Goal: Task Accomplishment & Management: Manage account settings

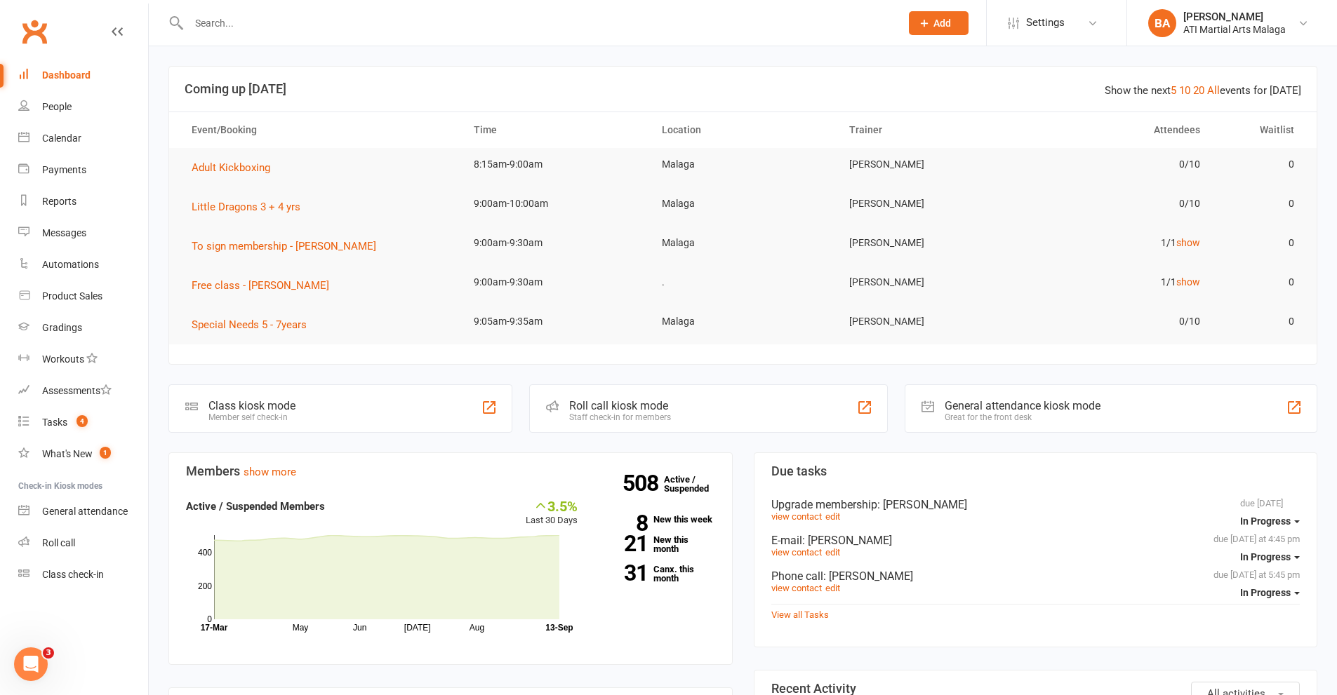
scroll to position [351, 0]
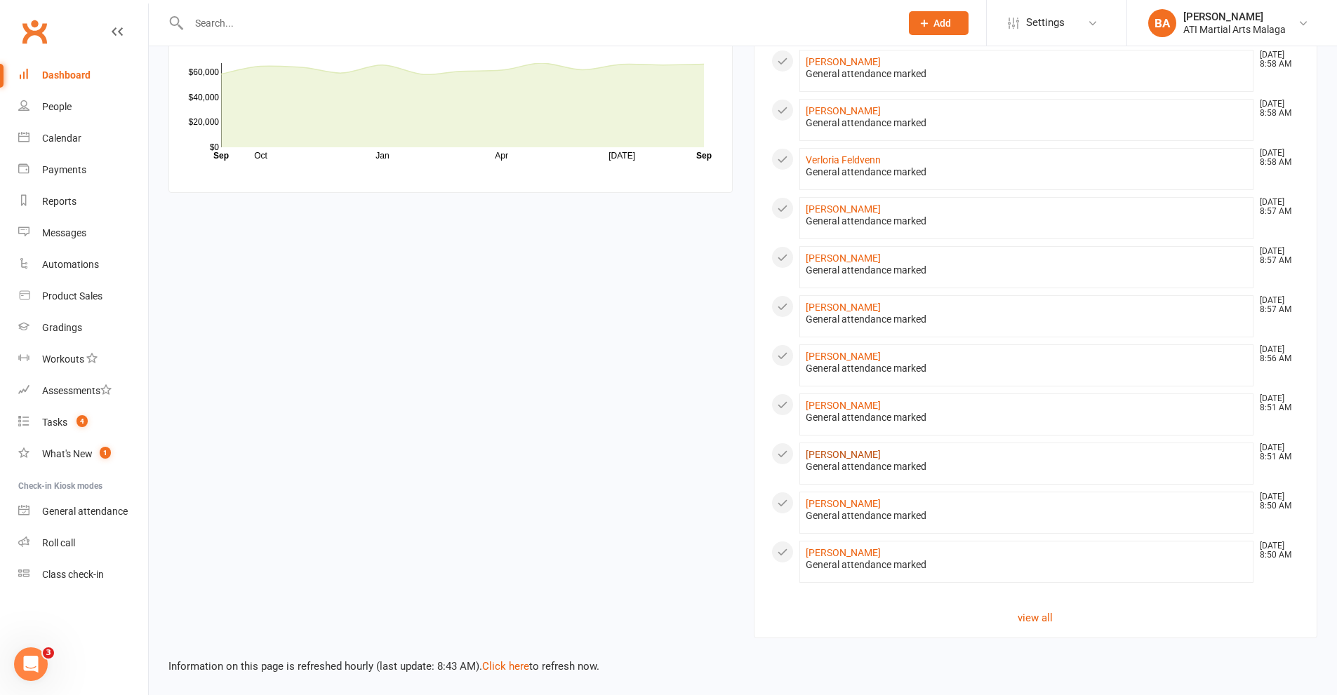
click at [846, 455] on link "[PERSON_NAME]" at bounding box center [843, 454] width 75 height 11
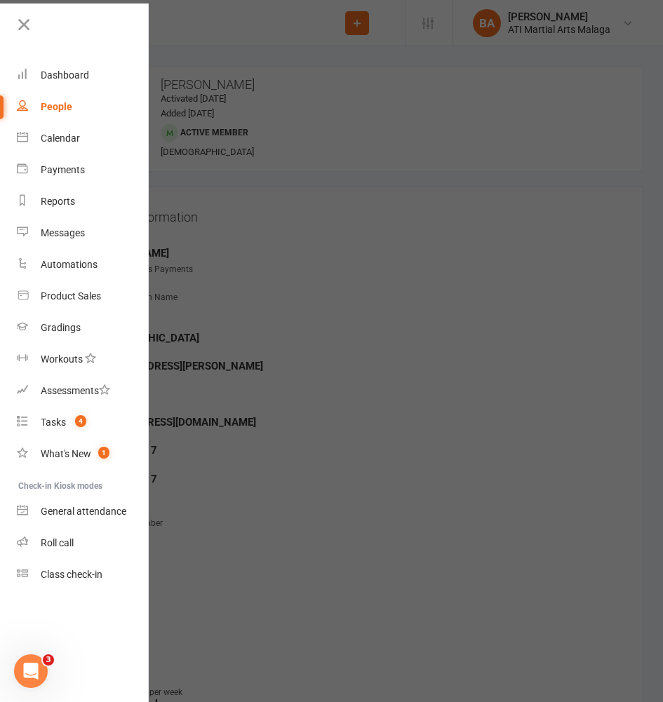
click at [332, 165] on div at bounding box center [331, 351] width 663 height 702
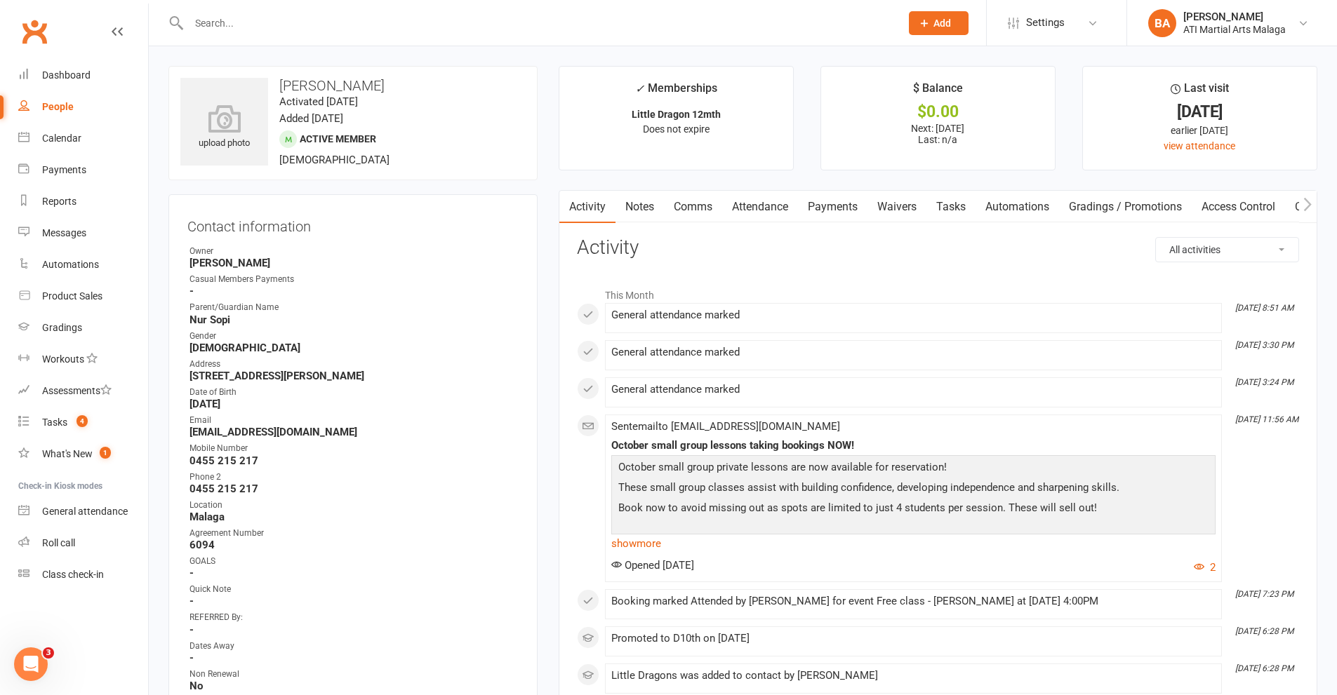
click at [284, 24] on input "text" at bounding box center [538, 23] width 706 height 20
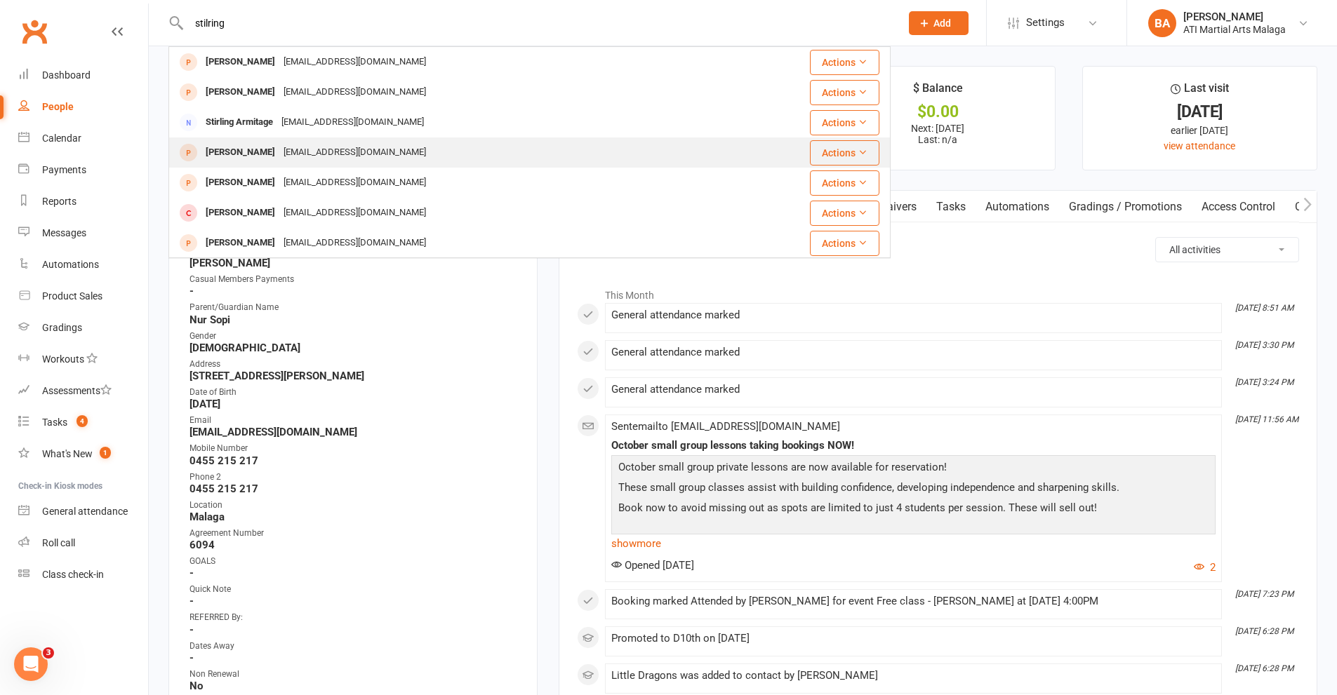
type input "stilring"
click at [325, 156] on div "[EMAIL_ADDRESS][DOMAIN_NAME]" at bounding box center [354, 152] width 151 height 20
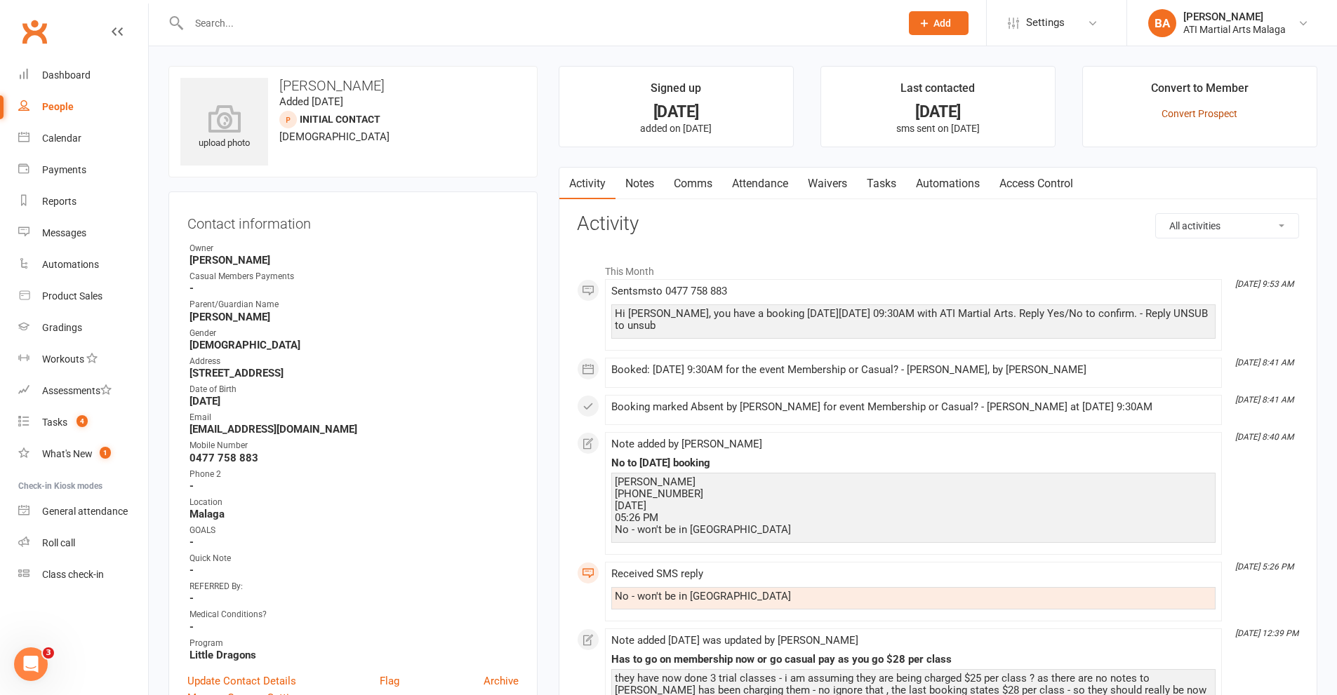
click at [1219, 112] on link "Convert Prospect" at bounding box center [1199, 113] width 76 height 11
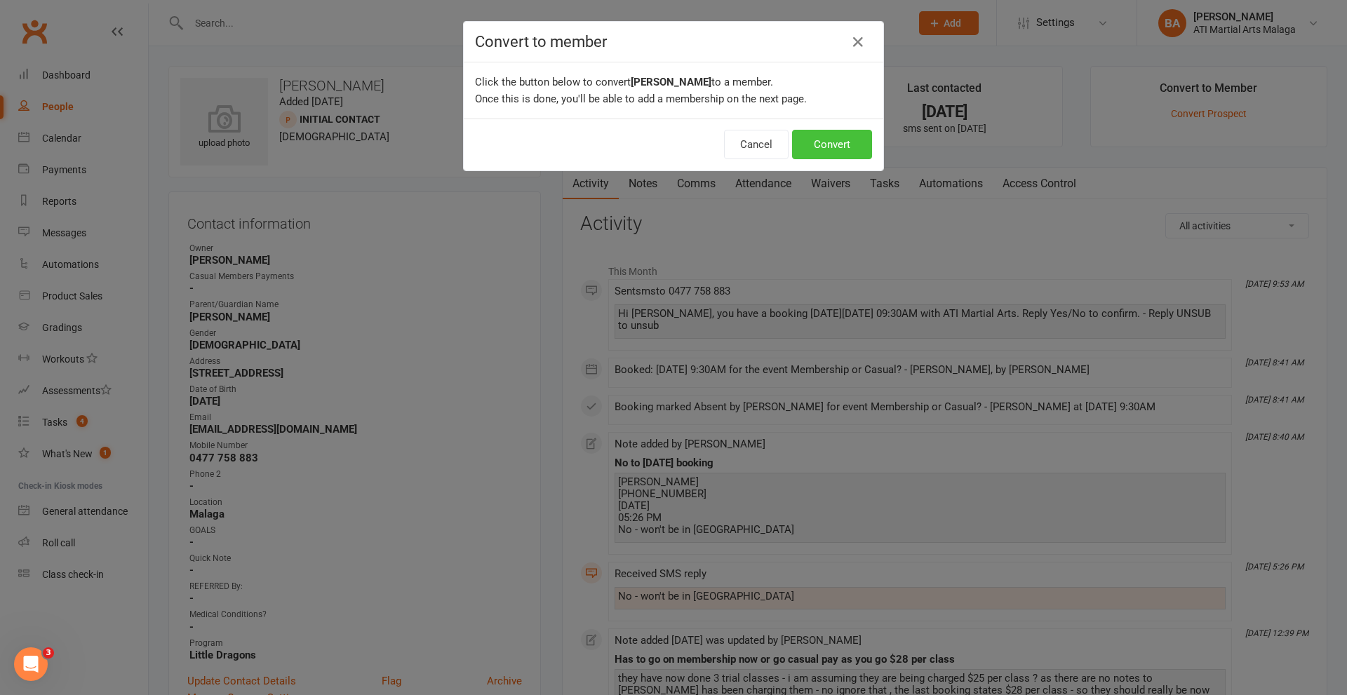
click at [840, 152] on button "Convert" at bounding box center [832, 144] width 80 height 29
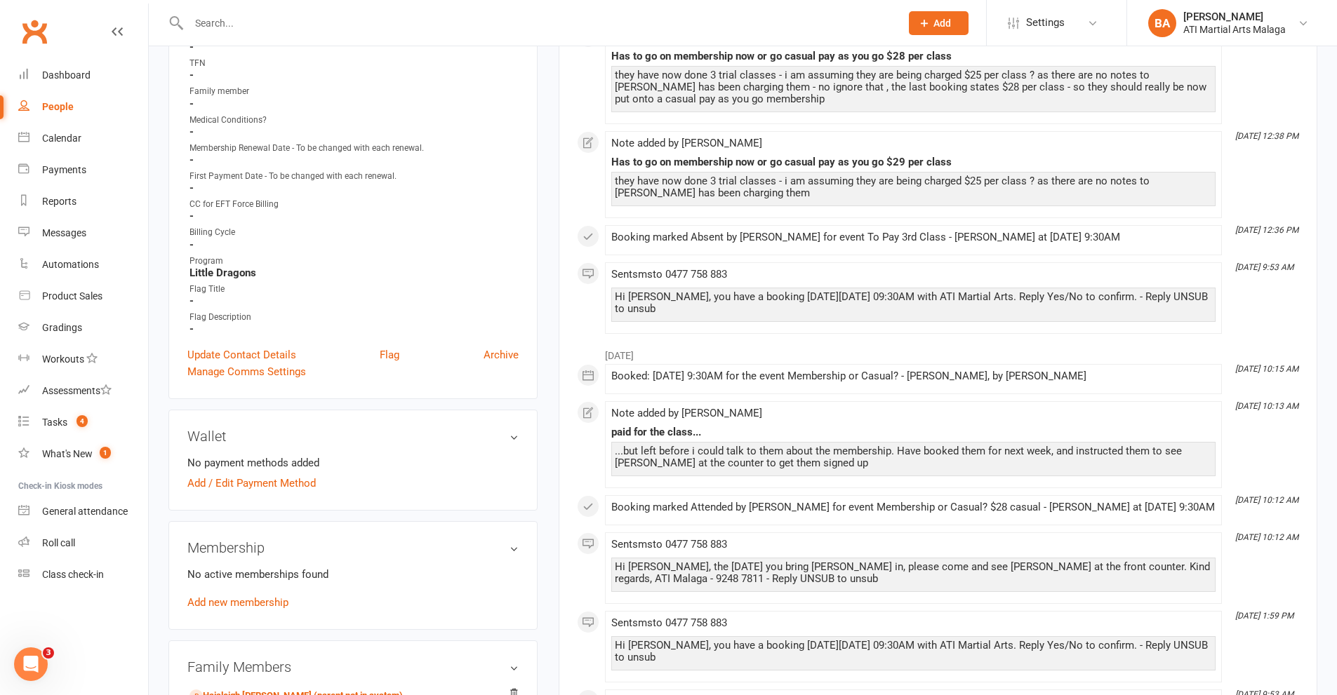
scroll to position [842, 0]
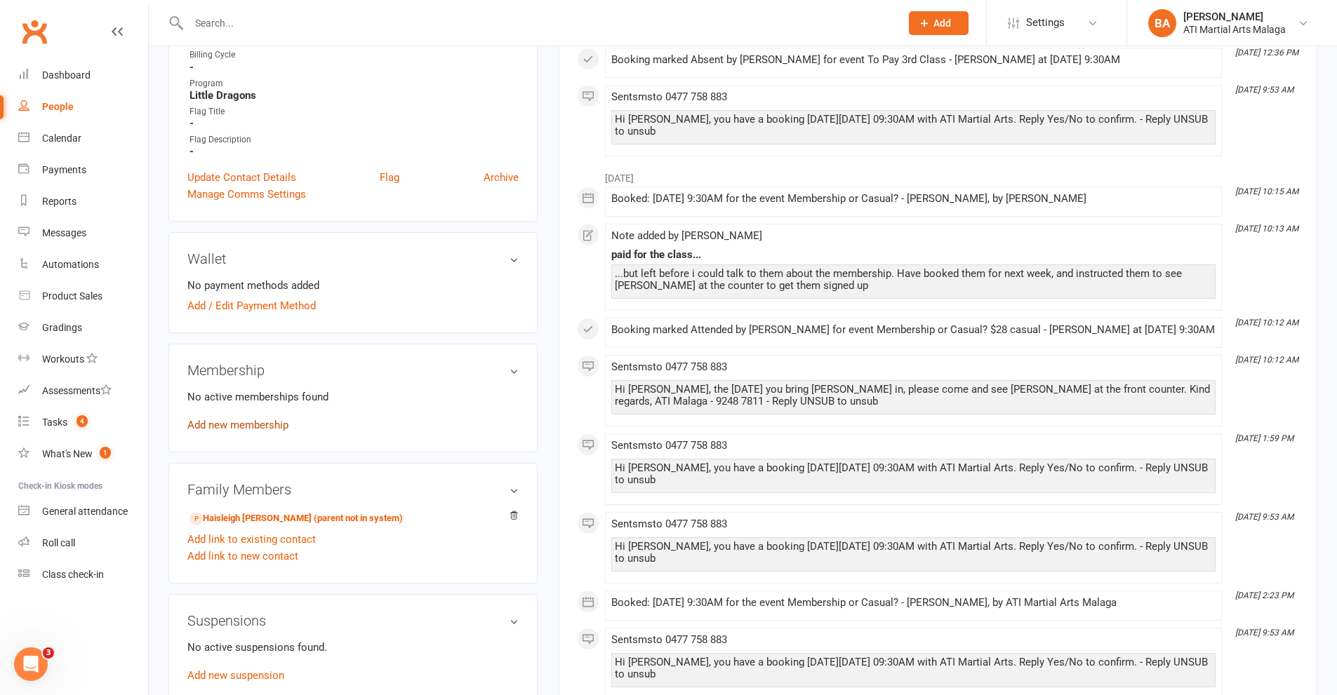
click at [244, 420] on link "Add new membership" at bounding box center [237, 425] width 101 height 13
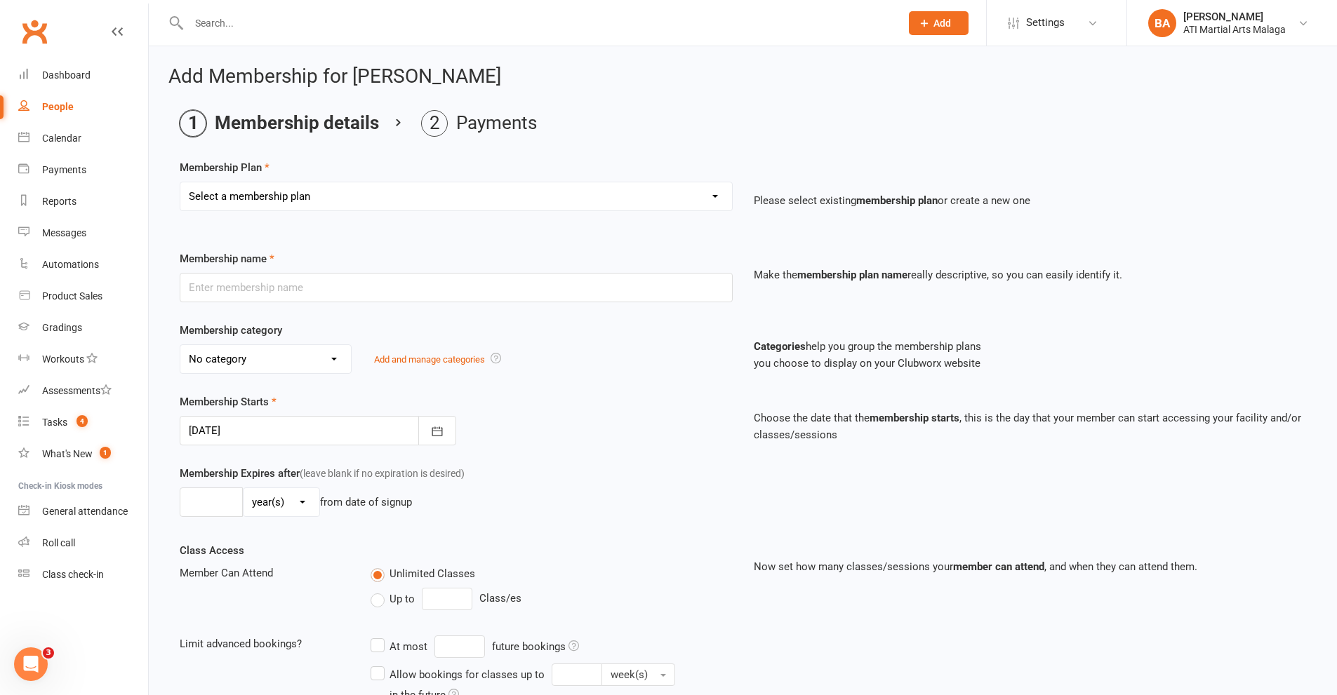
click at [427, 208] on select "Select a membership plan Create new Membership Plan Little Dragon 12mth Little …" at bounding box center [456, 196] width 552 height 28
select select "26"
click at [180, 182] on select "Select a membership plan Create new Membership Plan Little Dragon 12mth Little …" at bounding box center [456, 196] width 552 height 28
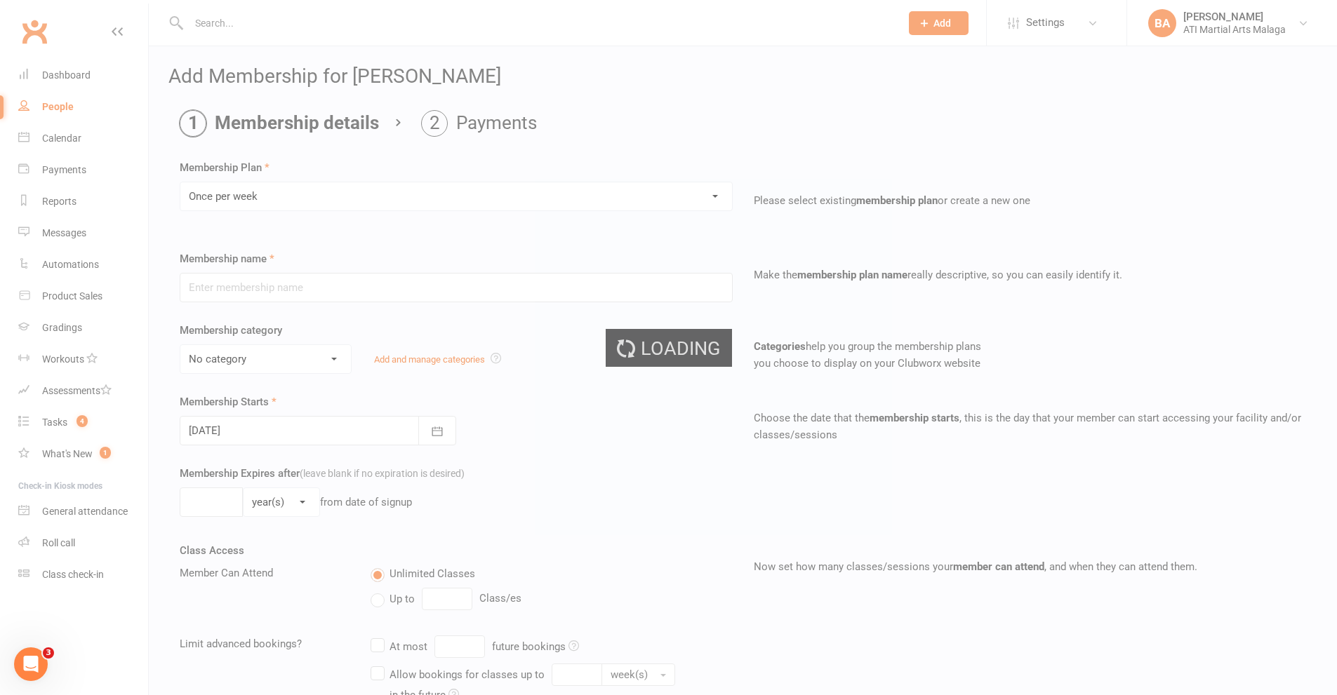
type input "Once per week"
select select "12"
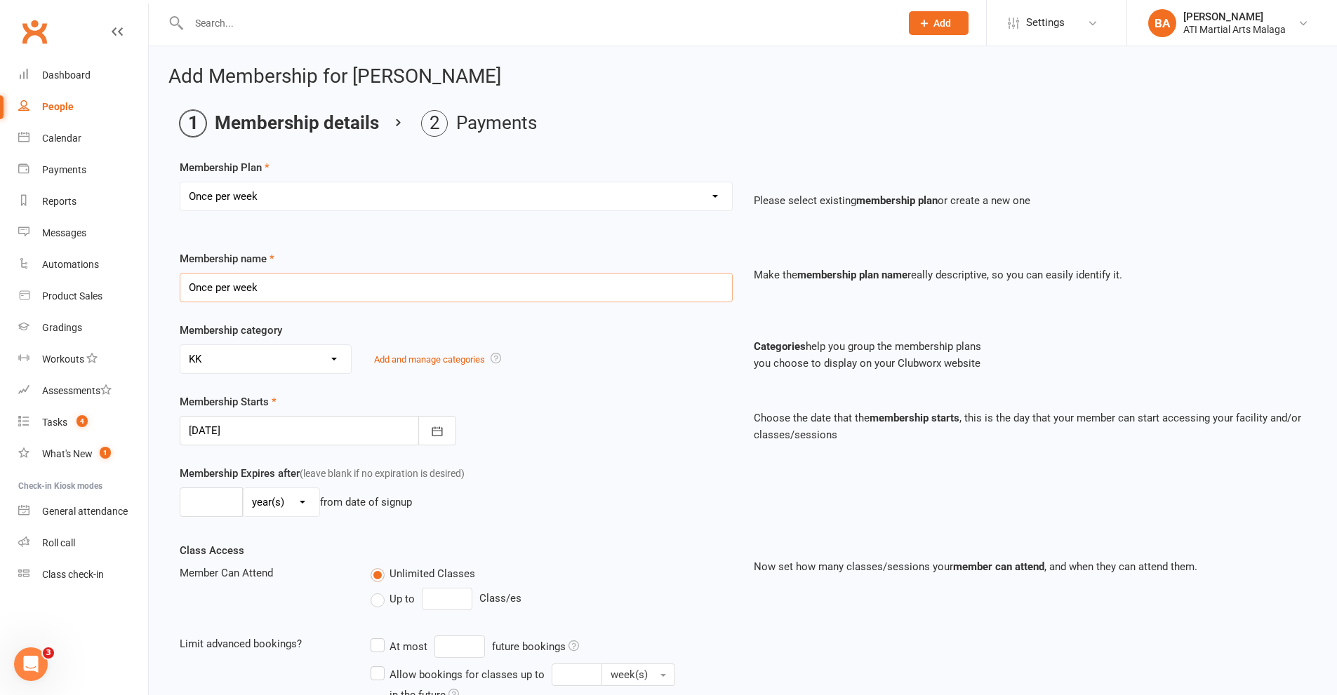
click at [399, 288] on input "Once per week" at bounding box center [456, 287] width 553 height 29
type input "Once per week Little Dragons"
click at [279, 368] on select "No category ACADEMY - JUNIOR ACADEMY - SENIOR A-TKD BJJ BOXING Cancellation Car…" at bounding box center [265, 359] width 171 height 28
select select "13"
click at [180, 345] on select "No category ACADEMY - JUNIOR ACADEMY - SENIOR A-TKD BJJ BOXING Cancellation Car…" at bounding box center [265, 359] width 171 height 28
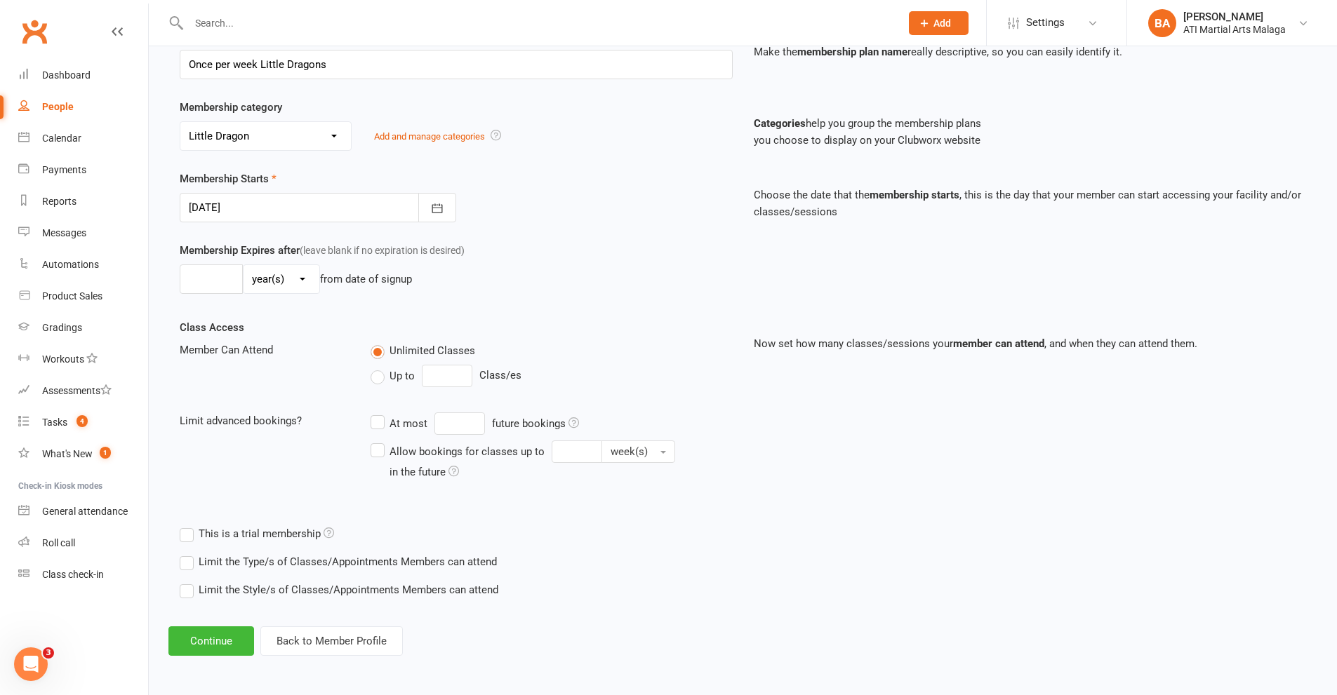
scroll to position [224, 0]
click at [199, 631] on button "Continue" at bounding box center [211, 640] width 86 height 29
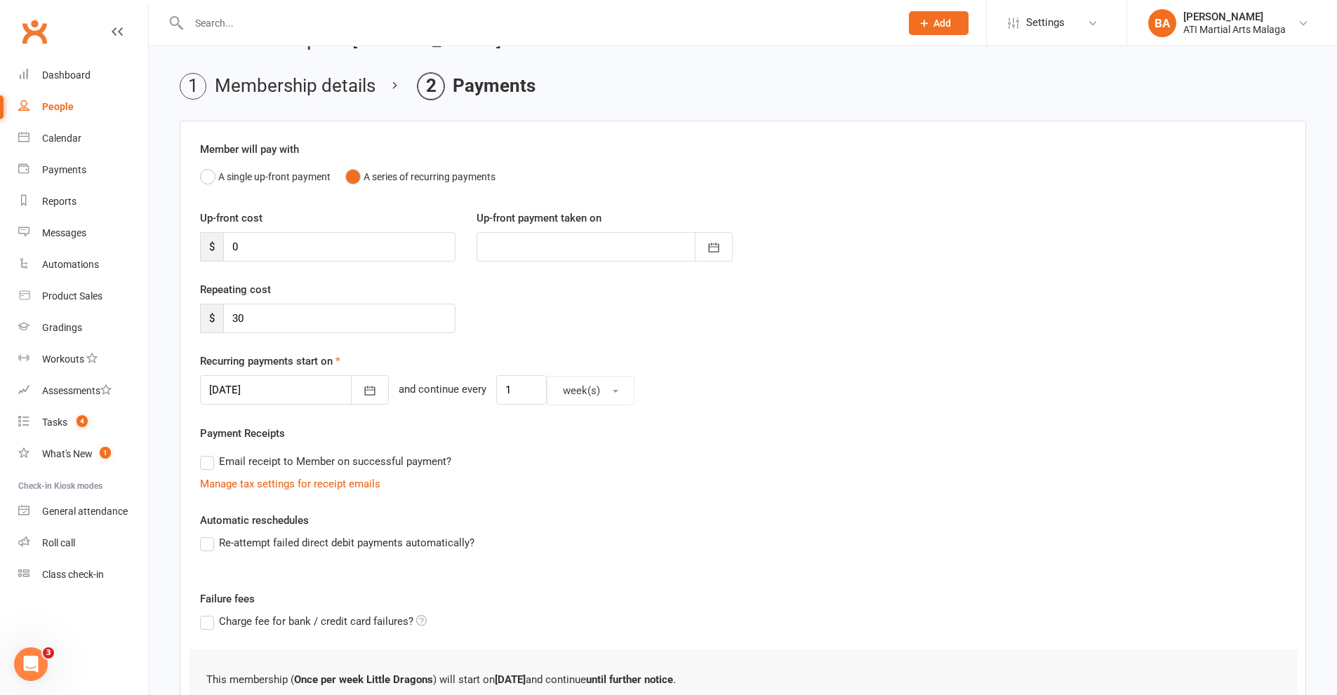
scroll to position [0, 0]
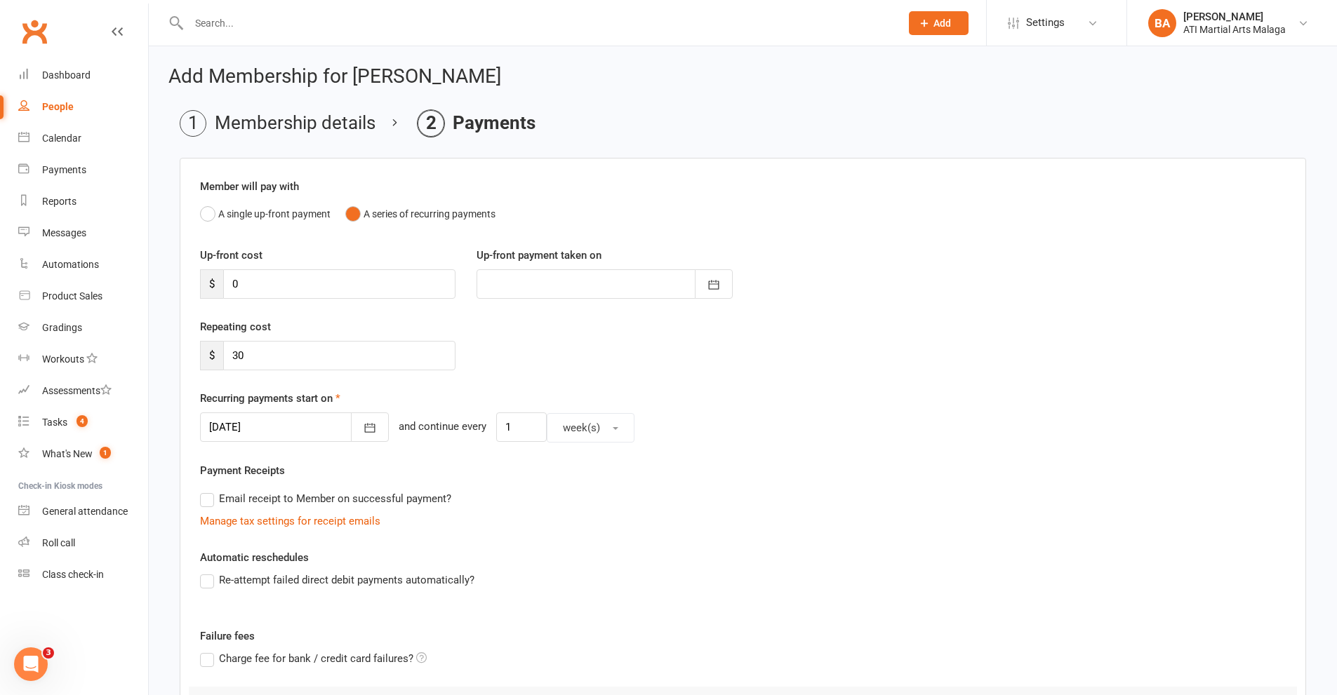
click at [293, 443] on div "[DATE] [DATE] Sun Mon Tue Wed Thu Fri Sat 36 31 01 02 03 04 05 06 37 07 08 09 1…" at bounding box center [294, 428] width 189 height 30
click at [292, 439] on div at bounding box center [294, 427] width 189 height 29
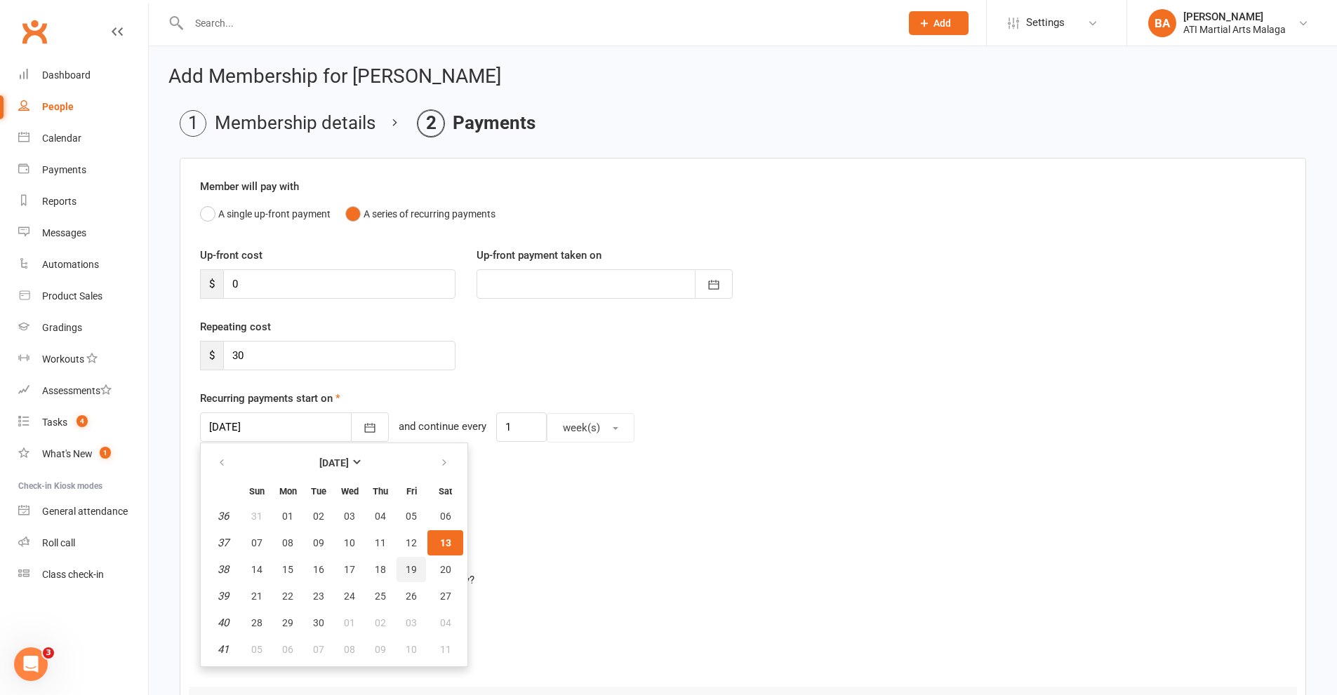
click at [407, 568] on span "19" at bounding box center [411, 569] width 11 height 11
type input "[DATE]"
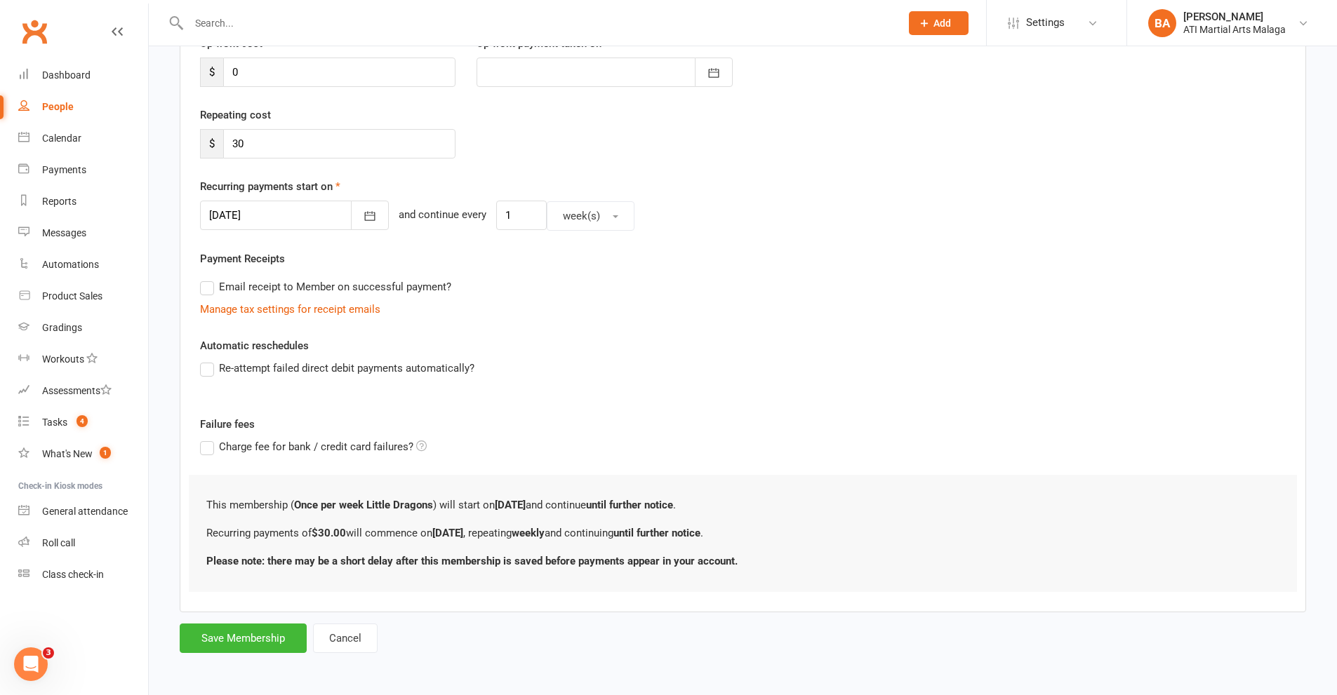
scroll to position [213, 0]
click at [265, 628] on button "Save Membership" at bounding box center [243, 637] width 127 height 29
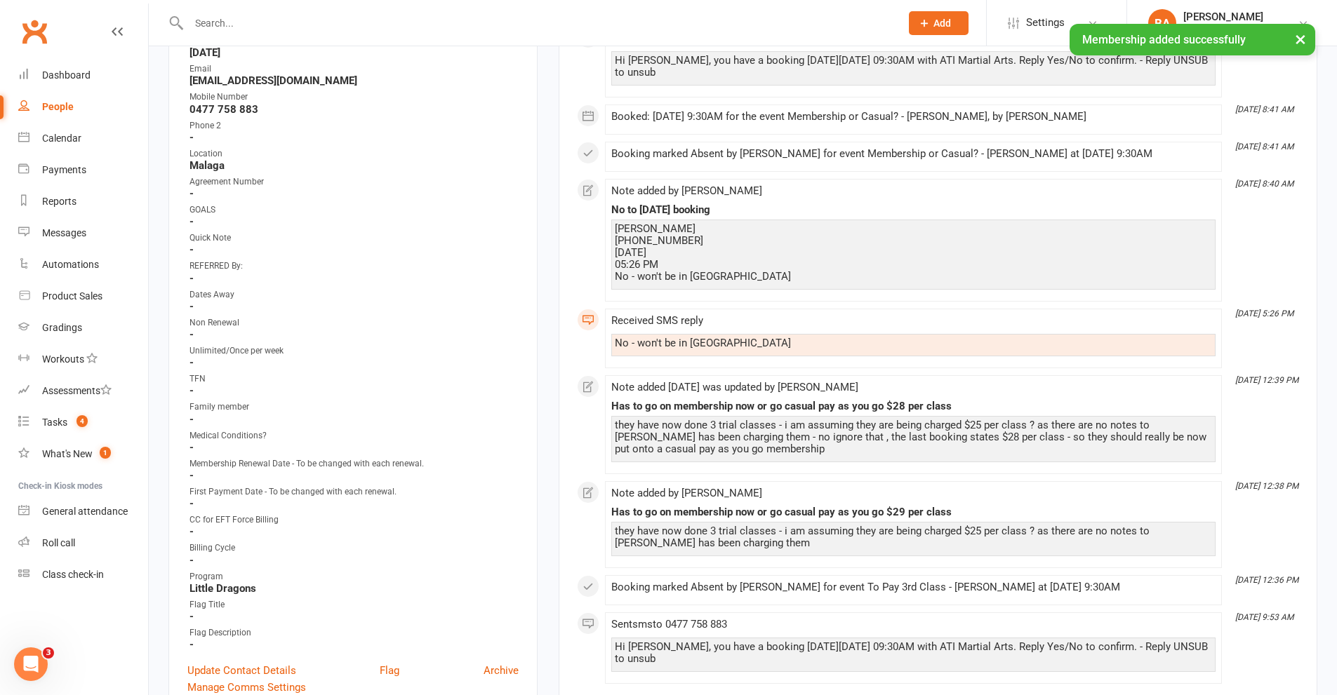
scroll to position [772, 0]
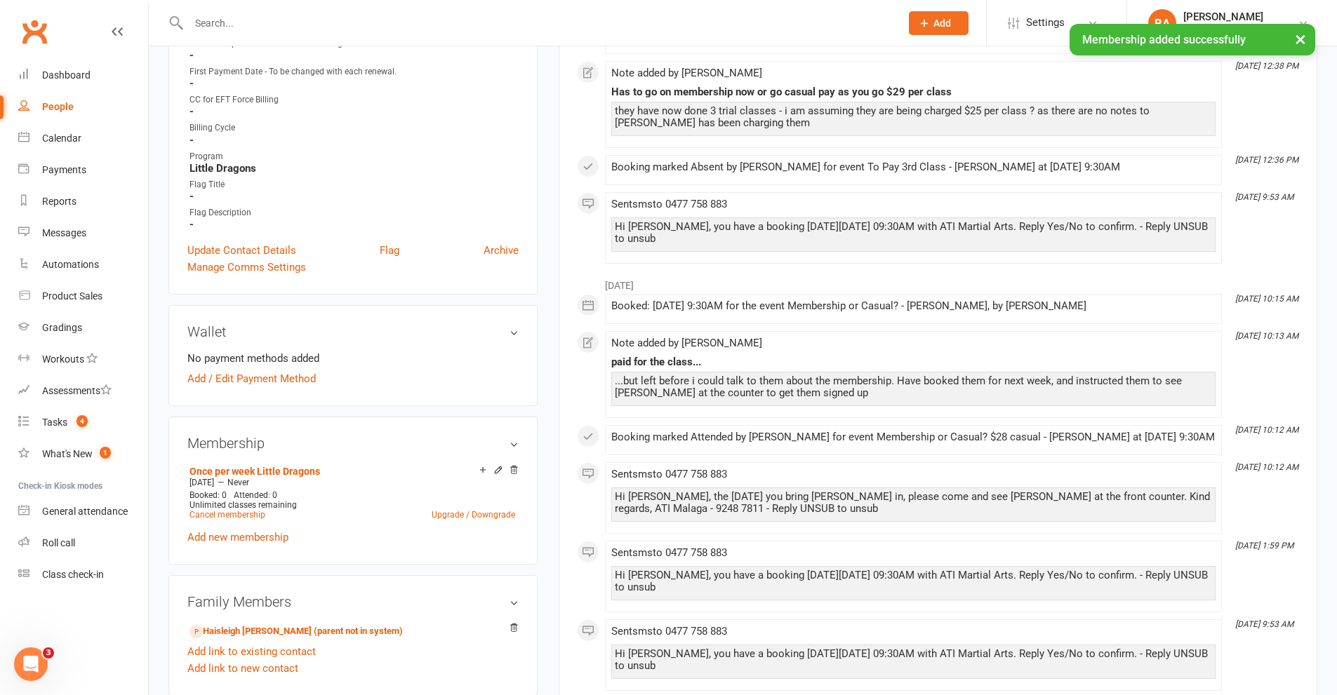
drag, startPoint x: 513, startPoint y: 471, endPoint x: 739, endPoint y: 66, distance: 463.7
click at [514, 471] on icon at bounding box center [513, 470] width 7 height 8
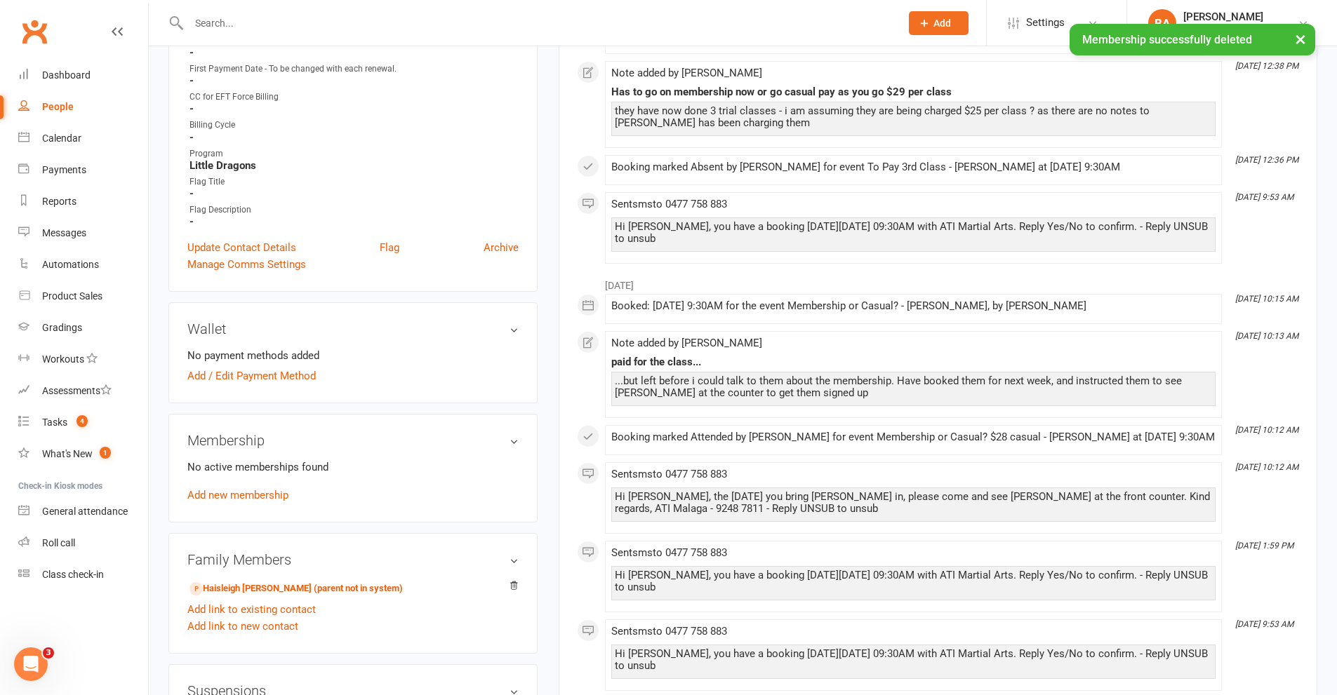
scroll to position [769, 0]
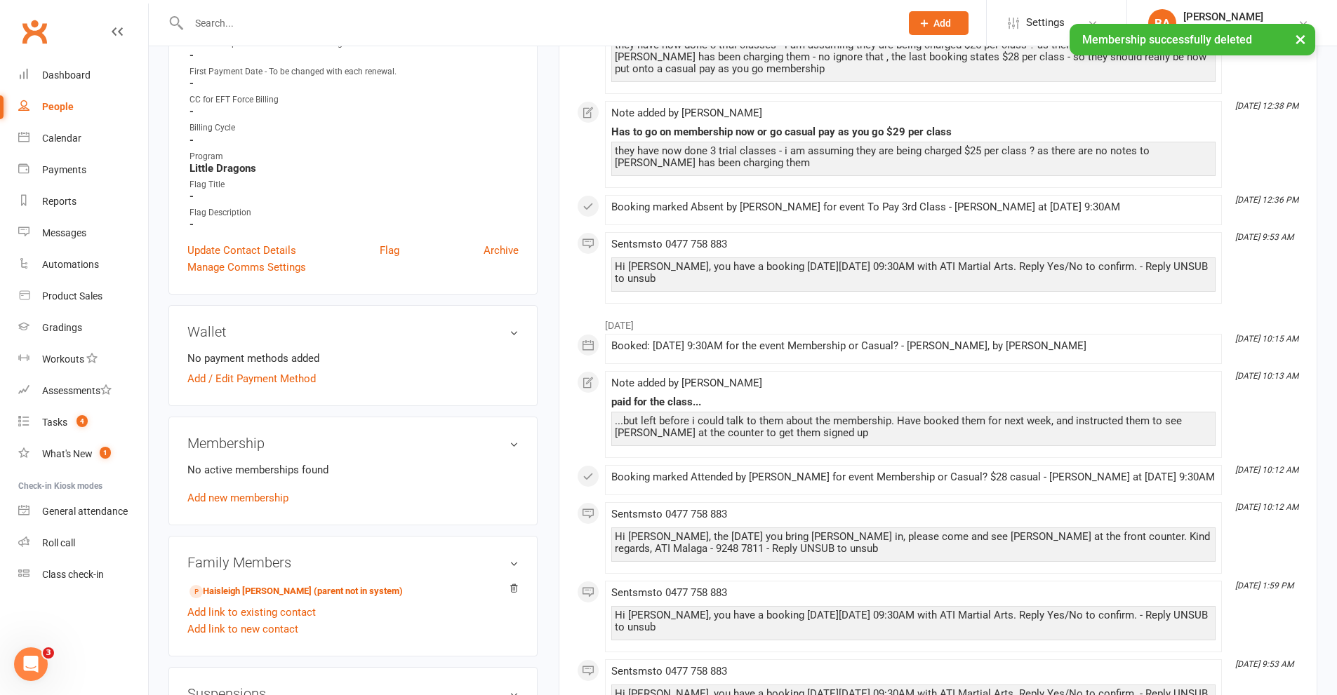
click at [221, 490] on div "No active memberships found Add new membership" at bounding box center [352, 484] width 331 height 45
click at [225, 494] on link "Add new membership" at bounding box center [237, 498] width 101 height 13
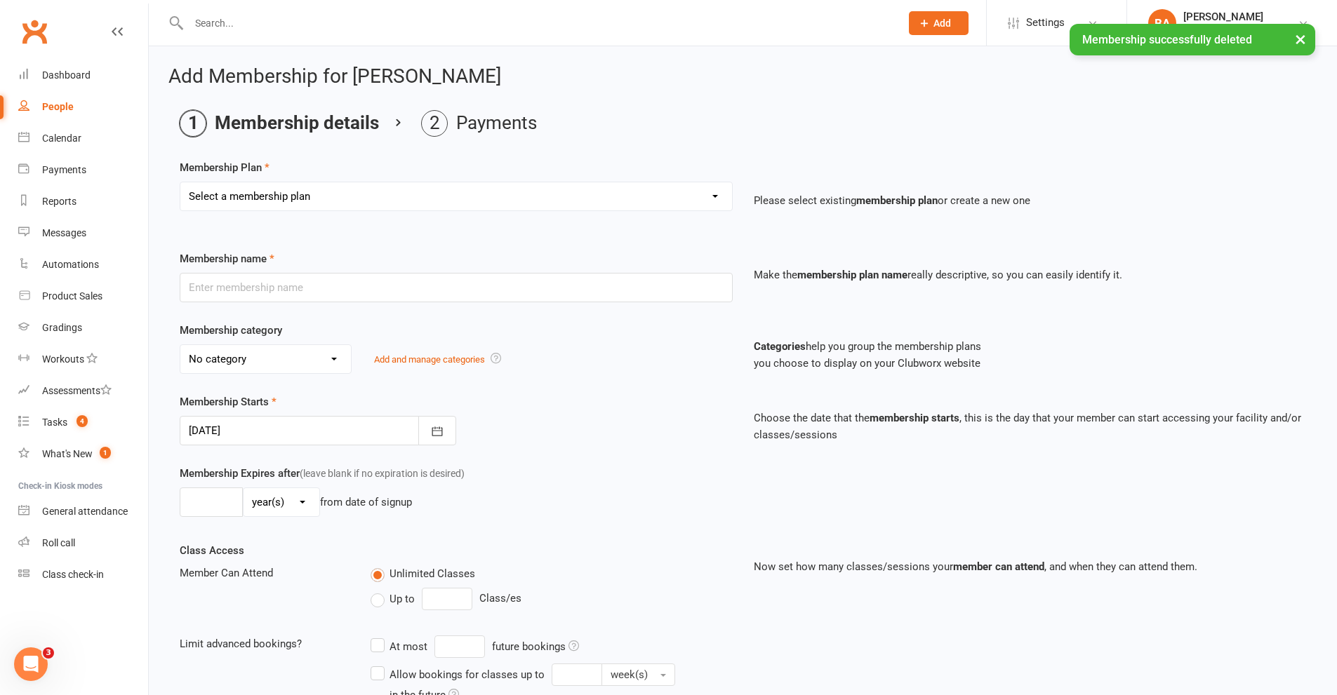
click at [378, 199] on select "Select a membership plan Create new Membership Plan Little Dragon 12mth Little …" at bounding box center [456, 196] width 552 height 28
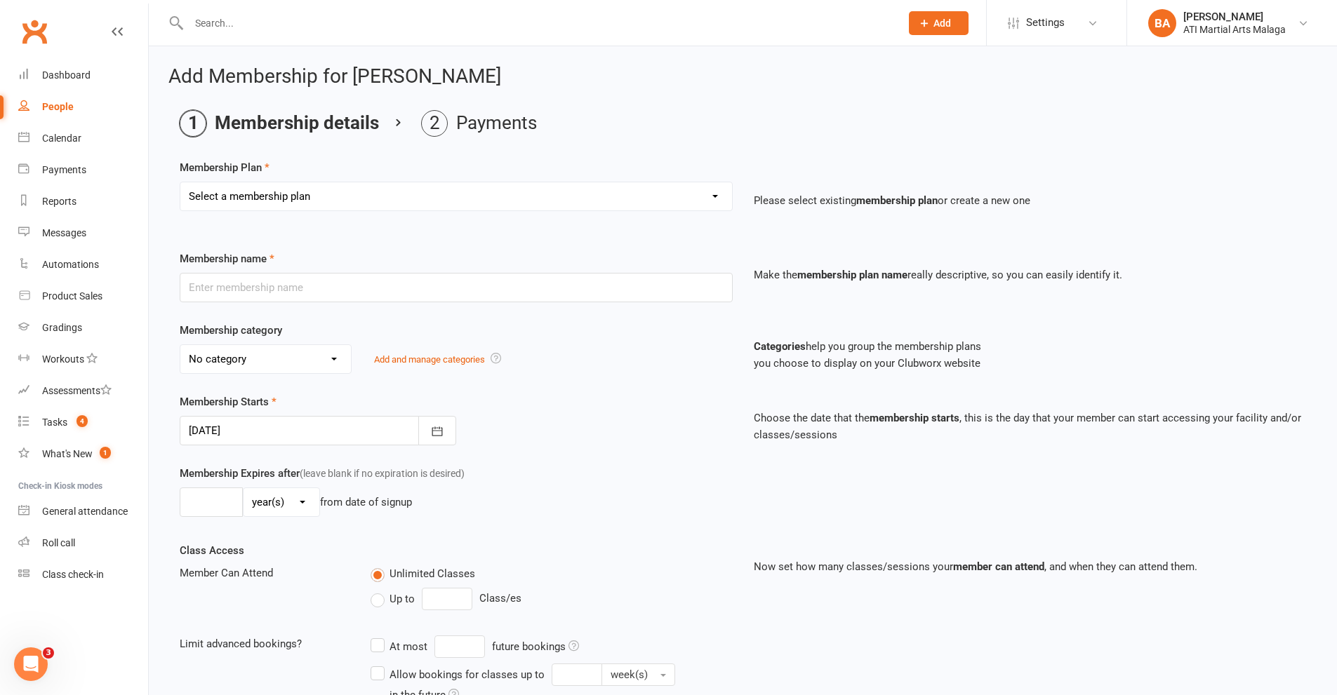
select select "26"
click at [180, 182] on select "Select a membership plan Create new Membership Plan Little Dragon 12mth Little …" at bounding box center [456, 196] width 552 height 28
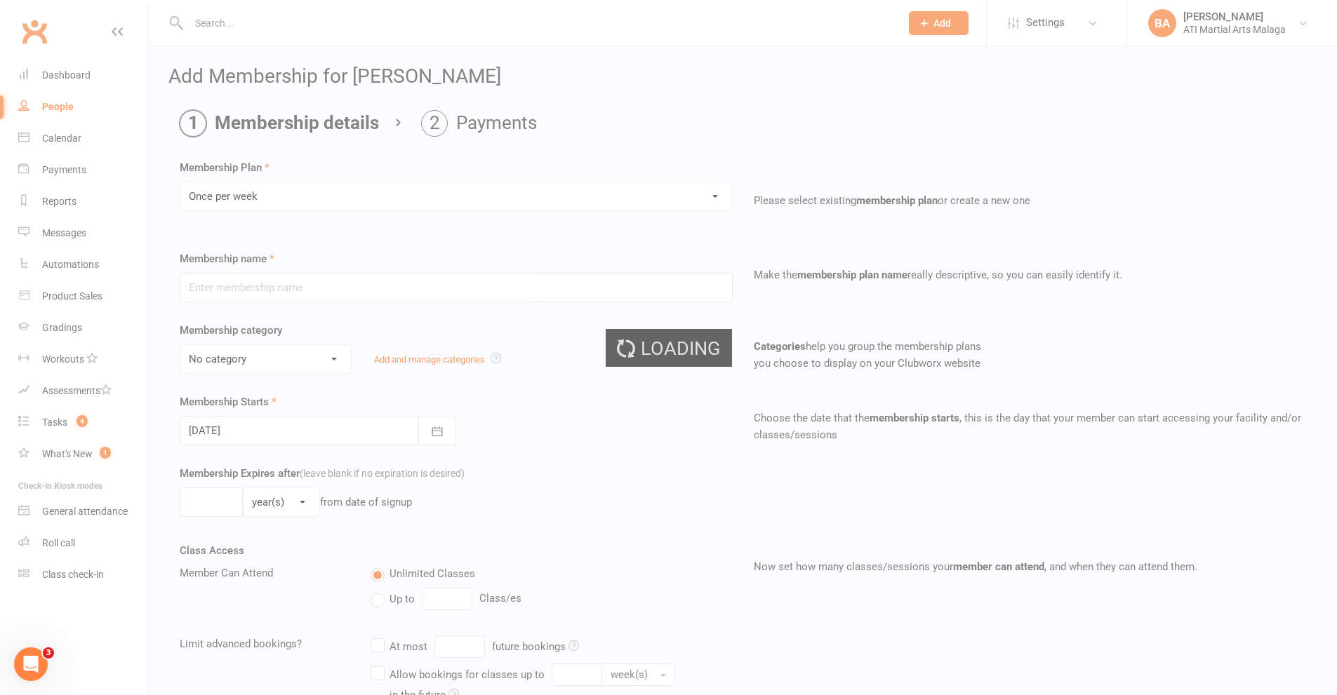
type input "Once per week"
select select "12"
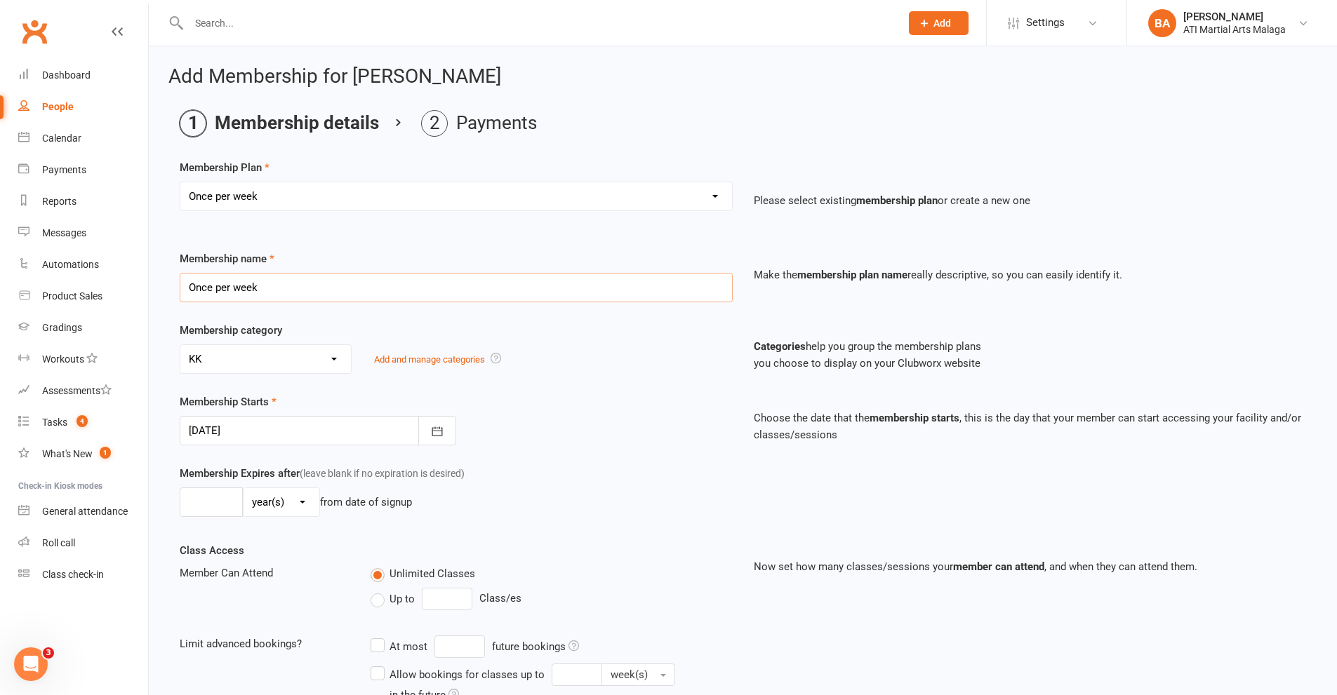
click at [396, 300] on input "Once per week" at bounding box center [456, 287] width 553 height 29
type input "Once per week Little Dragons"
click at [267, 366] on select "No category ACADEMY - JUNIOR ACADEMY - SENIOR A-TKD BJJ BOXING Cancellation Car…" at bounding box center [265, 359] width 171 height 28
select select "13"
click at [180, 345] on select "No category ACADEMY - JUNIOR ACADEMY - SENIOR A-TKD BJJ BOXING Cancellation Car…" at bounding box center [265, 359] width 171 height 28
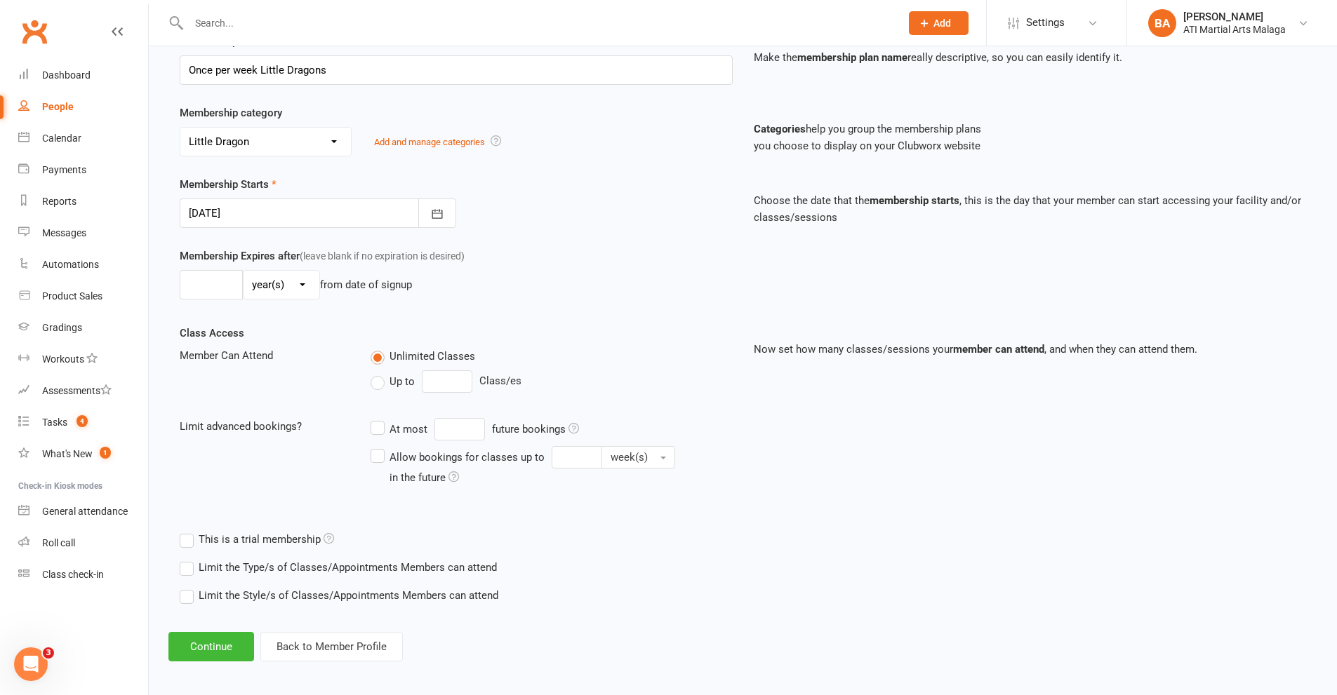
scroll to position [224, 0]
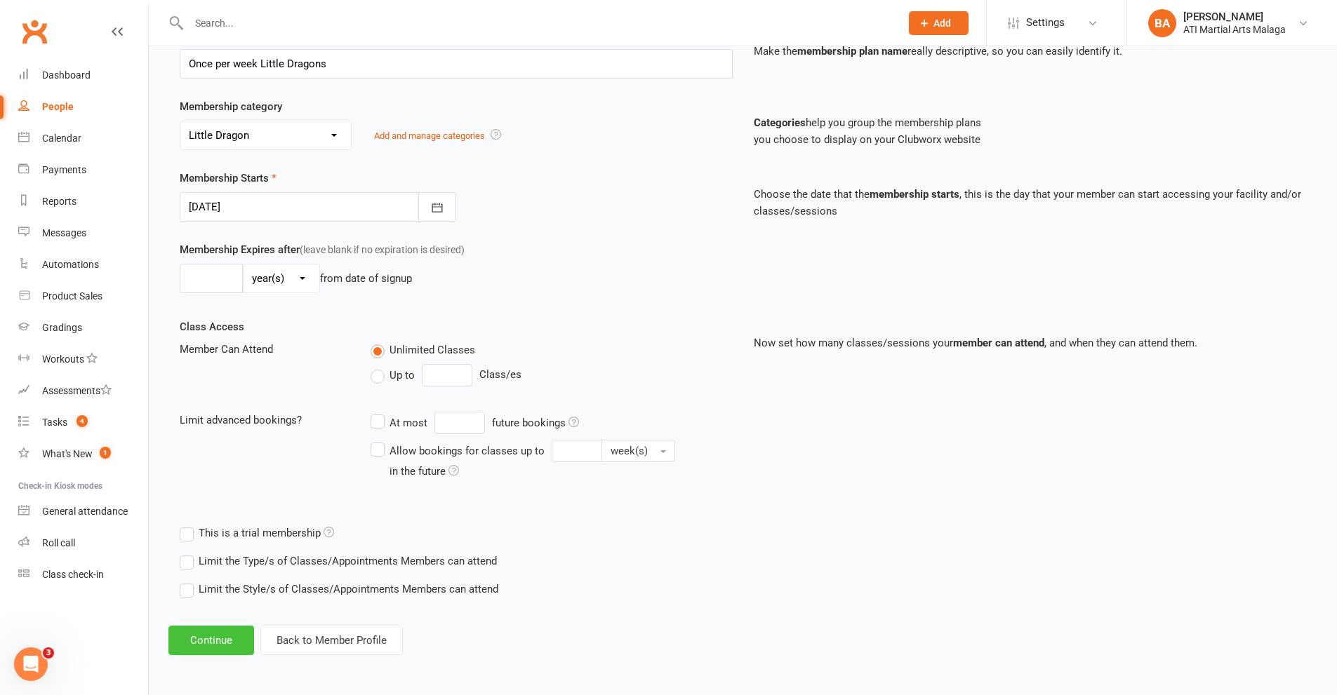
click at [229, 648] on button "Continue" at bounding box center [211, 640] width 86 height 29
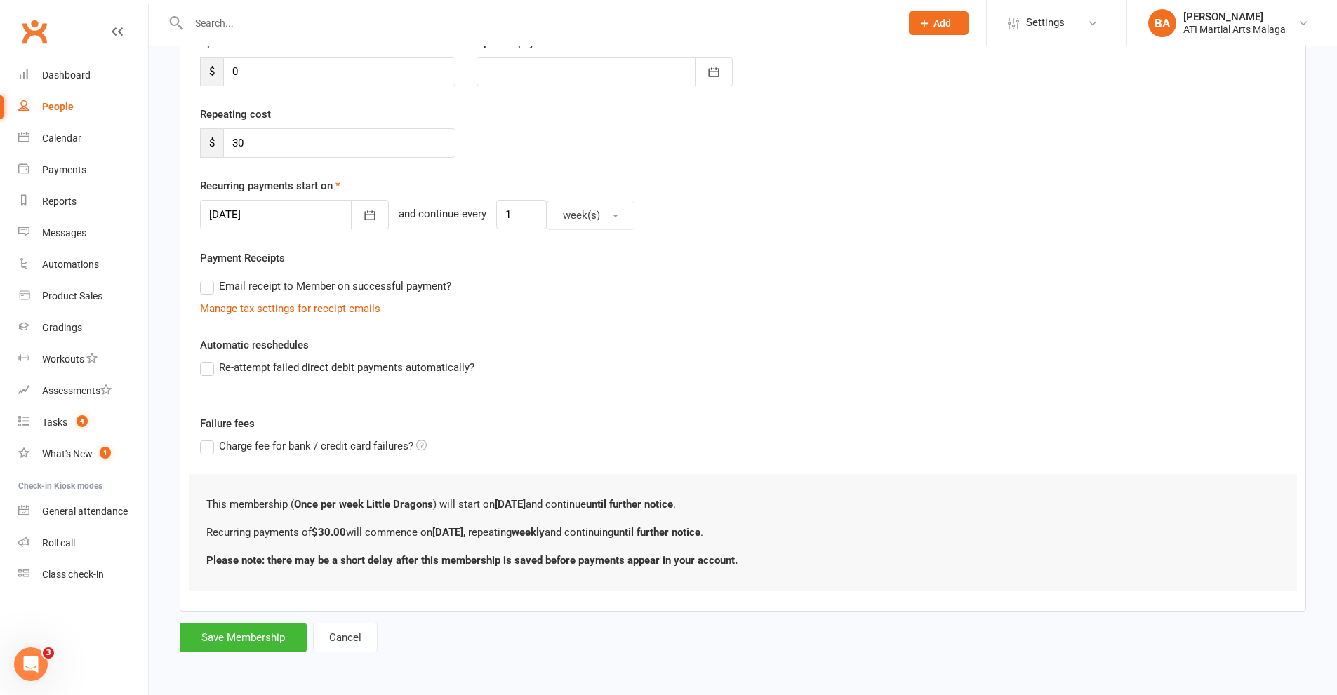
scroll to position [0, 0]
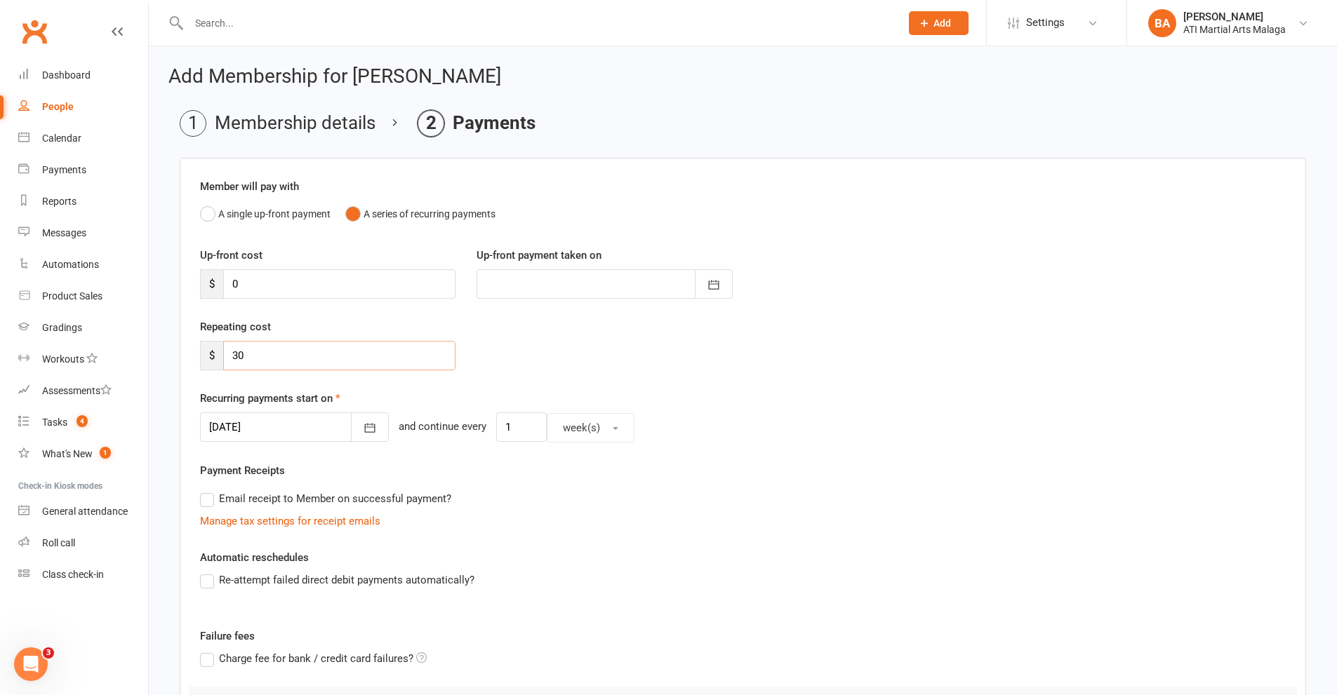
drag, startPoint x: 360, startPoint y: 354, endPoint x: 0, endPoint y: 366, distance: 360.2
click at [0, 366] on ui-view "Prospect Member Non-attending contact Class / event Appointment Grading event T…" at bounding box center [668, 446] width 1337 height 884
type input "25"
click at [932, 474] on div "Payment Receipts Email receipt to Member on successful payment? Manage tax sett…" at bounding box center [743, 495] width 1086 height 67
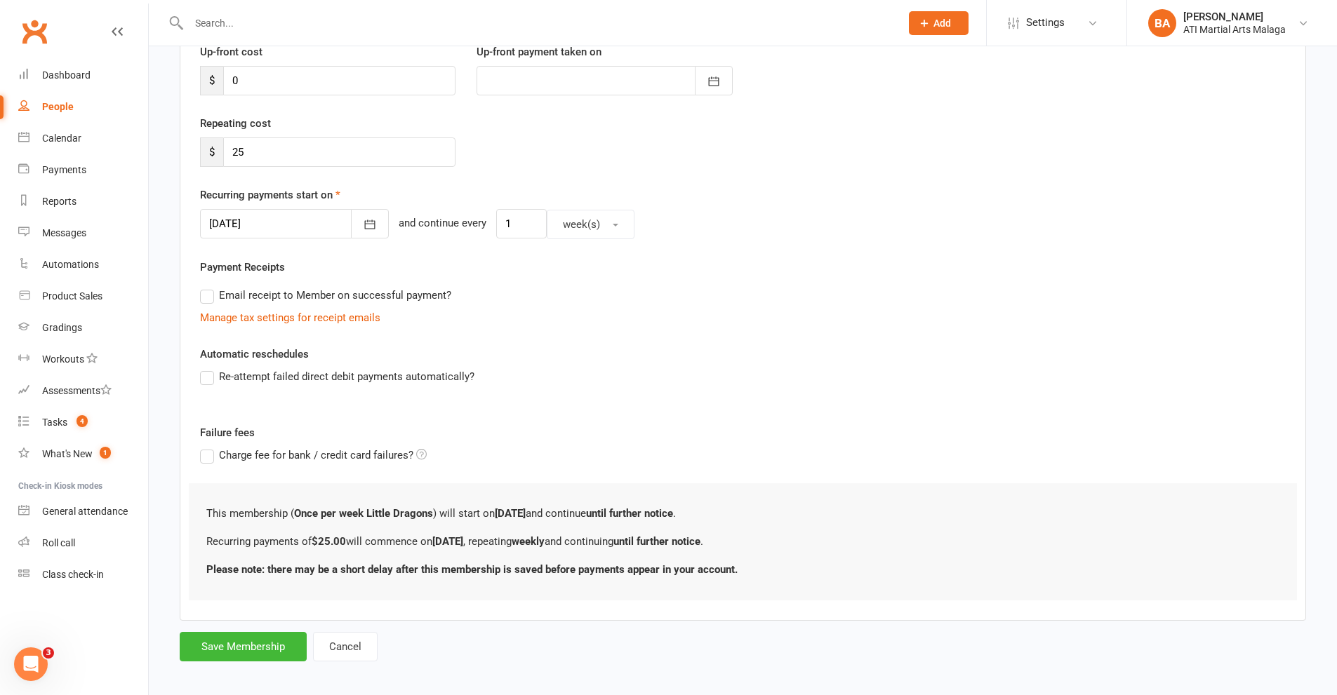
scroll to position [213, 0]
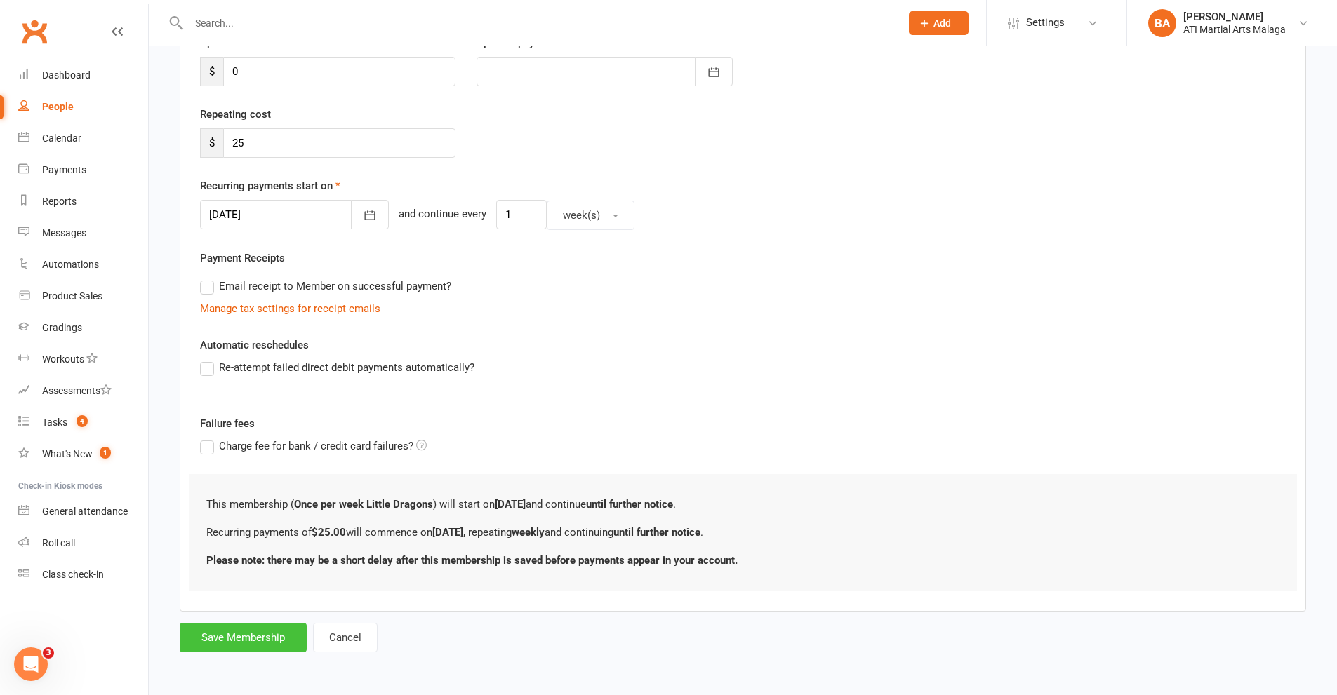
click at [269, 629] on button "Save Membership" at bounding box center [243, 637] width 127 height 29
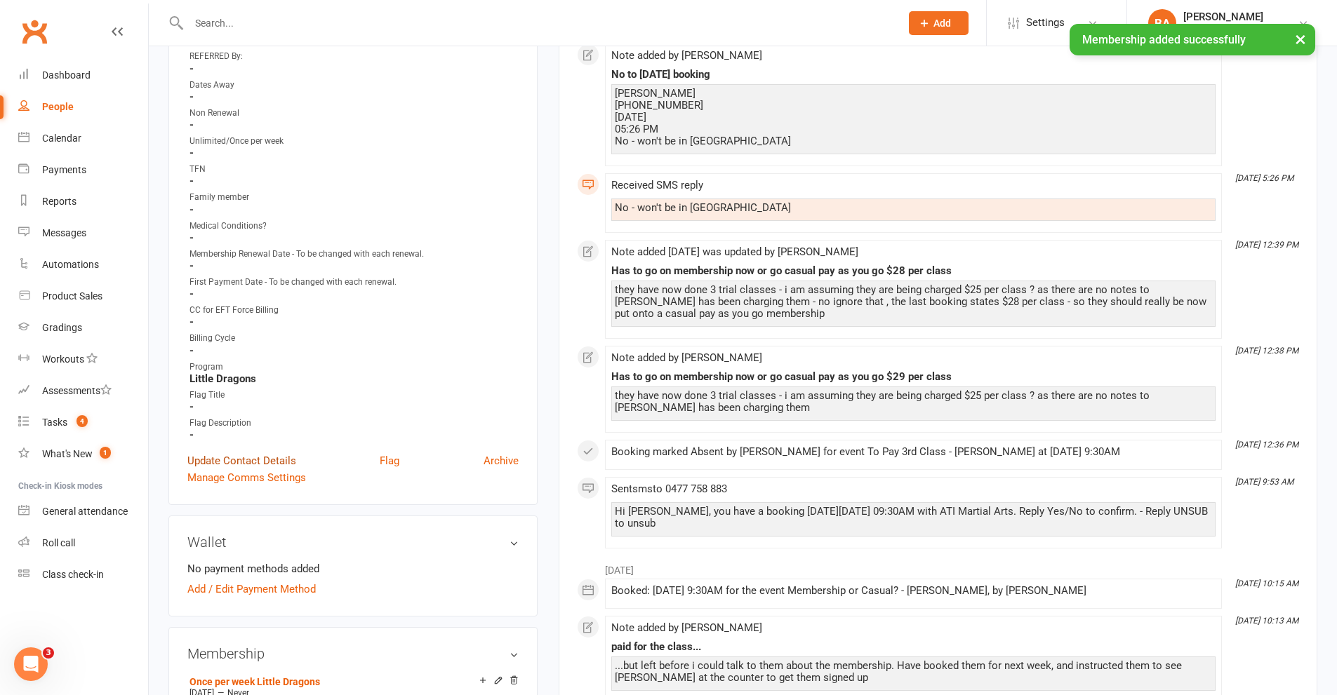
click at [226, 460] on link "Update Contact Details" at bounding box center [241, 461] width 109 height 17
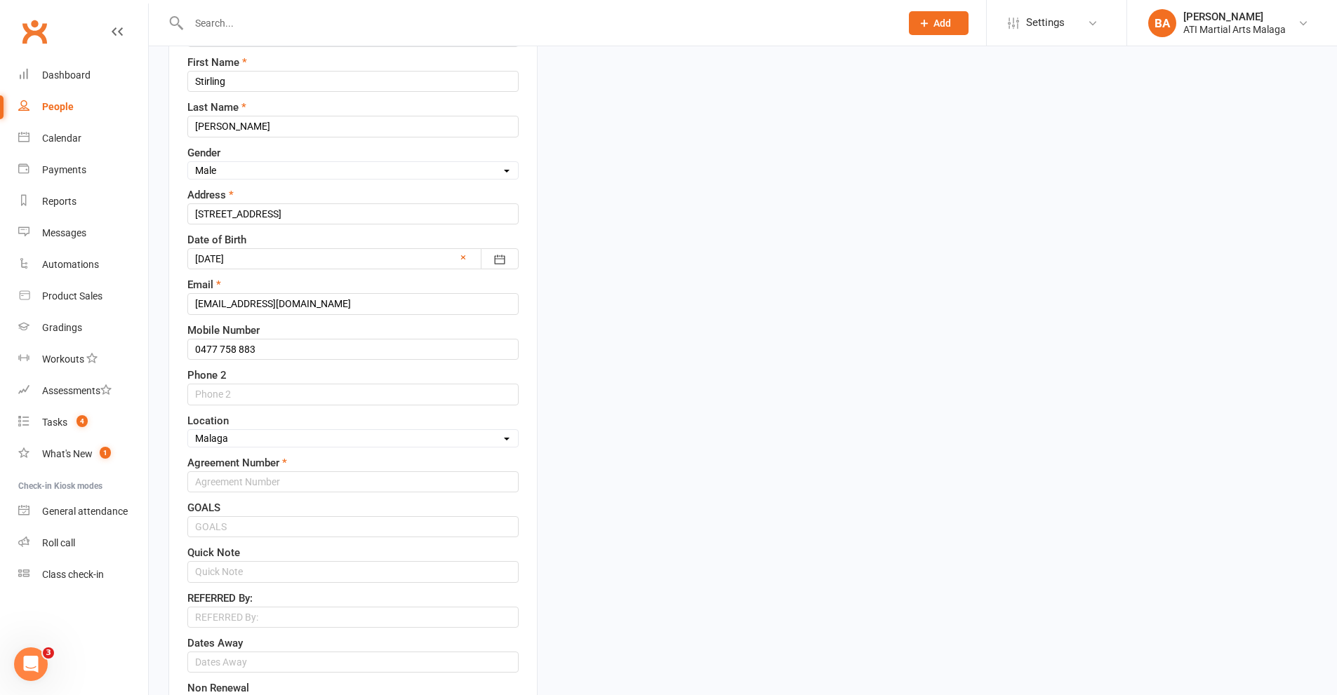
scroll to position [347, 0]
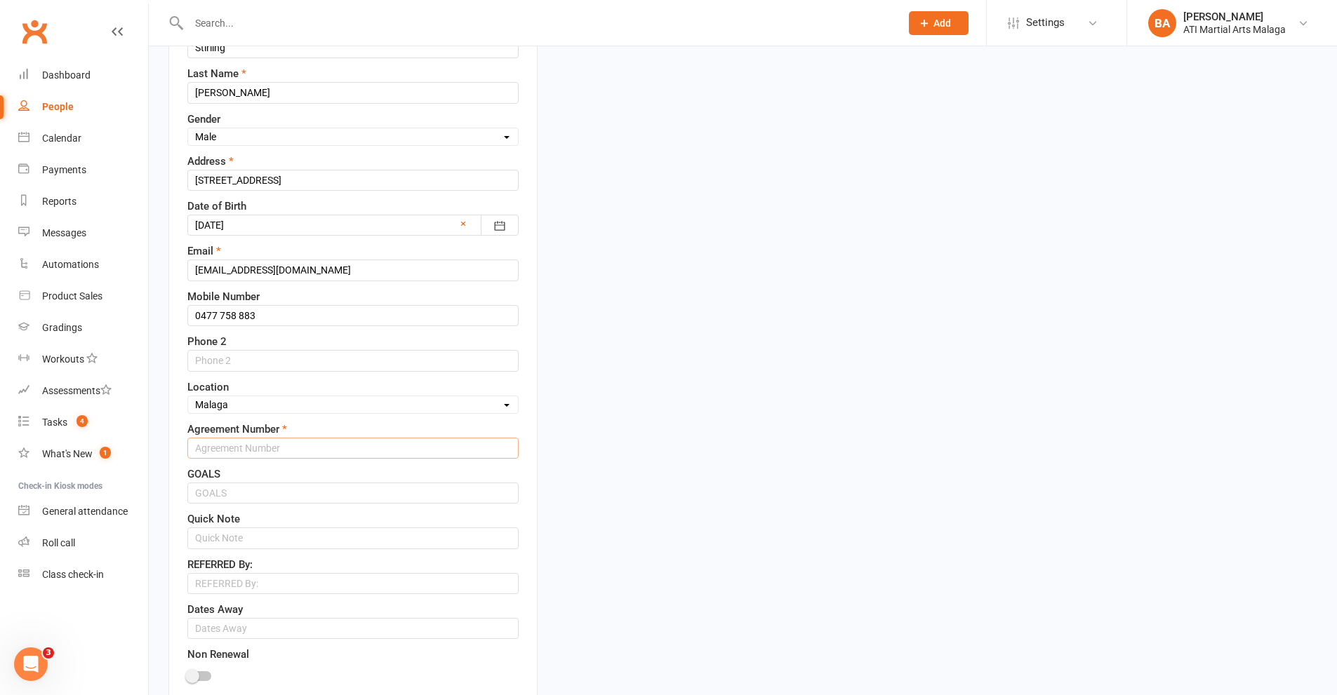
click at [256, 453] on input "text" at bounding box center [352, 448] width 331 height 21
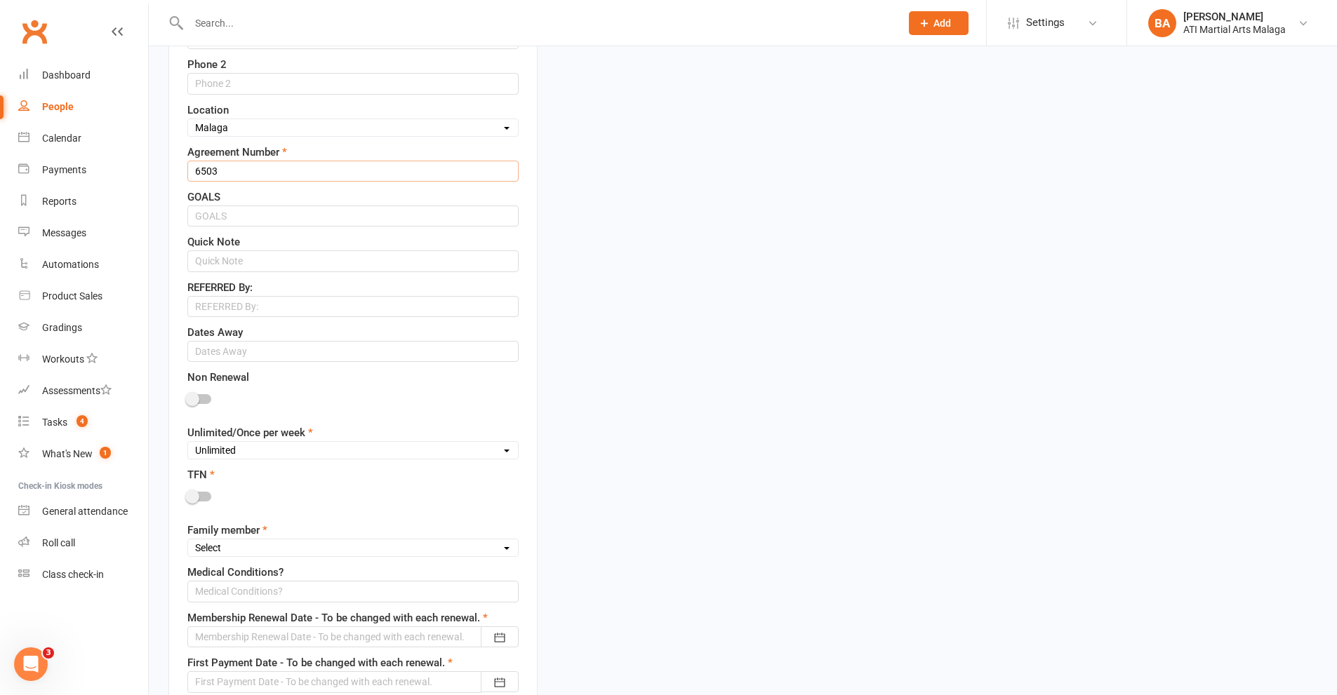
scroll to position [627, 0]
type input "6503"
click at [303, 446] on select "Unlimited Once Per Week Limited - 3 days a week Academy Twice a week(Satellite …" at bounding box center [353, 446] width 330 height 15
select select "Once Per Week"
click at [188, 441] on select "Unlimited Once Per Week Limited - 3 days a week Academy Twice a week(Satellite …" at bounding box center [353, 446] width 330 height 15
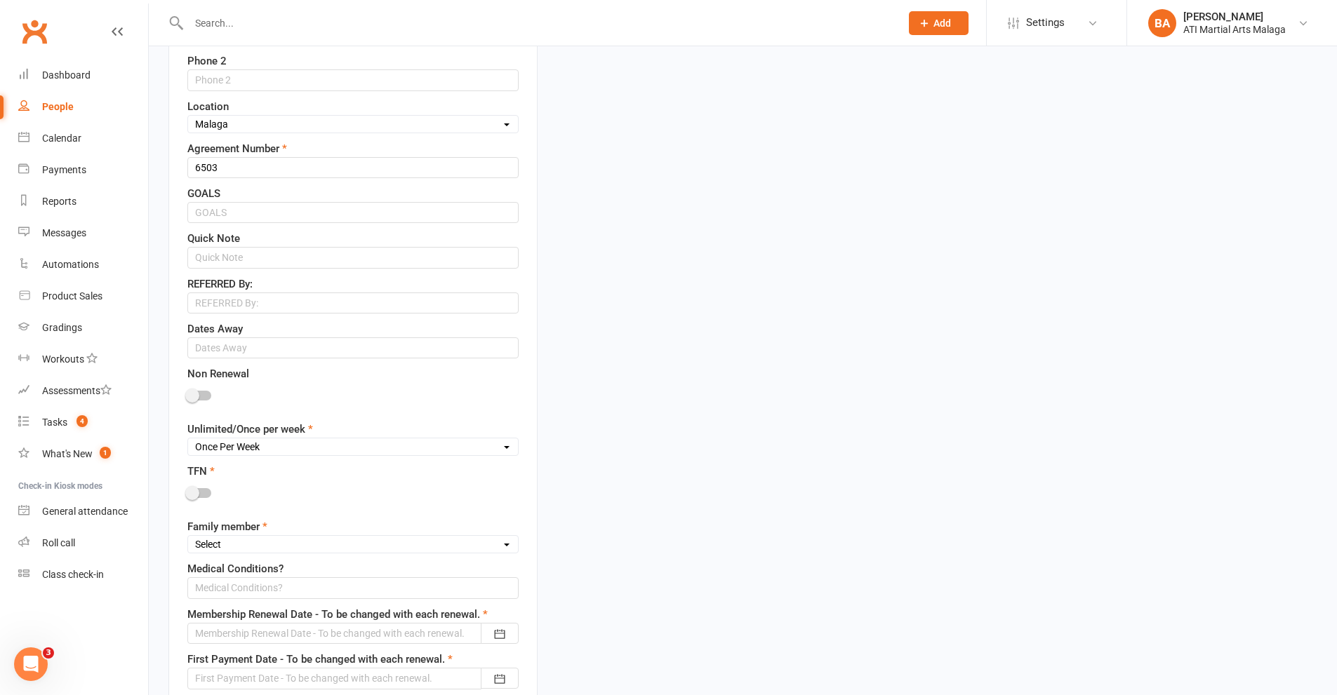
click at [196, 495] on span at bounding box center [192, 493] width 14 height 14
click at [187, 491] on input "checkbox" at bounding box center [187, 491] width 0 height 0
click at [241, 552] on select "Select 1st member 2nd member 3rd member 4th member 5th member 6th member 7th me…" at bounding box center [353, 544] width 330 height 15
select select "1st member"
click at [188, 539] on select "Select 1st member 2nd member 3rd member 4th member 5th member 6th member 7th me…" at bounding box center [353, 544] width 330 height 15
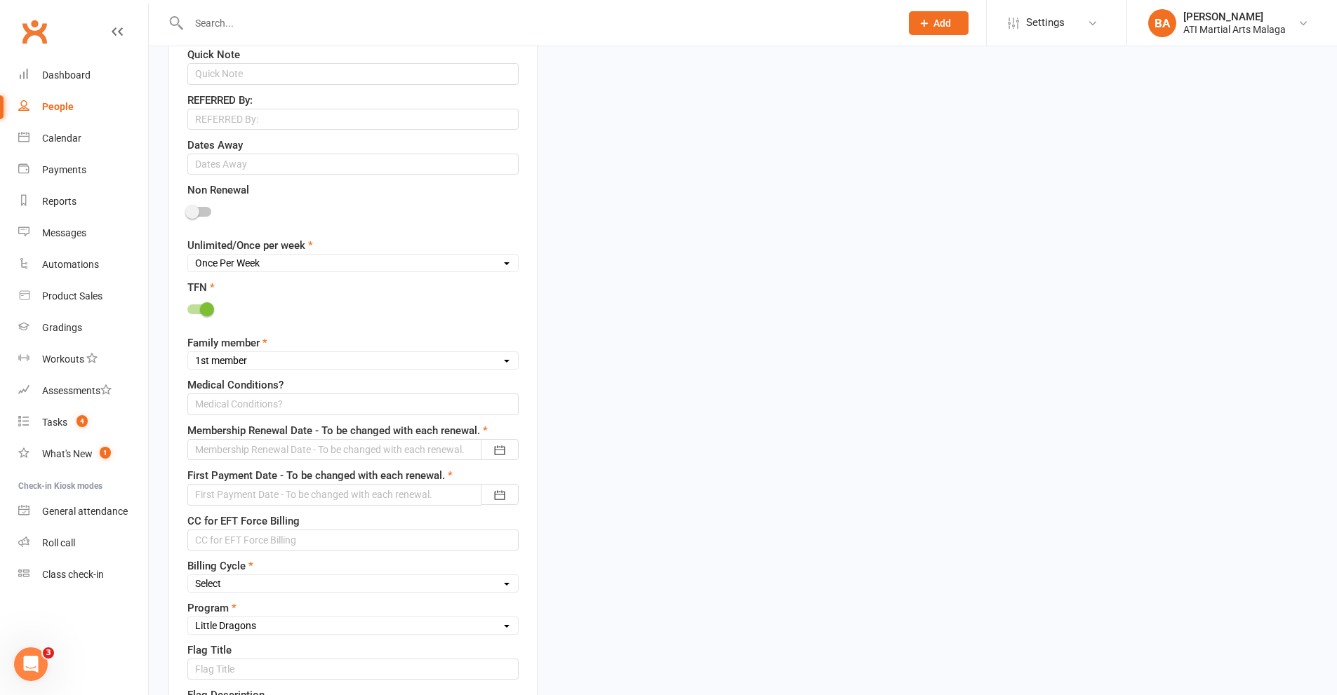
scroll to position [838, 0]
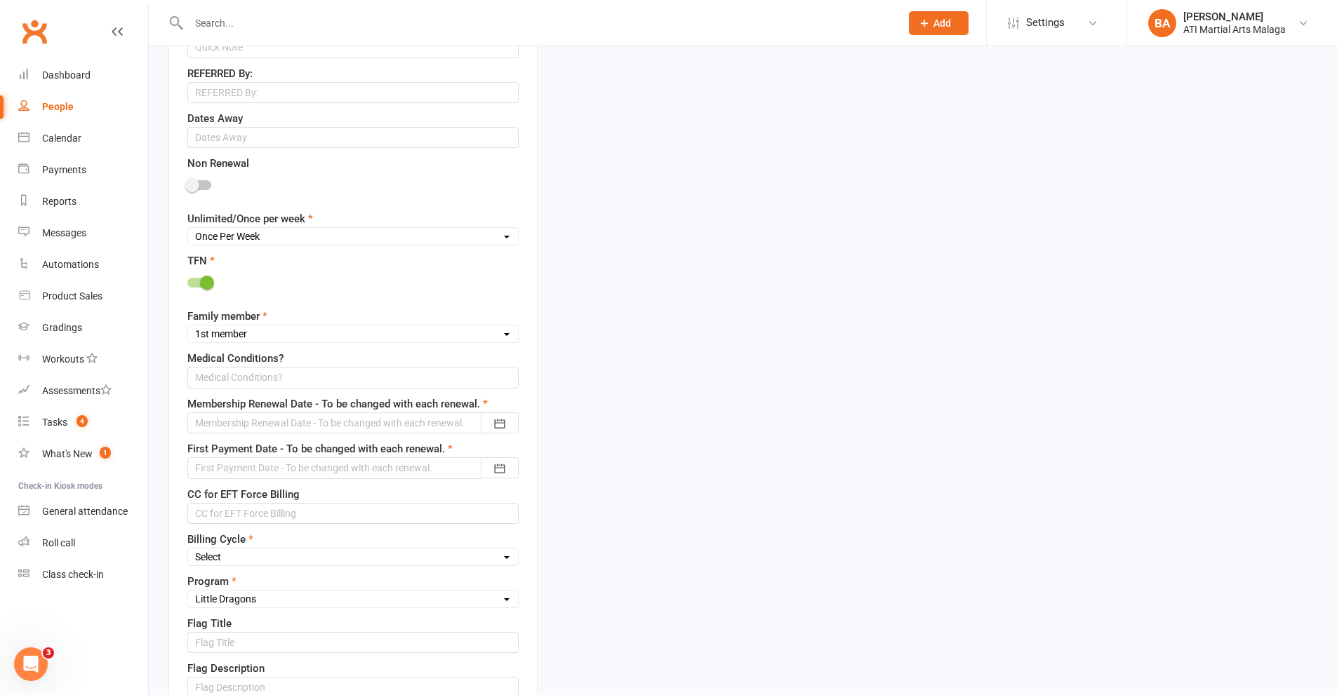
click at [369, 420] on div at bounding box center [352, 423] width 331 height 21
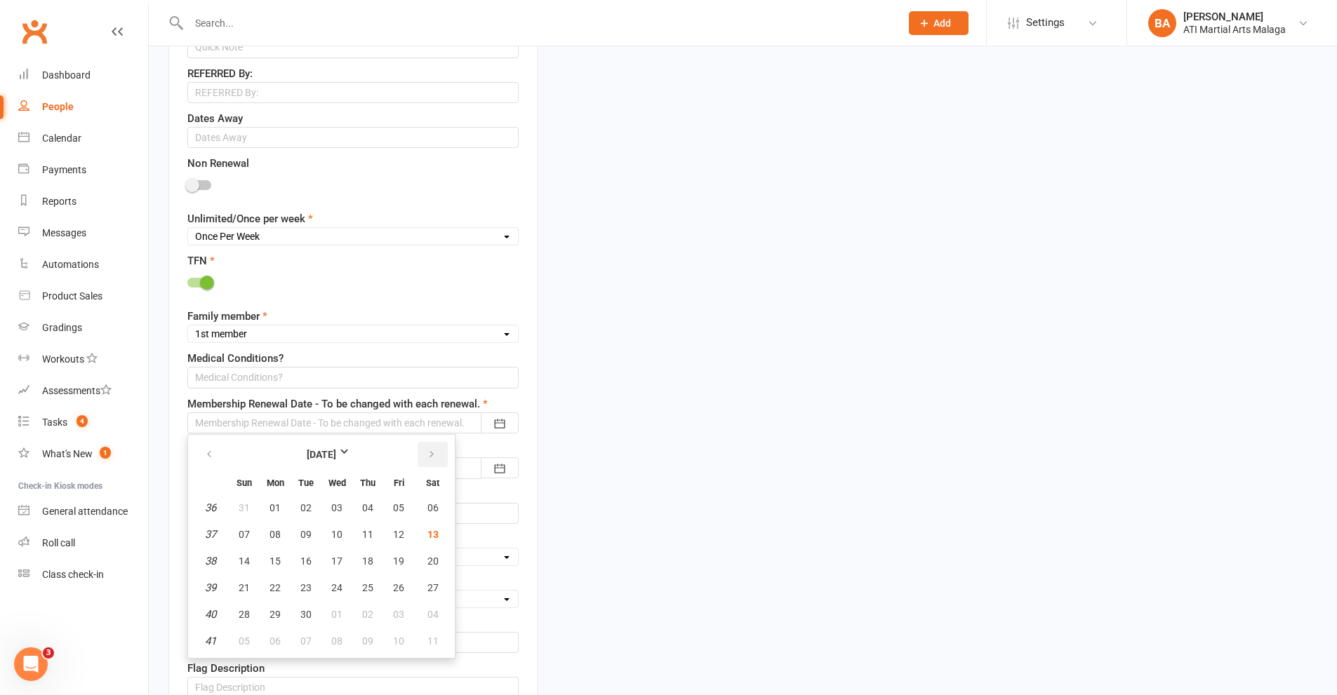
click at [436, 451] on button "button" at bounding box center [433, 454] width 30 height 25
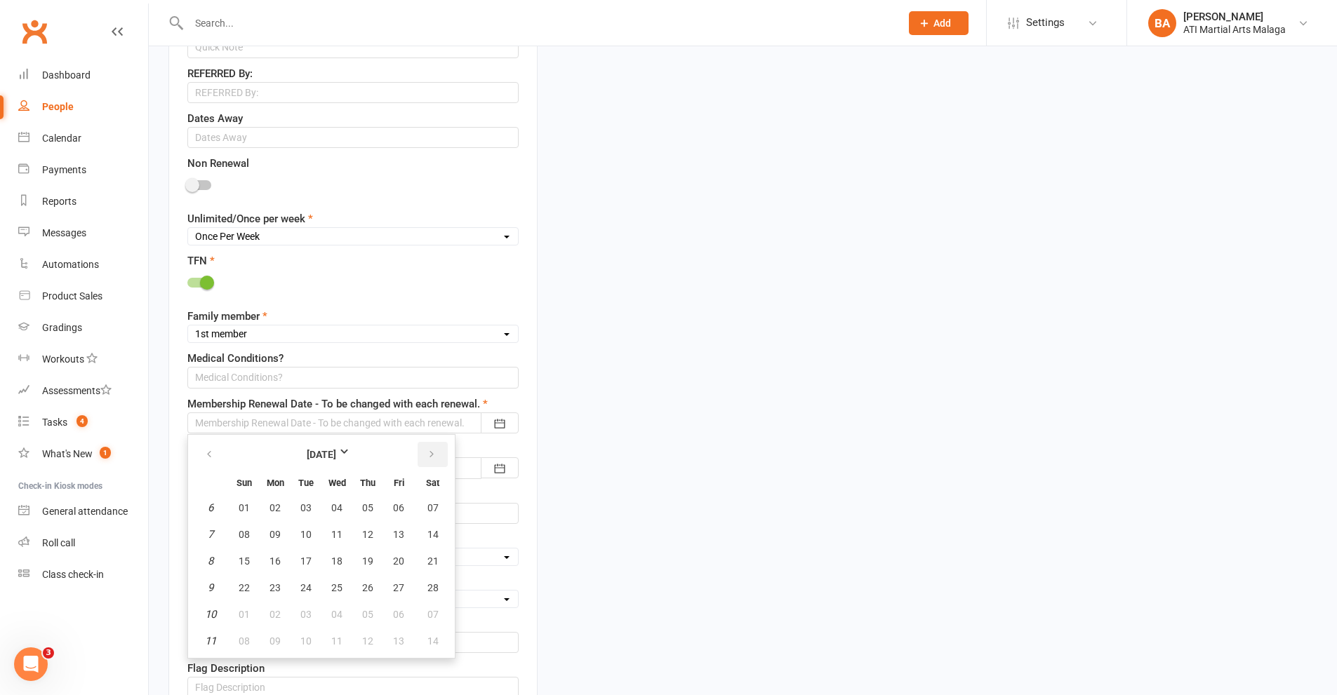
click at [436, 451] on button "button" at bounding box center [433, 454] width 30 height 25
click at [396, 531] on span "13" at bounding box center [398, 534] width 11 height 11
type input "[DATE]"
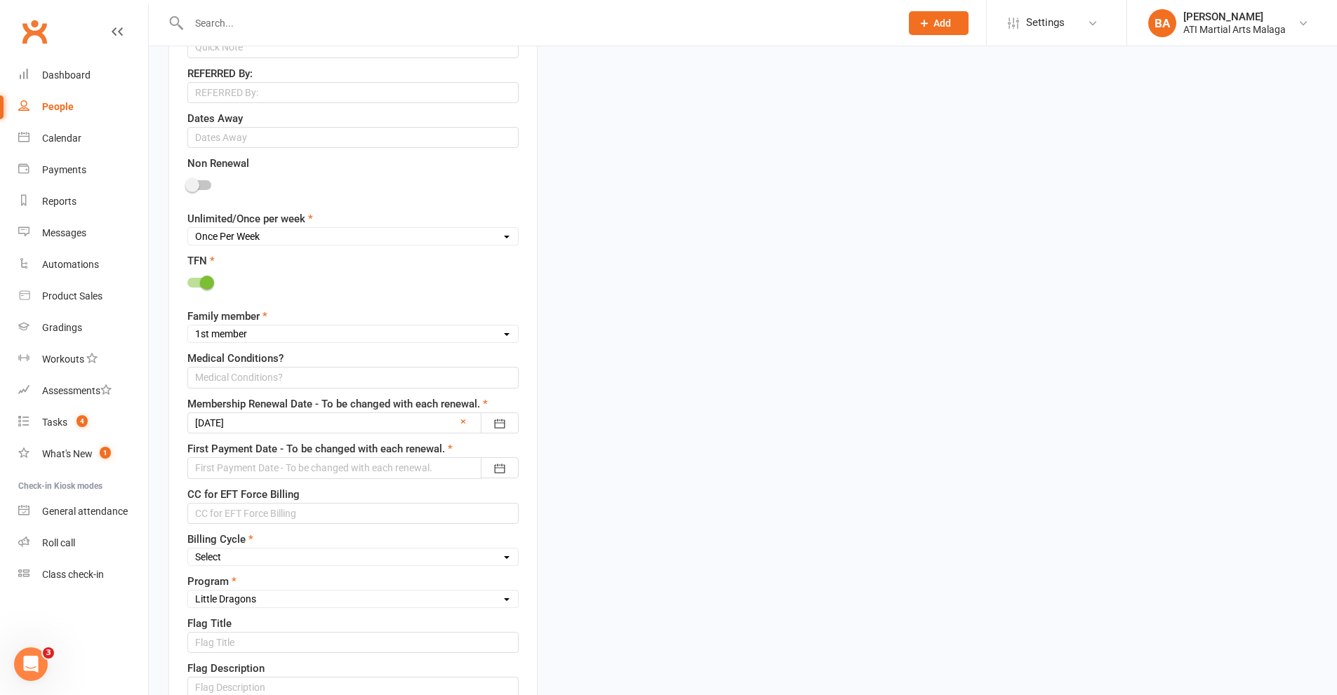
click at [431, 472] on div at bounding box center [352, 468] width 331 height 21
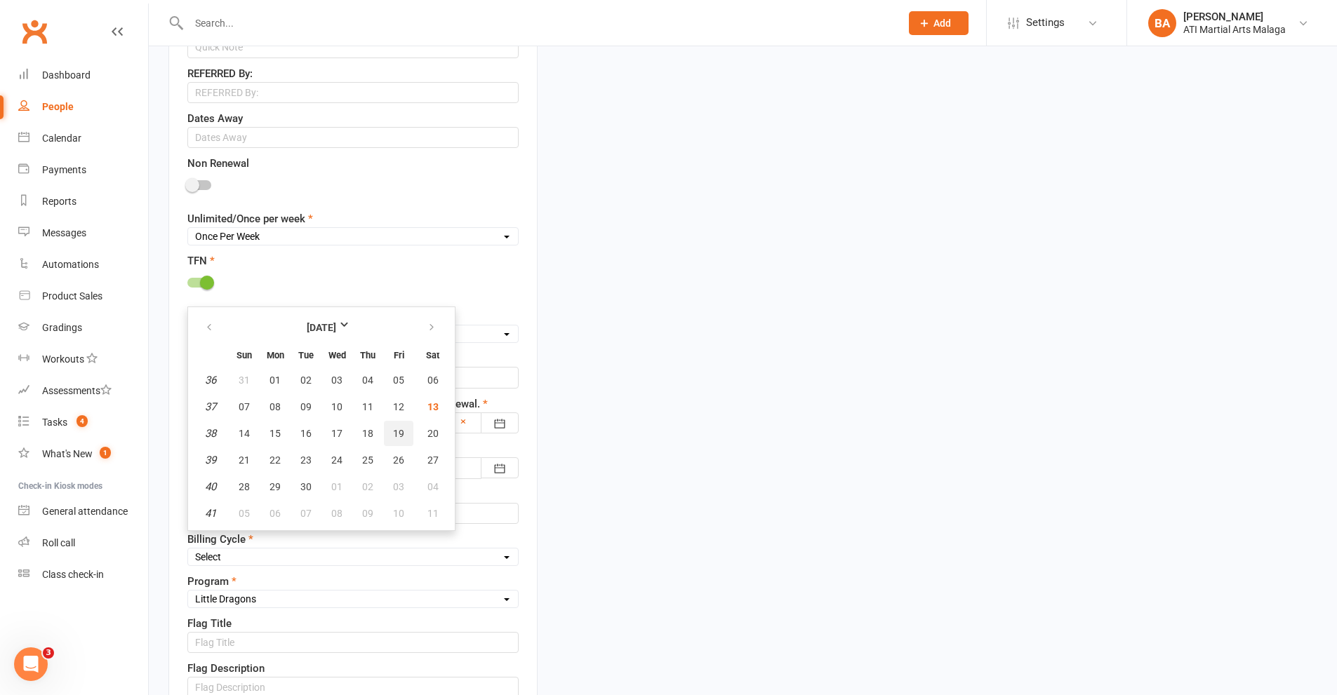
click at [394, 436] on span "19" at bounding box center [398, 433] width 11 height 11
type input "[DATE]"
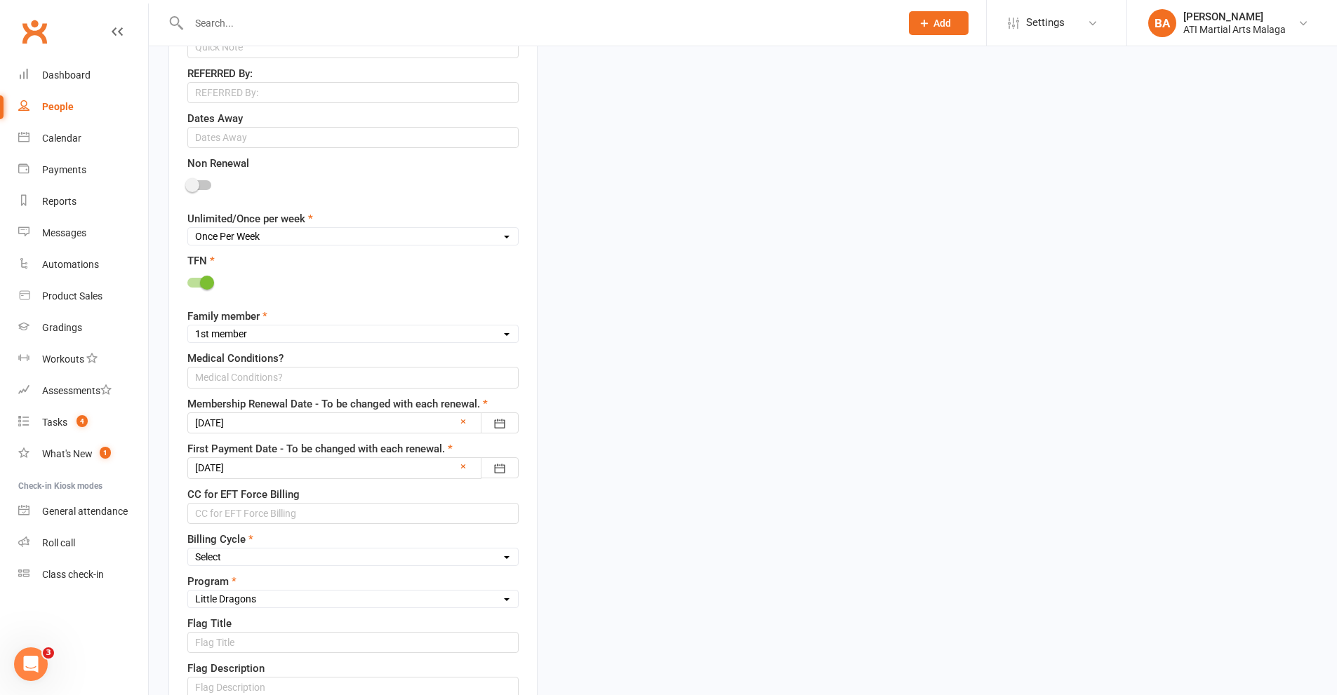
click at [367, 554] on select "Select Fortnightly Monthly Weekly Pay as you go Upfront LEAD ONLY Quarterly Ins…" at bounding box center [353, 556] width 330 height 15
select select "Weekly"
click at [188, 551] on select "Select Fortnightly Monthly Weekly Pay as you go Upfront LEAD ONLY Quarterly Ins…" at bounding box center [353, 556] width 330 height 15
click at [341, 513] on input "text" at bounding box center [352, 513] width 331 height 21
drag, startPoint x: 289, startPoint y: 516, endPoint x: 46, endPoint y: 516, distance: 243.5
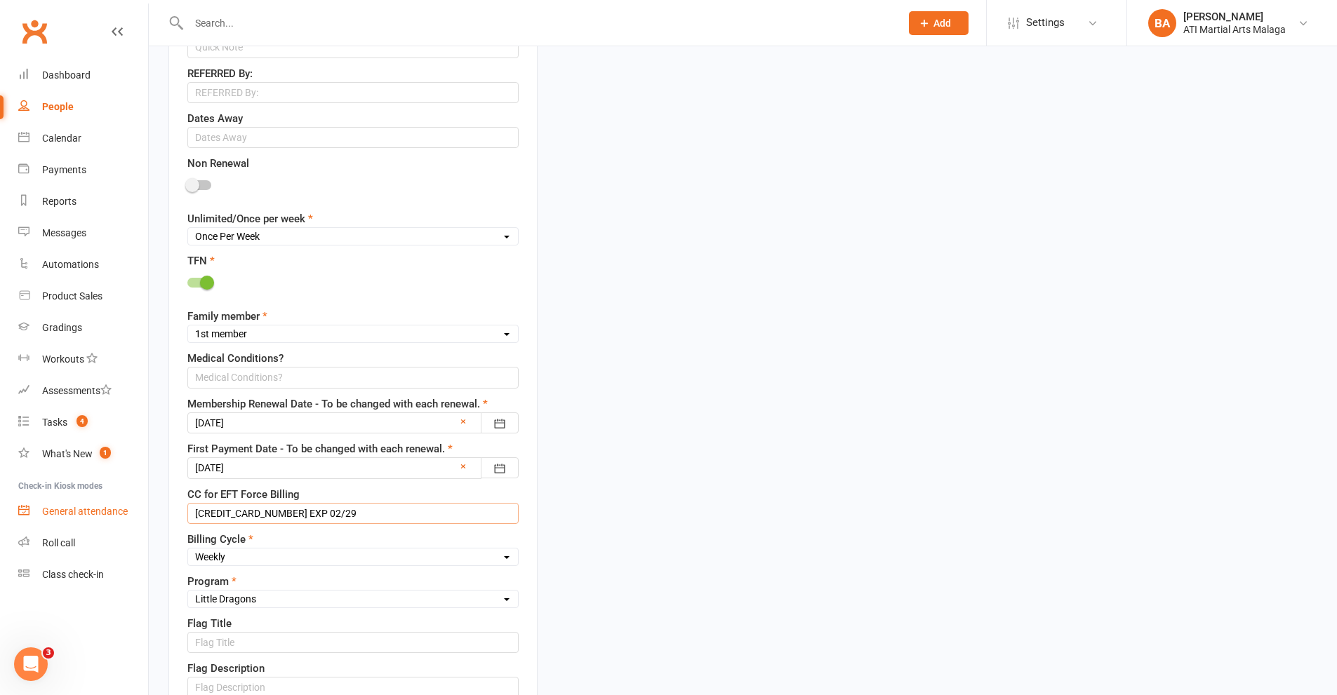
click at [46, 516] on ui-view "Prospect Member Non-attending contact Class / event Appointment Grading event T…" at bounding box center [668, 451] width 1337 height 2571
type input "[CREDIT_CARD_NUMBER] EXP 02/29"
click at [823, 522] on div "upload photo [PERSON_NAME] Activated [DATE] Added [DATE] Active member [DEMOGRA…" at bounding box center [743, 464] width 1170 height 2473
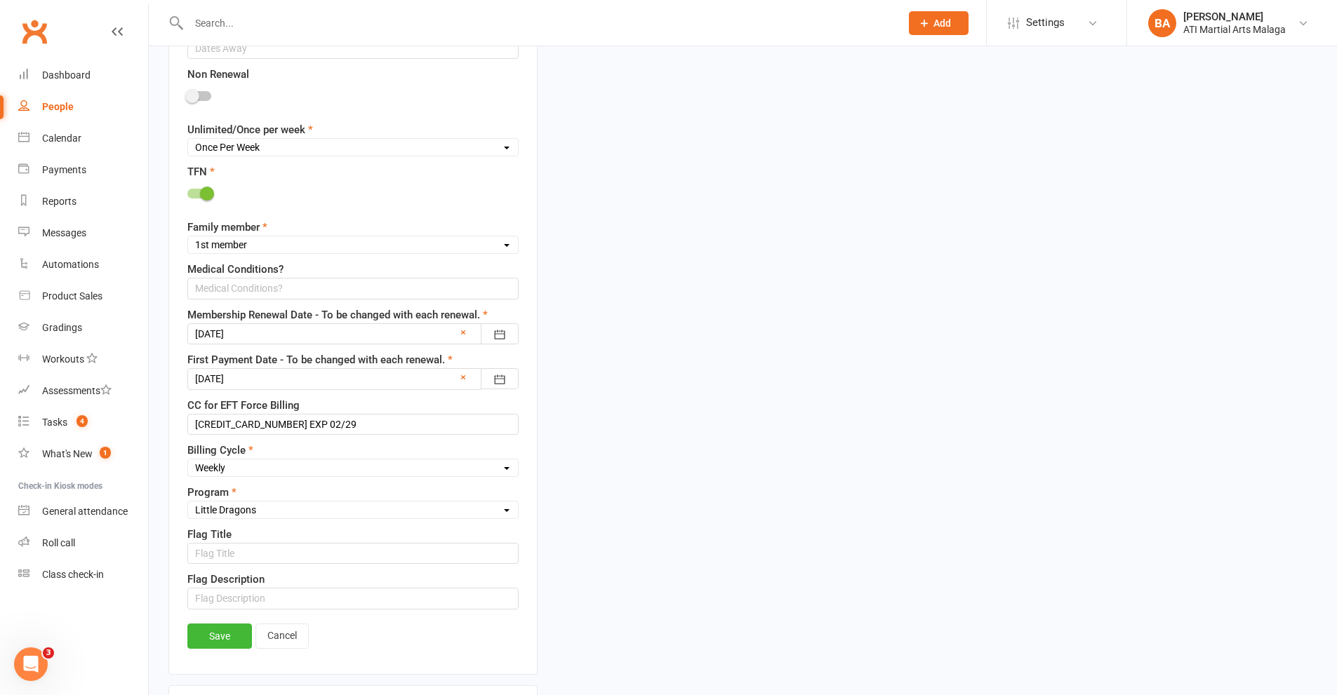
scroll to position [978, 0]
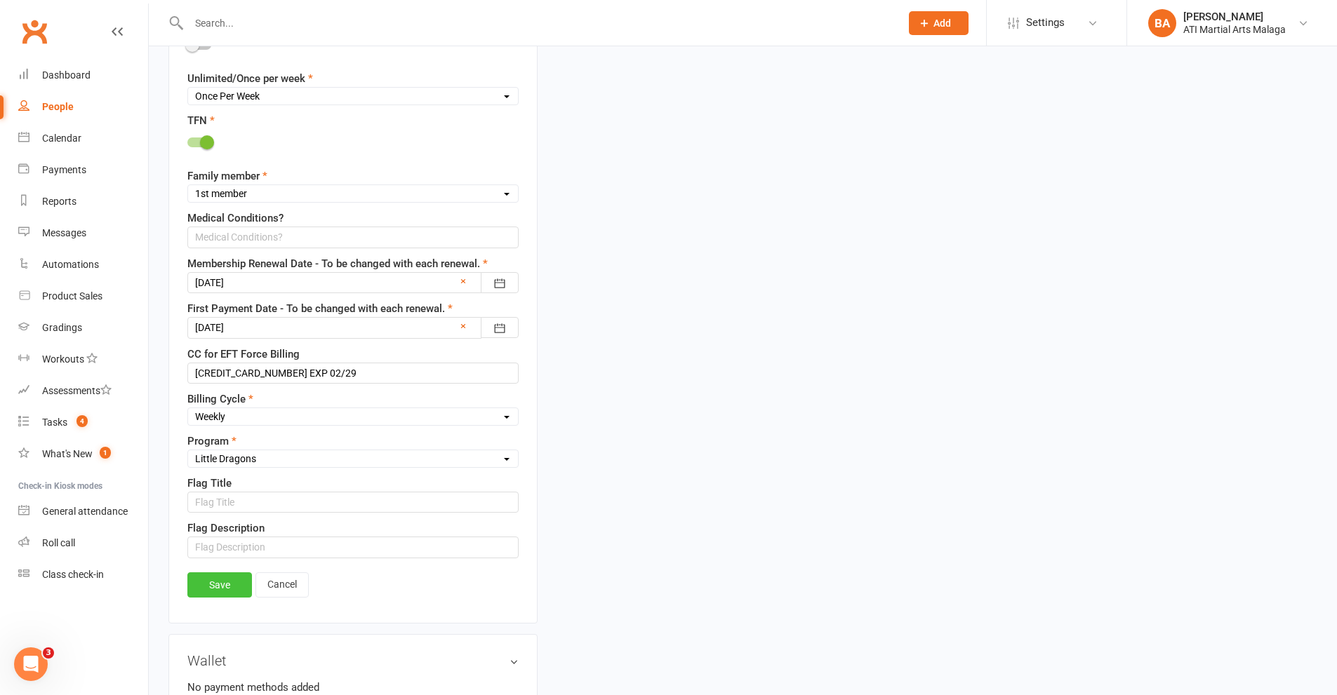
click at [225, 580] on link "Save" at bounding box center [219, 585] width 65 height 25
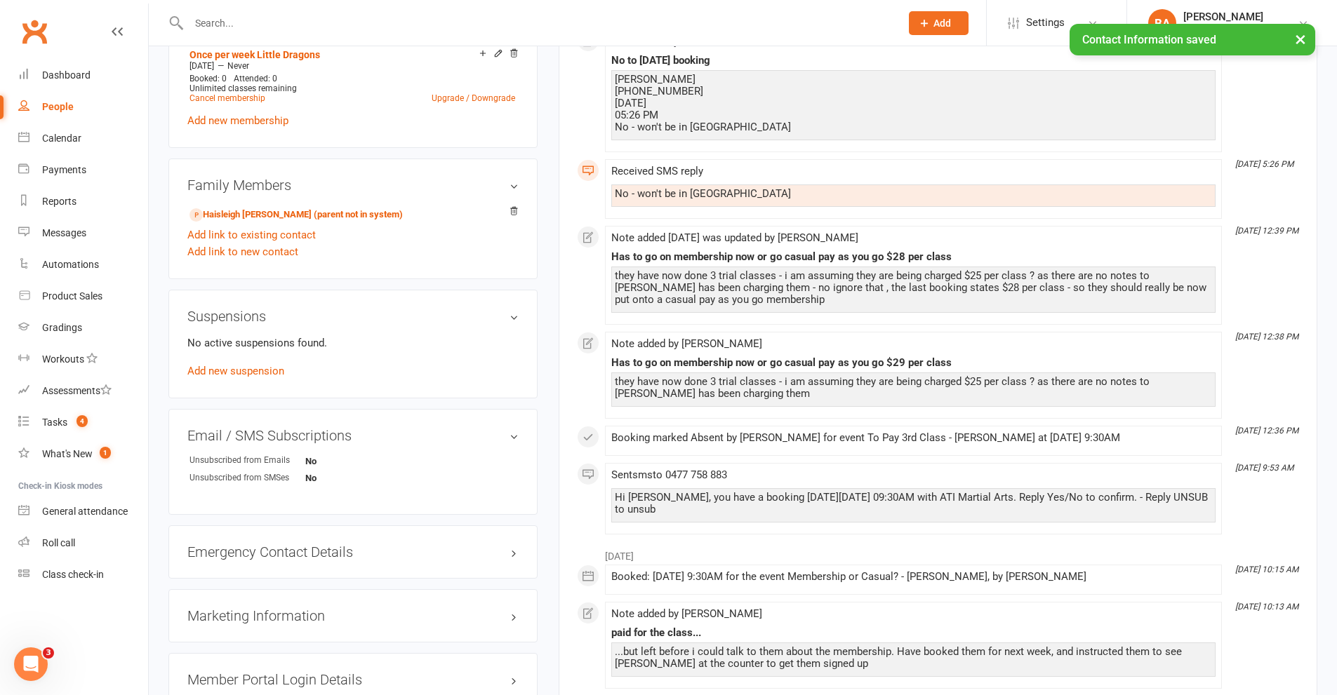
scroll to position [908, 0]
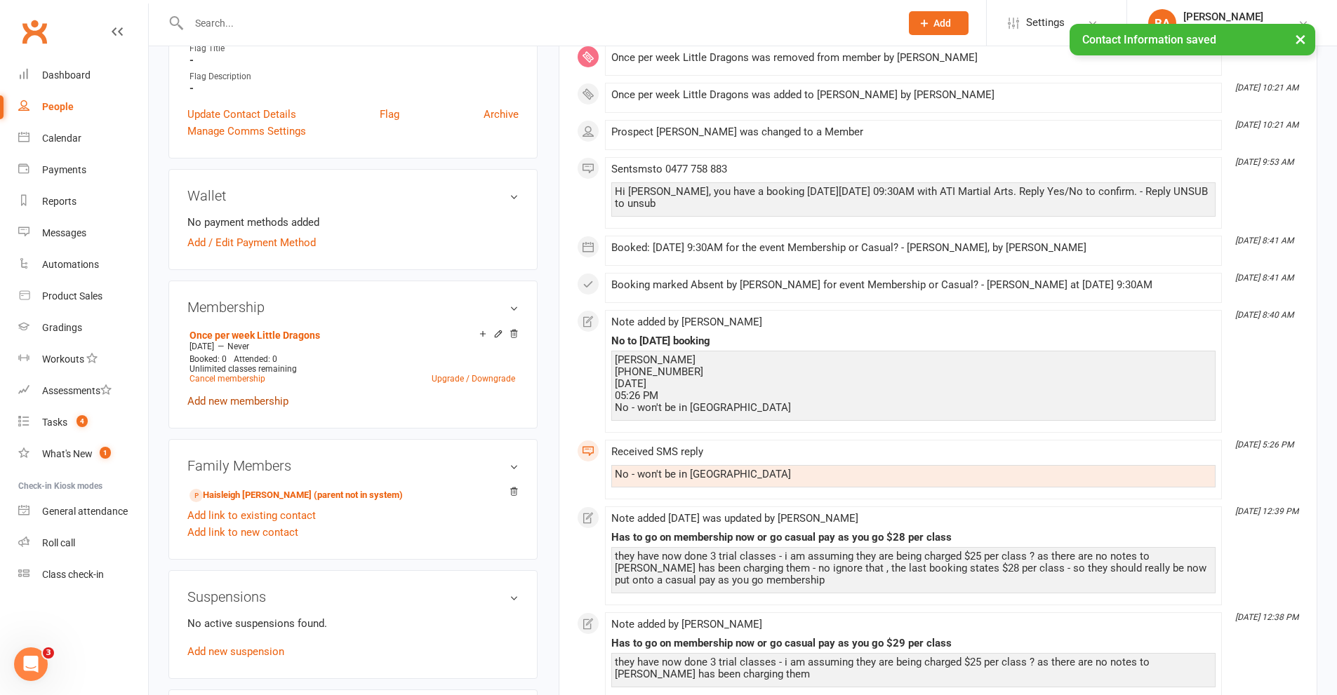
click at [253, 399] on link "Add new membership" at bounding box center [237, 401] width 101 height 13
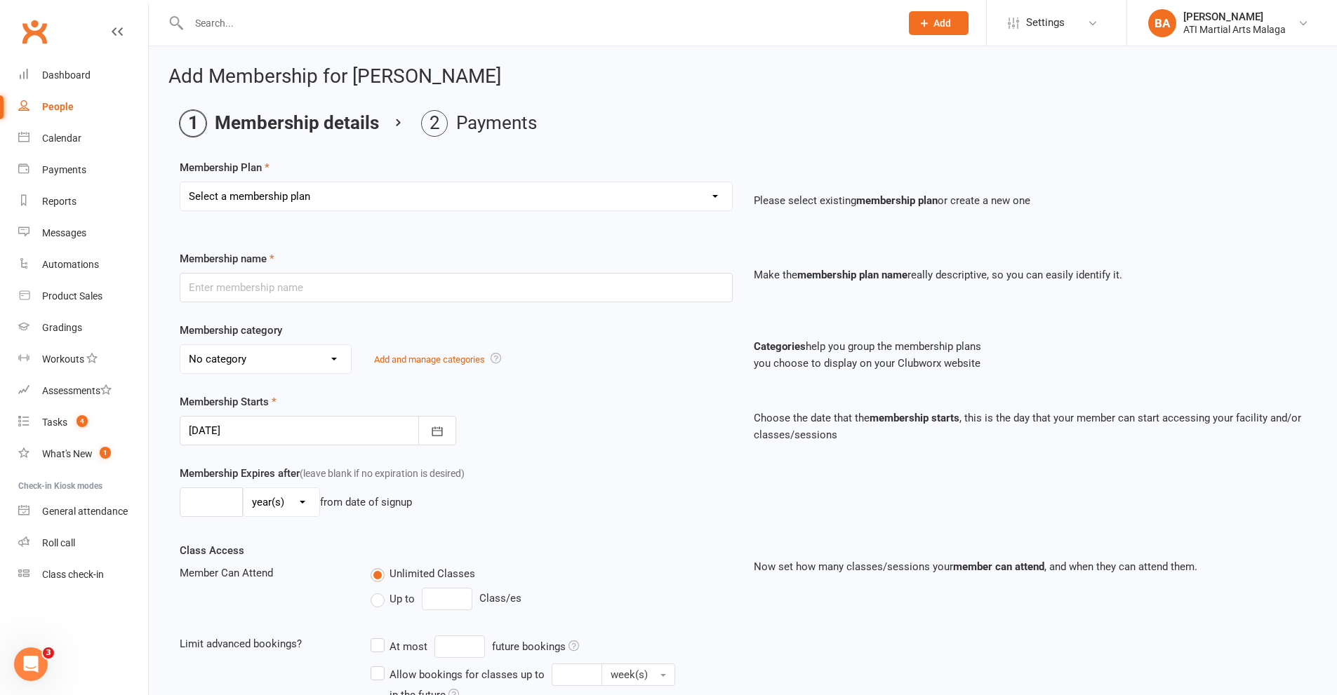
click at [375, 208] on select "Select a membership plan Create new Membership Plan Little Dragon 12mth Little …" at bounding box center [456, 196] width 552 height 28
click at [774, 107] on div "Add Membership for [PERSON_NAME] Membership details Payments Membership Plan Se…" at bounding box center [743, 472] width 1188 height 853
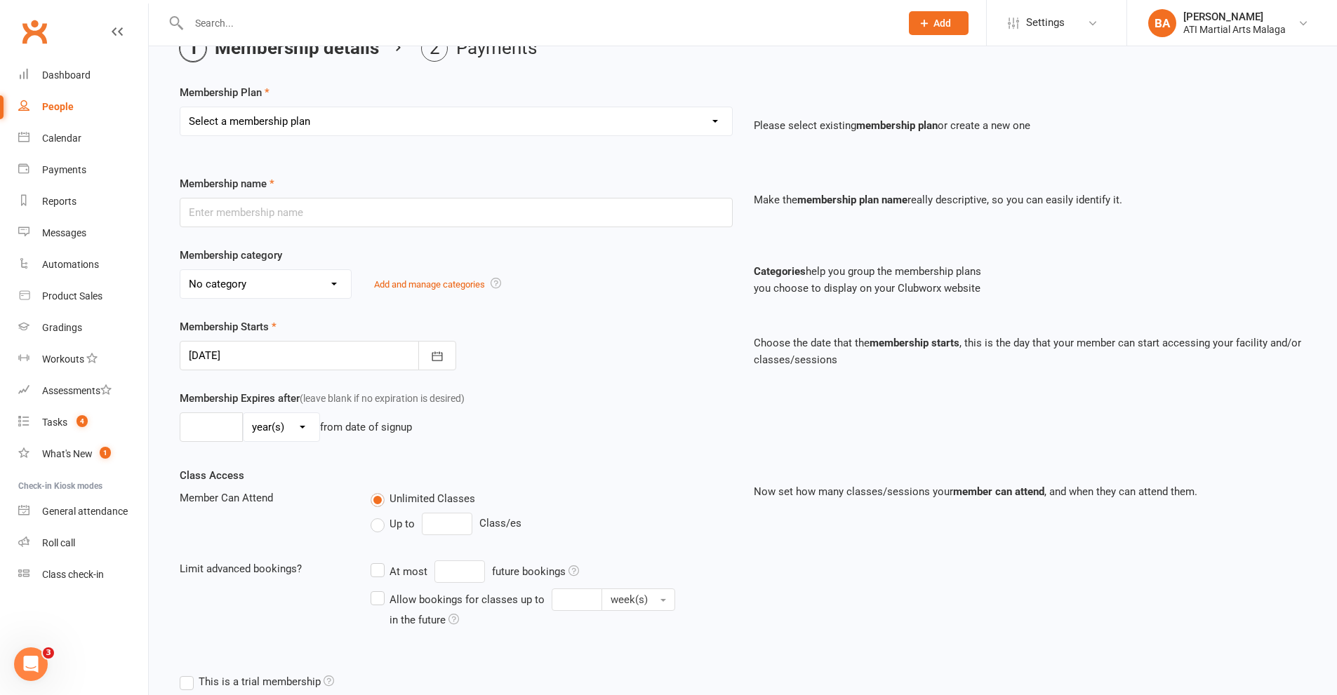
scroll to position [224, 0]
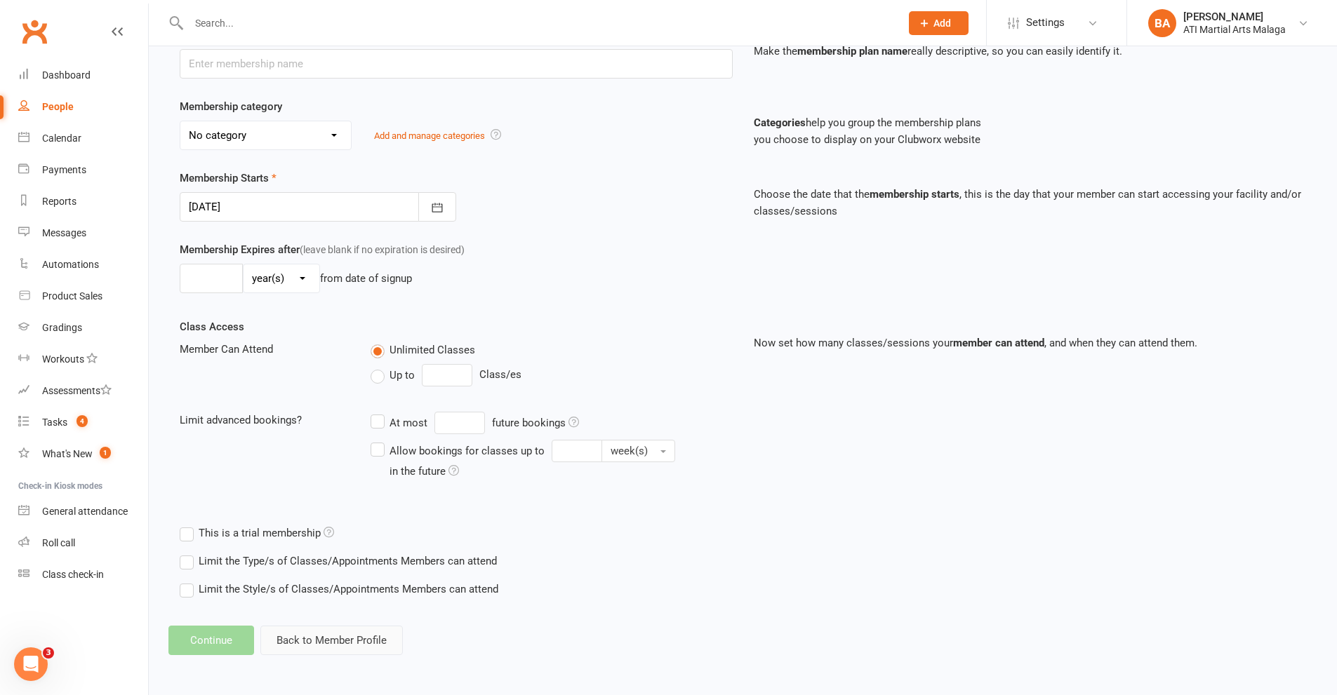
click at [295, 632] on button "Back to Member Profile" at bounding box center [331, 640] width 142 height 29
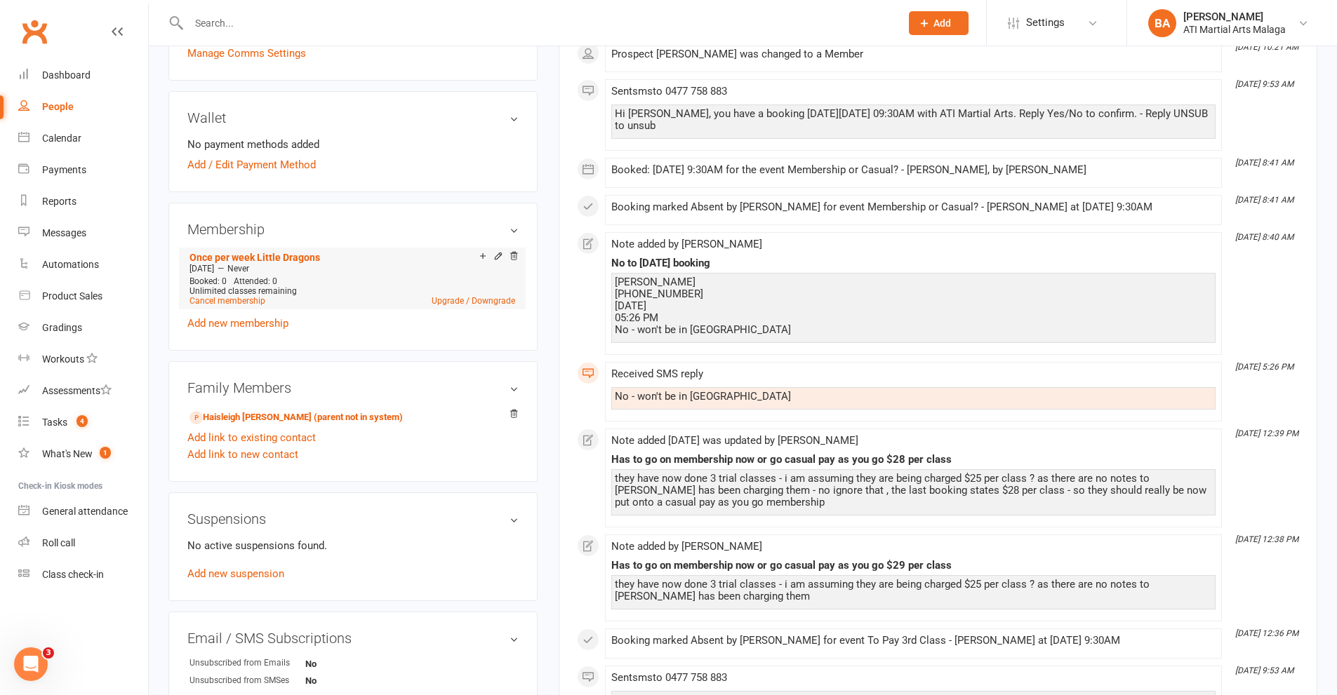
scroll to position [982, 0]
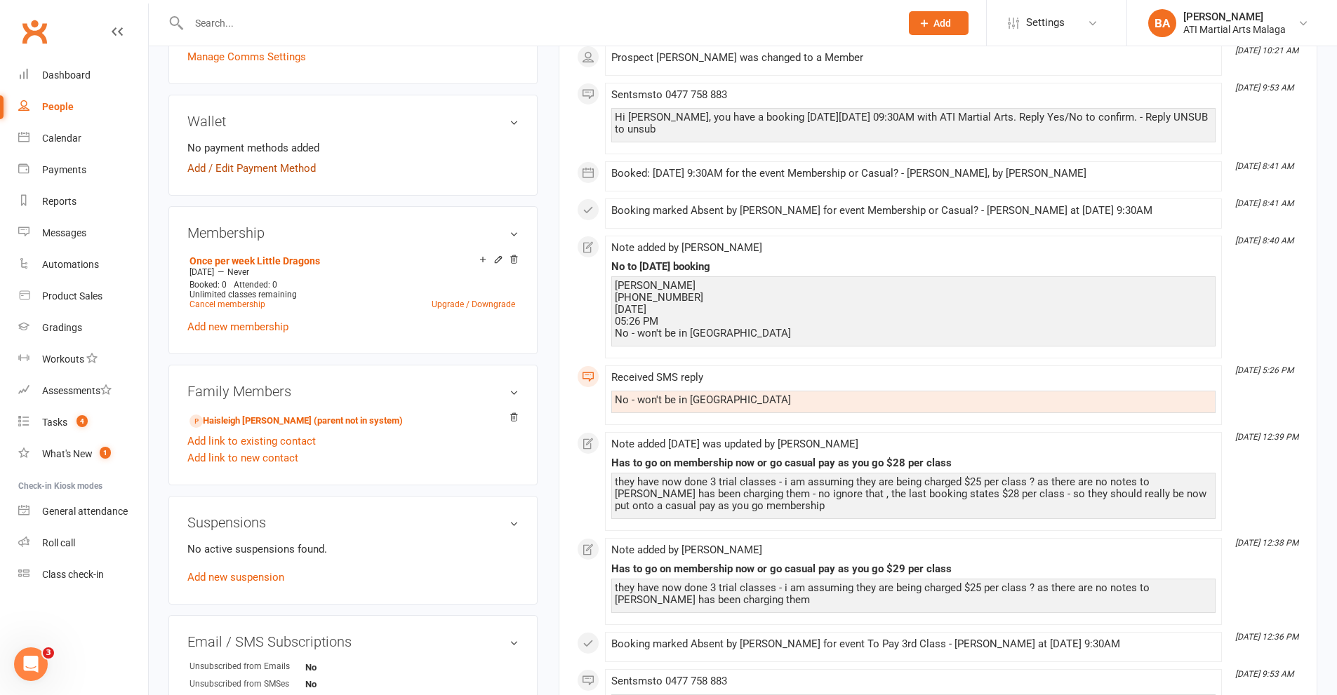
click at [255, 171] on link "Add / Edit Payment Method" at bounding box center [251, 168] width 128 height 17
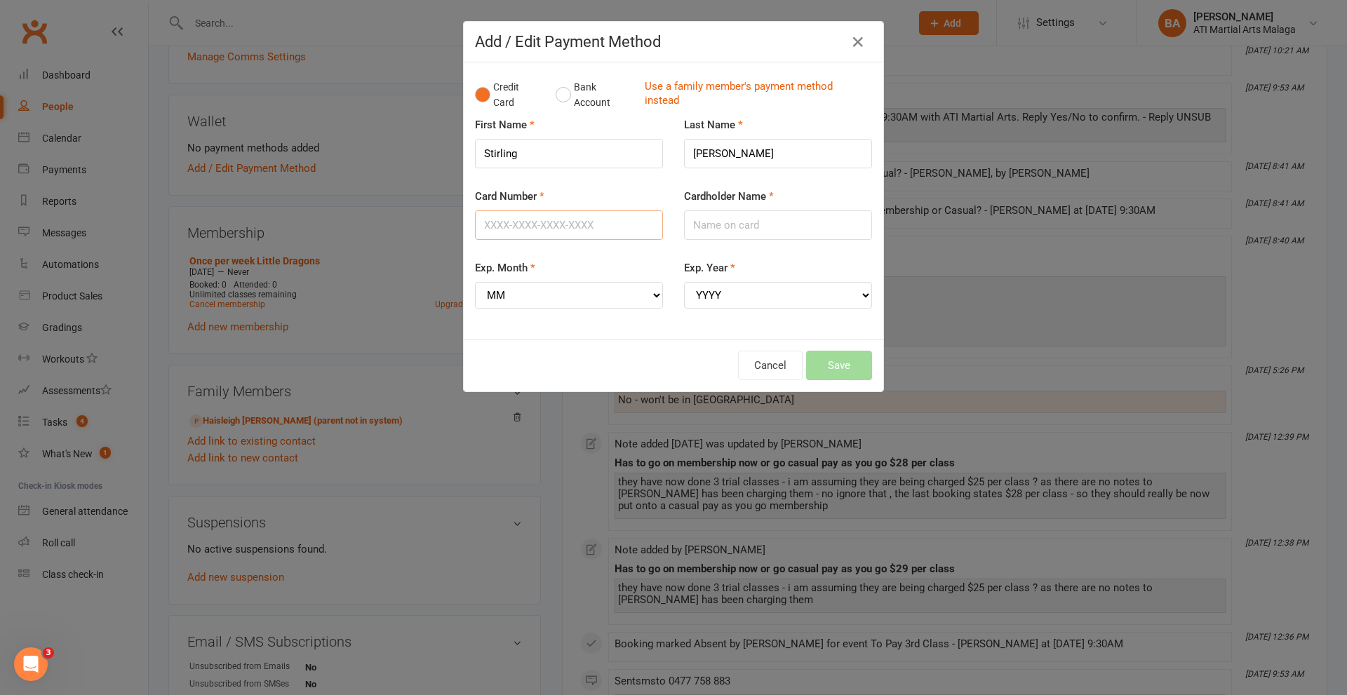
click at [554, 231] on input "Card Number" at bounding box center [569, 225] width 188 height 29
paste input "[CREDIT_CARD_NUMBER]"
type input "[CREDIT_CARD_NUMBER]"
click at [738, 222] on input "Cardholder Name" at bounding box center [778, 225] width 188 height 29
type input "[PERSON_NAME]"
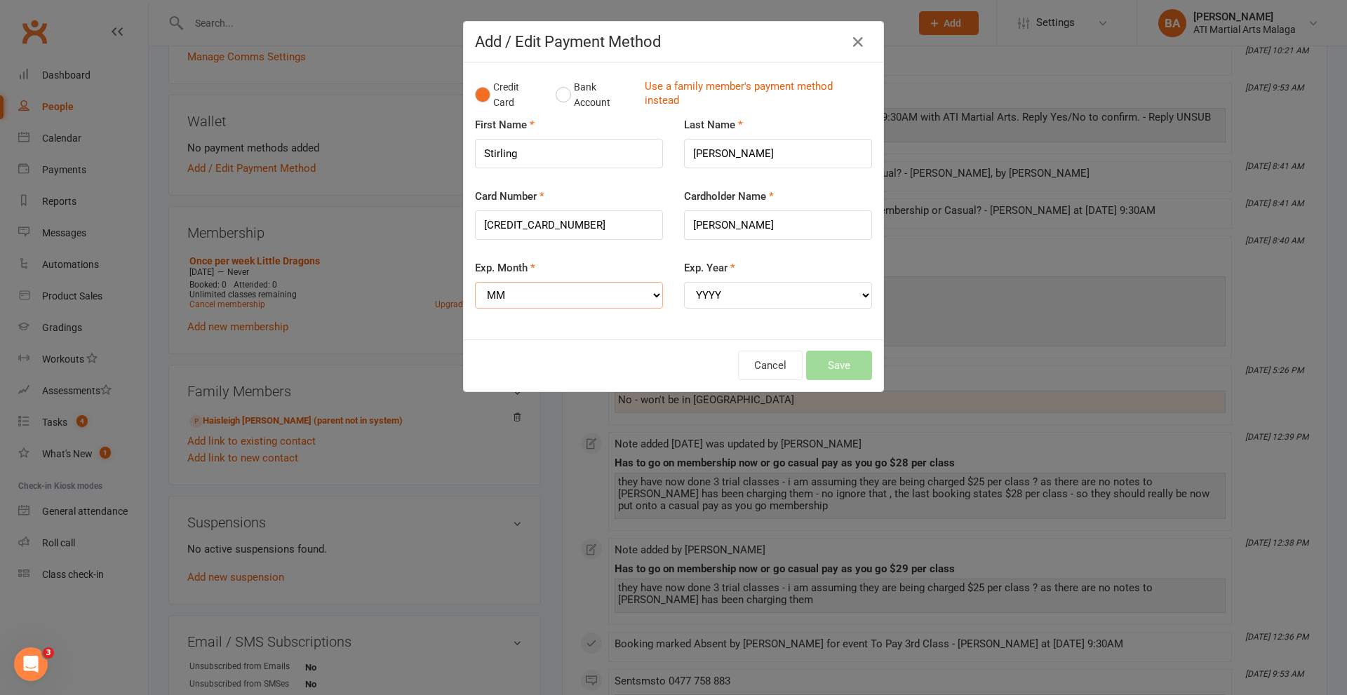
click at [602, 288] on select "MM 01 02 03 04 05 06 07 08 09 10 11 12" at bounding box center [569, 295] width 188 height 27
select select "02"
click at [475, 282] on select "MM 01 02 03 04 05 06 07 08 09 10 11 12" at bounding box center [569, 295] width 188 height 27
click at [787, 281] on div "Exp. Year YYYY 2025 2026 2027 2028 2029 2030 2031 2032 2033 2034" at bounding box center [778, 284] width 188 height 49
click at [784, 291] on select "YYYY 2025 2026 2027 2028 2029 2030 2031 2032 2033 2034" at bounding box center [778, 295] width 188 height 27
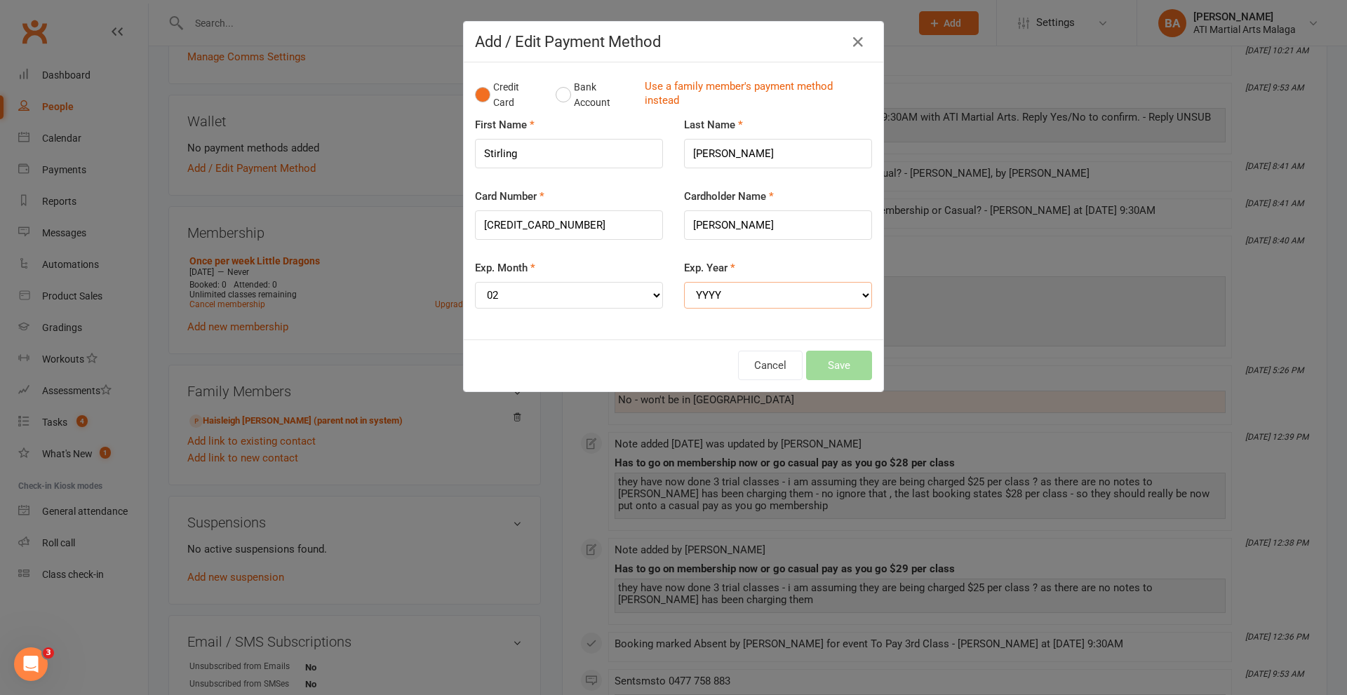
select select "2029"
click at [684, 282] on select "YYYY 2025 2026 2027 2028 2029 2030 2031 2032 2033 2034" at bounding box center [778, 295] width 188 height 27
click at [849, 357] on button "Save" at bounding box center [839, 365] width 66 height 29
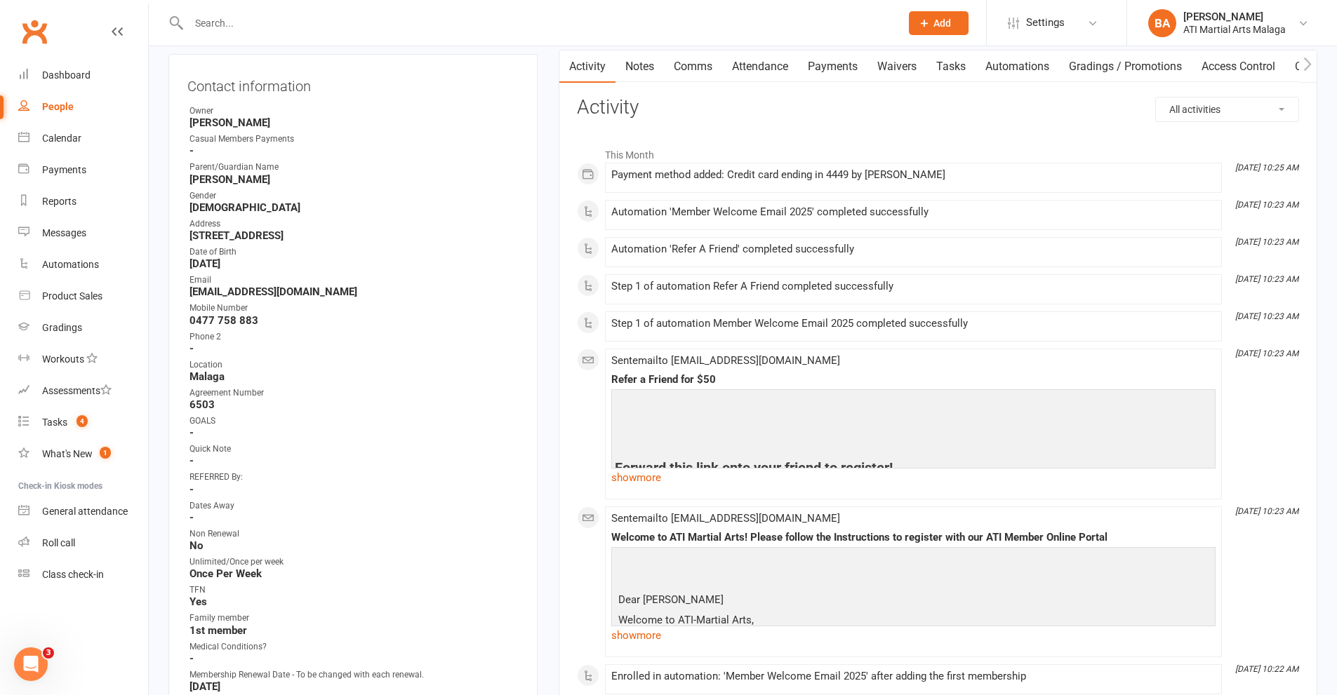
scroll to position [0, 0]
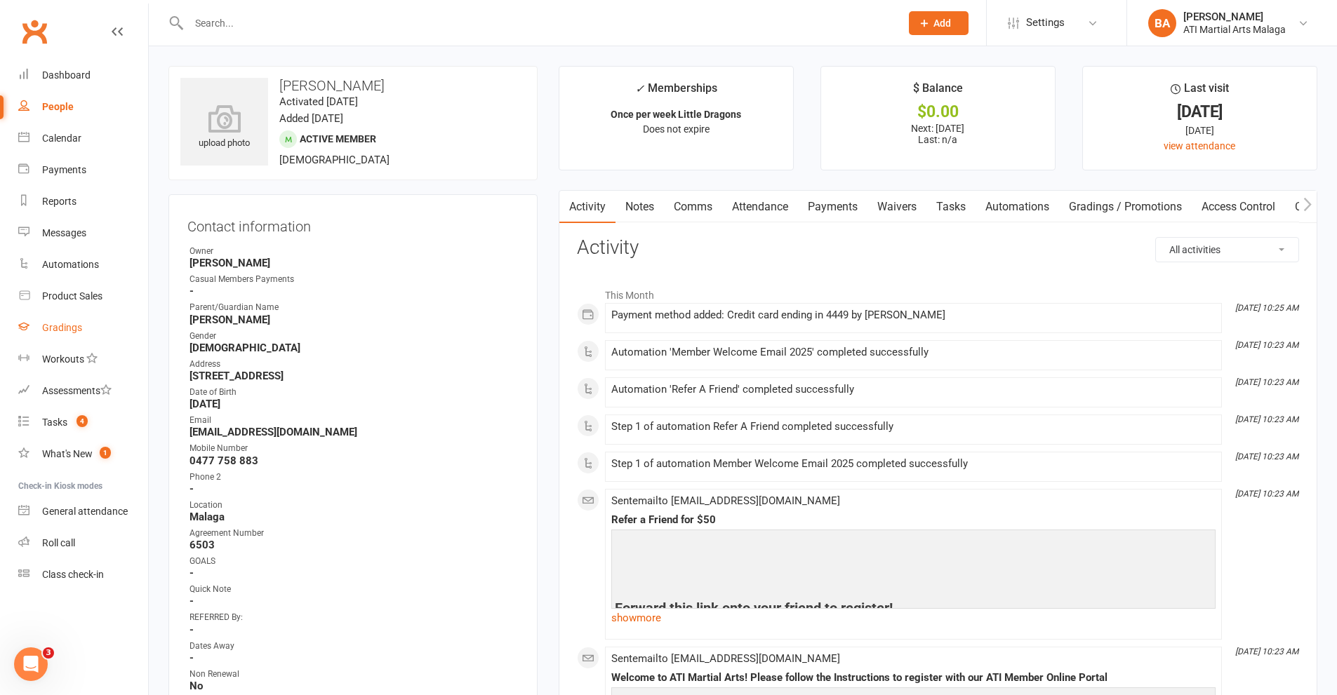
click at [83, 319] on link "Gradings" at bounding box center [83, 328] width 130 height 32
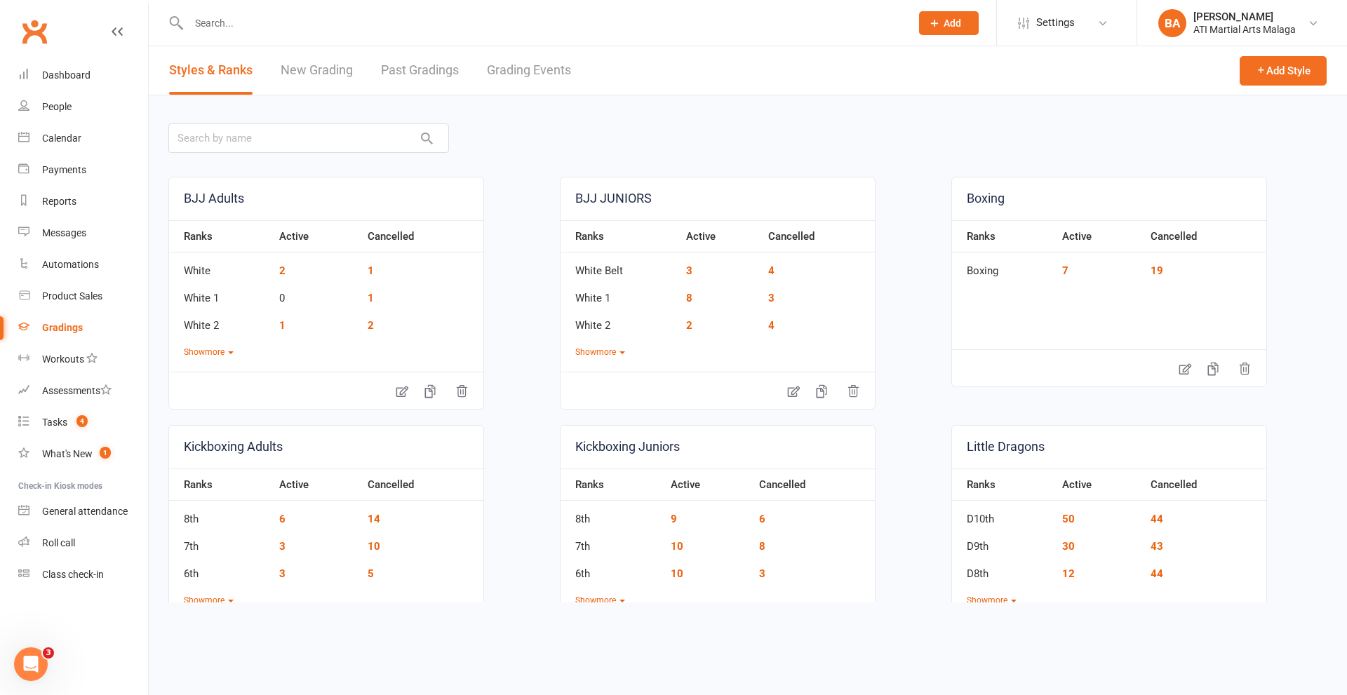
click at [536, 70] on link "Grading Events" at bounding box center [529, 70] width 84 height 48
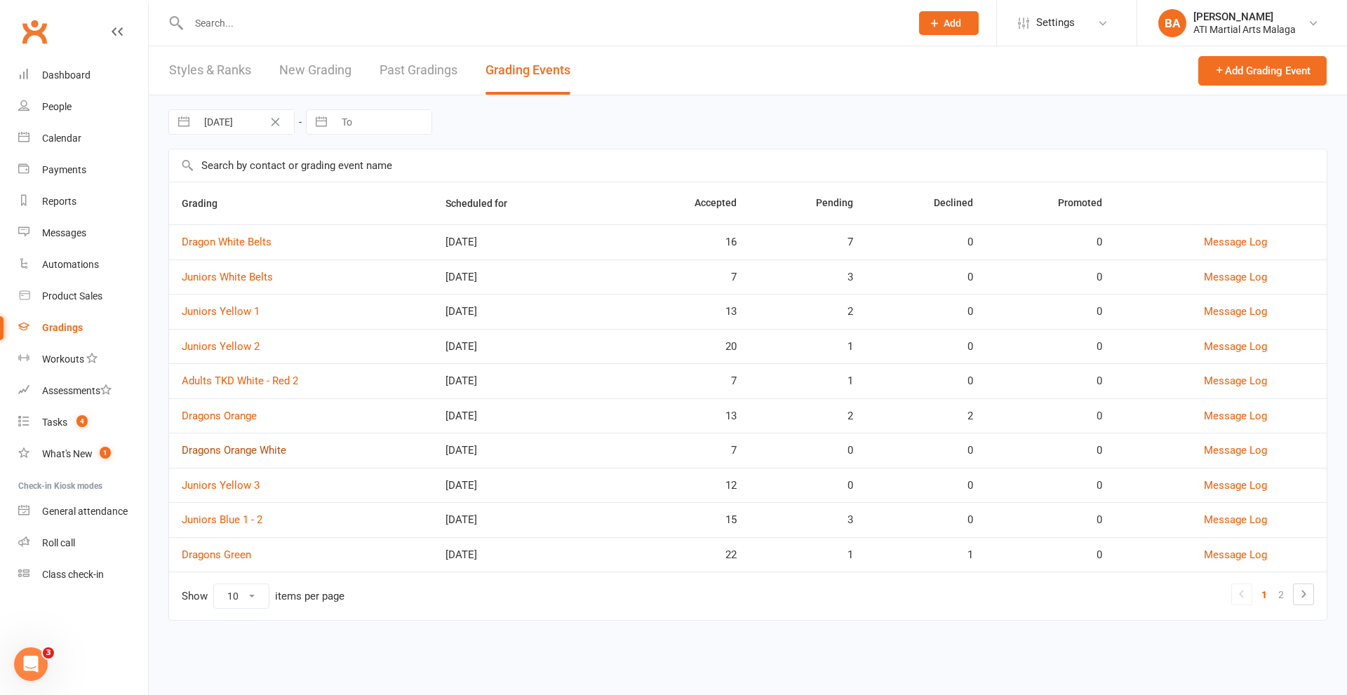
click at [249, 448] on link "Dragons Orange White" at bounding box center [234, 450] width 105 height 13
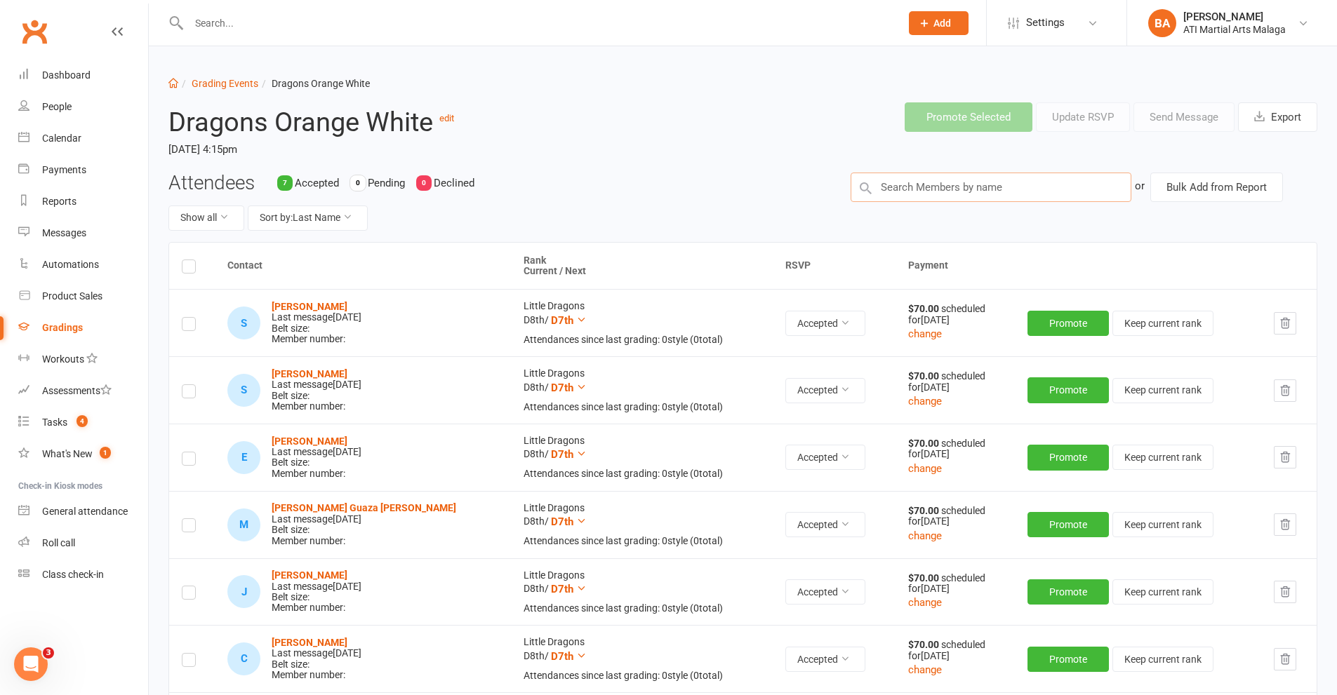
click at [954, 182] on input "text" at bounding box center [991, 187] width 281 height 29
type input "[PERSON_NAME]"
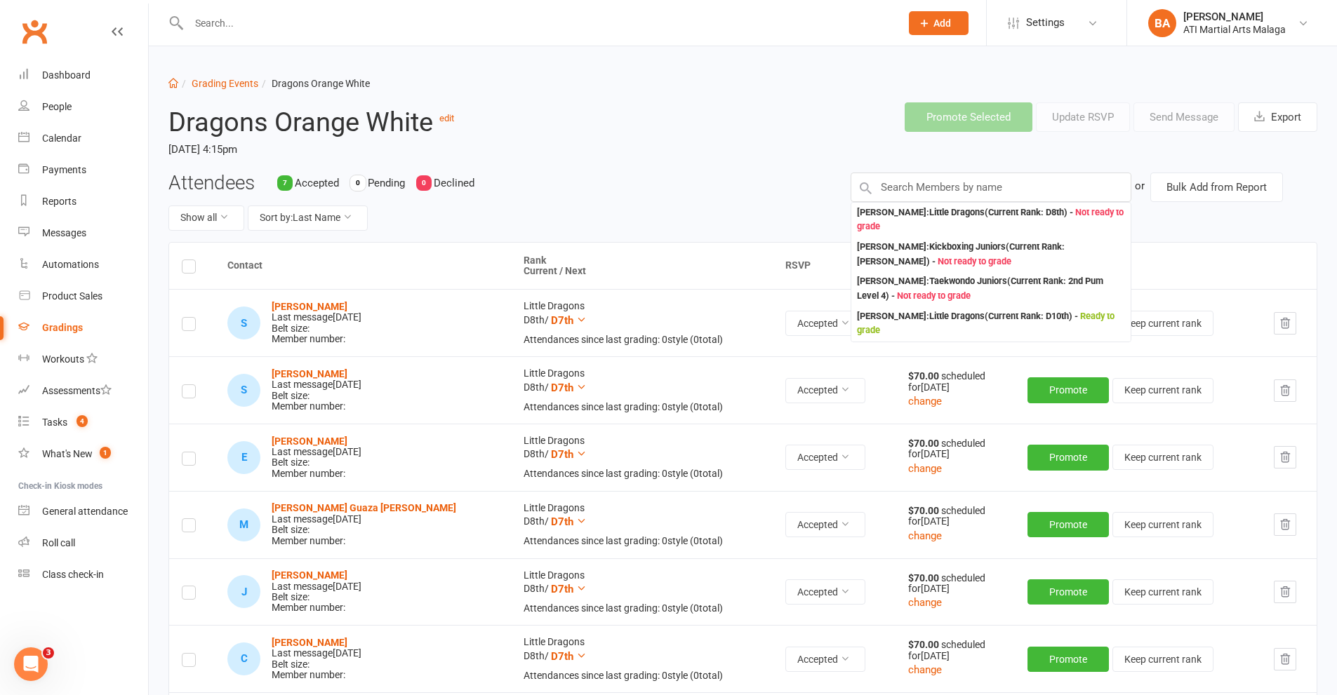
click at [726, 152] on header "Dragons Orange White edit [DATE] 4:15pm Promote Selected Update RSVP Send Messa…" at bounding box center [743, 131] width 1170 height 81
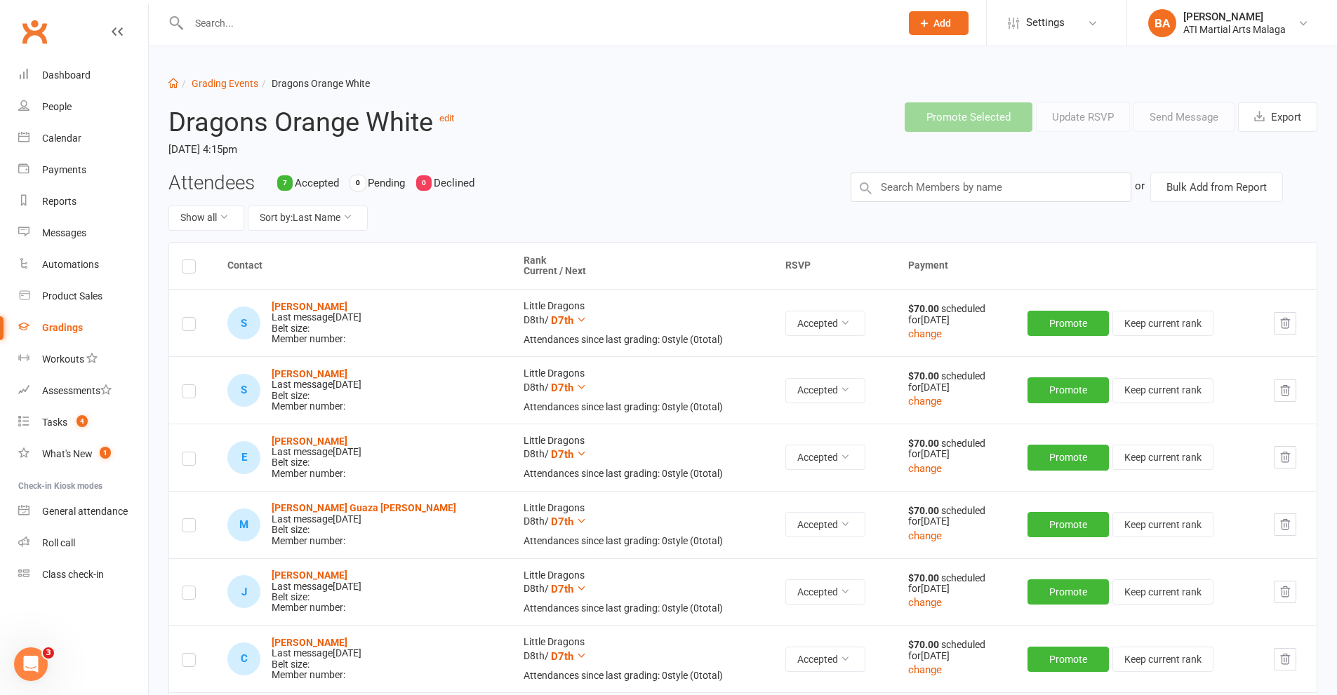
click at [249, 90] on li "Grading Events" at bounding box center [218, 83] width 80 height 15
click at [247, 89] on li "Grading Events" at bounding box center [218, 83] width 80 height 15
click at [246, 80] on link "Grading Events" at bounding box center [225, 83] width 67 height 11
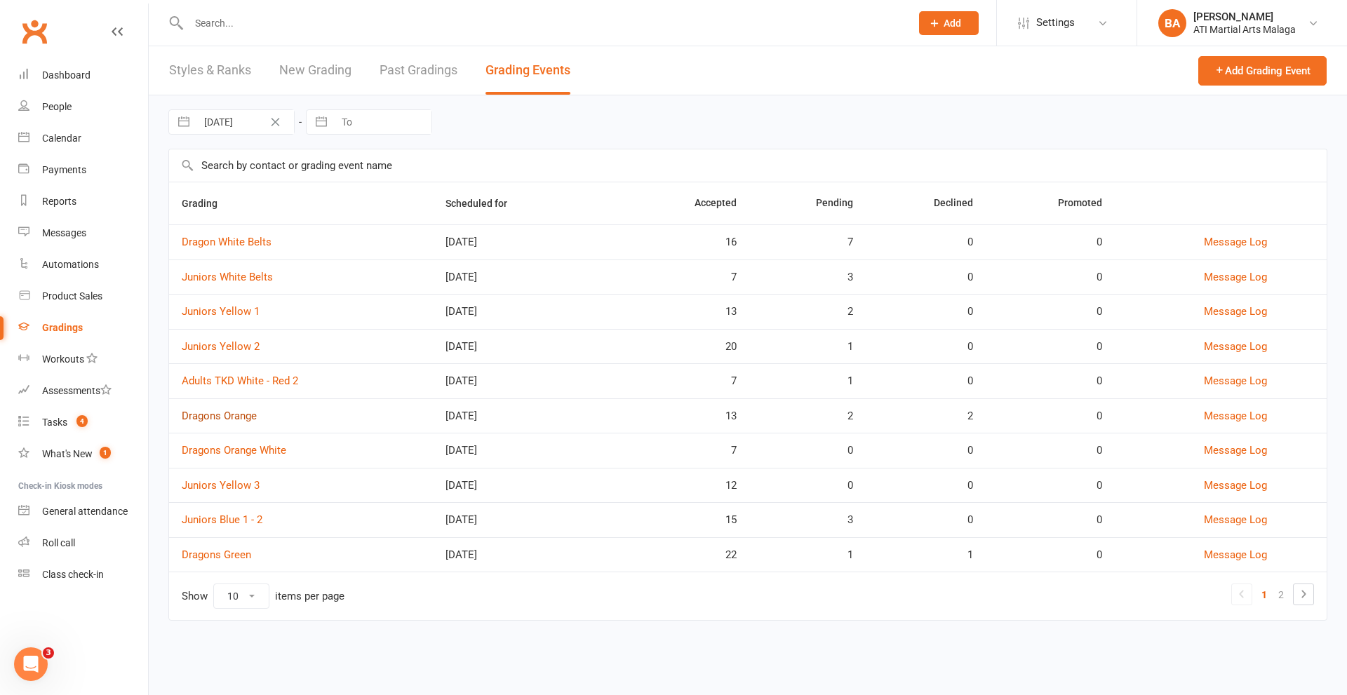
click at [246, 418] on link "Dragons Orange" at bounding box center [219, 416] width 75 height 13
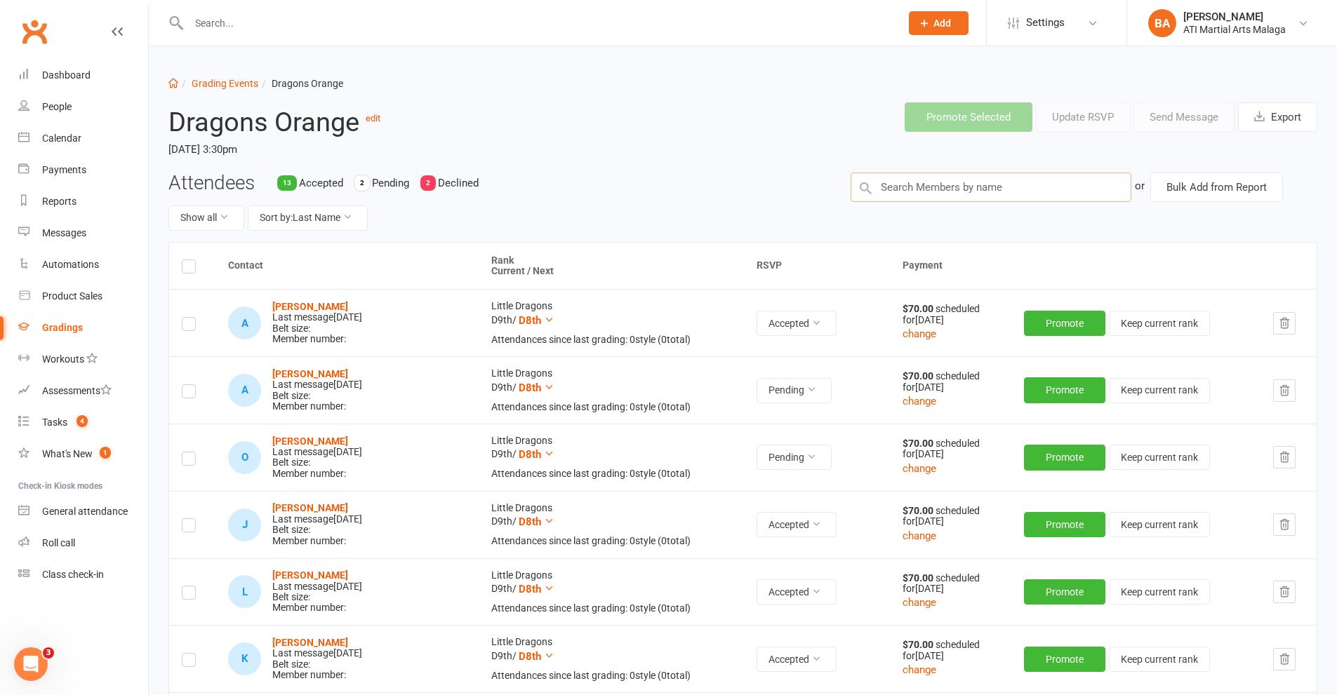
click at [989, 180] on input "text" at bounding box center [991, 187] width 281 height 29
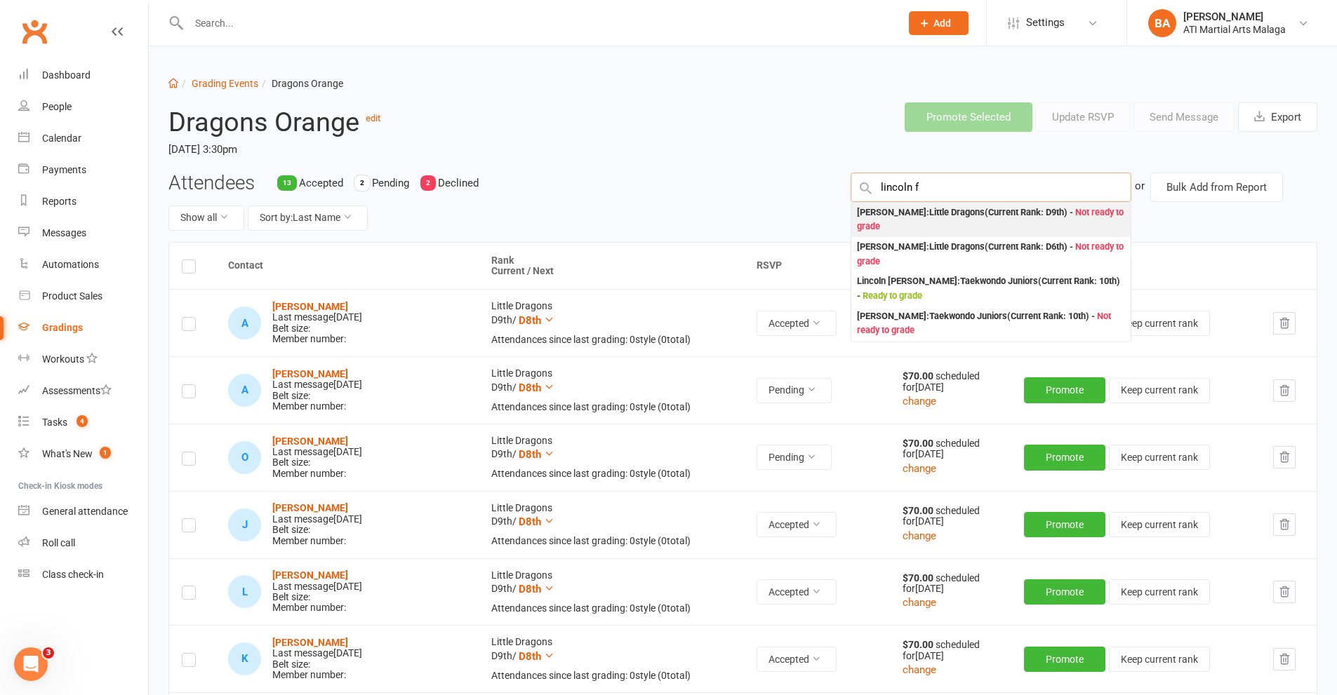
type input "lincoln f"
click at [961, 221] on div "[PERSON_NAME] : Little Dragons (Current Rank: D9th ) - Not ready to grade" at bounding box center [991, 220] width 268 height 29
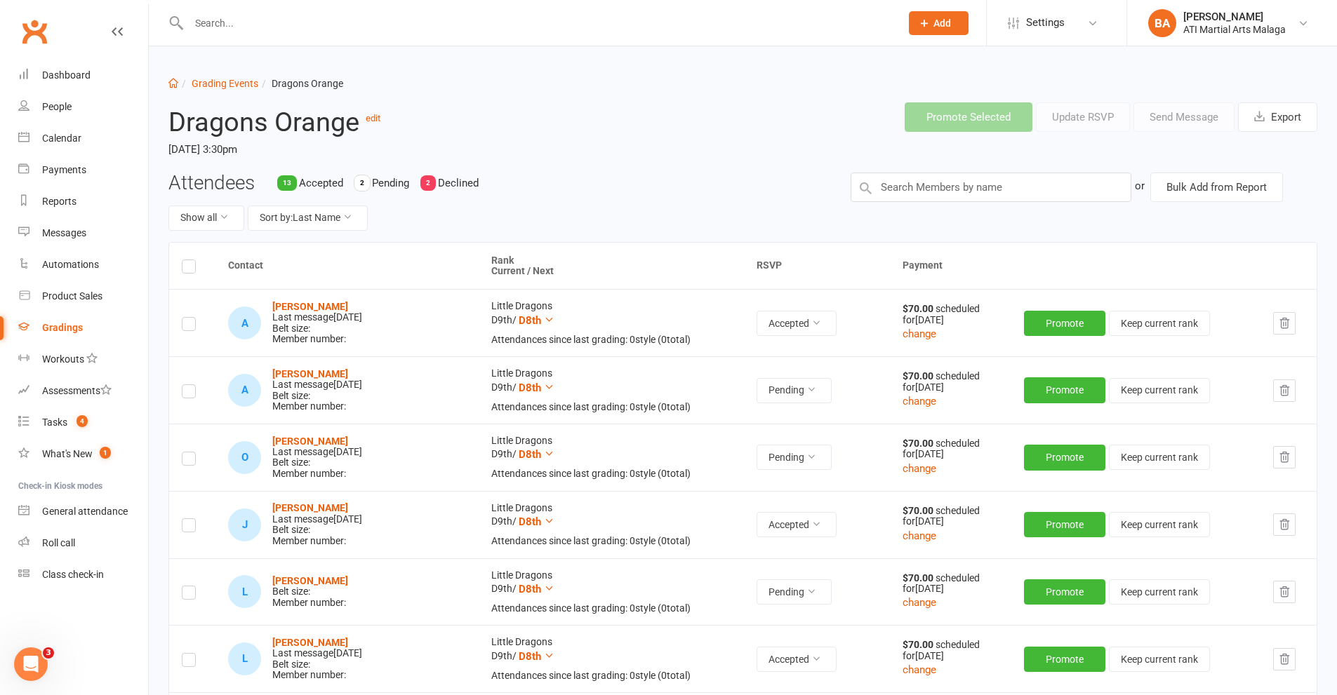
scroll to position [70, 0]
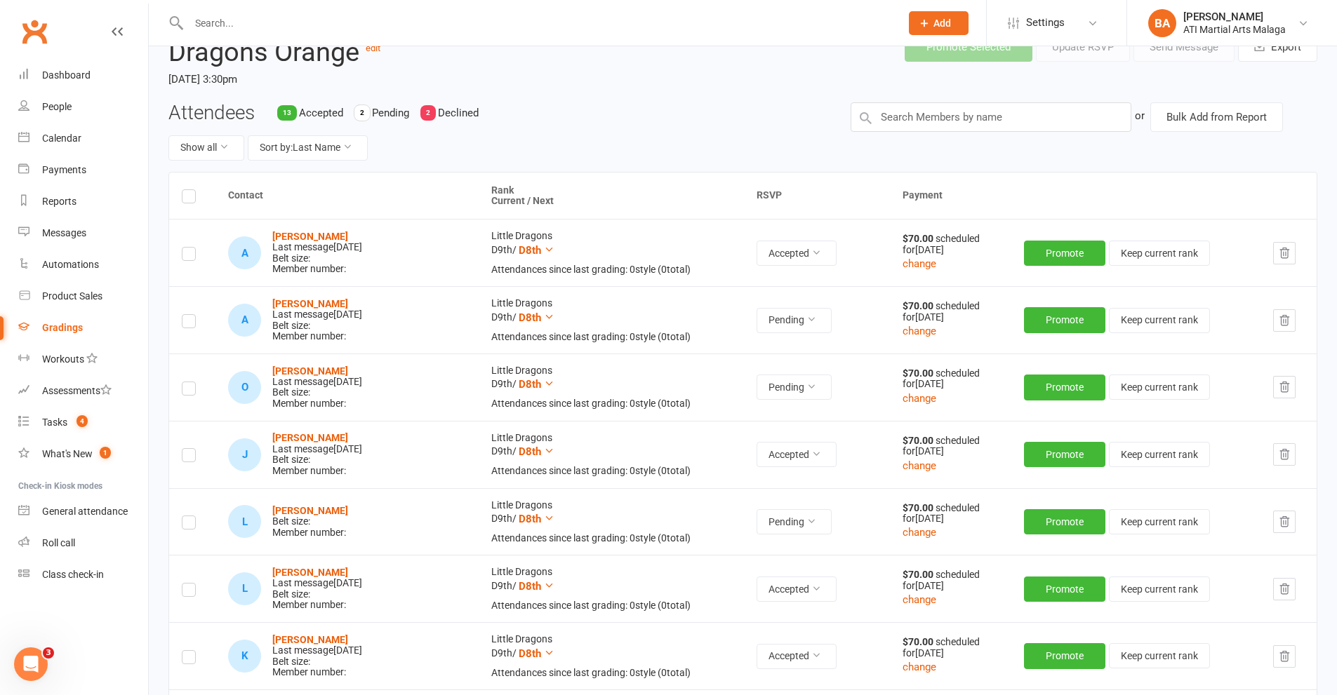
click at [189, 525] on label at bounding box center [189, 525] width 14 height 0
click at [189, 516] on input "checkbox" at bounding box center [189, 516] width 14 height 0
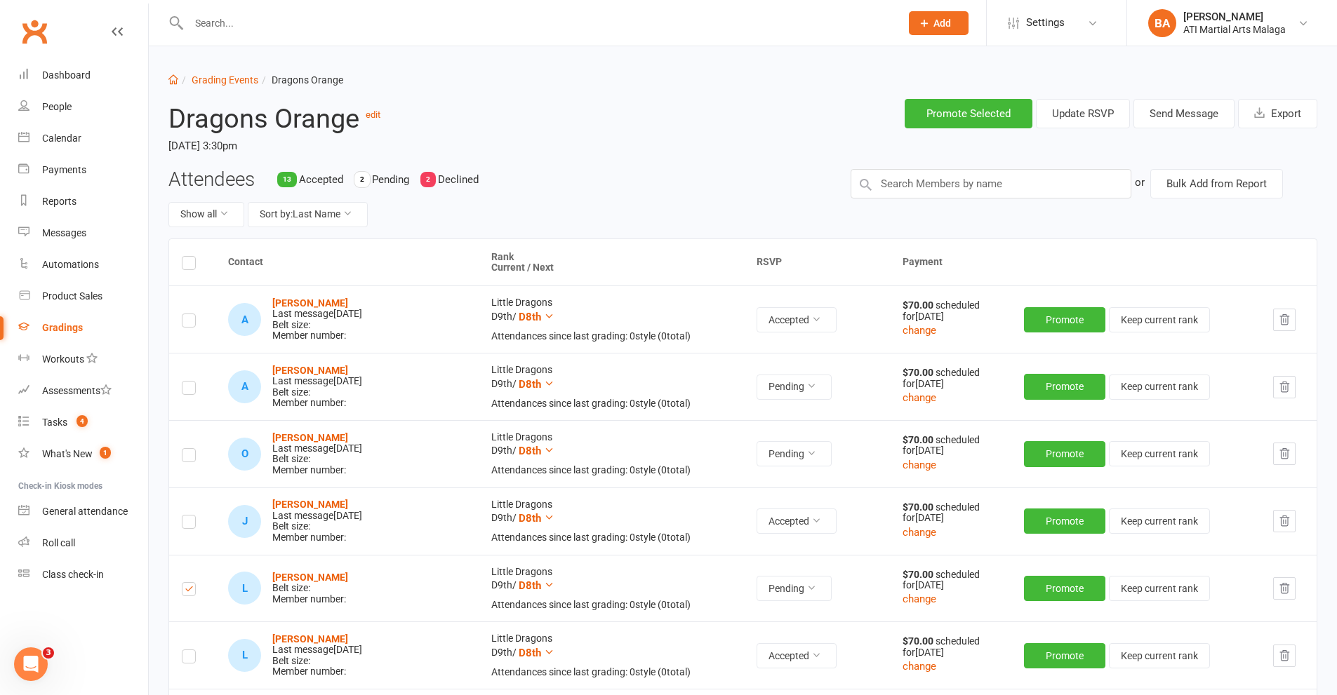
scroll to position [0, 0]
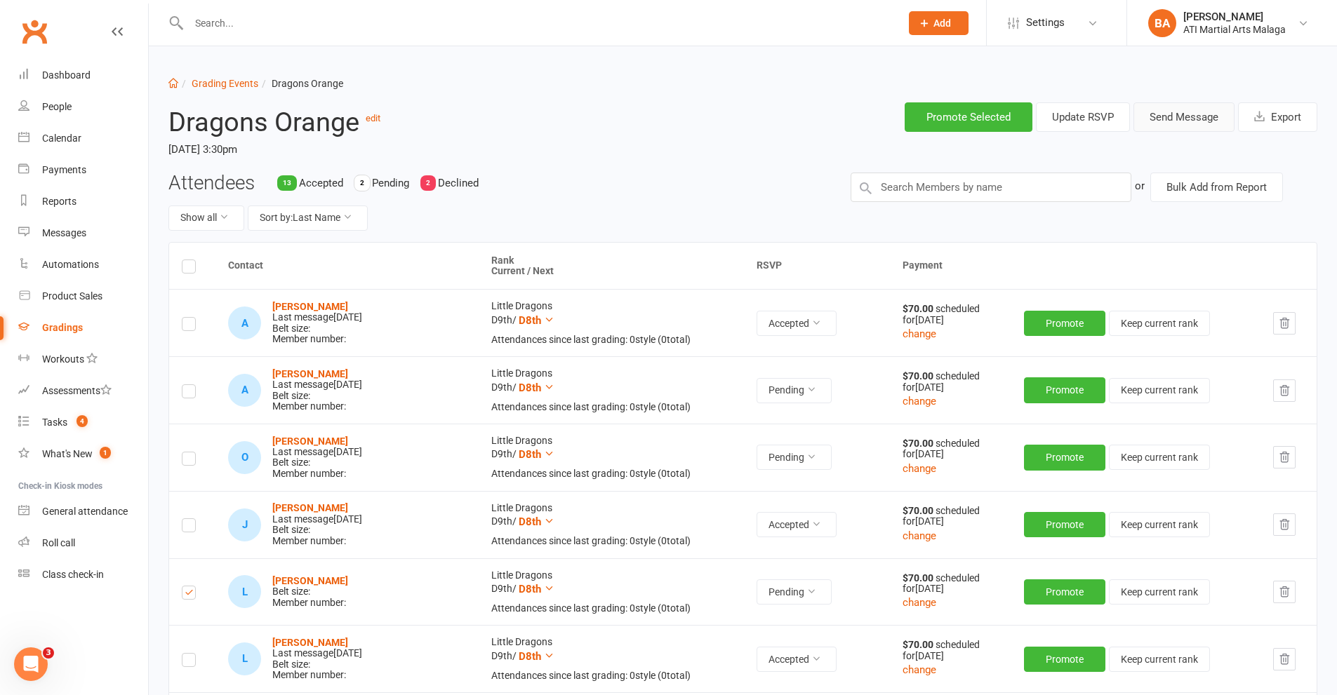
click at [1185, 118] on button "Send Message" at bounding box center [1183, 116] width 101 height 29
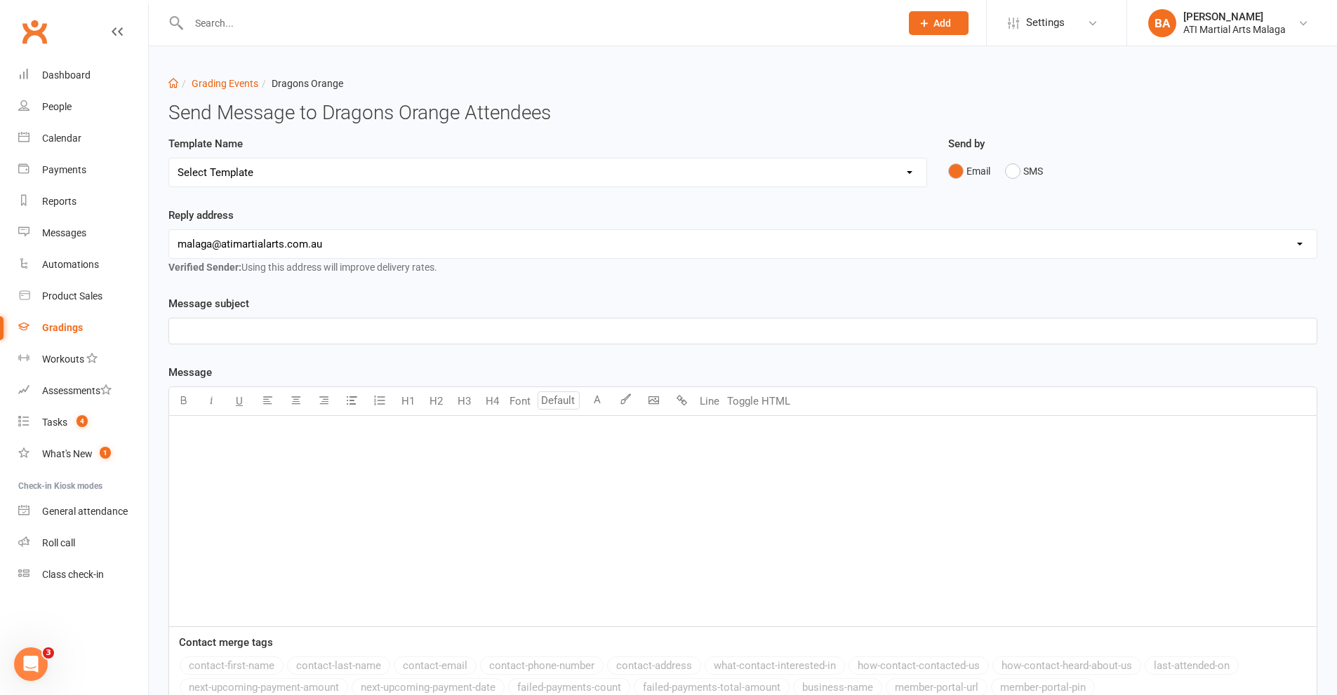
click at [364, 170] on select "Select Template [Email] Confirmation of Successful Grading [Email] Grading Even…" at bounding box center [547, 173] width 757 height 28
select select "2"
click at [169, 159] on select "Select Template [Email] Confirmation of Successful Grading [Email] Grading Even…" at bounding box center [547, 173] width 757 height 28
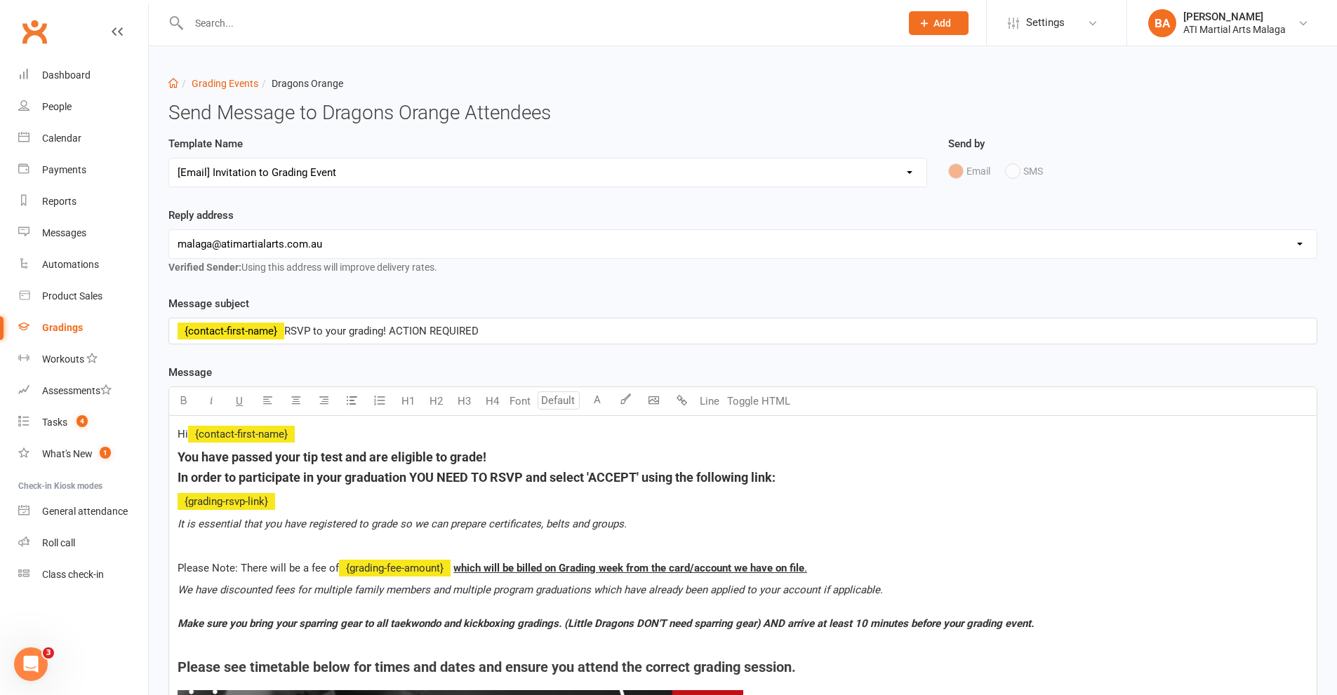
scroll to position [334, 0]
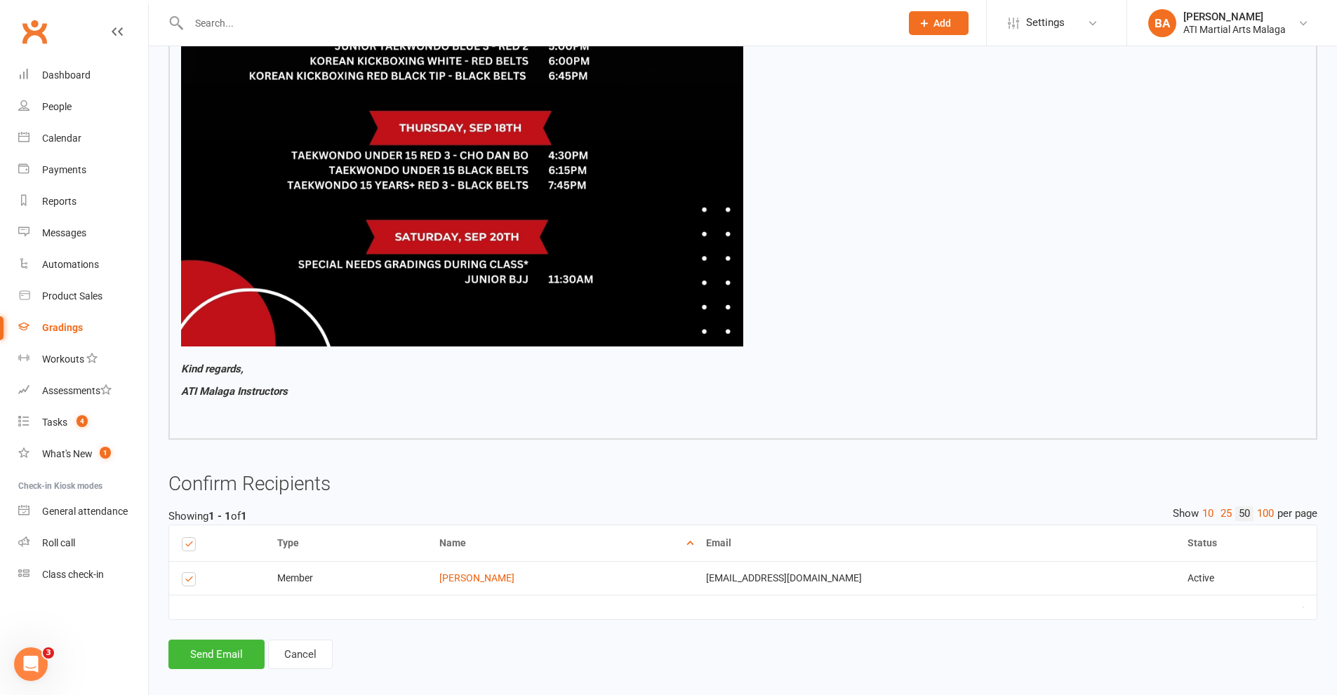
scroll to position [1044, 0]
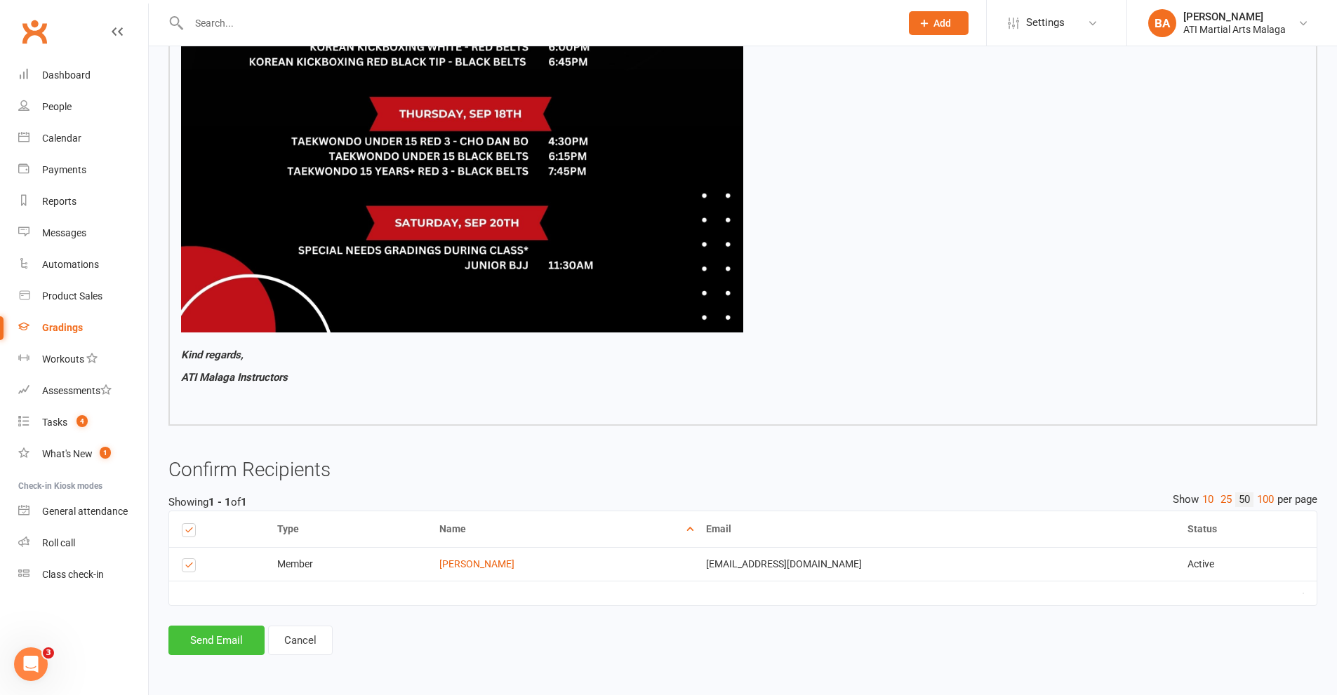
click at [219, 641] on button "Send Email" at bounding box center [216, 640] width 96 height 29
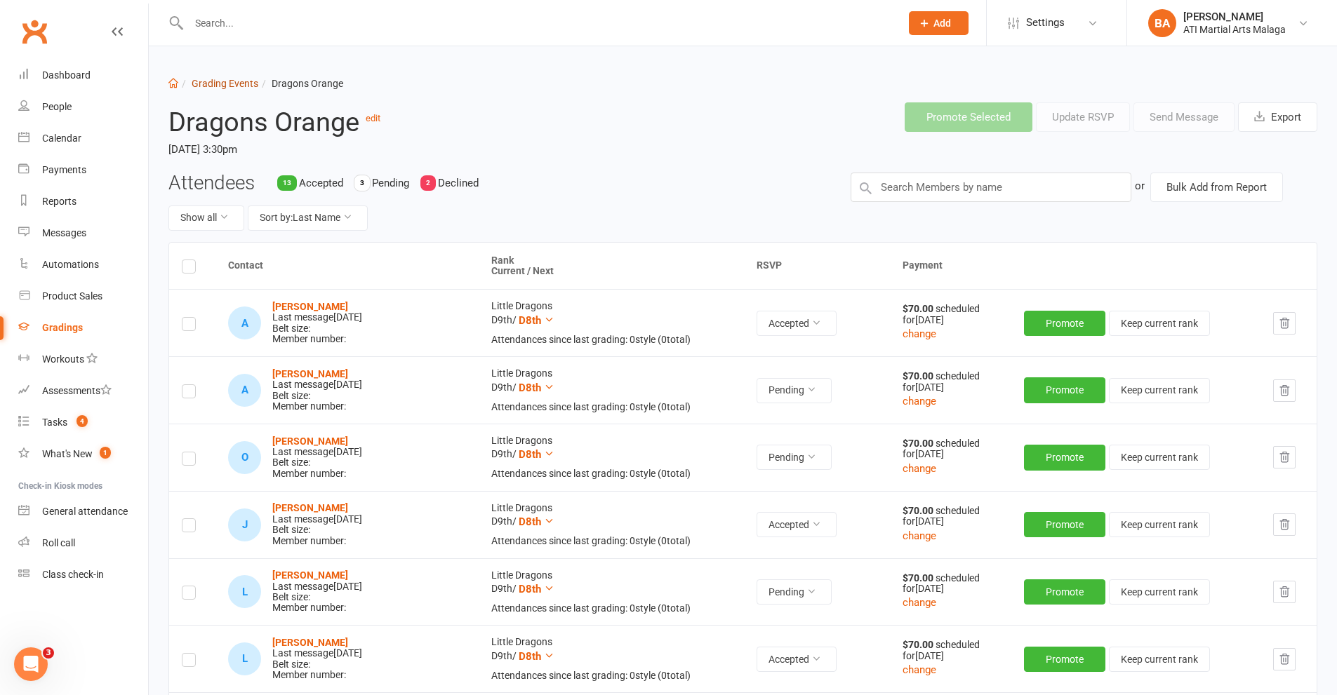
click at [253, 81] on link "Grading Events" at bounding box center [225, 83] width 67 height 11
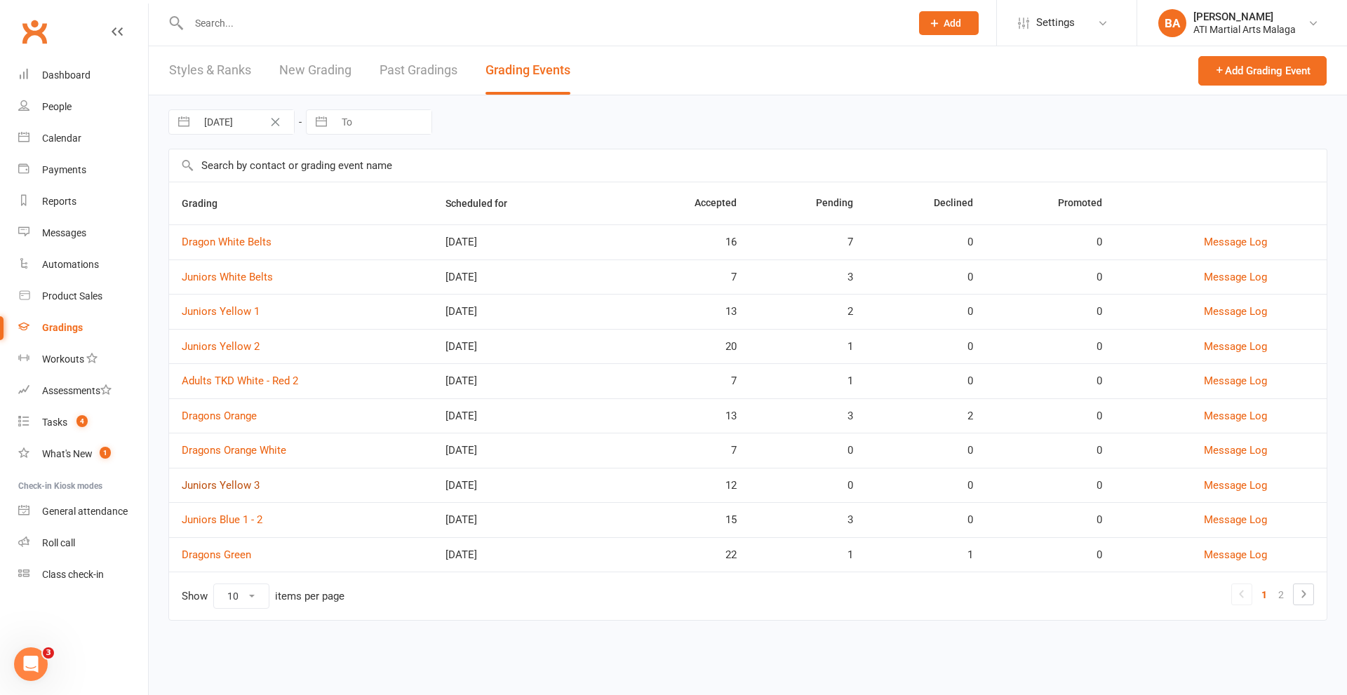
click at [218, 491] on link "Juniors Yellow 3" at bounding box center [221, 485] width 78 height 13
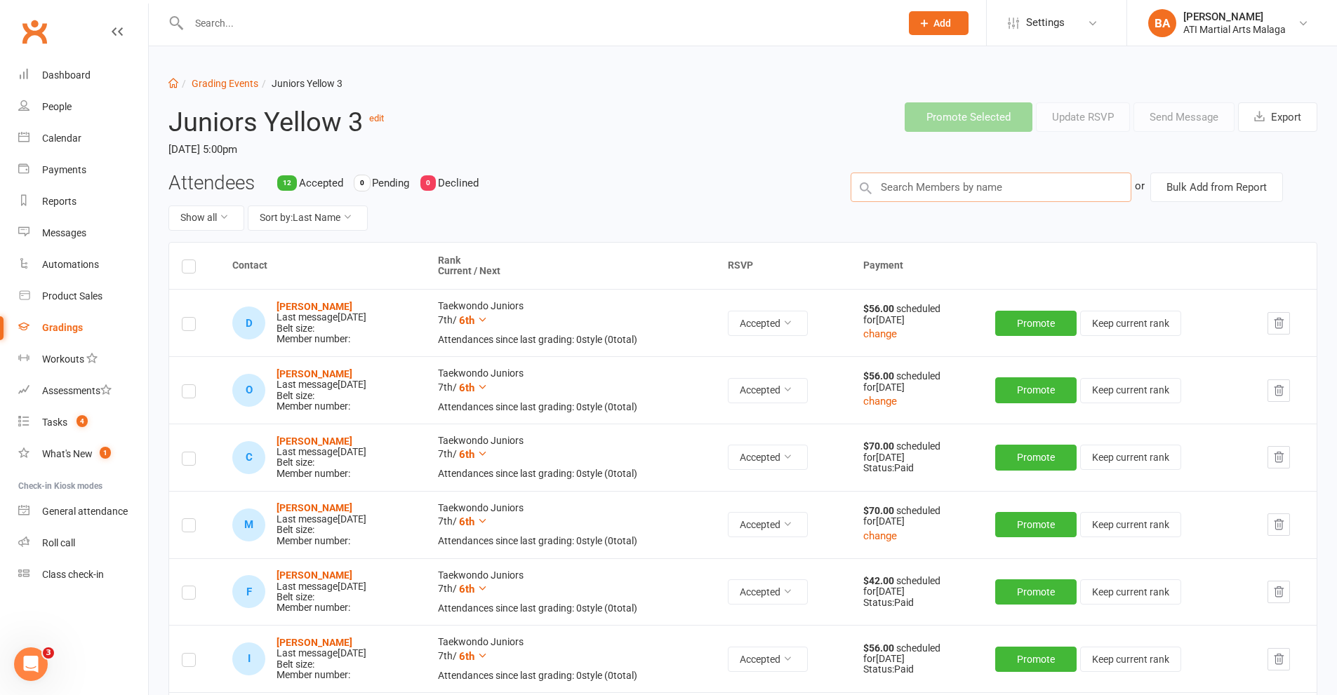
click at [905, 193] on input "text" at bounding box center [991, 187] width 281 height 29
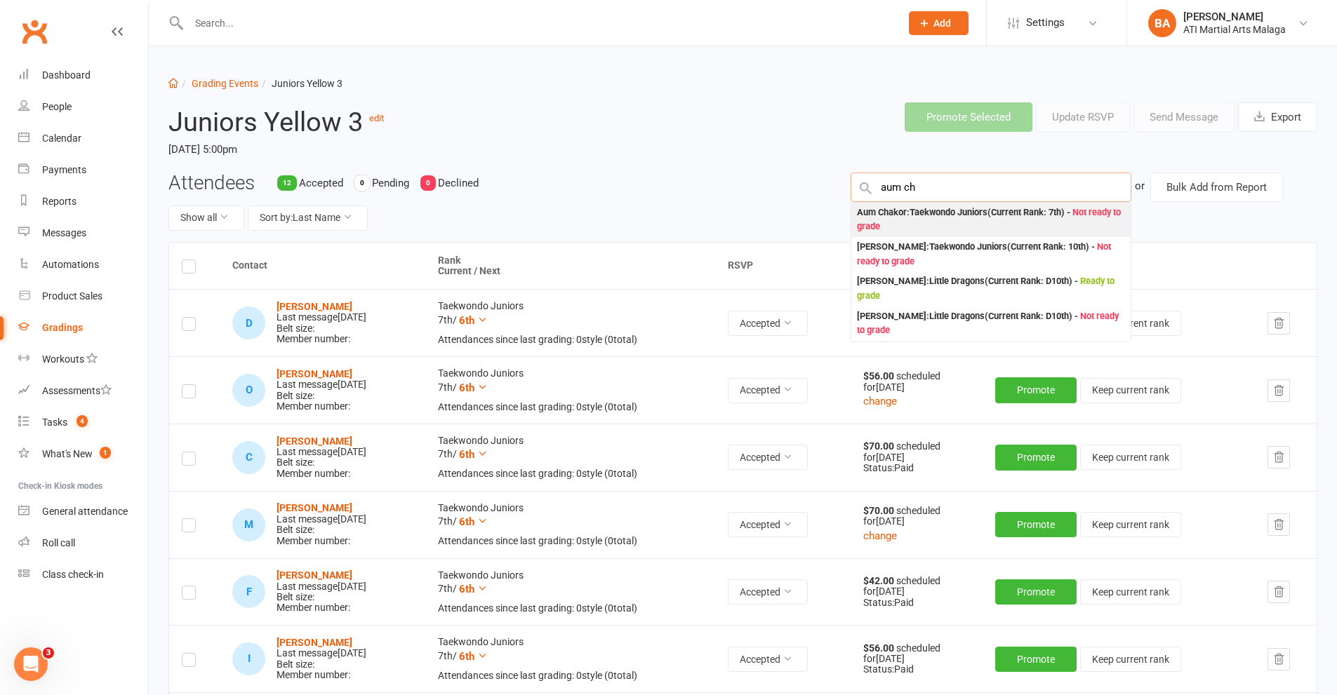
type input "aum ch"
click at [909, 227] on span "Not ready to grade" at bounding box center [989, 219] width 264 height 25
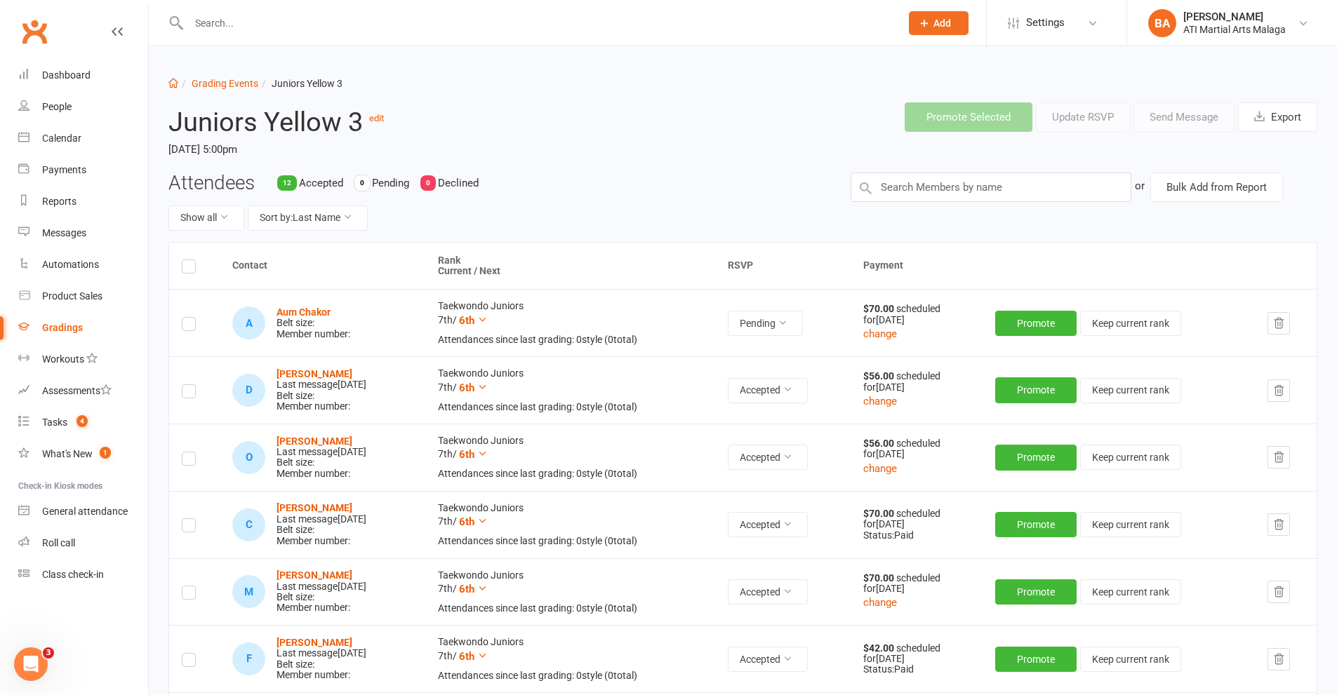
scroll to position [140, 0]
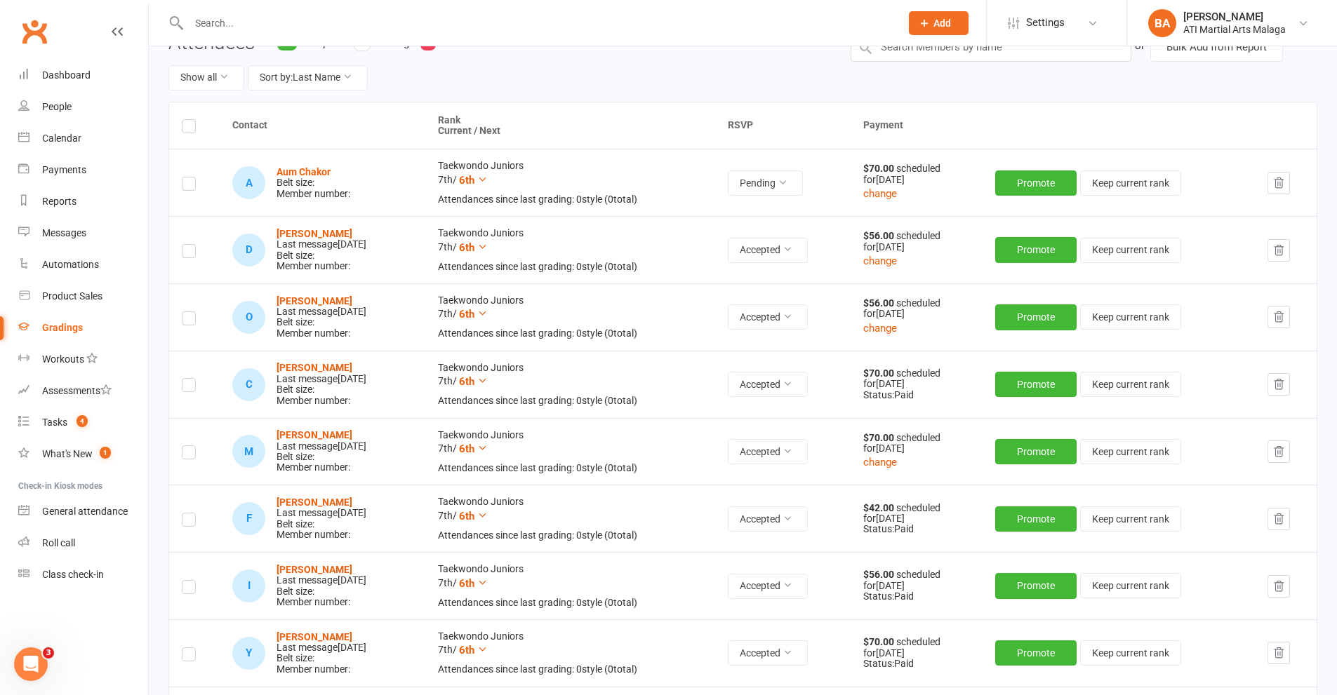
click at [187, 186] on label at bounding box center [189, 186] width 14 height 0
click at [187, 178] on input "checkbox" at bounding box center [189, 178] width 14 height 0
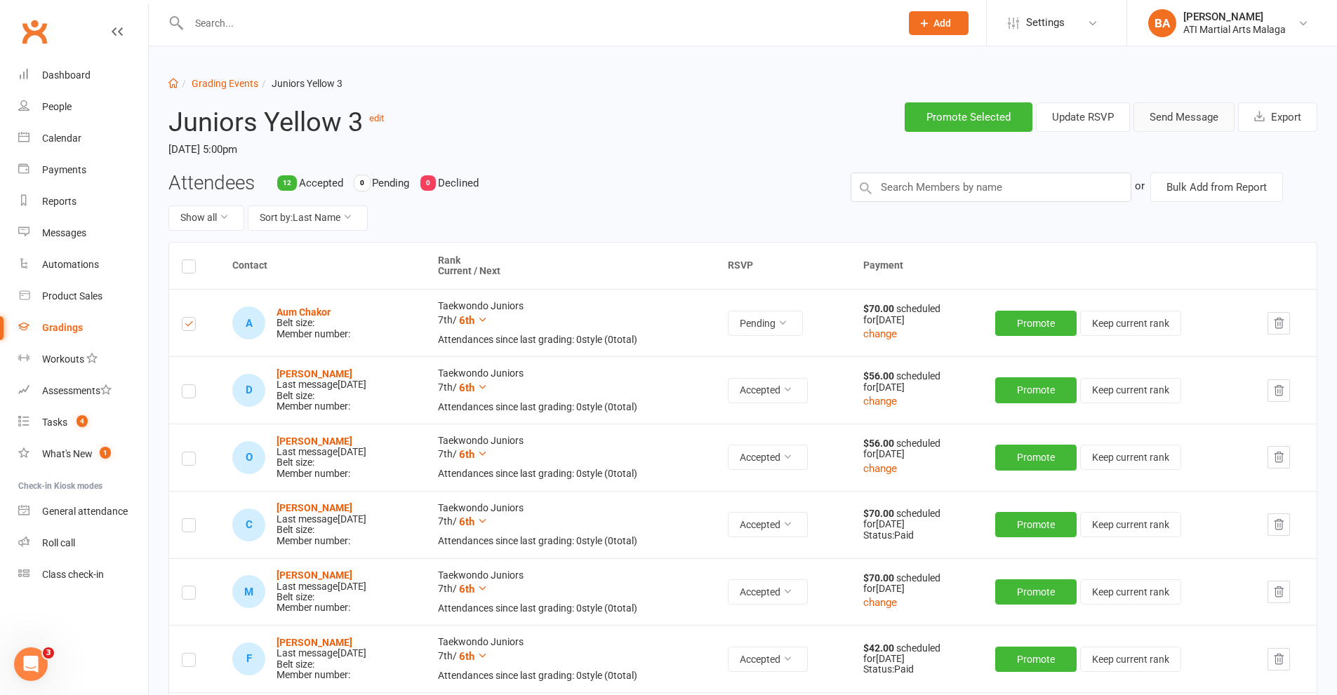
click at [1198, 119] on button "Send Message" at bounding box center [1183, 116] width 101 height 29
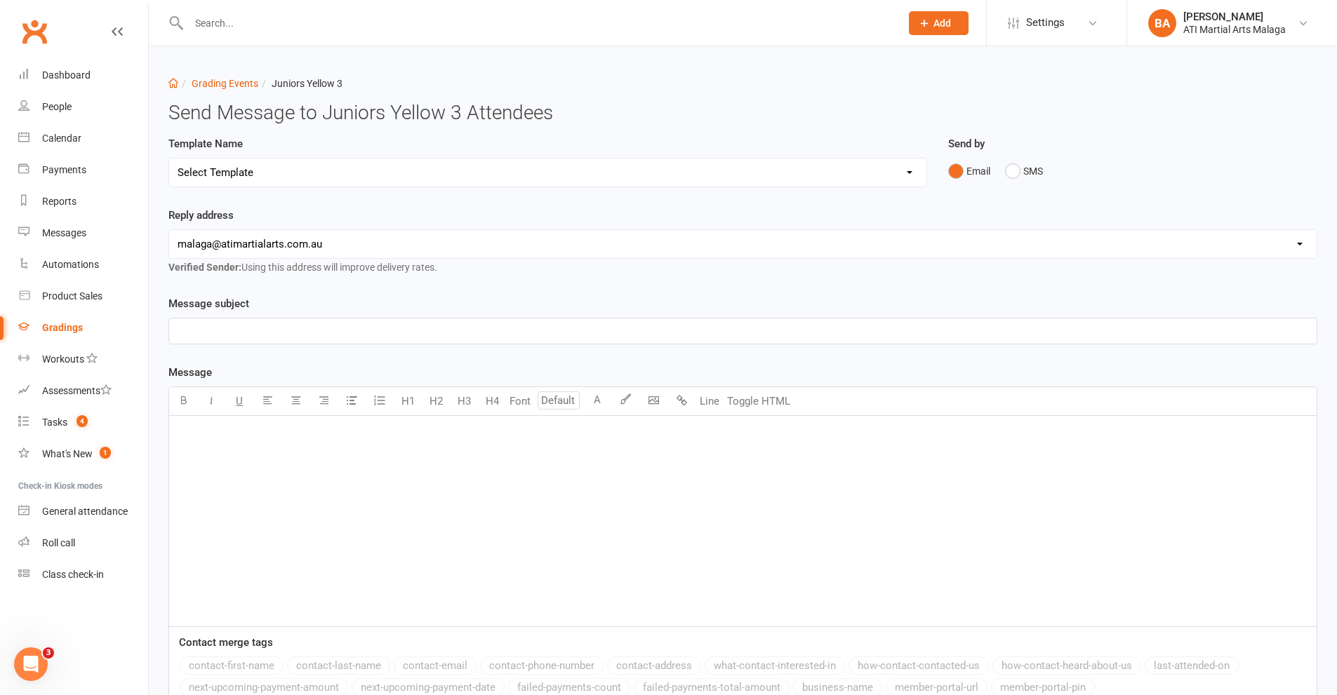
click at [427, 164] on select "Select Template [Email] Confirmation of Successful Grading [Email] Grading Even…" at bounding box center [547, 173] width 757 height 28
select select "2"
click at [169, 159] on select "Select Template [Email] Confirmation of Successful Grading [Email] Grading Even…" at bounding box center [547, 173] width 757 height 28
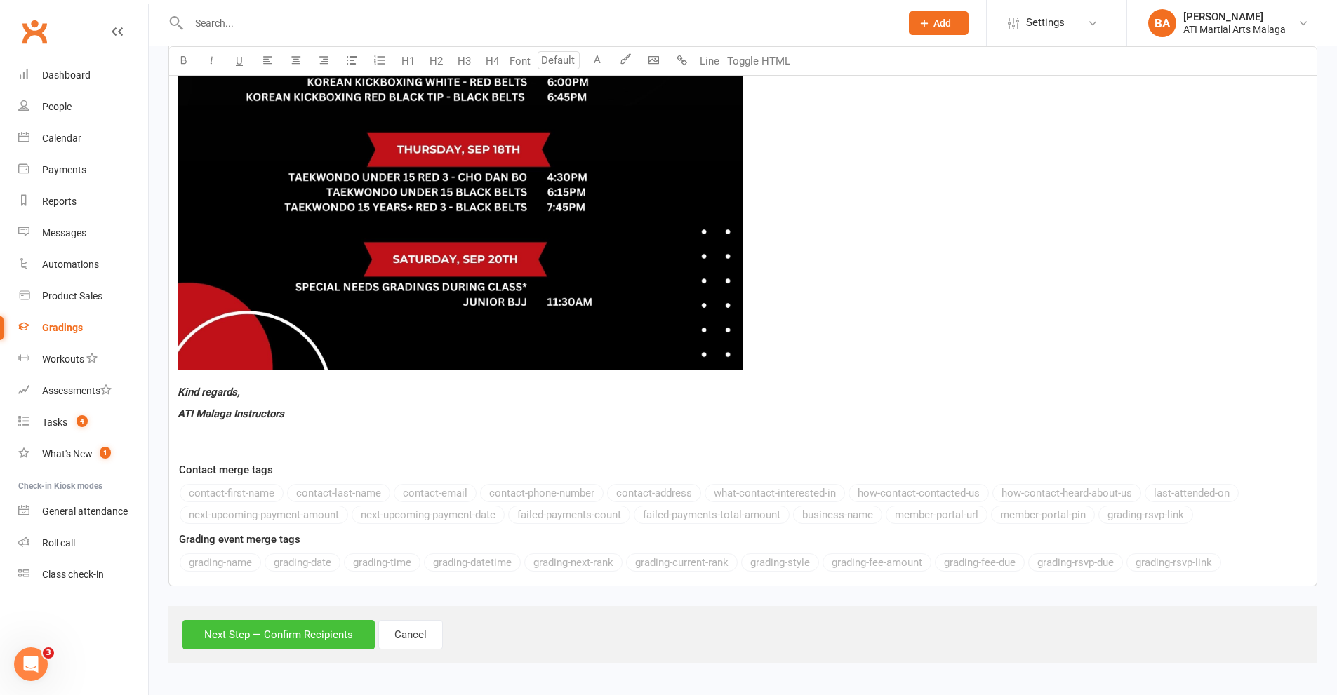
click at [255, 629] on button "Next Step — Confirm Recipients" at bounding box center [278, 634] width 192 height 29
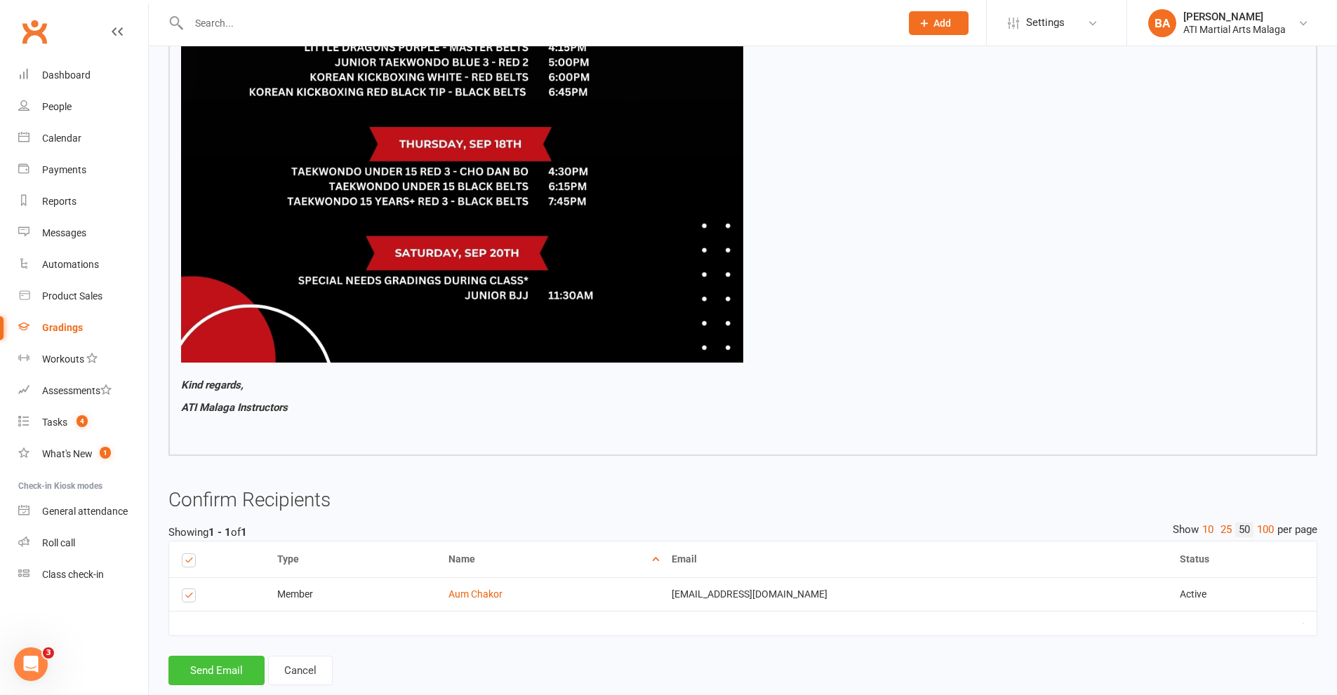
scroll to position [1044, 0]
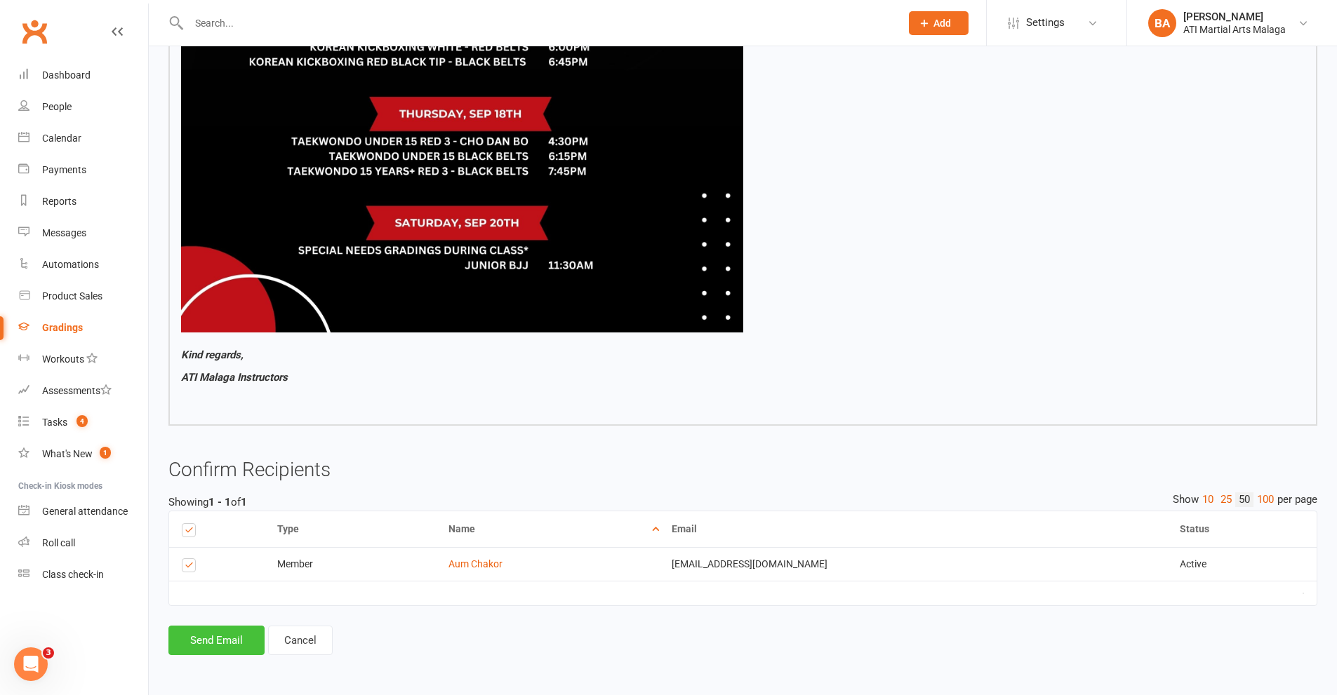
click at [231, 641] on button "Send Email" at bounding box center [216, 640] width 96 height 29
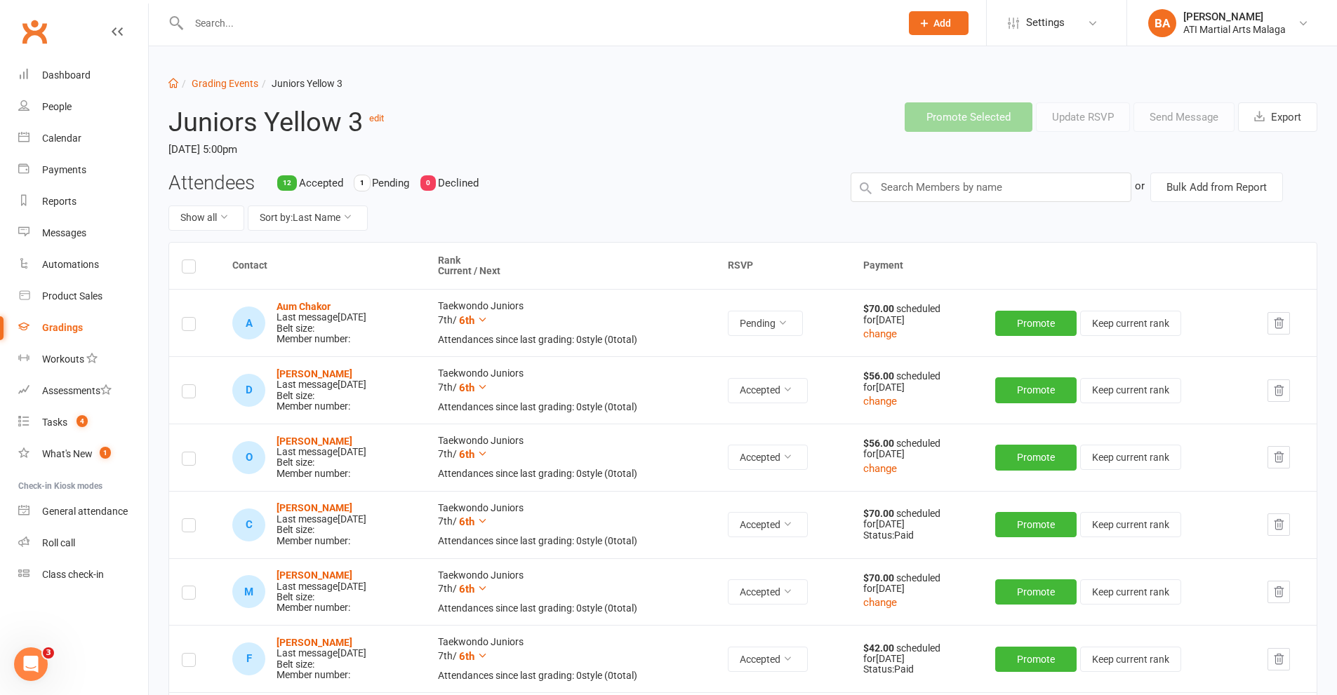
click at [241, 76] on li "Grading Events" at bounding box center [218, 83] width 80 height 15
click at [244, 81] on link "Grading Events" at bounding box center [225, 83] width 67 height 11
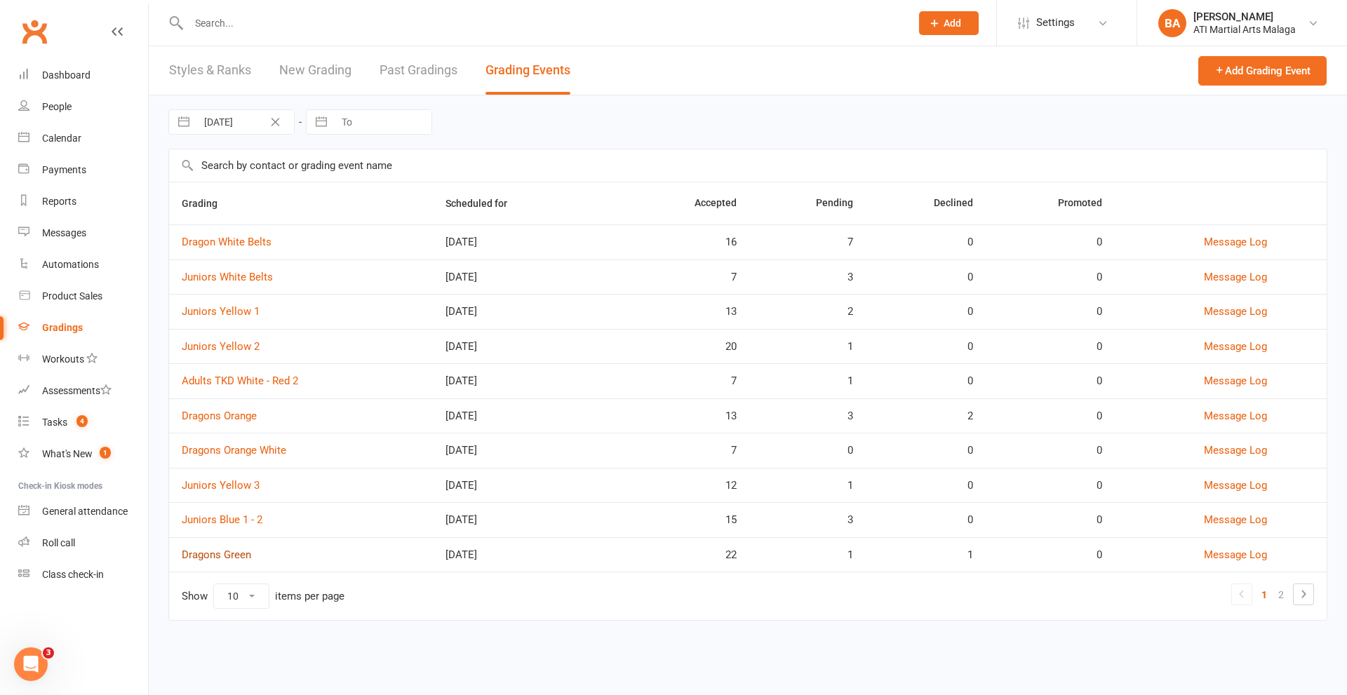
click at [241, 554] on link "Dragons Green" at bounding box center [216, 555] width 69 height 13
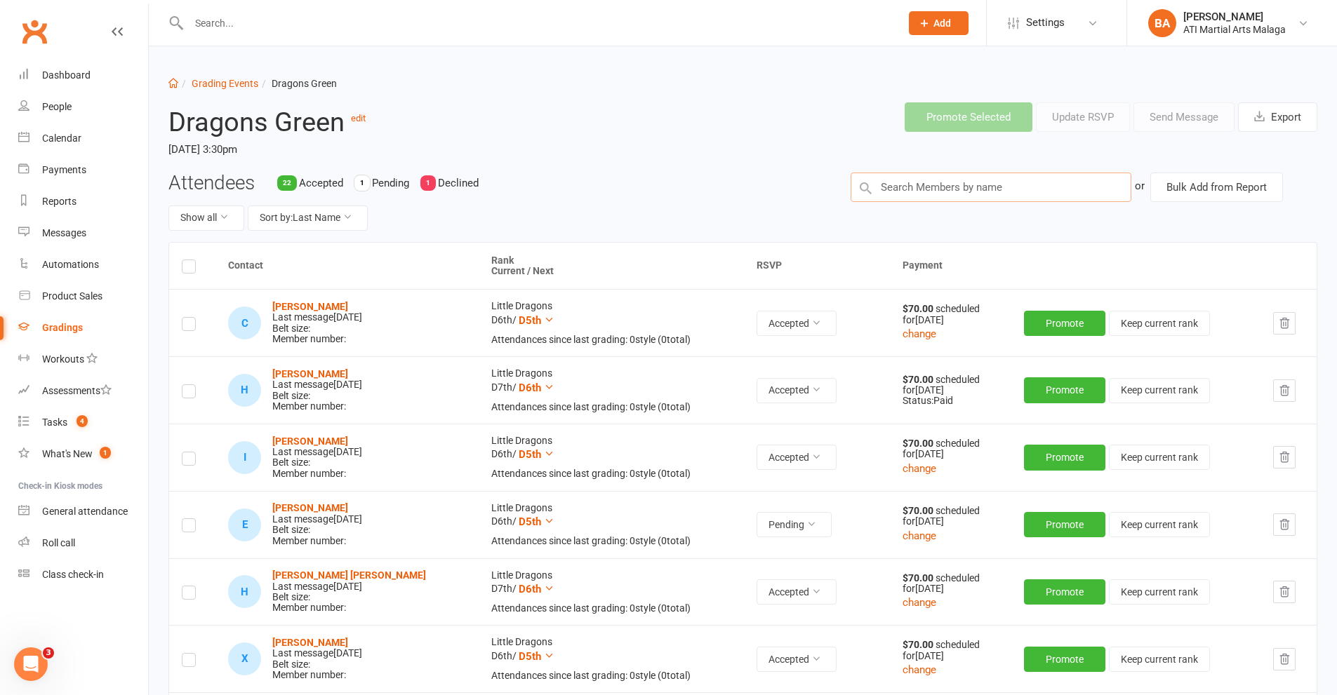
click at [903, 196] on input "text" at bounding box center [991, 187] width 281 height 29
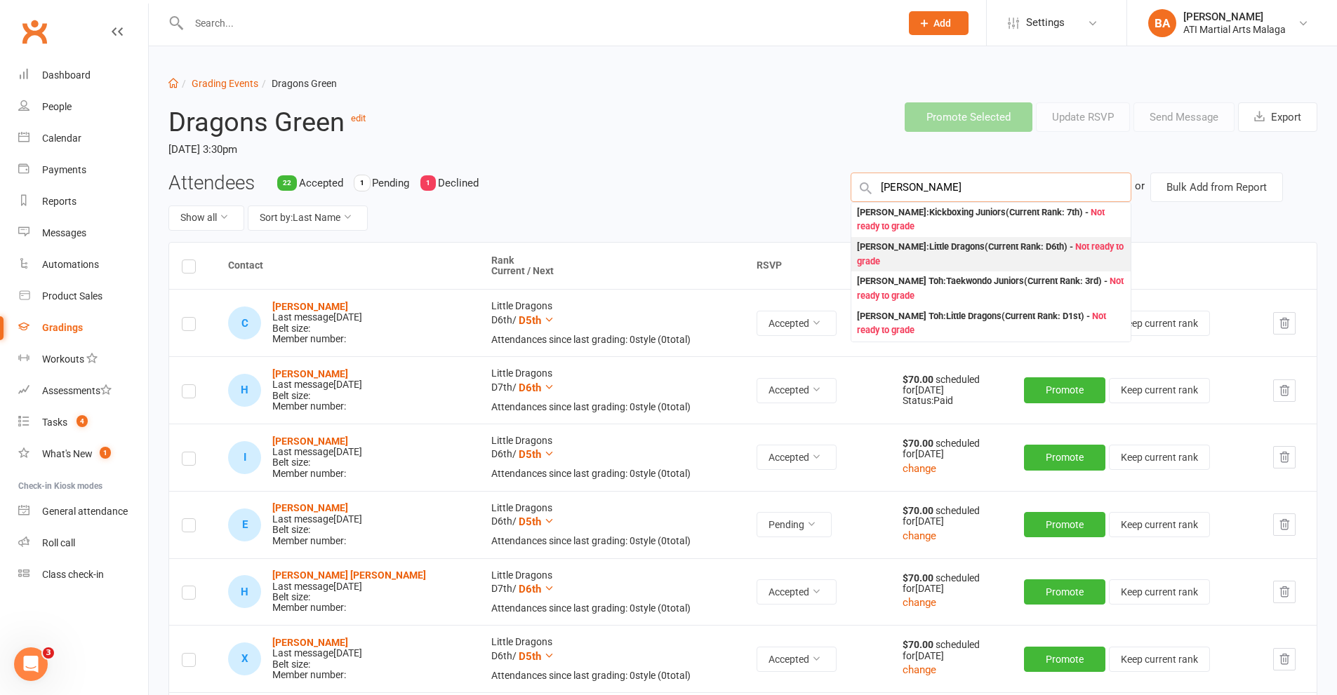
type input "[PERSON_NAME]"
click at [914, 248] on div "[PERSON_NAME] : Little Dragons (Current Rank: D6th ) - Not ready to grade" at bounding box center [991, 254] width 268 height 29
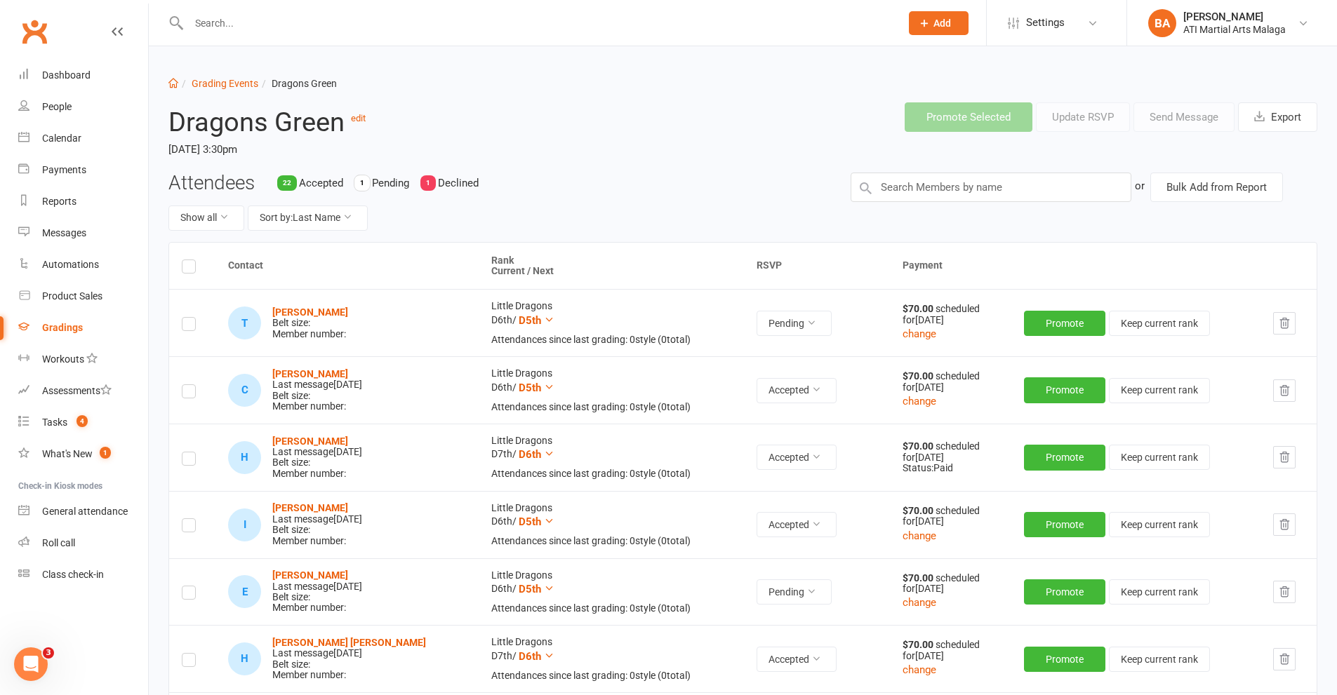
click at [185, 326] on label at bounding box center [189, 326] width 14 height 0
click at [185, 318] on input "checkbox" at bounding box center [189, 318] width 14 height 0
click at [1193, 126] on button "Send Message" at bounding box center [1183, 116] width 101 height 29
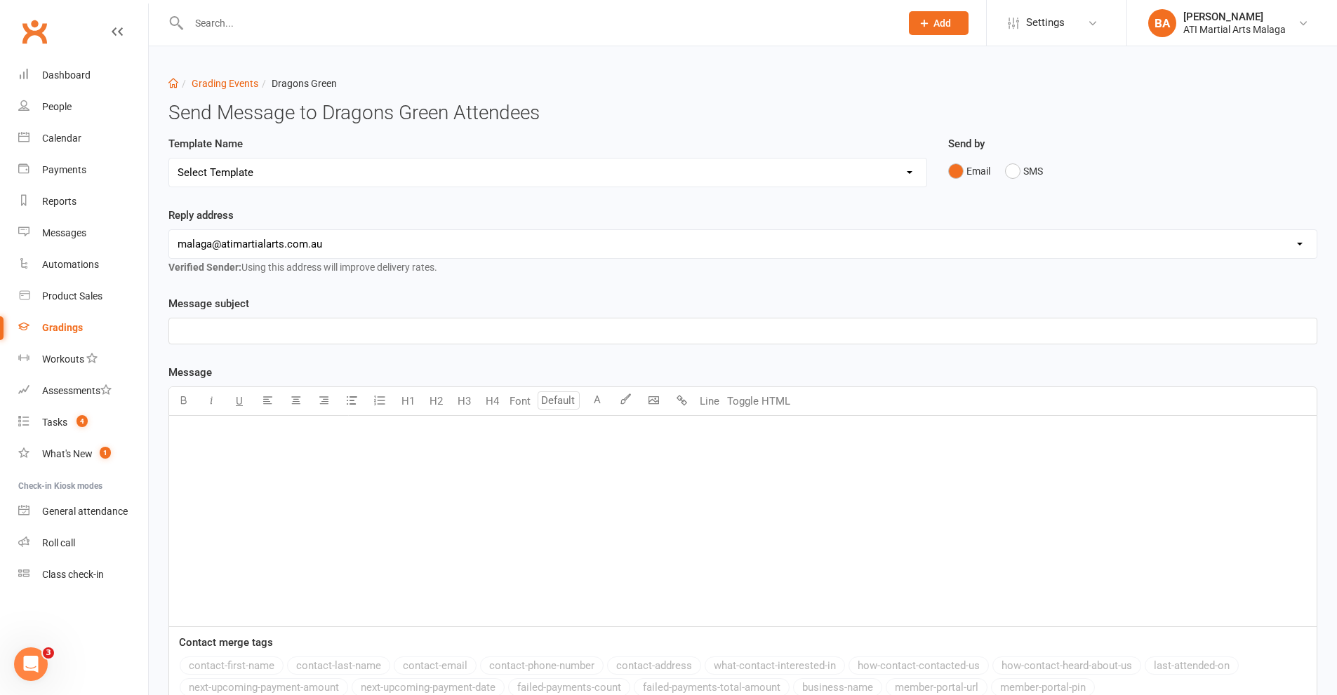
click at [319, 173] on select "Select Template [Email] Confirmation of Successful Grading [Email] Grading Even…" at bounding box center [547, 173] width 757 height 28
select select "2"
click at [169, 159] on select "Select Template [Email] Confirmation of Successful Grading [Email] Grading Even…" at bounding box center [547, 173] width 757 height 28
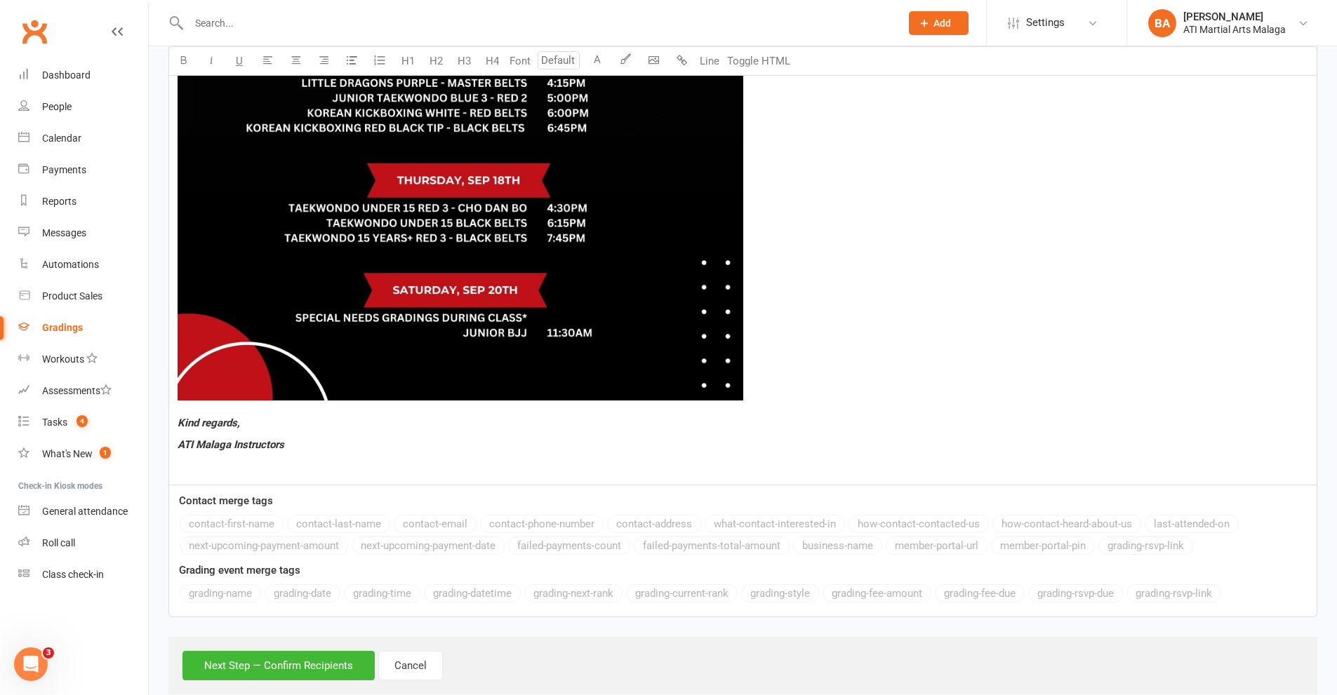
scroll to position [1113, 0]
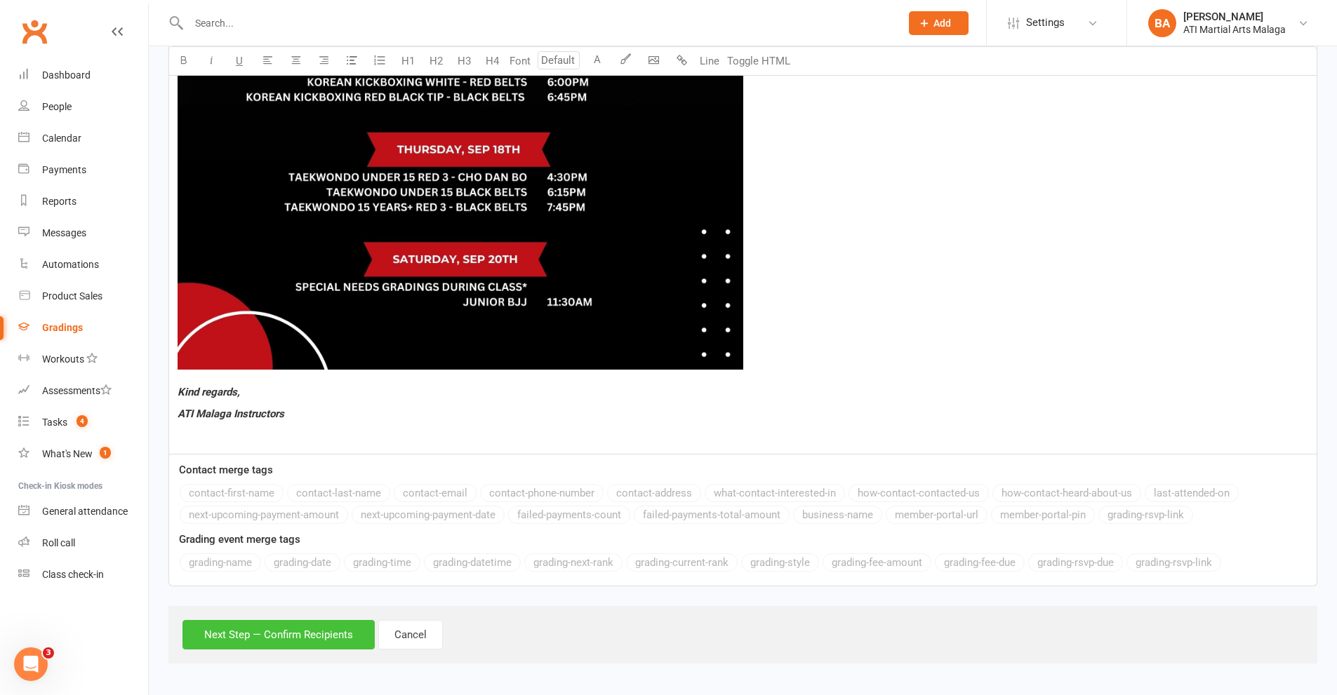
click at [254, 624] on button "Next Step — Confirm Recipients" at bounding box center [278, 634] width 192 height 29
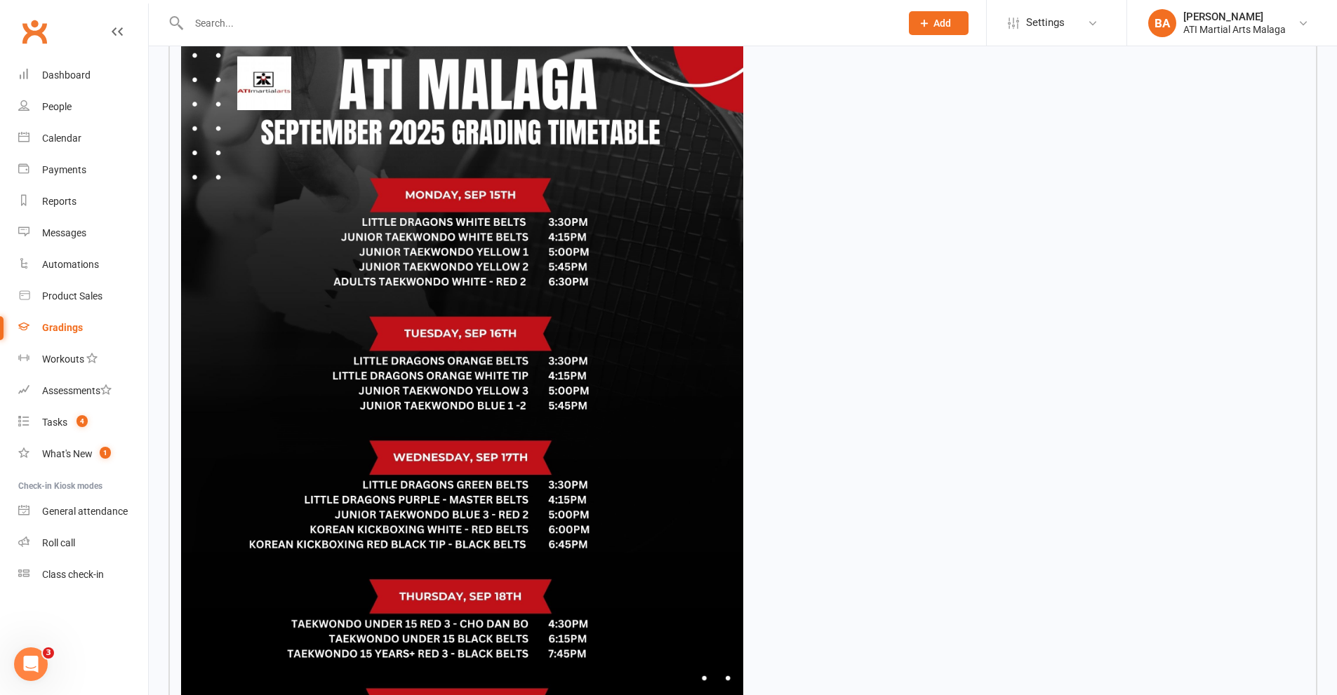
scroll to position [1044, 0]
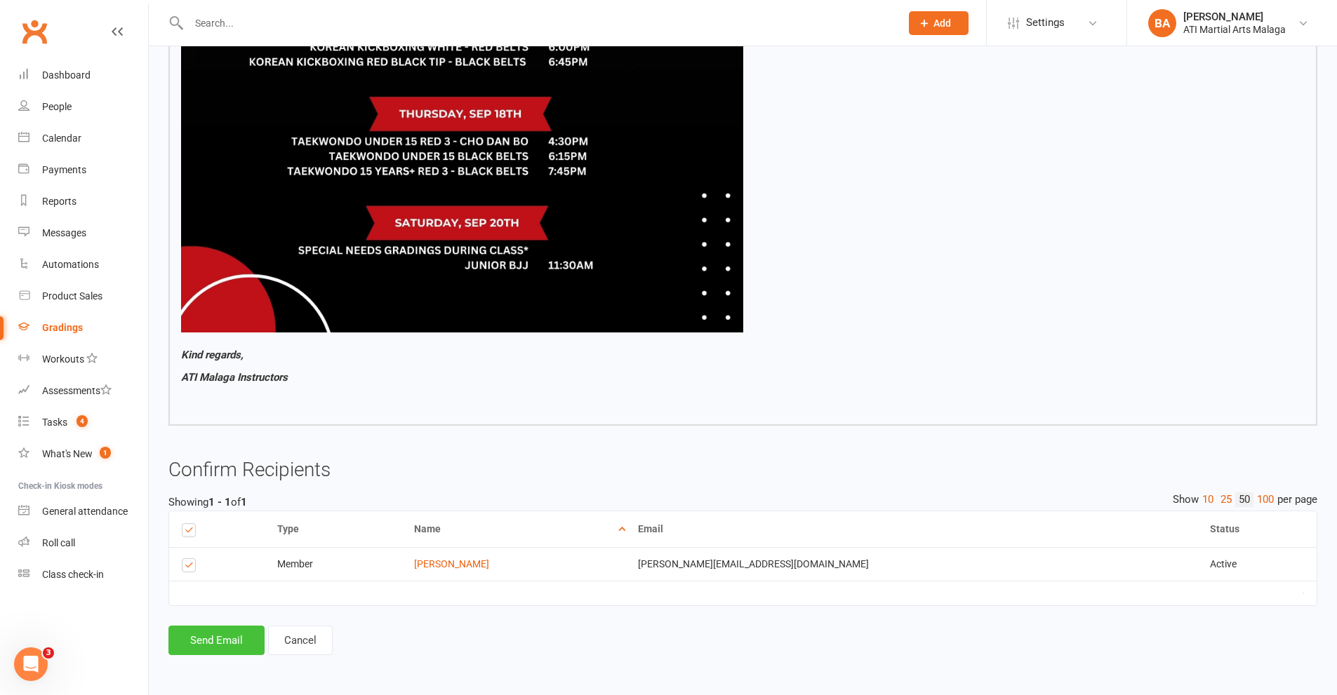
click at [233, 640] on button "Send Email" at bounding box center [216, 640] width 96 height 29
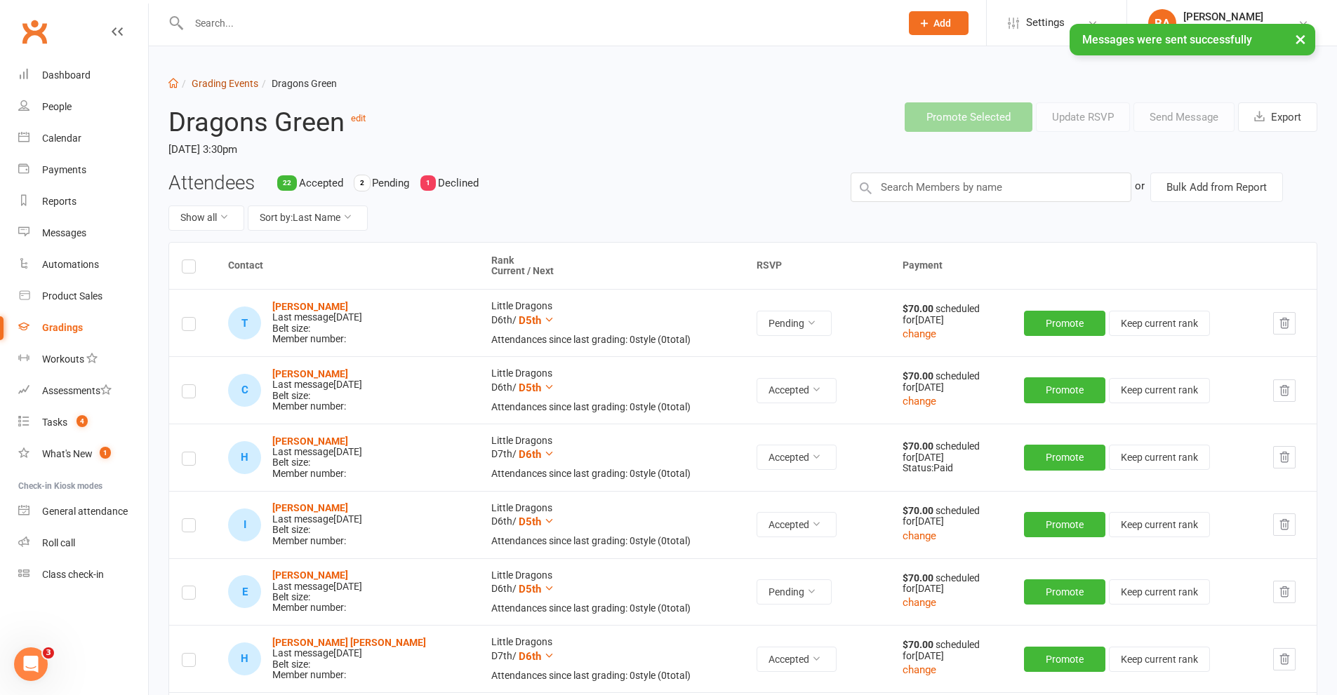
click at [241, 84] on link "Grading Events" at bounding box center [225, 83] width 67 height 11
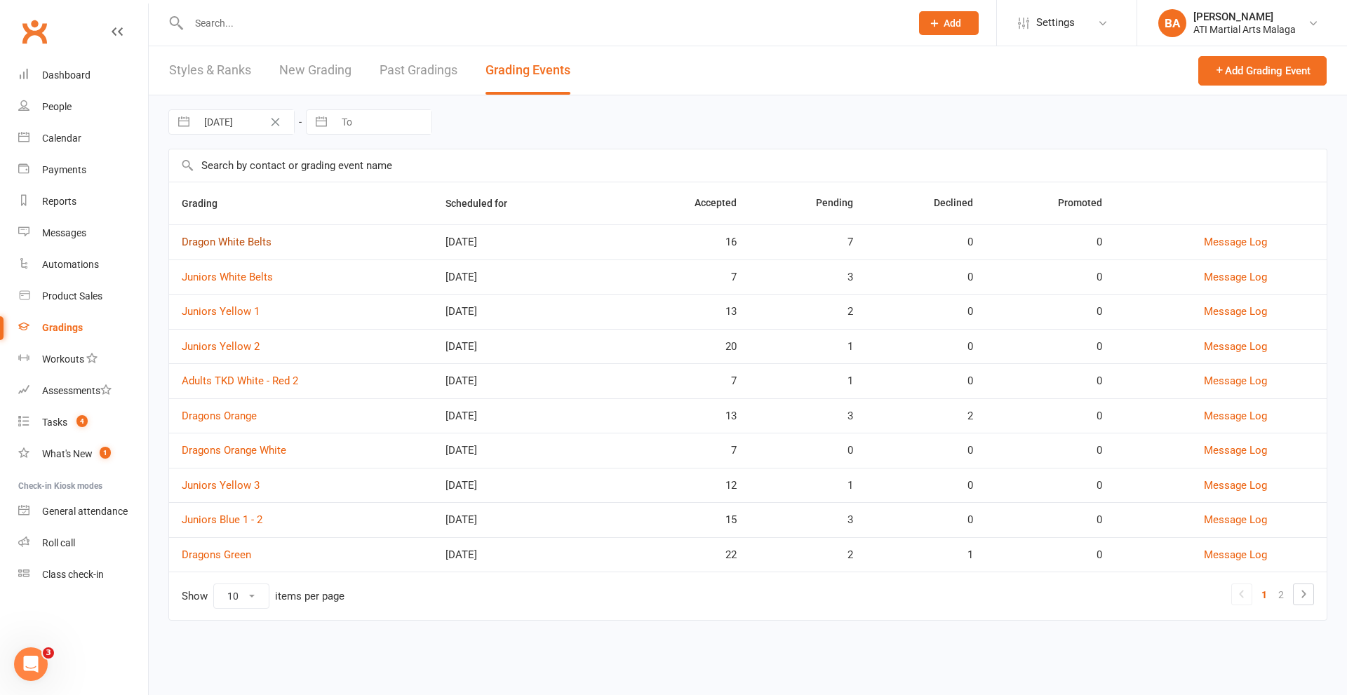
click at [246, 241] on link "Dragon White Belts" at bounding box center [227, 242] width 90 height 13
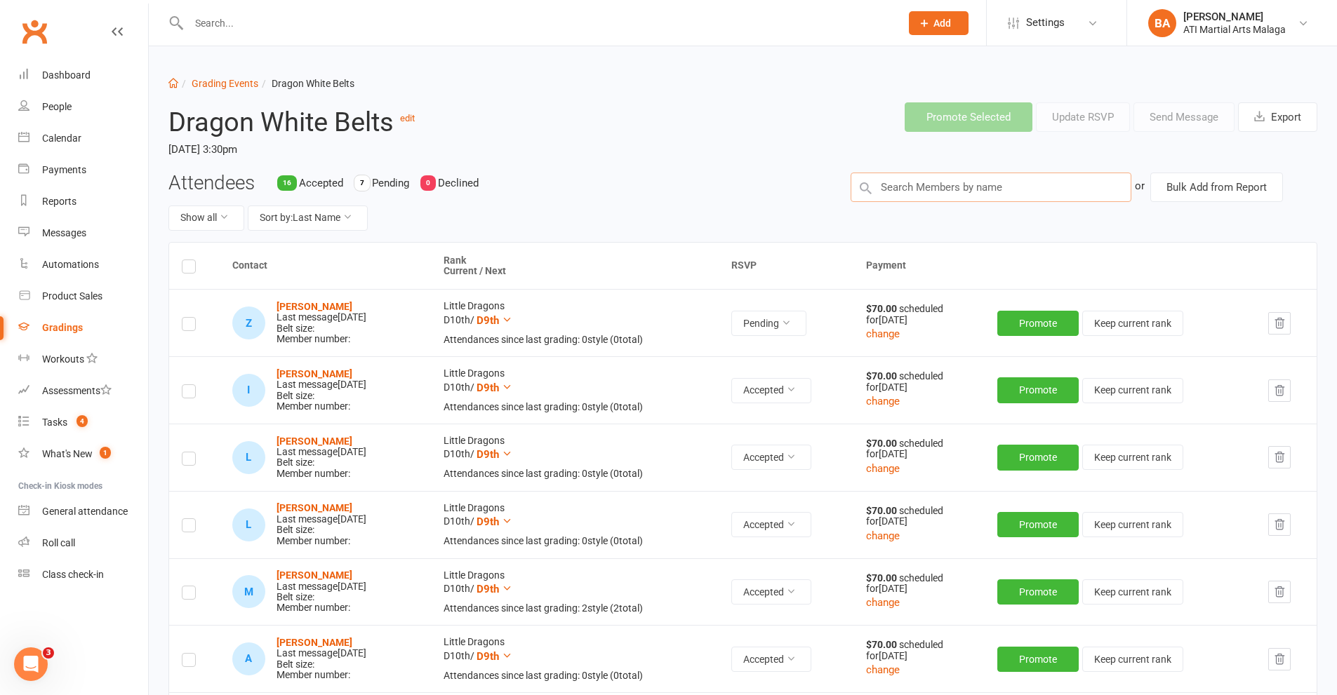
click at [981, 189] on input "text" at bounding box center [991, 187] width 281 height 29
type input "aali"
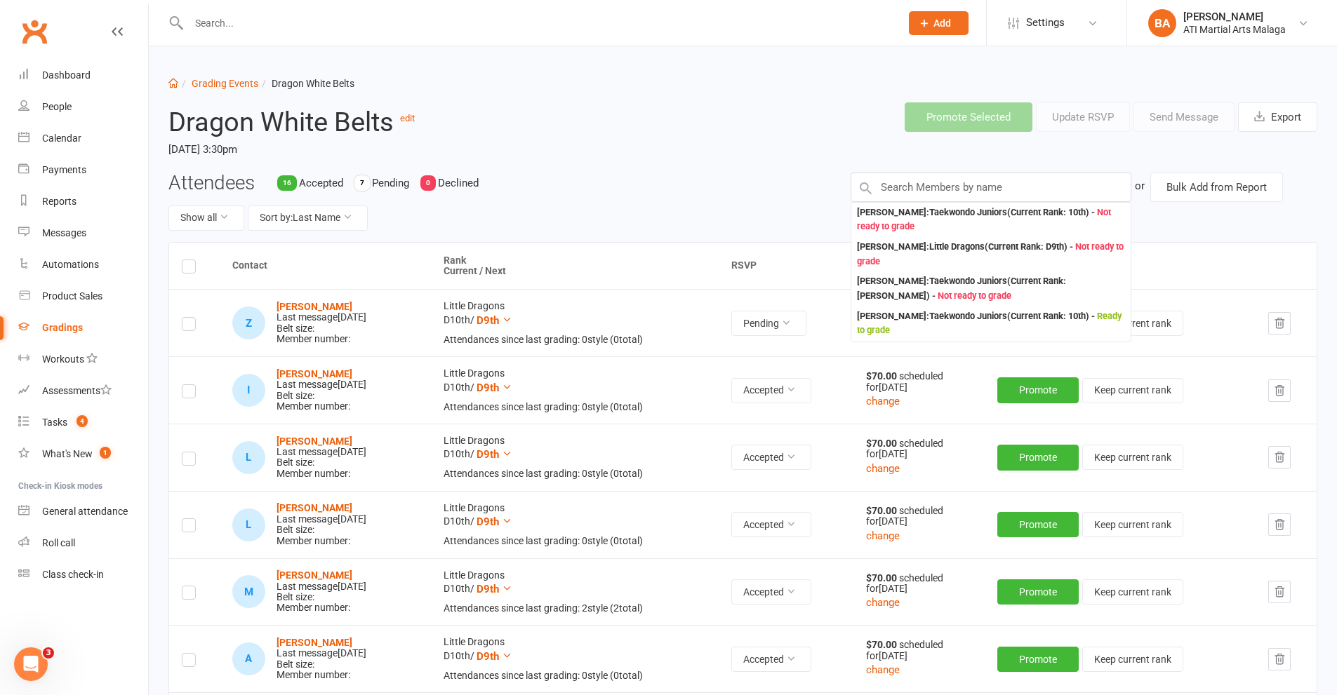
click at [415, 25] on input "text" at bounding box center [538, 23] width 706 height 20
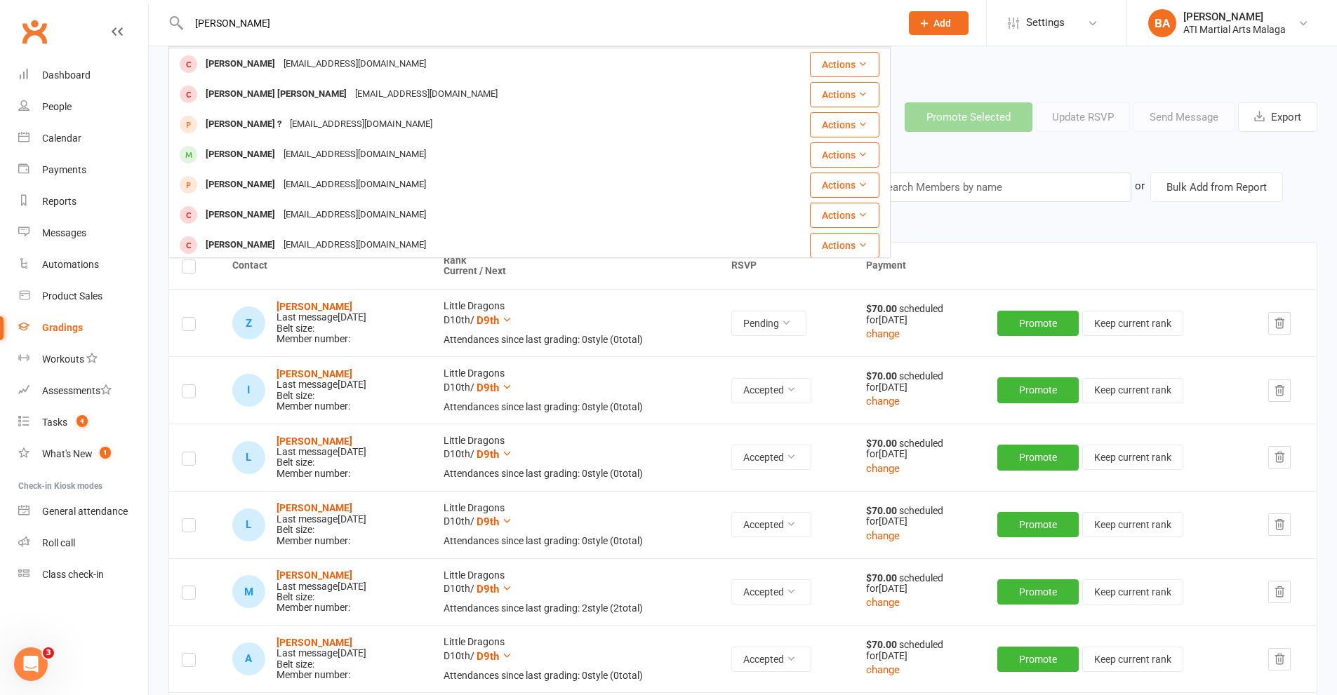
scroll to position [211, 0]
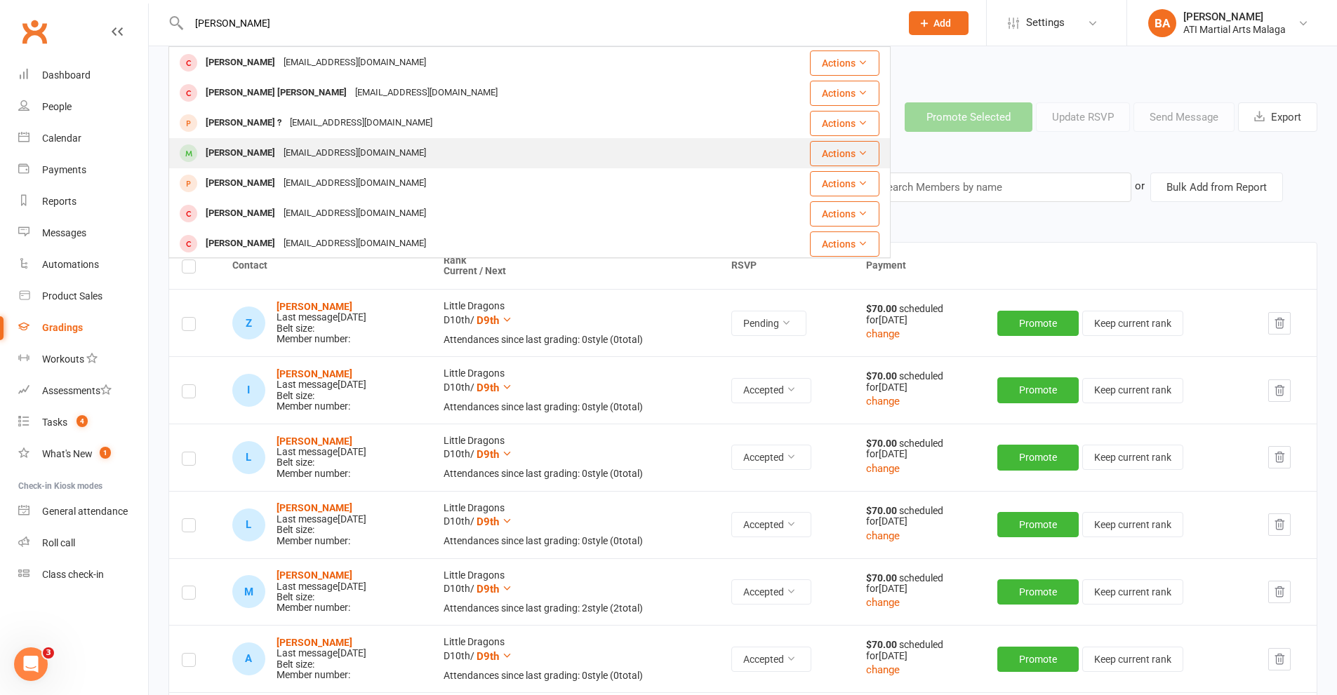
type input "[PERSON_NAME]"
click at [331, 147] on div "[EMAIL_ADDRESS][DOMAIN_NAME]" at bounding box center [354, 153] width 151 height 20
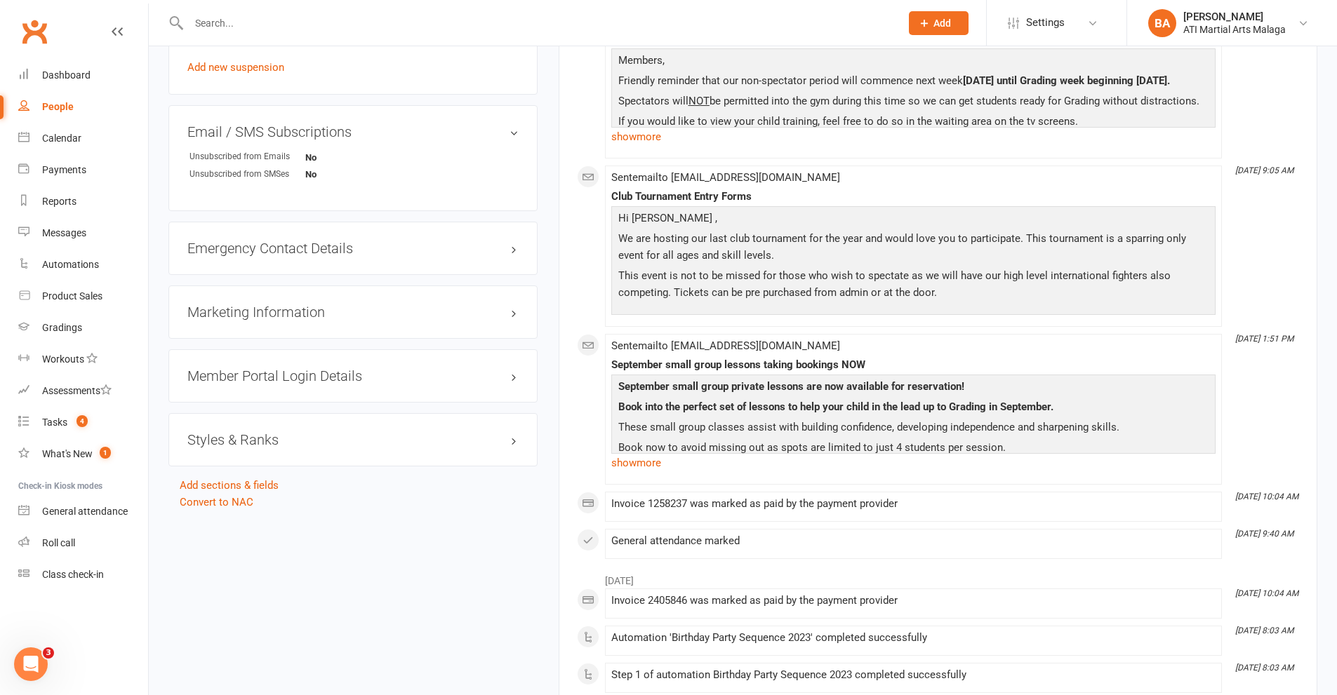
scroll to position [1544, 0]
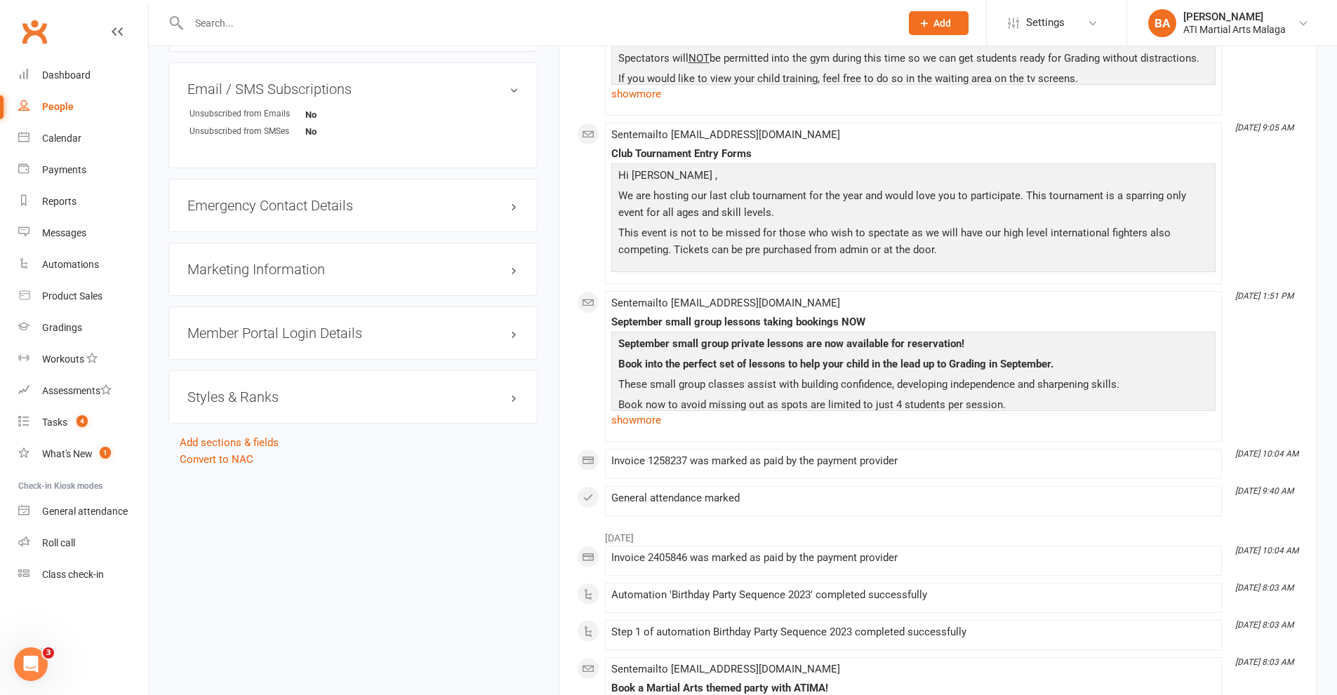
click at [251, 404] on h3 "Styles & Ranks" at bounding box center [352, 396] width 331 height 15
click at [247, 449] on link "Add new style" at bounding box center [219, 452] width 65 height 13
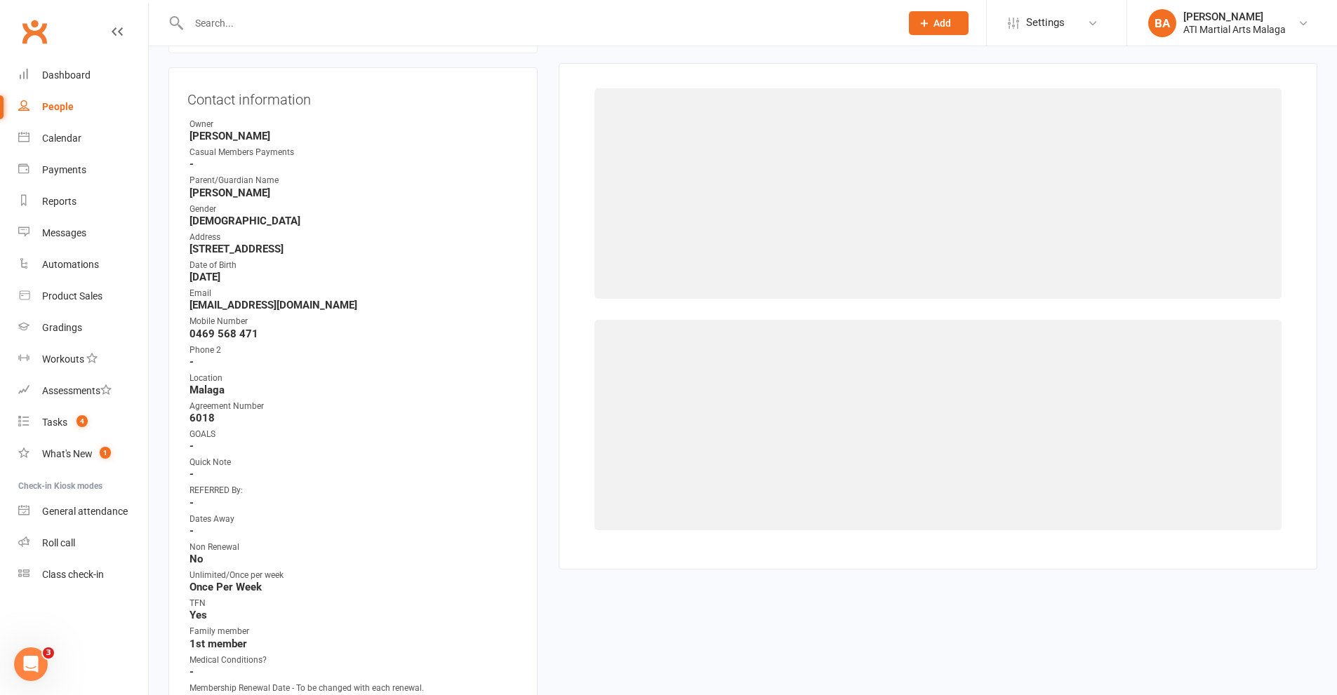
scroll to position [120, 0]
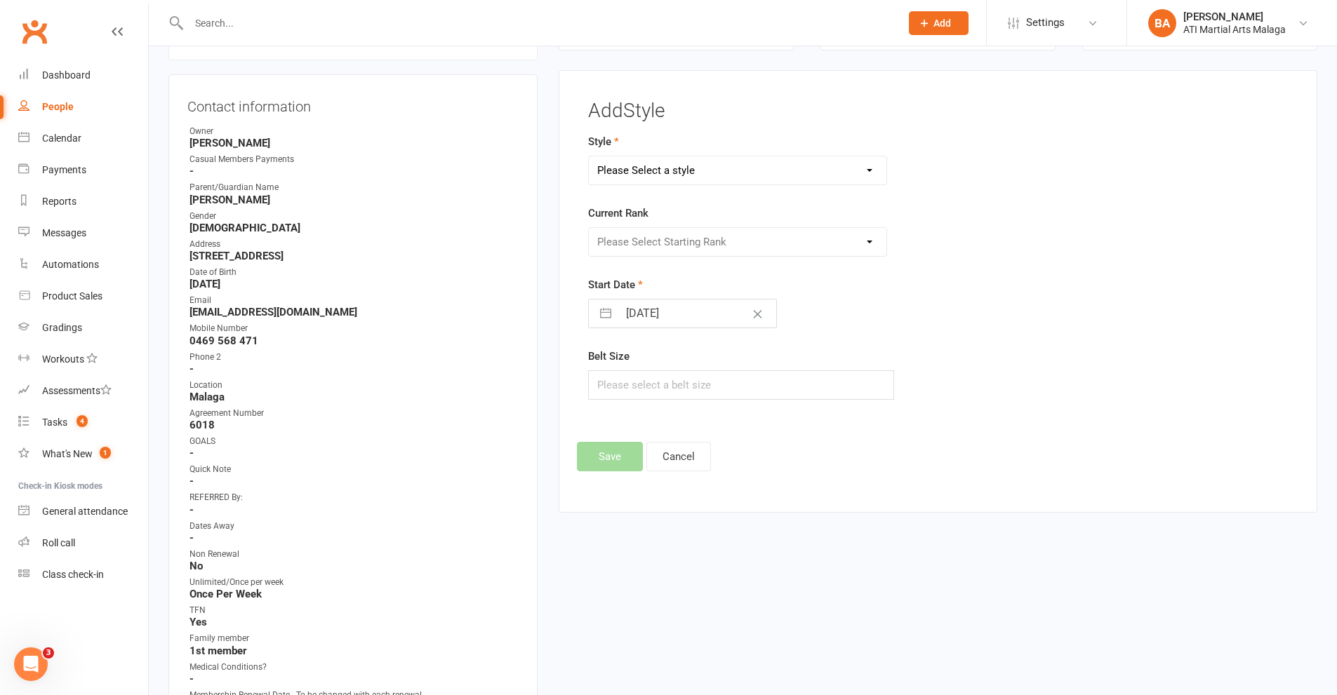
click at [678, 177] on select "Please Select a style BJJ Adults BJJ JUNIORS Boxing Kickboxing Adults Kickboxin…" at bounding box center [738, 170] width 298 height 28
select select "990"
click at [589, 156] on select "Please Select a style BJJ Adults BJJ JUNIORS Boxing Kickboxing Adults Kickboxin…" at bounding box center [738, 170] width 298 height 28
click at [640, 243] on select "Please Select Starting Rank D10th D9th D8th D7th D6th D5th D4th D3rd D2nd D1st …" at bounding box center [738, 242] width 298 height 28
select select "9175"
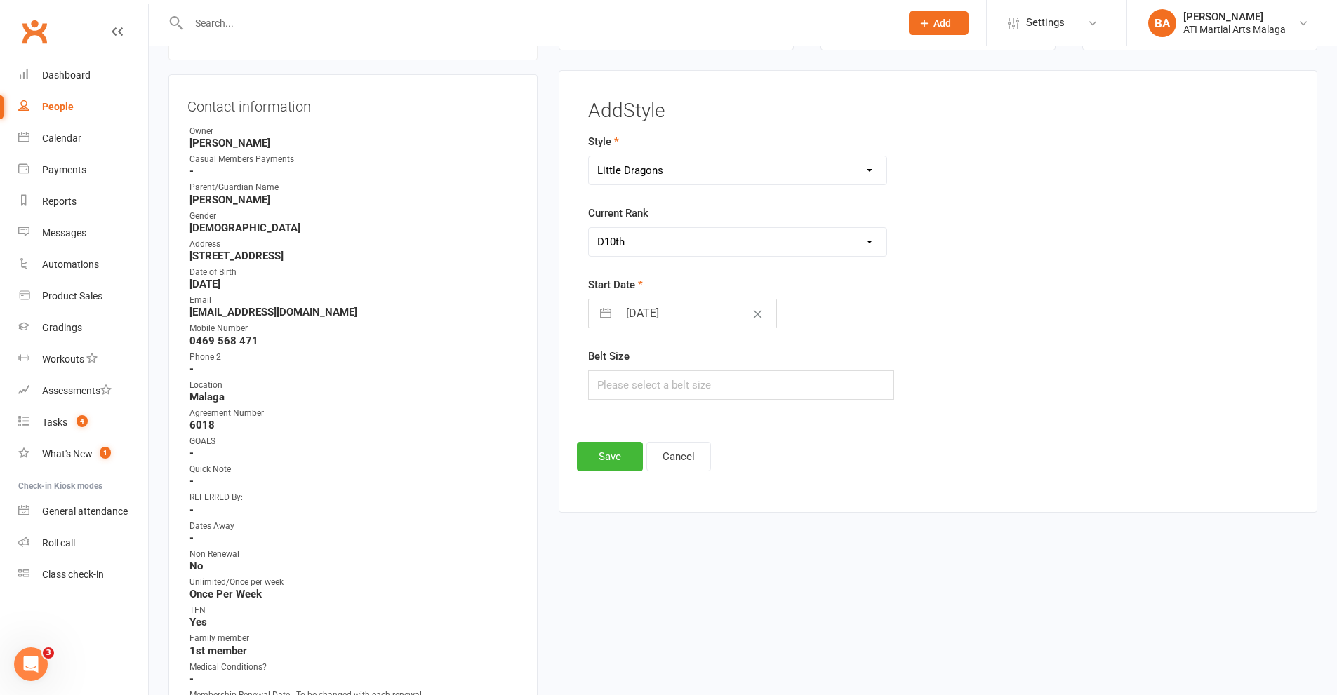
click at [589, 228] on select "Please Select Starting Rank D10th D9th D8th D7th D6th D5th D4th D3rd D2nd D1st …" at bounding box center [738, 242] width 298 height 28
click at [612, 455] on button "Save" at bounding box center [610, 456] width 66 height 29
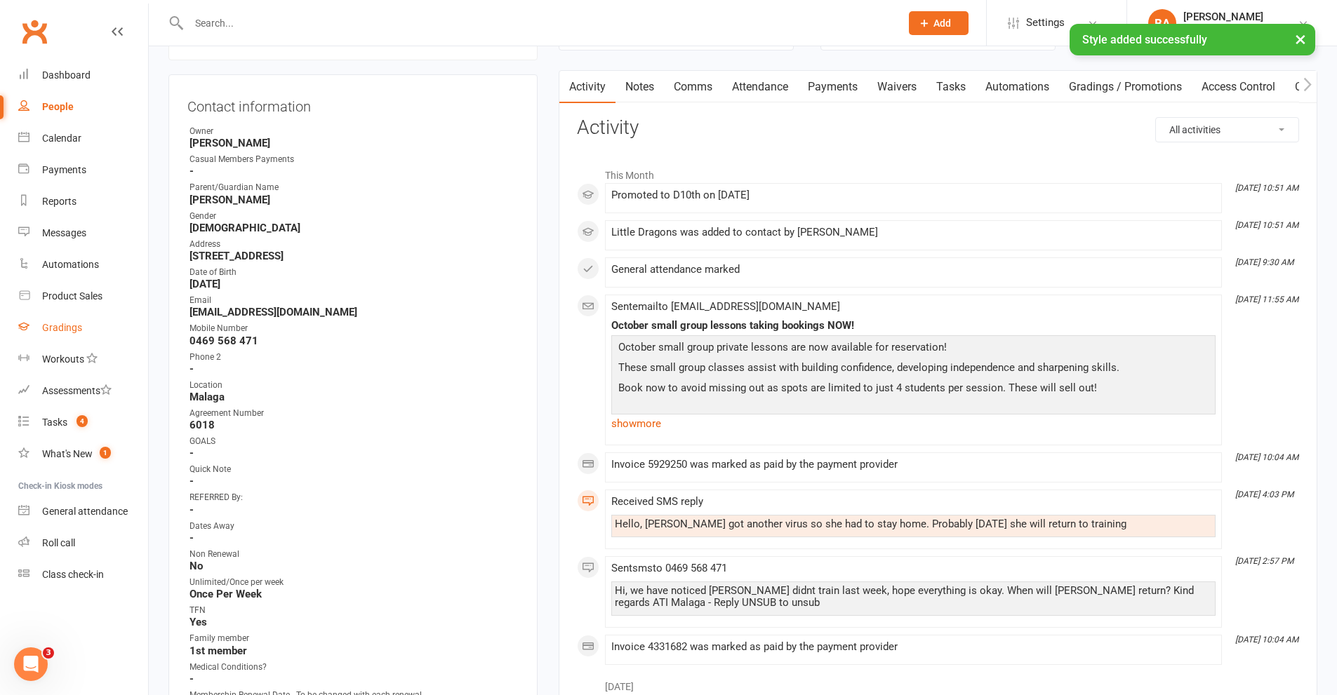
click at [79, 324] on div "Gradings" at bounding box center [62, 327] width 40 height 11
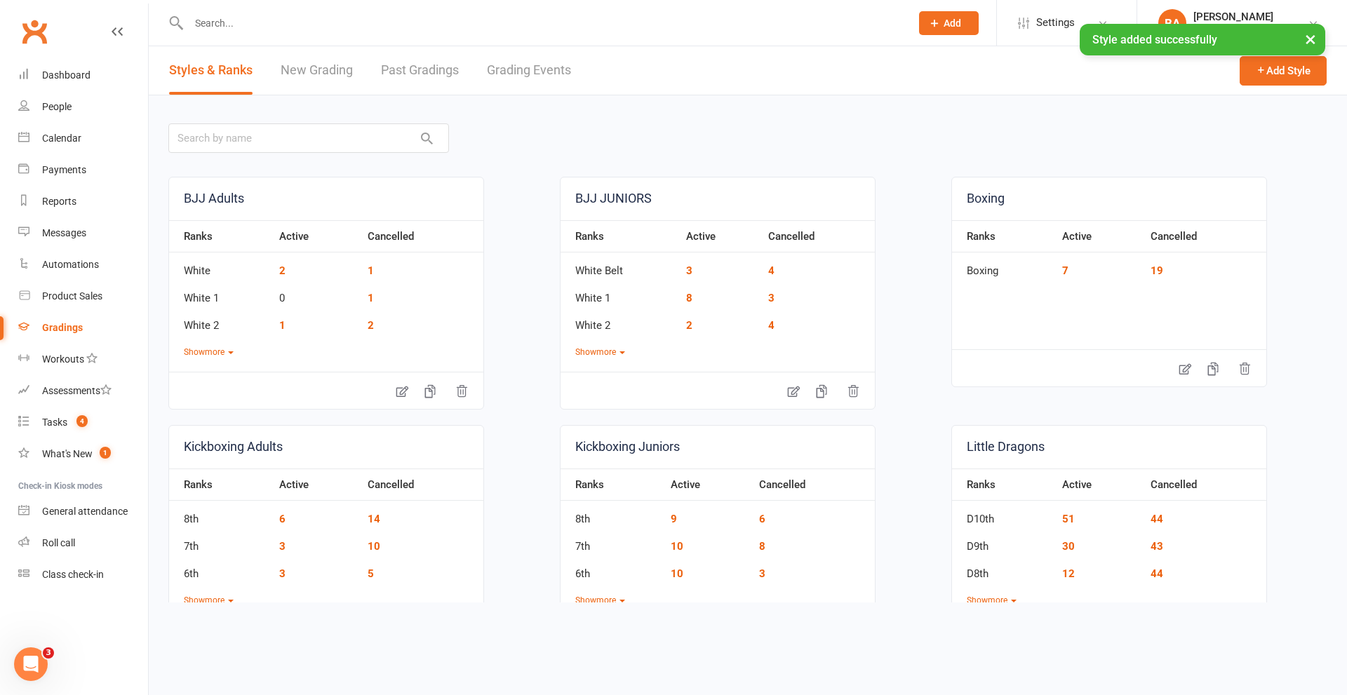
click at [528, 75] on link "Grading Events" at bounding box center [529, 70] width 84 height 48
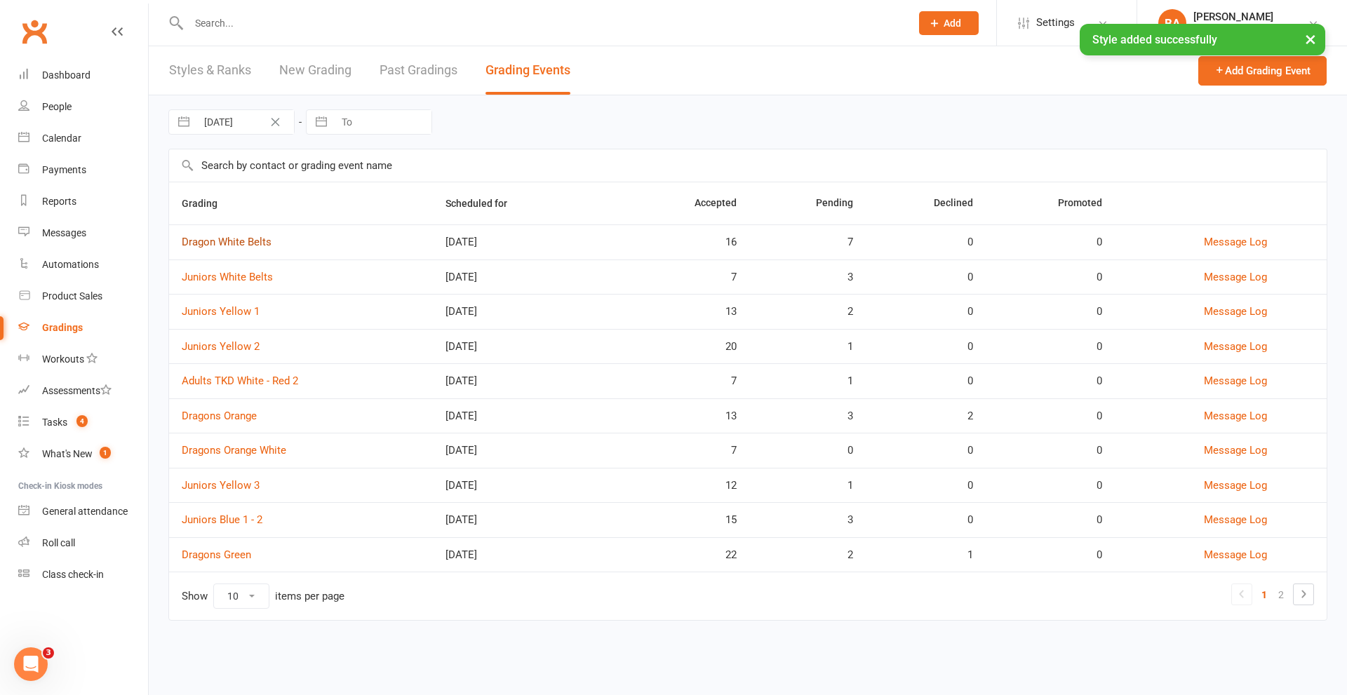
click at [239, 239] on link "Dragon White Belts" at bounding box center [227, 242] width 90 height 13
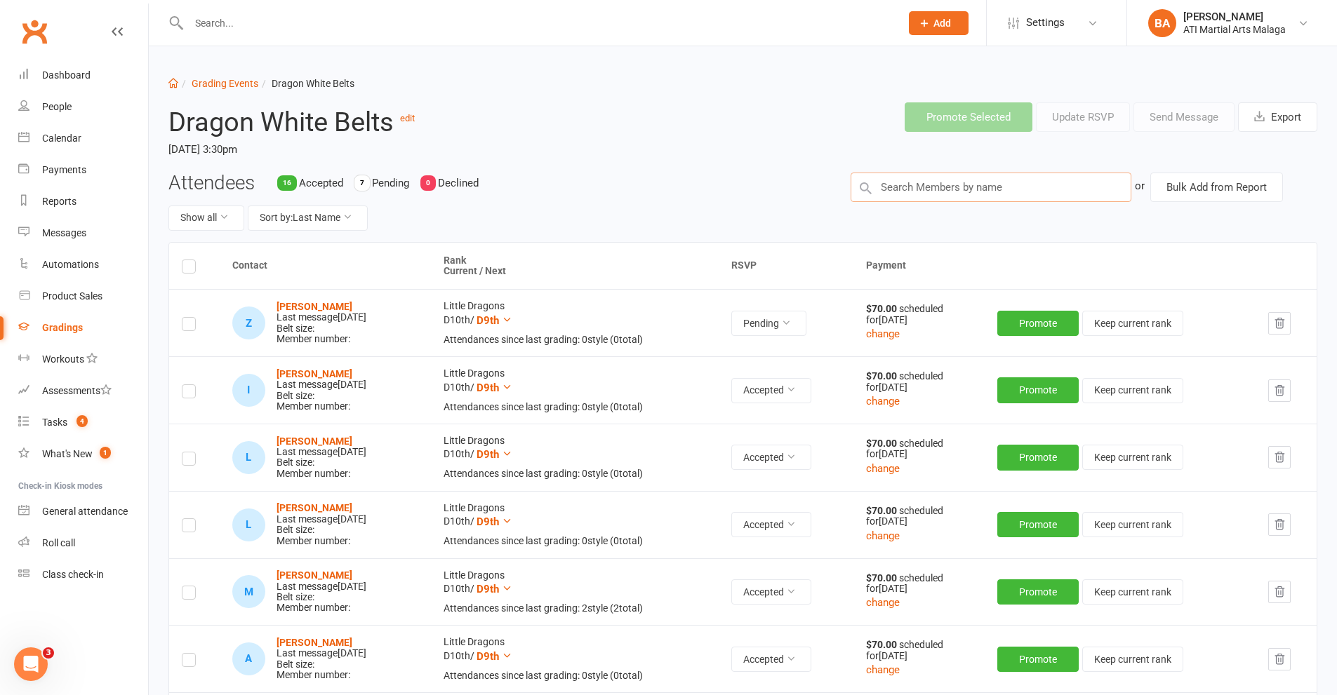
click at [919, 186] on input "text" at bounding box center [991, 187] width 281 height 29
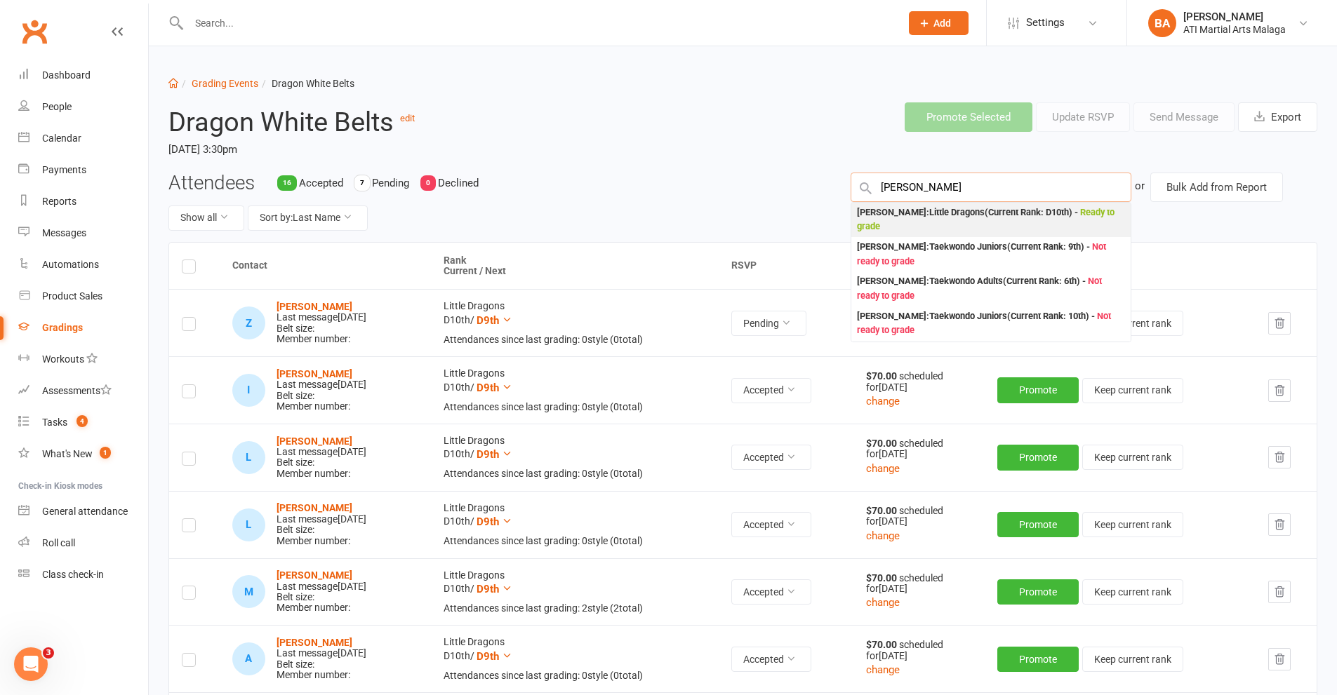
type input "[PERSON_NAME]"
click at [932, 218] on div "[PERSON_NAME] : Little Dragons (Current Rank: D10th ) - Ready to grade" at bounding box center [991, 220] width 268 height 29
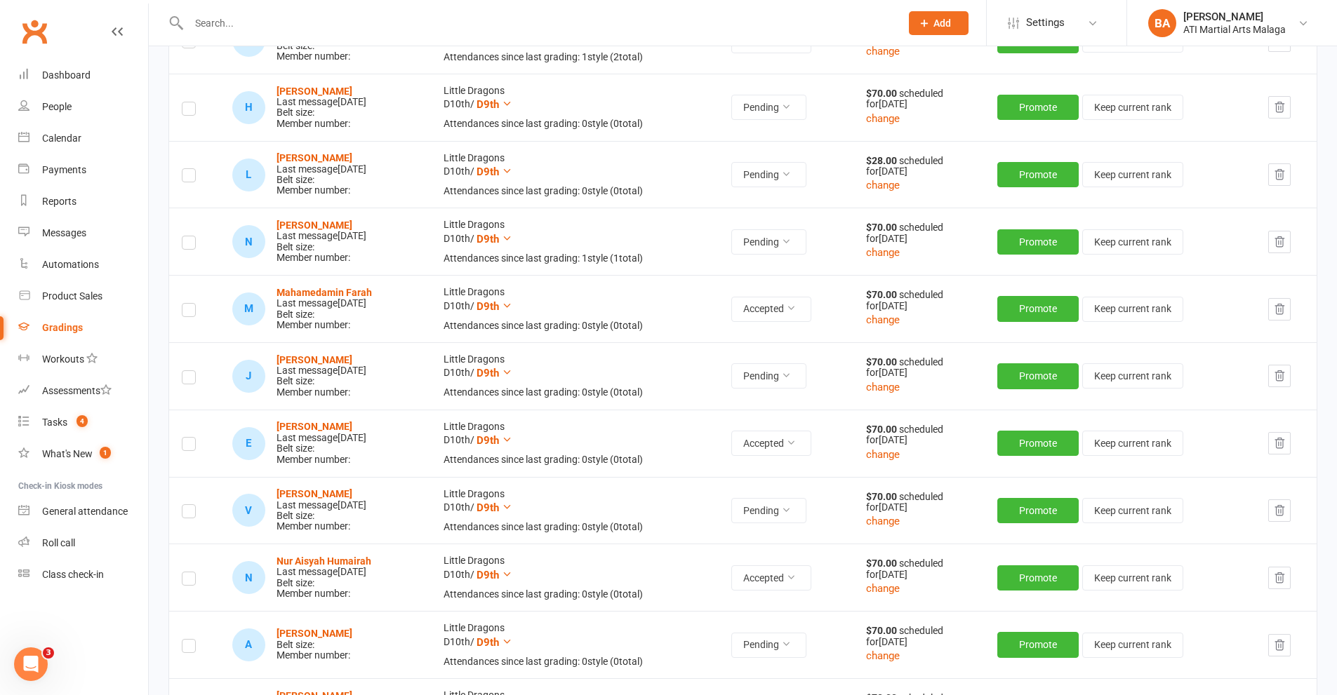
scroll to position [702, 0]
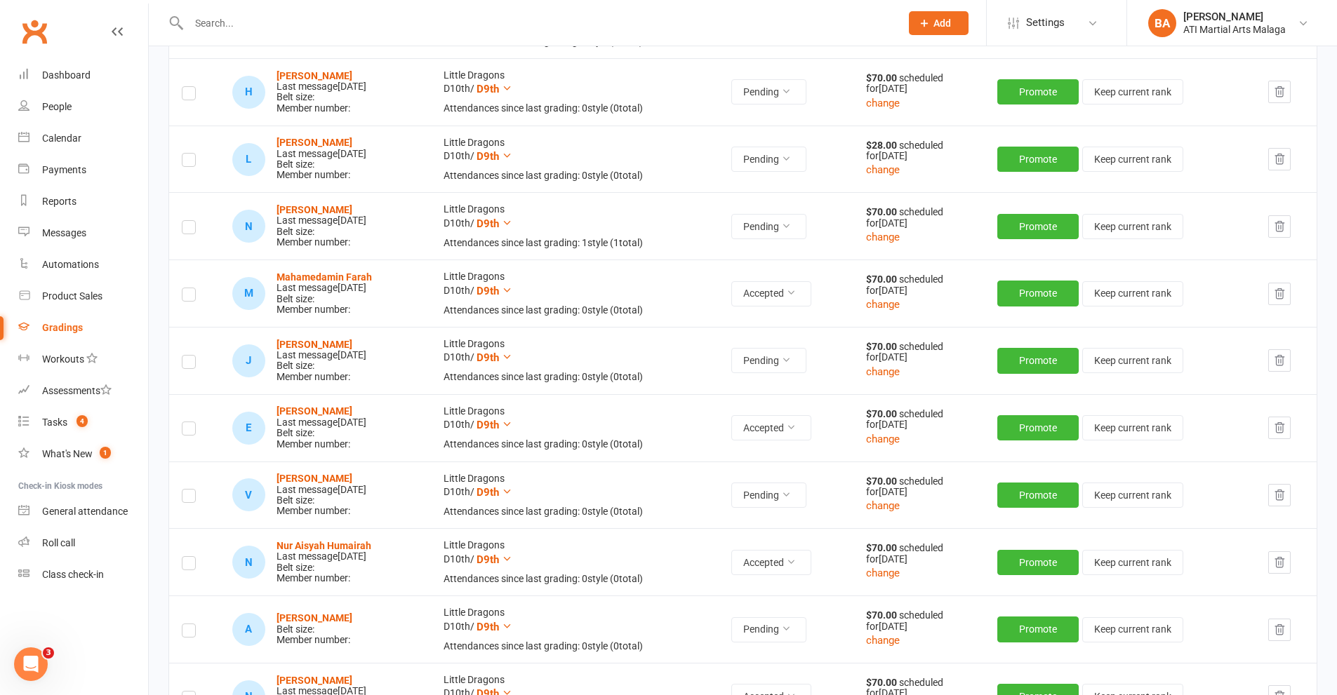
click at [185, 633] on label at bounding box center [189, 633] width 14 height 0
click at [185, 625] on input "checkbox" at bounding box center [189, 625] width 14 height 0
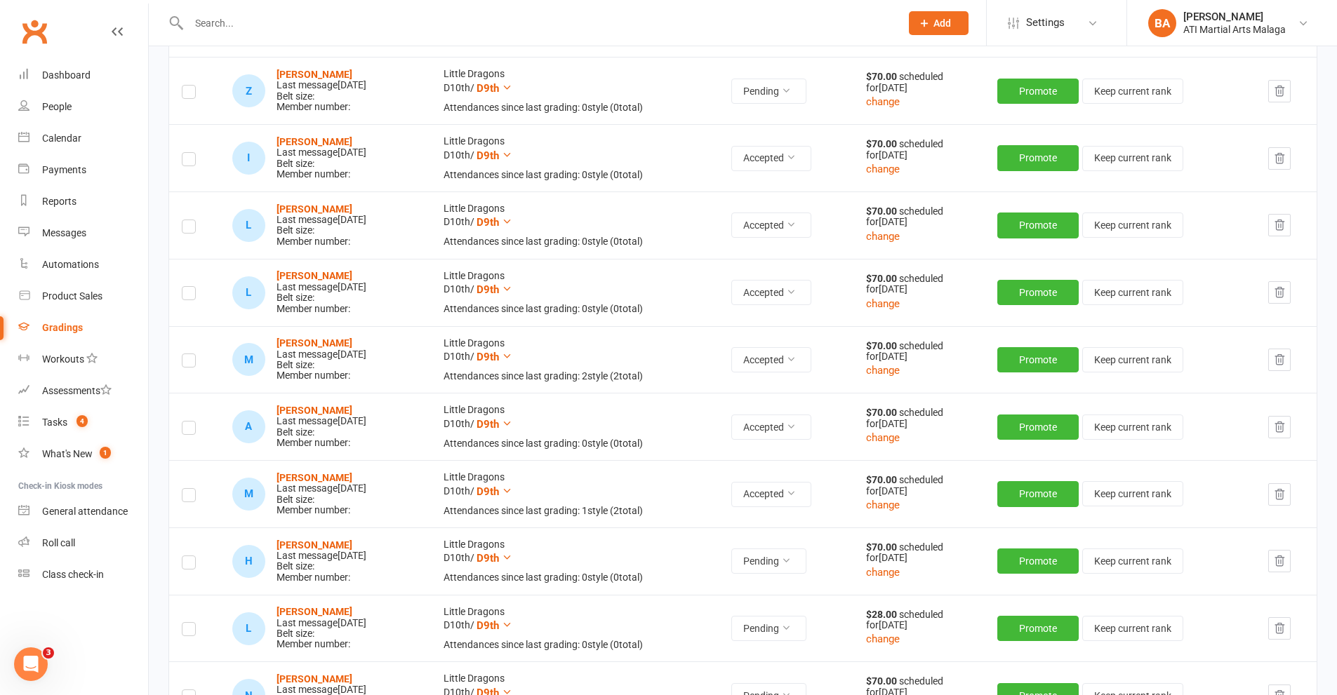
scroll to position [0, 0]
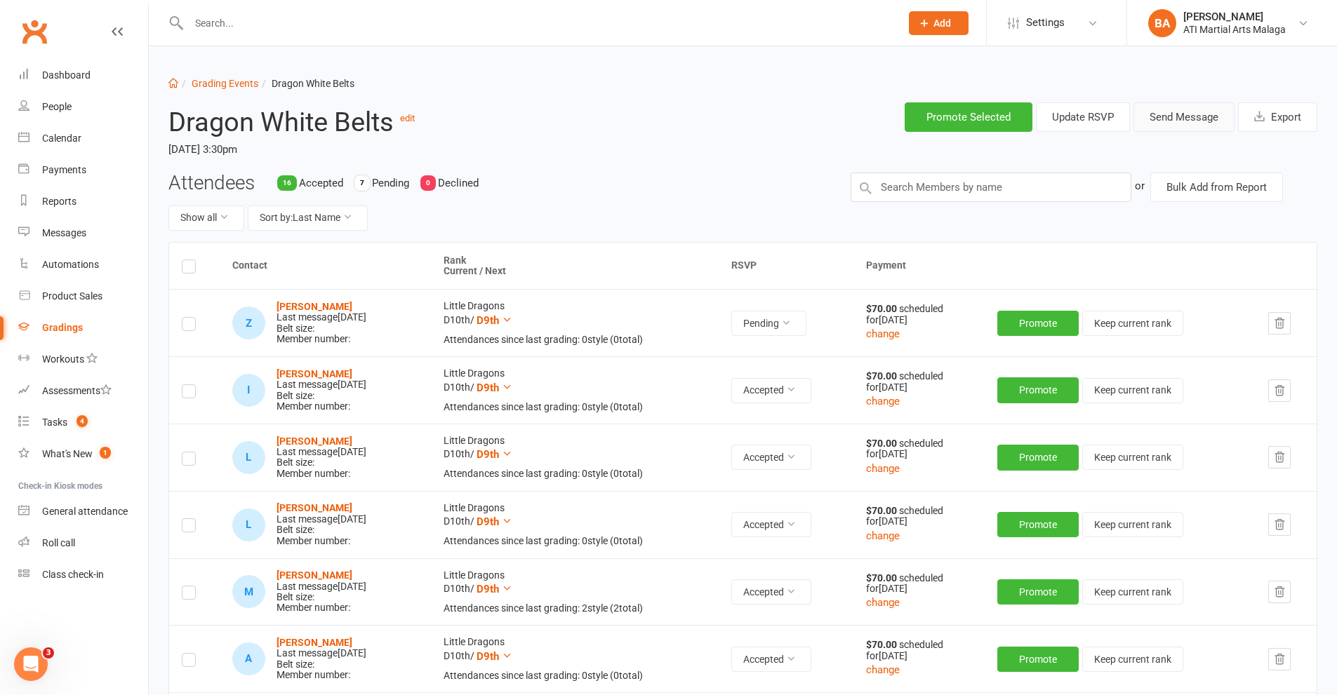
click at [1162, 117] on button "Send Message" at bounding box center [1183, 116] width 101 height 29
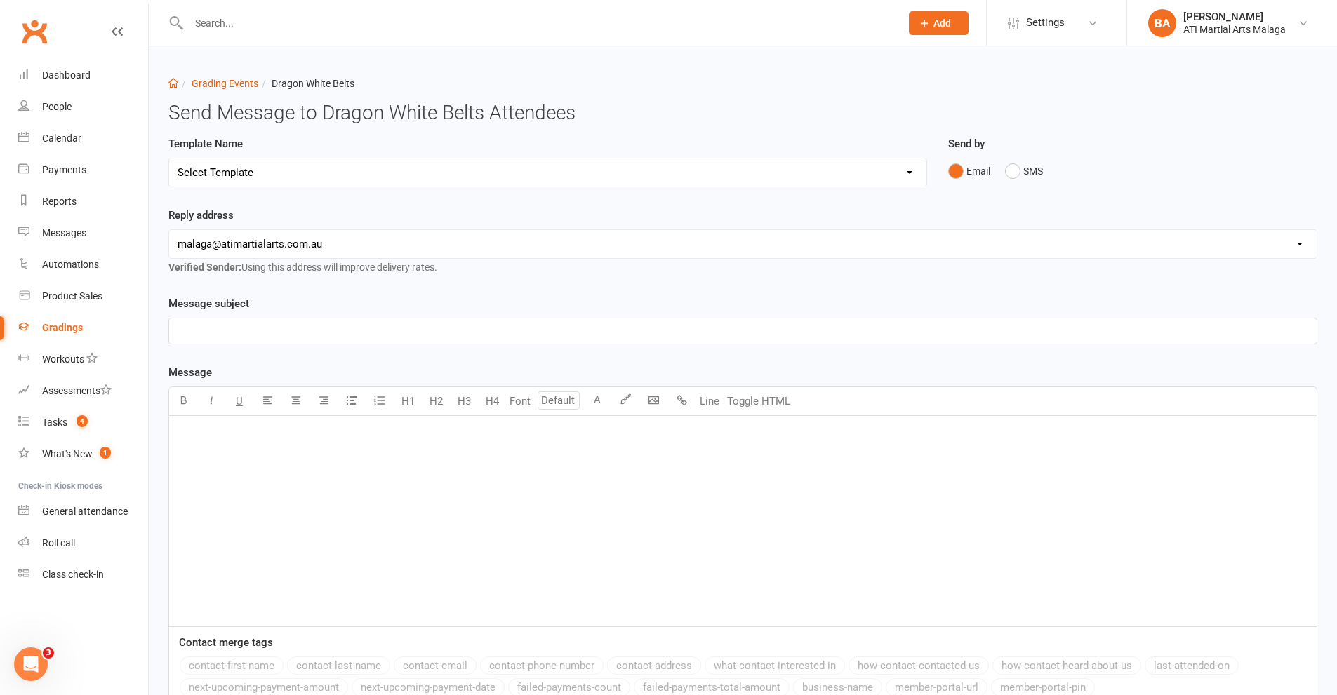
click at [299, 168] on select "Select Template [Email] Confirmation of Successful Grading [Email] Grading Even…" at bounding box center [547, 173] width 757 height 28
select select "2"
click at [169, 159] on select "Select Template [Email] Confirmation of Successful Grading [Email] Grading Even…" at bounding box center [547, 173] width 757 height 28
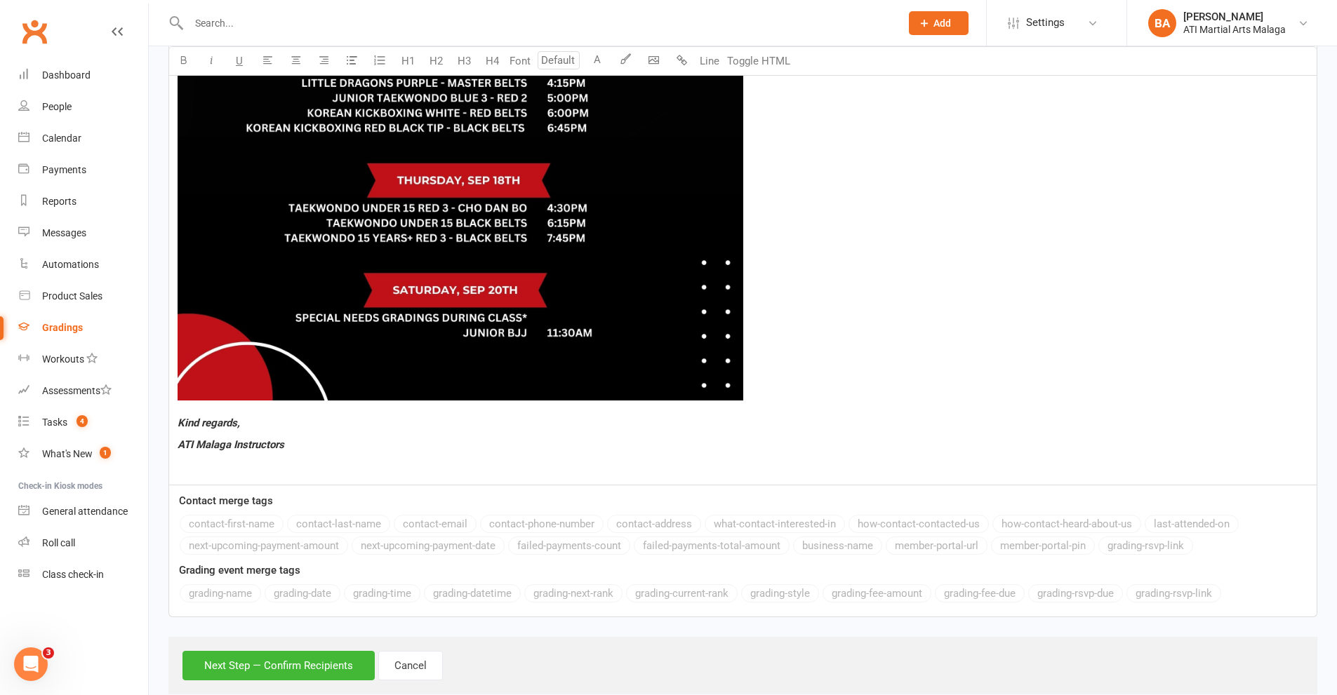
scroll to position [1113, 0]
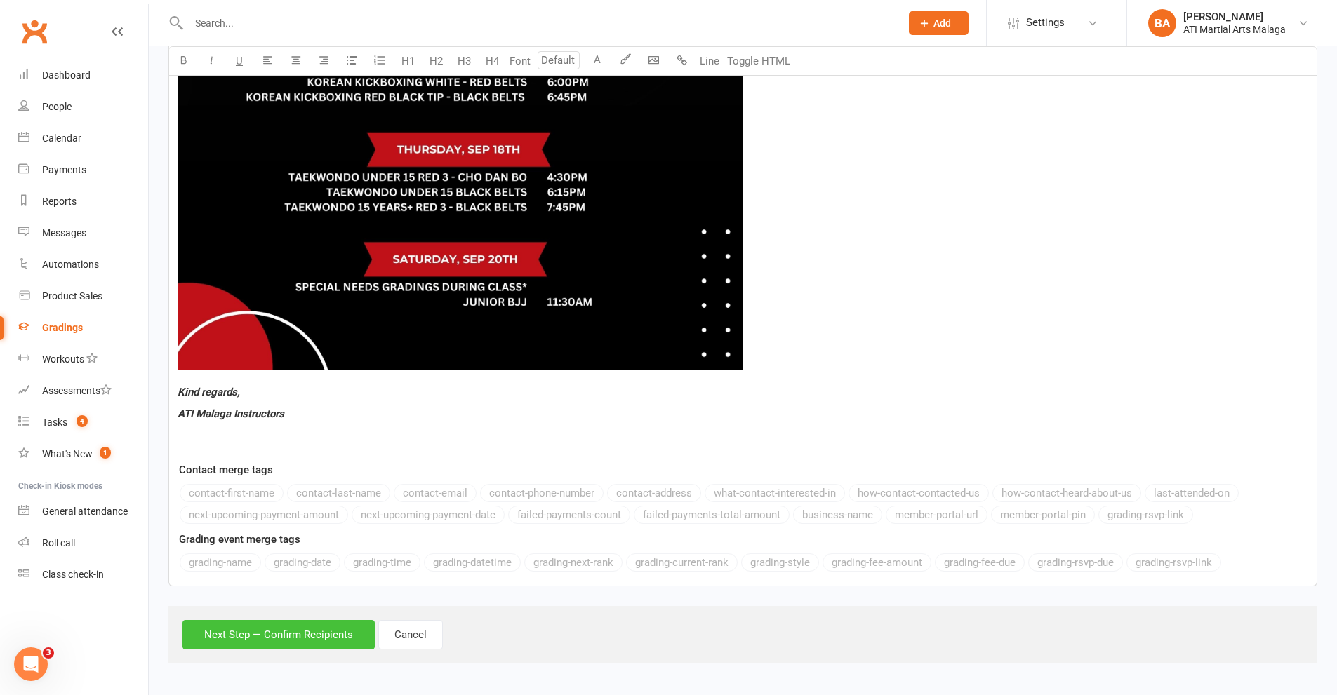
click at [283, 639] on button "Next Step — Confirm Recipients" at bounding box center [278, 634] width 192 height 29
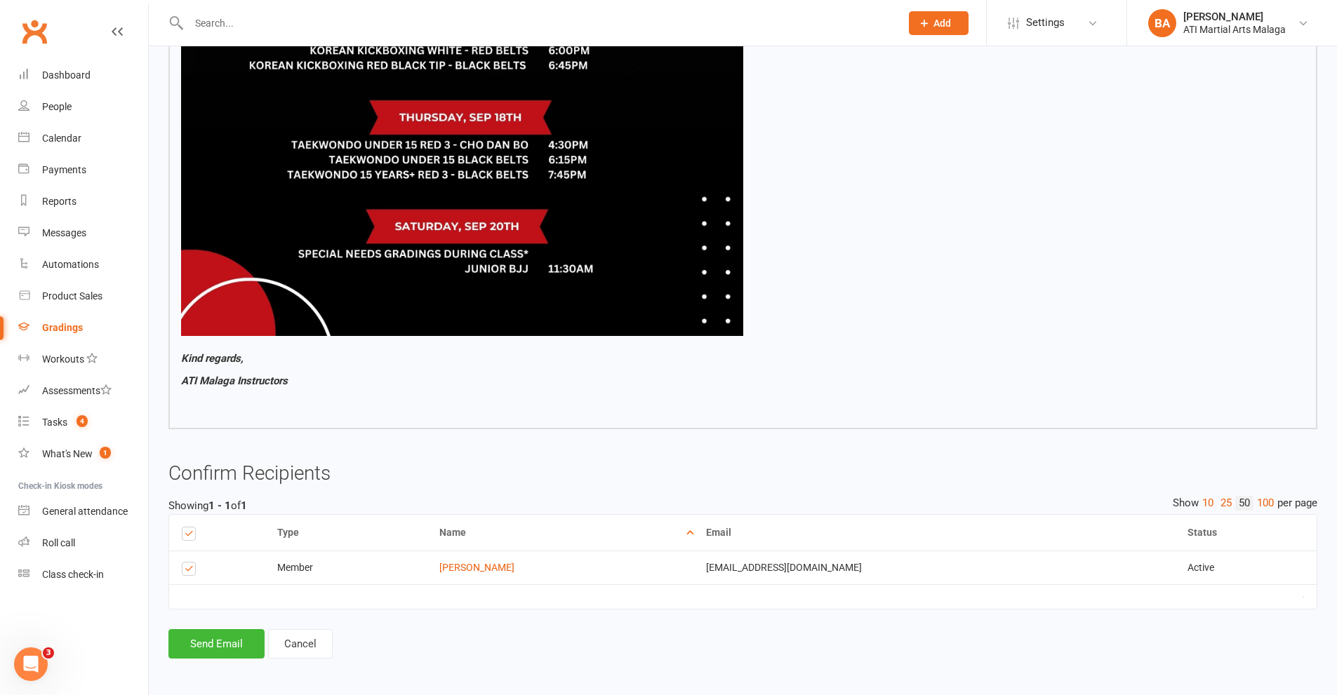
scroll to position [1044, 0]
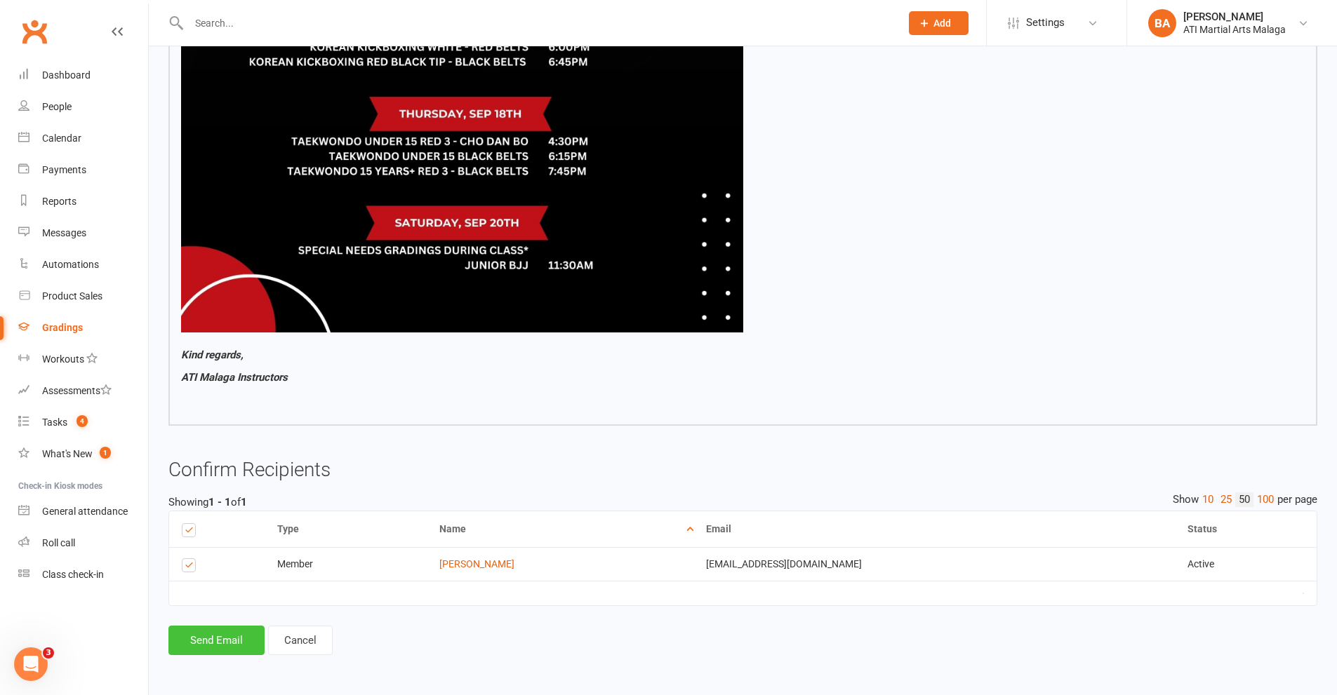
click at [251, 637] on button "Send Email" at bounding box center [216, 640] width 96 height 29
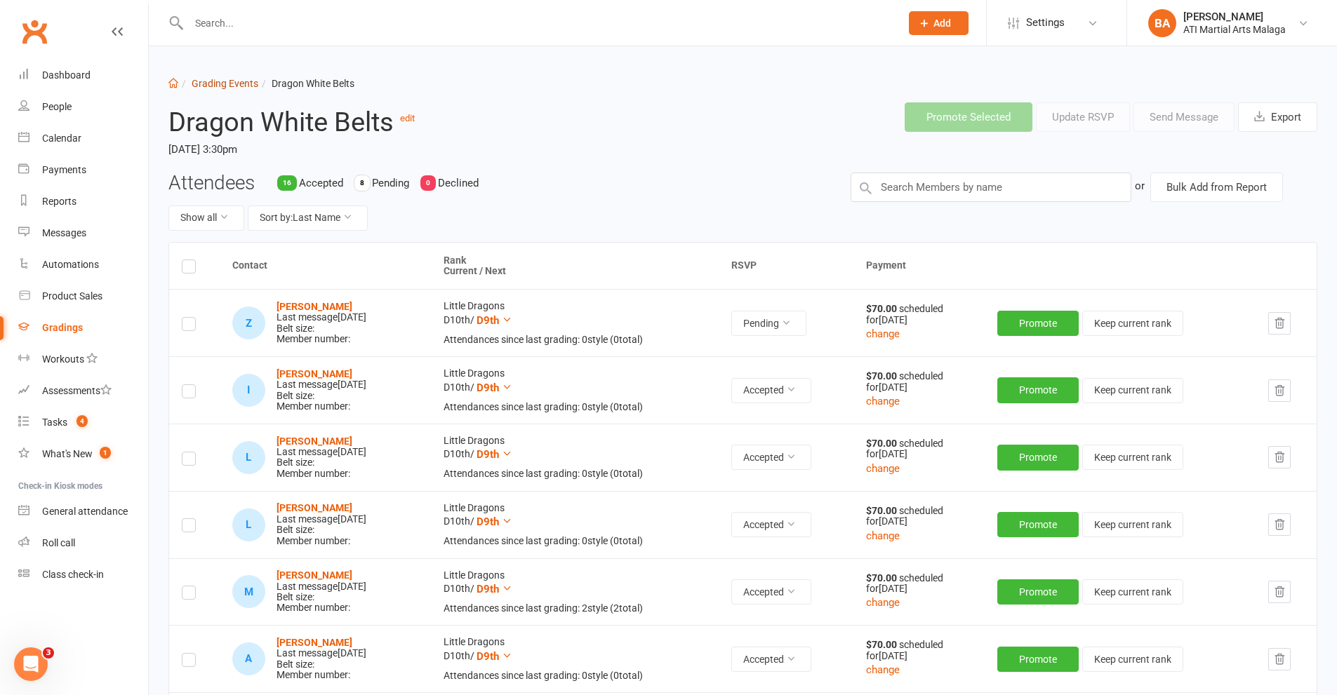
click at [216, 81] on link "Grading Events" at bounding box center [225, 83] width 67 height 11
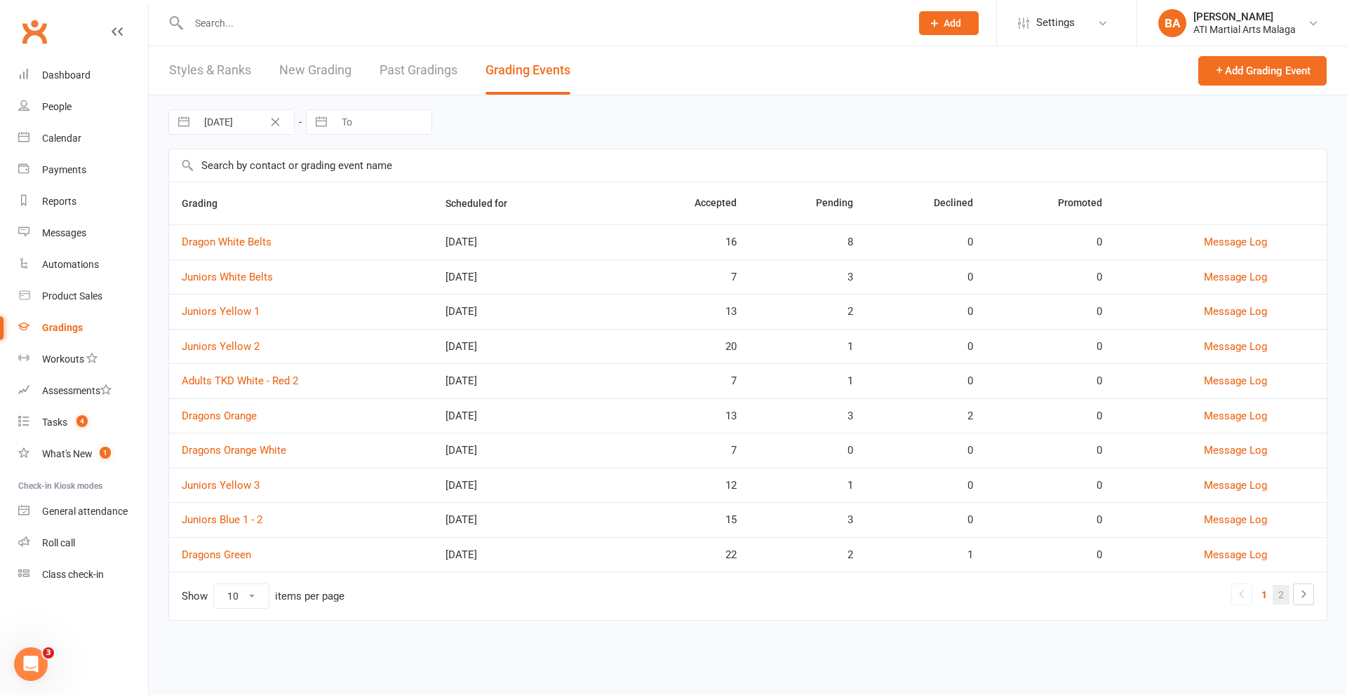
click at [1283, 590] on link "2" at bounding box center [1281, 595] width 17 height 20
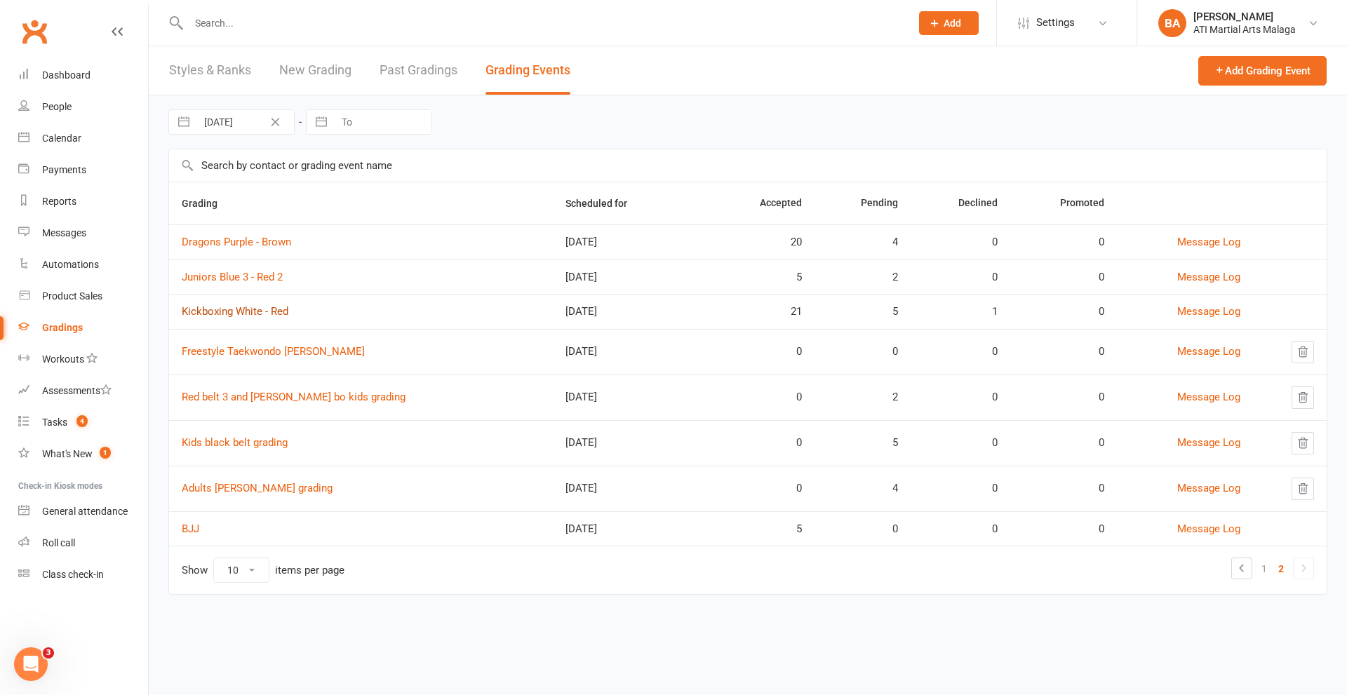
click at [260, 307] on link "Kickboxing White - Red" at bounding box center [235, 311] width 107 height 13
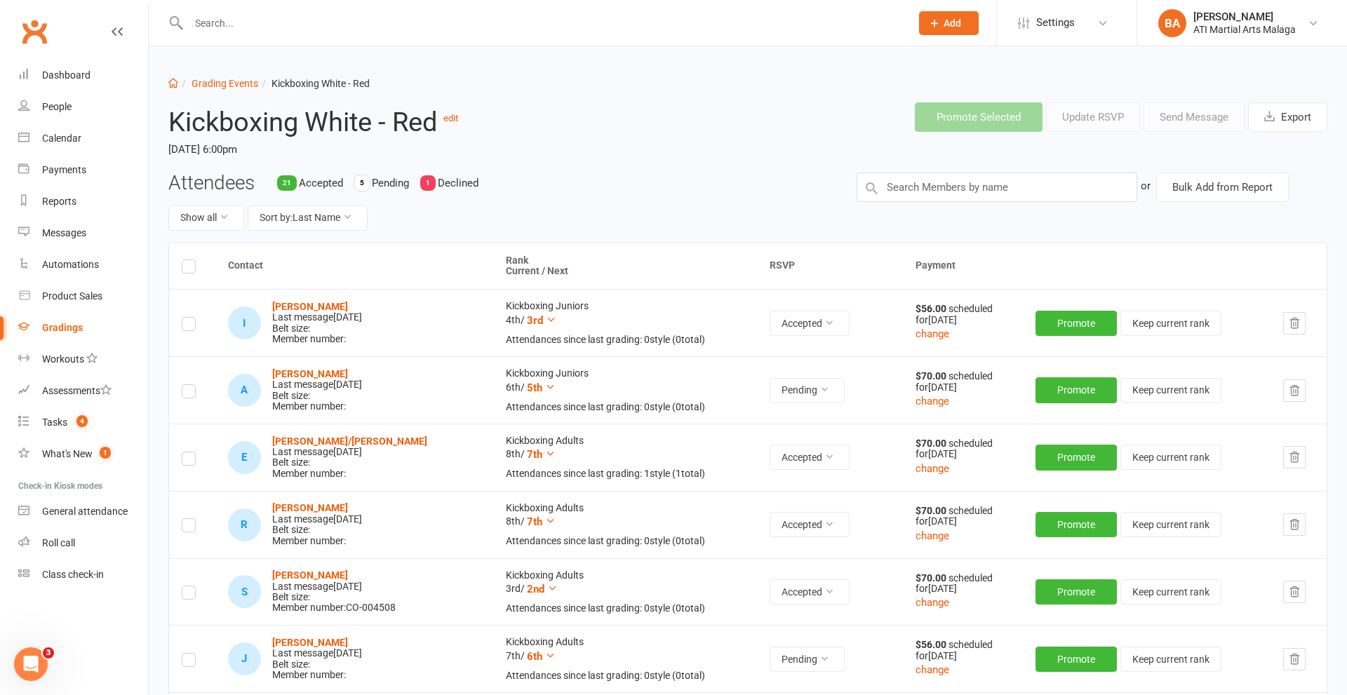
click at [905, 182] on input "text" at bounding box center [997, 187] width 281 height 29
click at [947, 198] on input "text" at bounding box center [991, 187] width 281 height 29
type input "triatian"
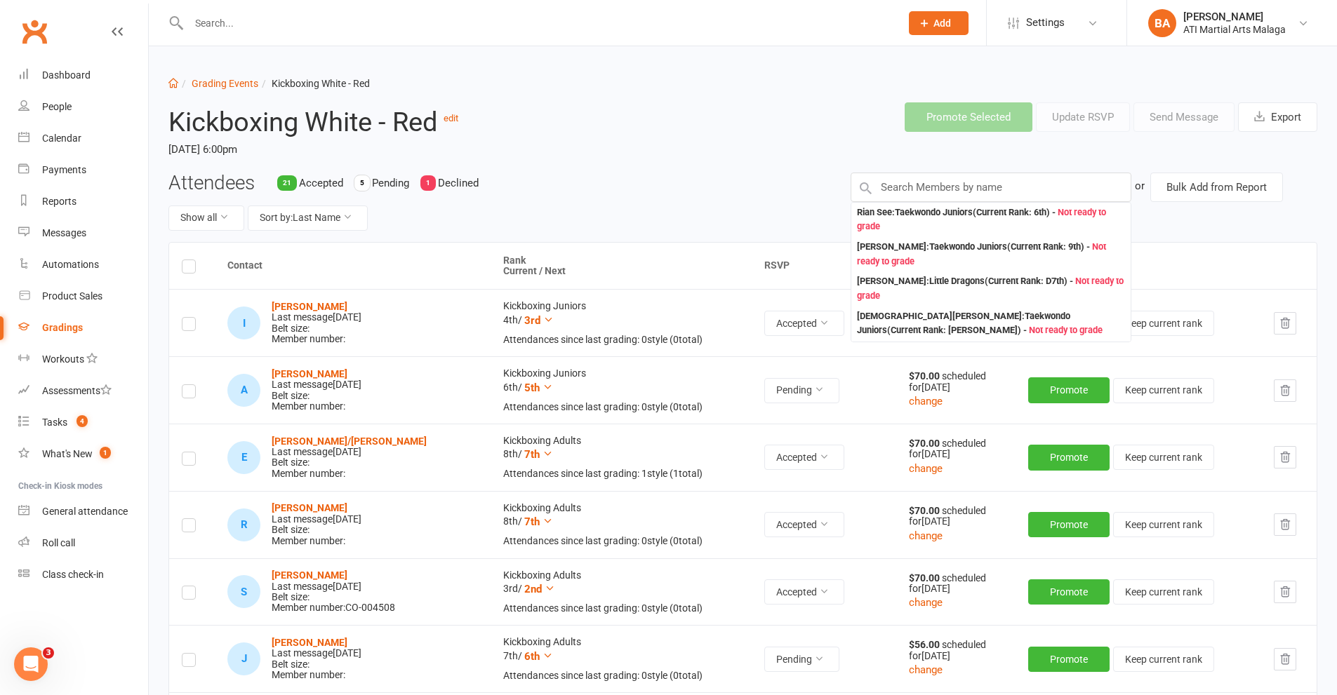
click at [417, 27] on input "text" at bounding box center [538, 23] width 706 height 20
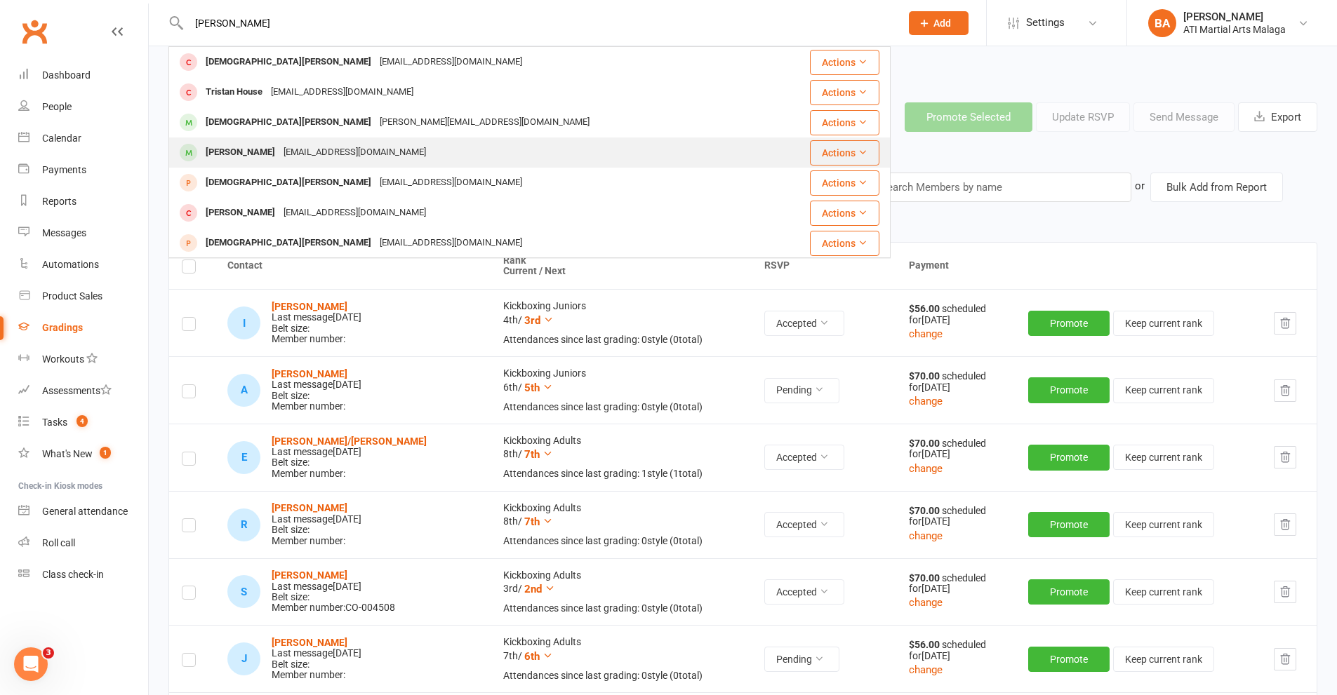
type input "[PERSON_NAME]"
click at [345, 140] on div "[PERSON_NAME] [EMAIL_ADDRESS][DOMAIN_NAME]" at bounding box center [479, 152] width 619 height 29
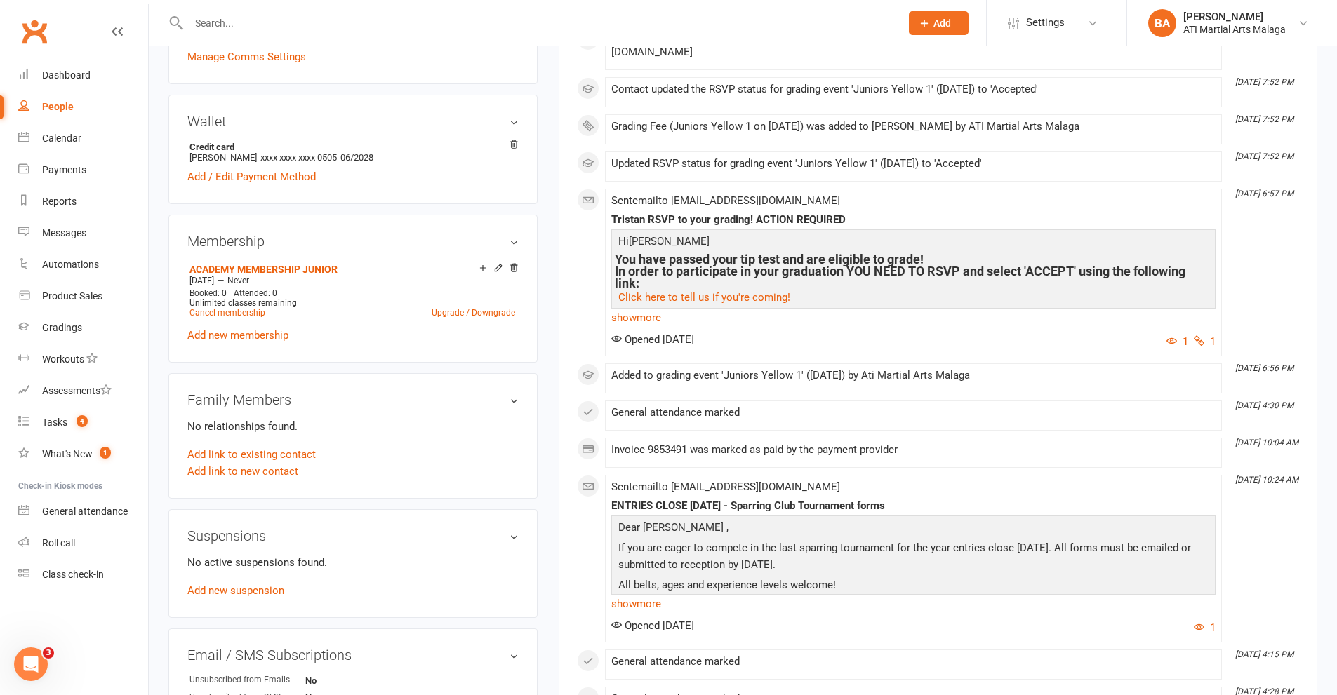
scroll to position [1399, 0]
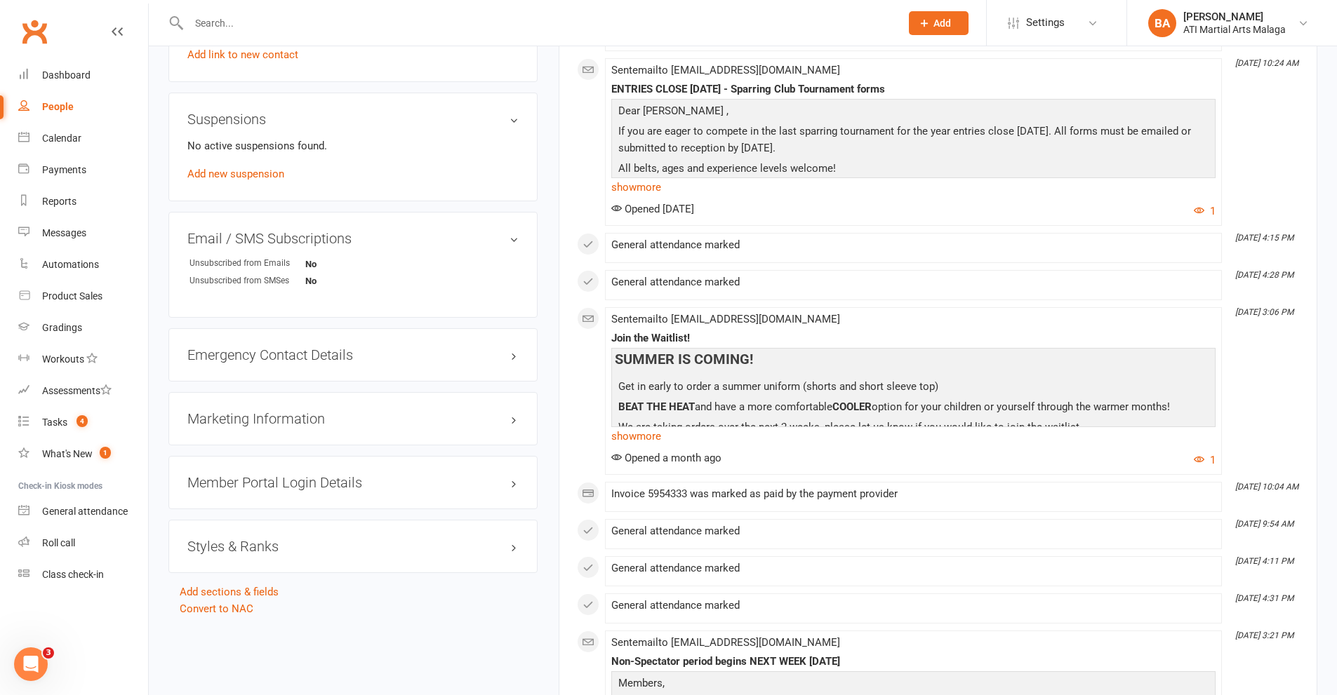
click at [233, 539] on h3 "Styles & Ranks" at bounding box center [352, 546] width 331 height 15
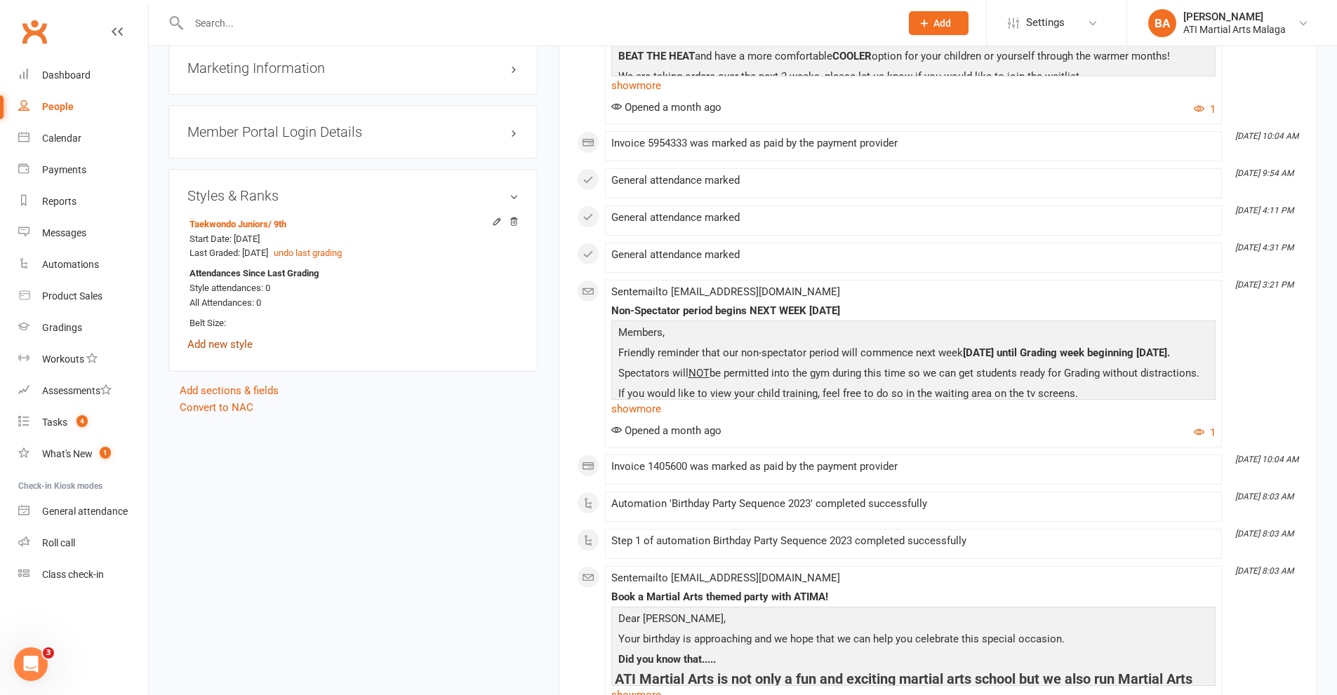
click at [226, 345] on link "Add new style" at bounding box center [219, 344] width 65 height 13
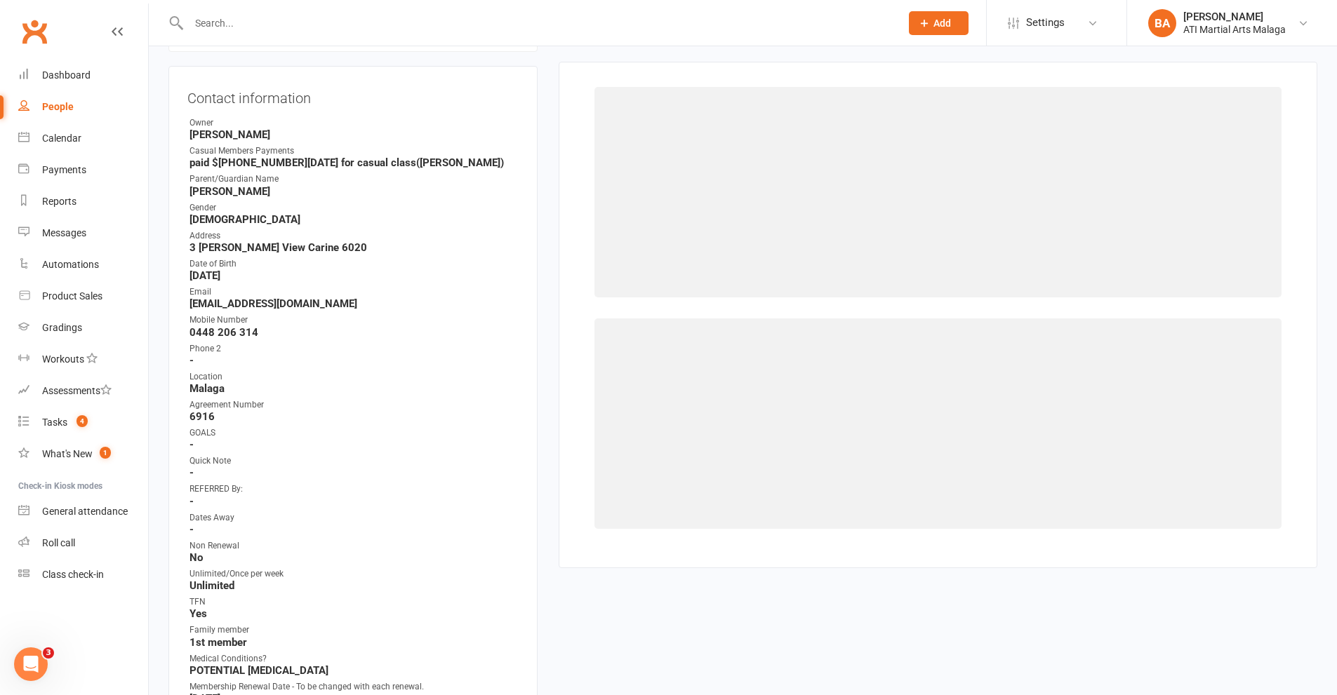
scroll to position [120, 0]
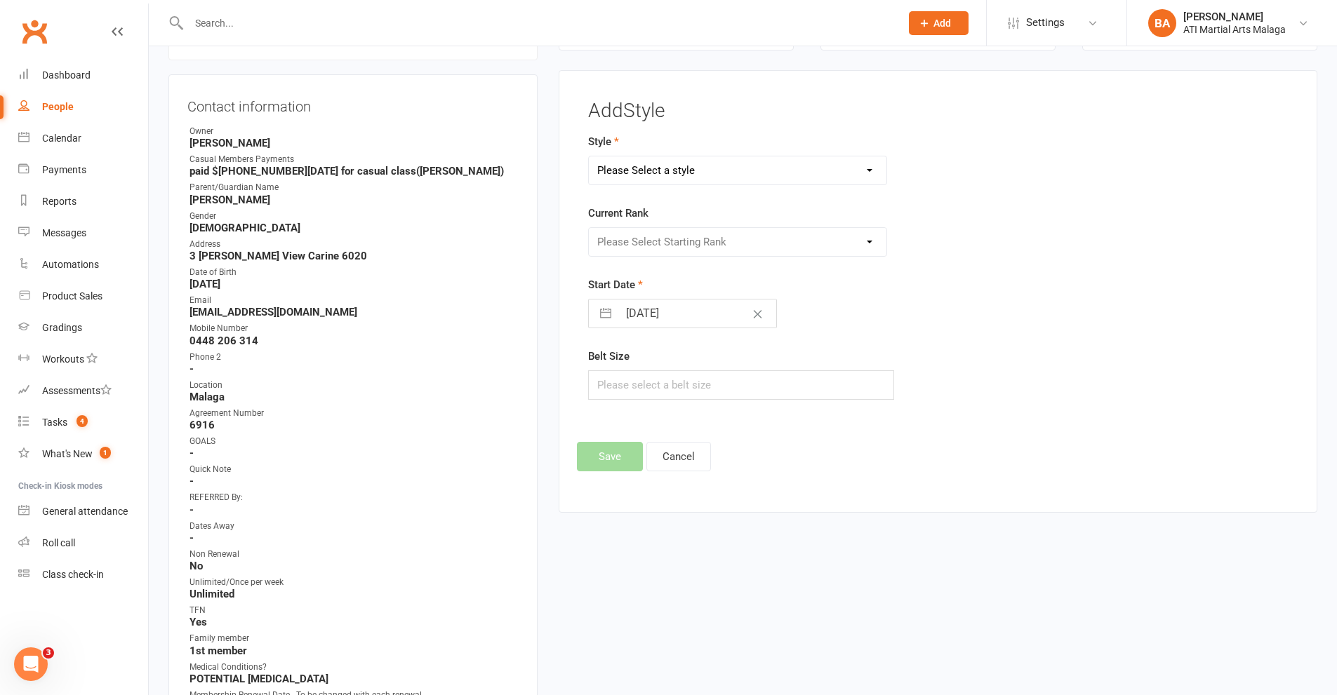
click at [698, 162] on select "Please Select a style BJJ Adults BJJ JUNIORS Boxing Kickboxing Adults Kickboxin…" at bounding box center [738, 170] width 298 height 28
select select "2897"
click at [589, 156] on select "Please Select a style BJJ Adults BJJ JUNIORS Boxing Kickboxing Adults Kickboxin…" at bounding box center [738, 170] width 298 height 28
click at [648, 242] on select "Please Select Starting Rank 8th 7th 6th 5th 4th 3rd 2nd 1st [PERSON_NAME] 1st P…" at bounding box center [738, 242] width 298 height 28
select select "30873"
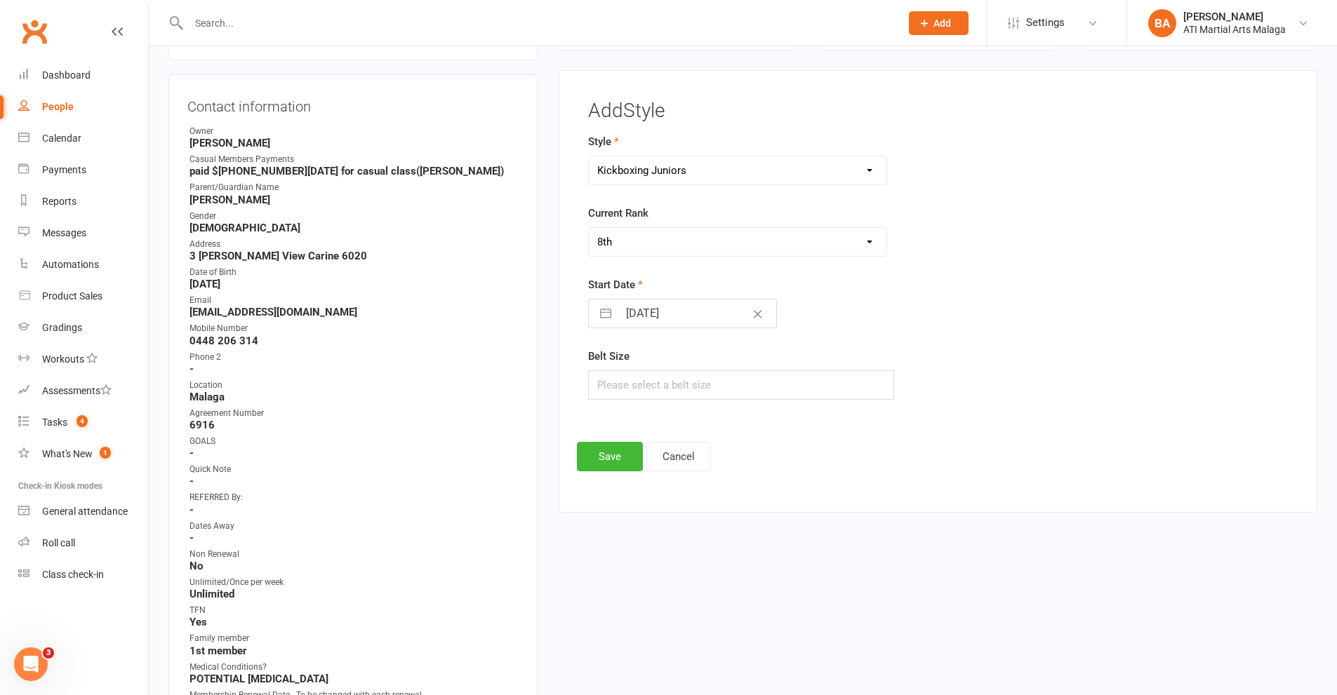
click at [589, 228] on select "Please Select Starting Rank 8th 7th 6th 5th 4th 3rd 2nd 1st [PERSON_NAME] 1st P…" at bounding box center [738, 242] width 298 height 28
click at [622, 453] on button "Save" at bounding box center [610, 456] width 66 height 29
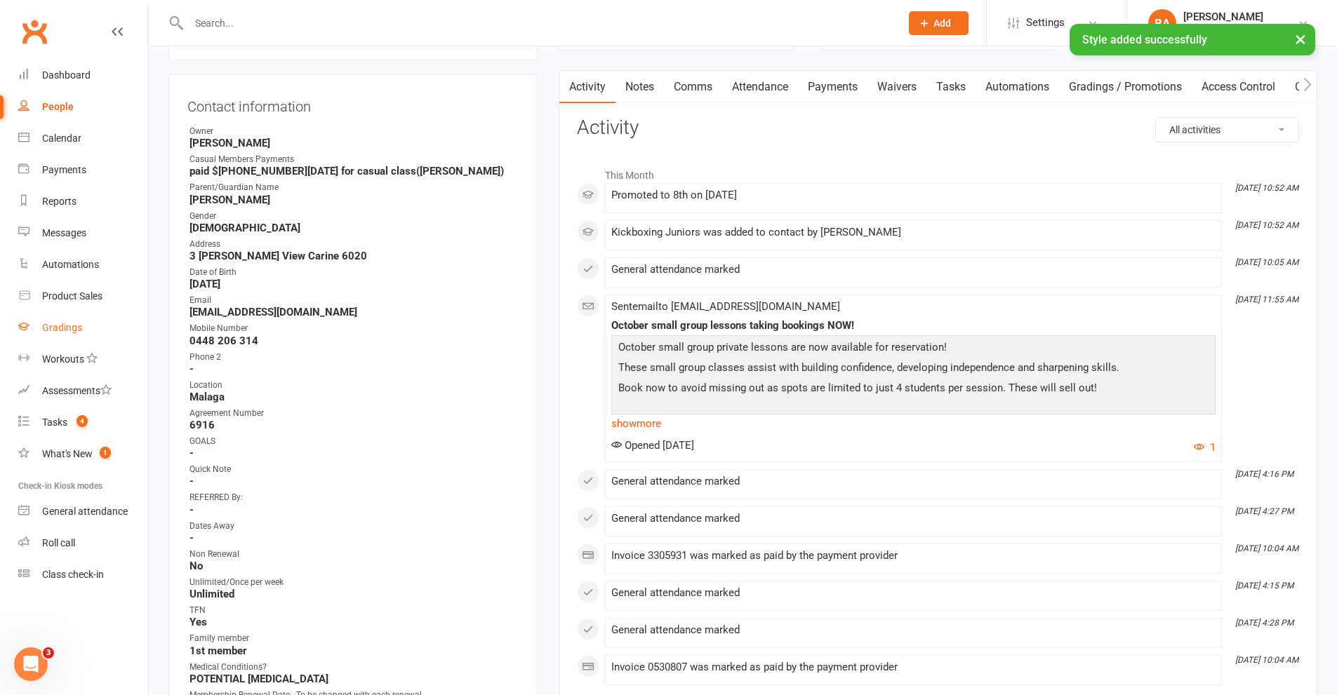
click at [100, 322] on link "Gradings" at bounding box center [83, 328] width 130 height 32
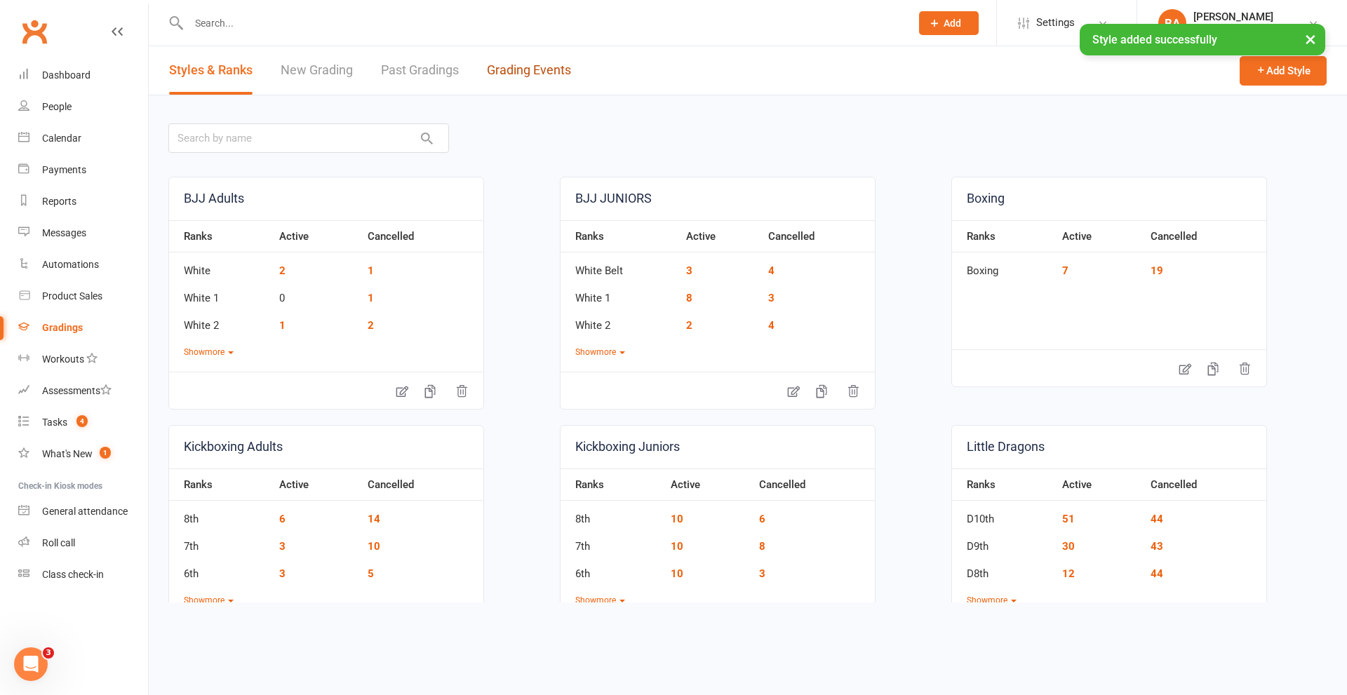
click at [545, 79] on link "Grading Events" at bounding box center [529, 70] width 84 height 48
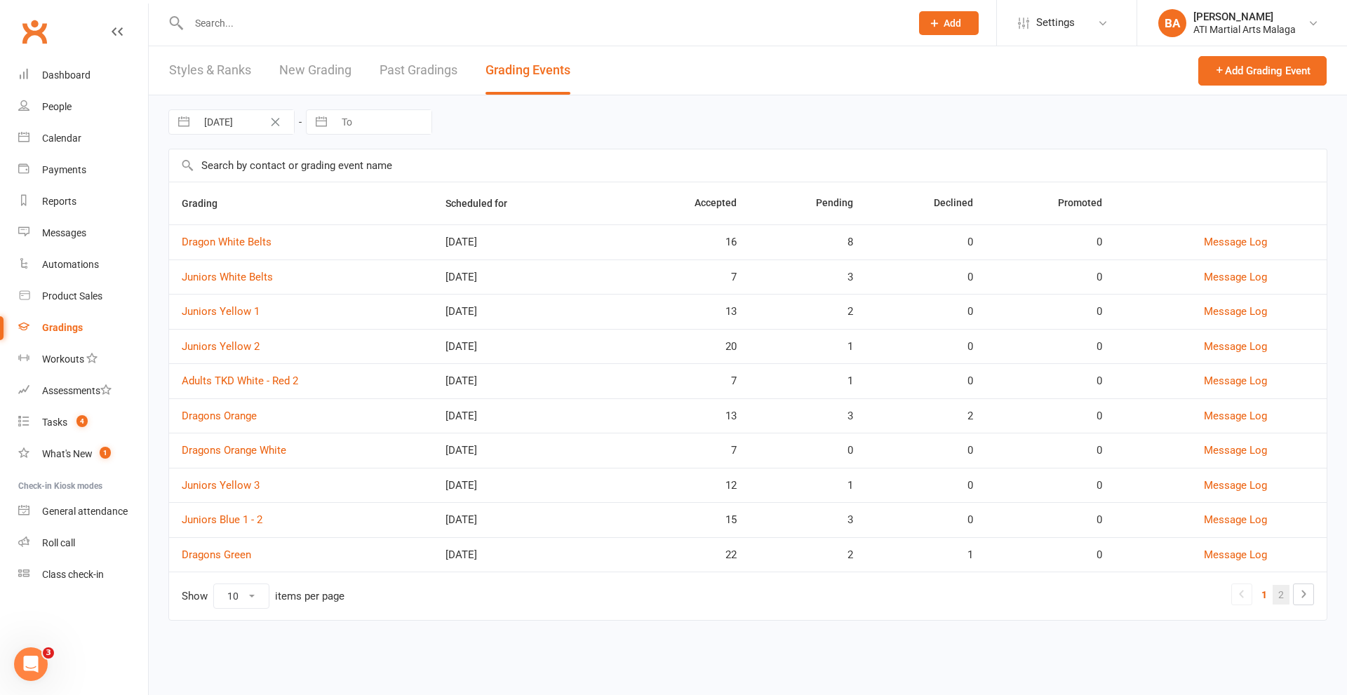
click at [1279, 597] on link "2" at bounding box center [1281, 595] width 17 height 20
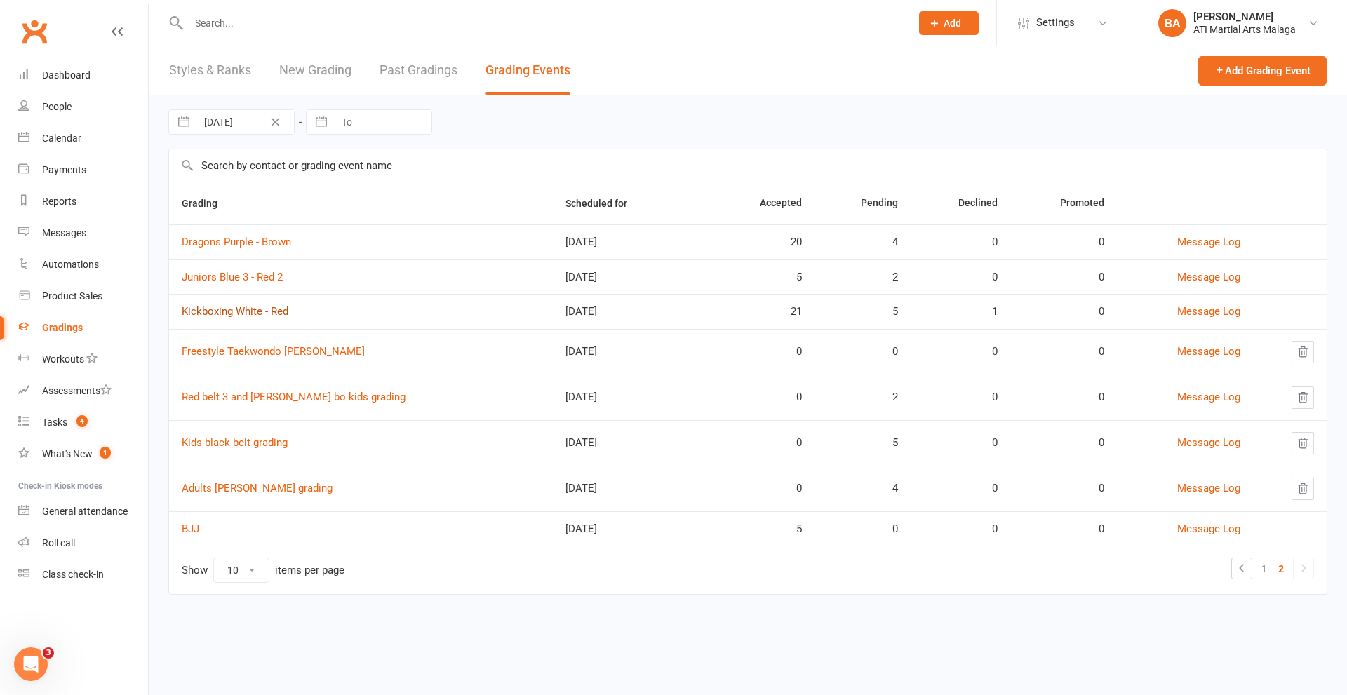
click at [272, 313] on link "Kickboxing White - Red" at bounding box center [235, 311] width 107 height 13
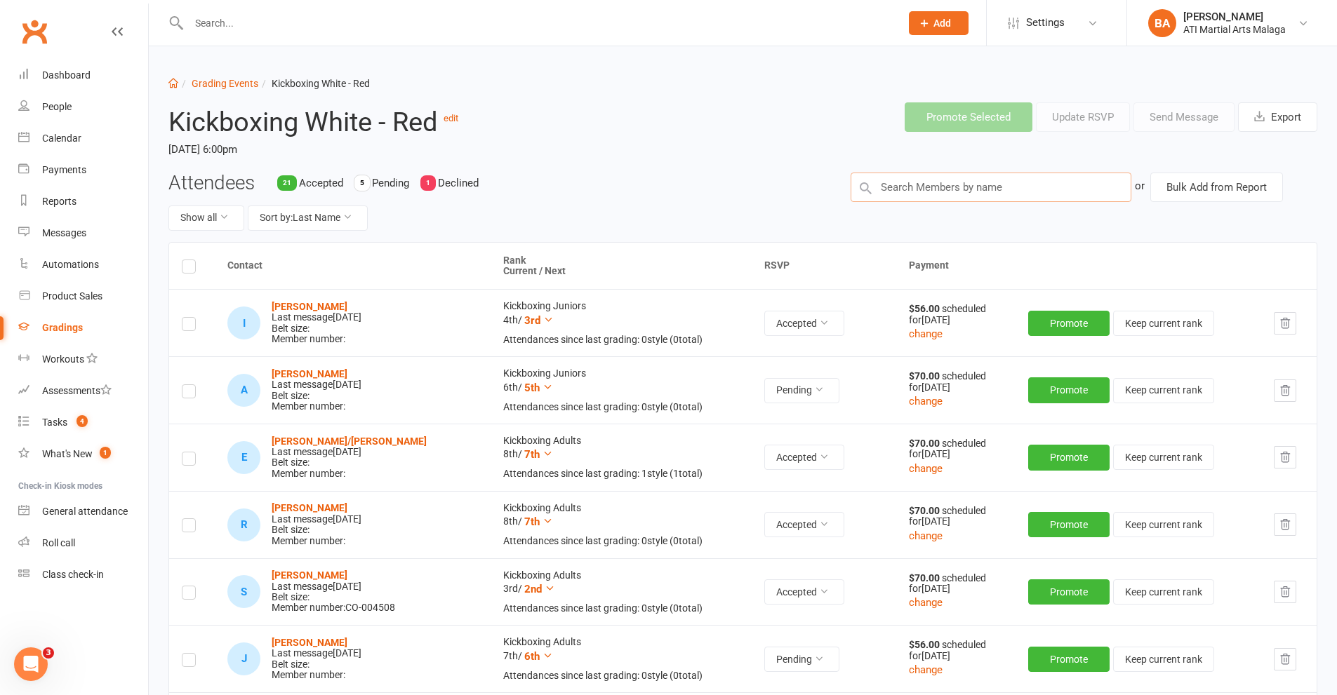
click at [917, 191] on input "text" at bounding box center [991, 187] width 281 height 29
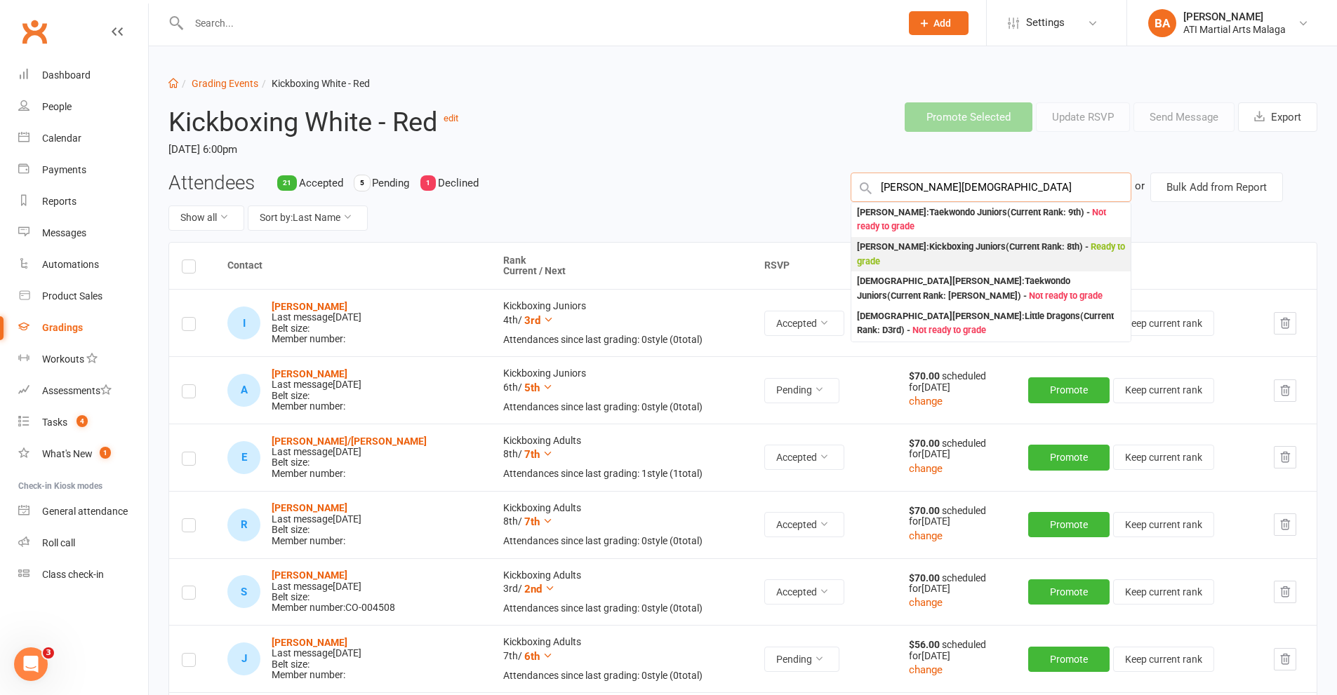
type input "[PERSON_NAME][DEMOGRAPHIC_DATA]"
click at [919, 251] on div "[PERSON_NAME] : Kickboxing Juniors (Current Rank: 8th ) - Ready to grade" at bounding box center [991, 254] width 268 height 29
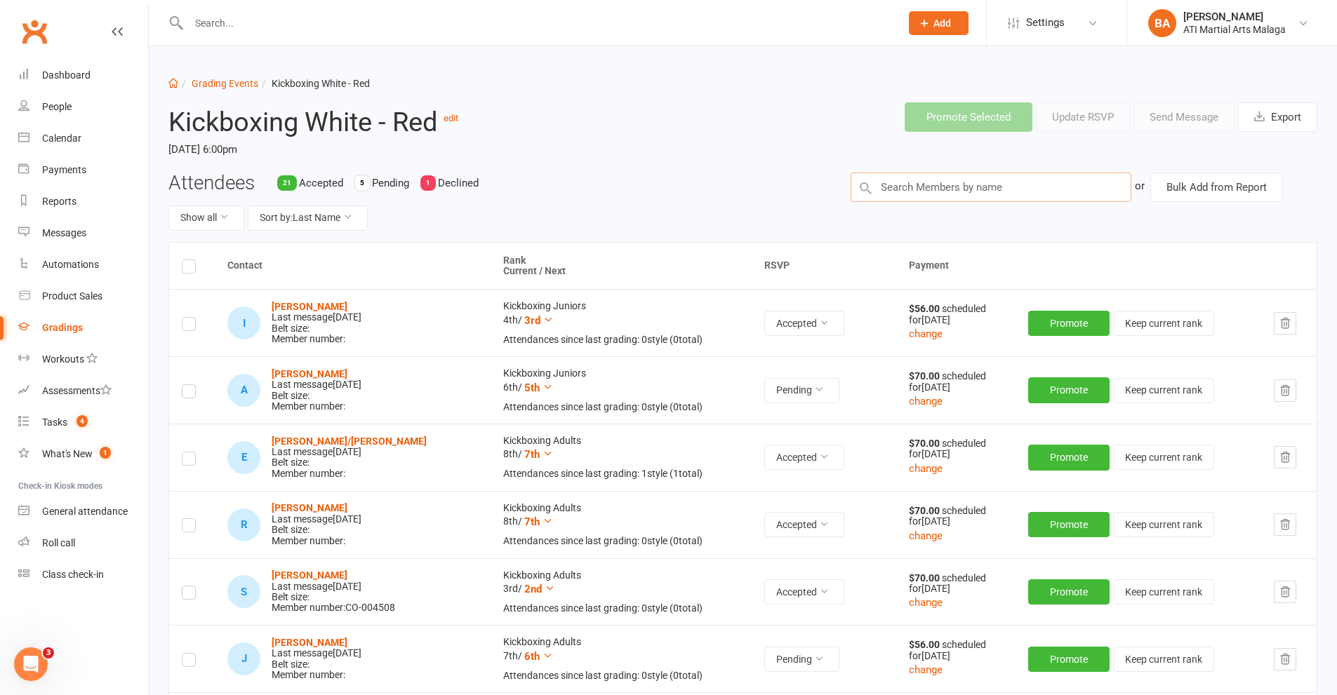
click at [919, 191] on input "text" at bounding box center [991, 187] width 281 height 29
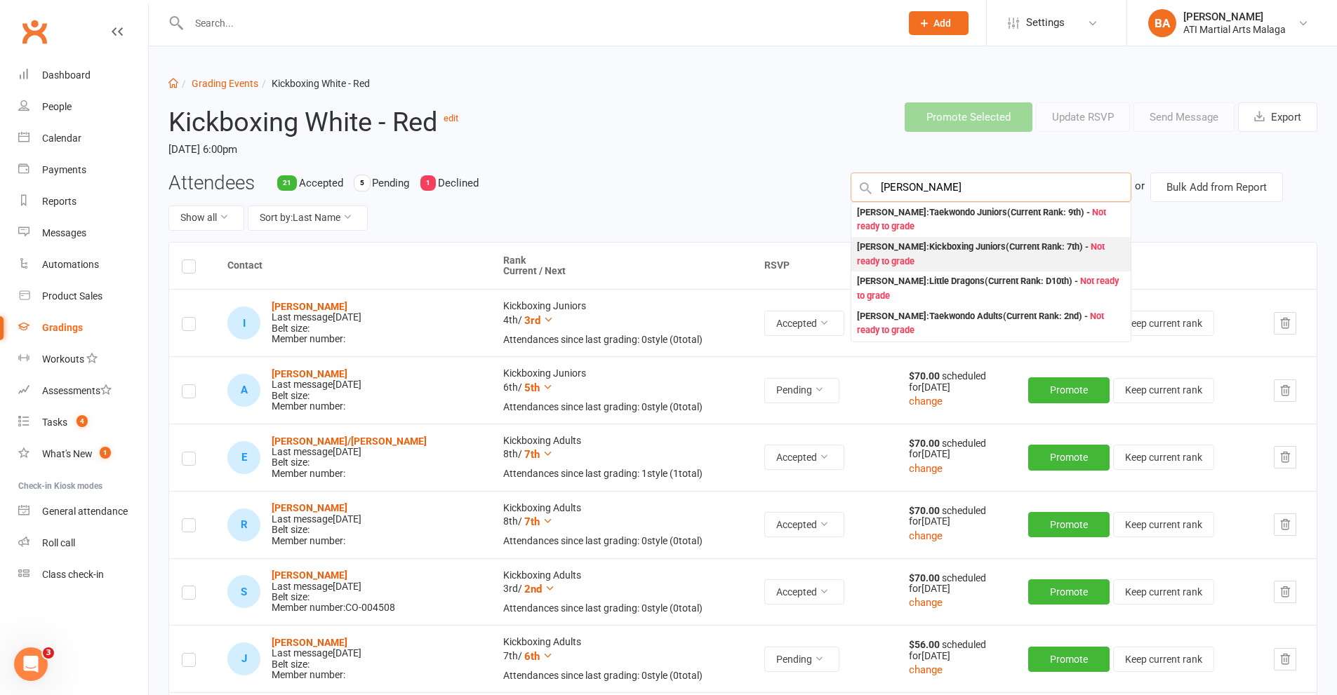
type input "[PERSON_NAME]"
click at [933, 251] on div "[PERSON_NAME] : Kickboxing Juniors (Current Rank: 7th ) - Not ready to grade" at bounding box center [991, 254] width 268 height 29
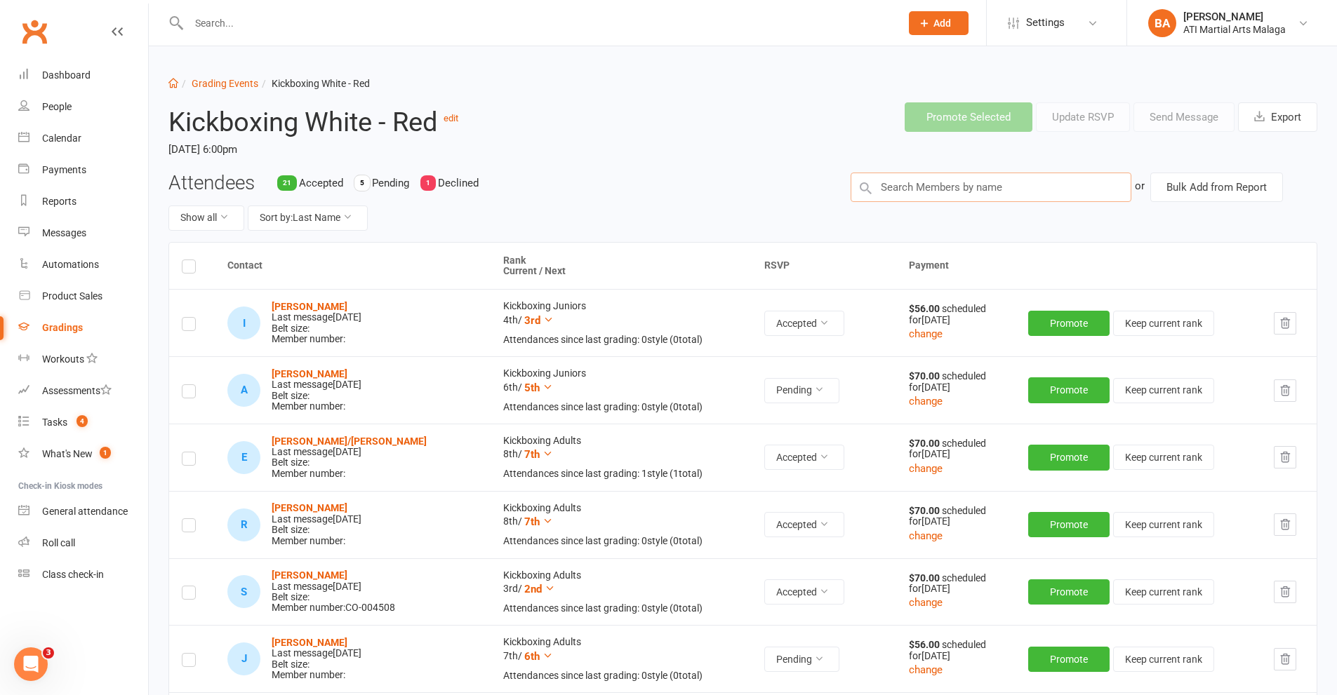
click at [932, 194] on input "text" at bounding box center [991, 187] width 281 height 29
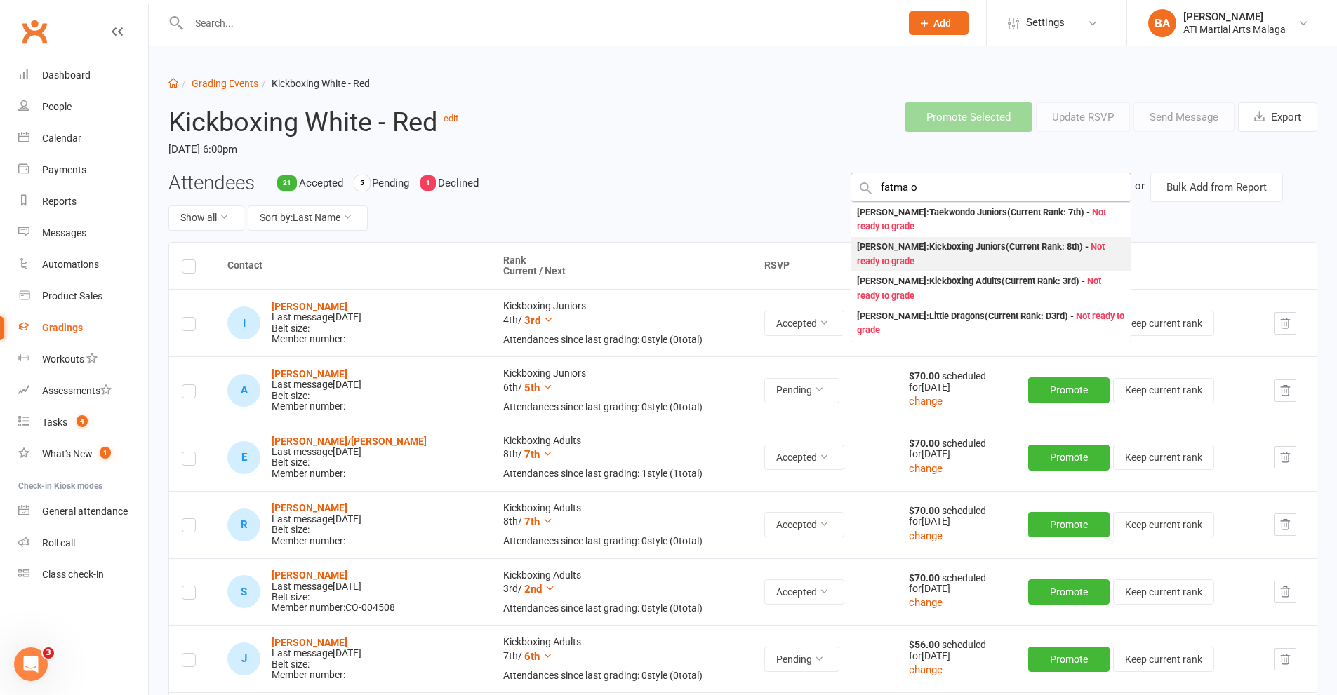
type input "fatma o"
click at [940, 254] on div "[PERSON_NAME] : Kickboxing Juniors (Current Rank: 8th ) - Not ready to grade" at bounding box center [991, 254] width 268 height 29
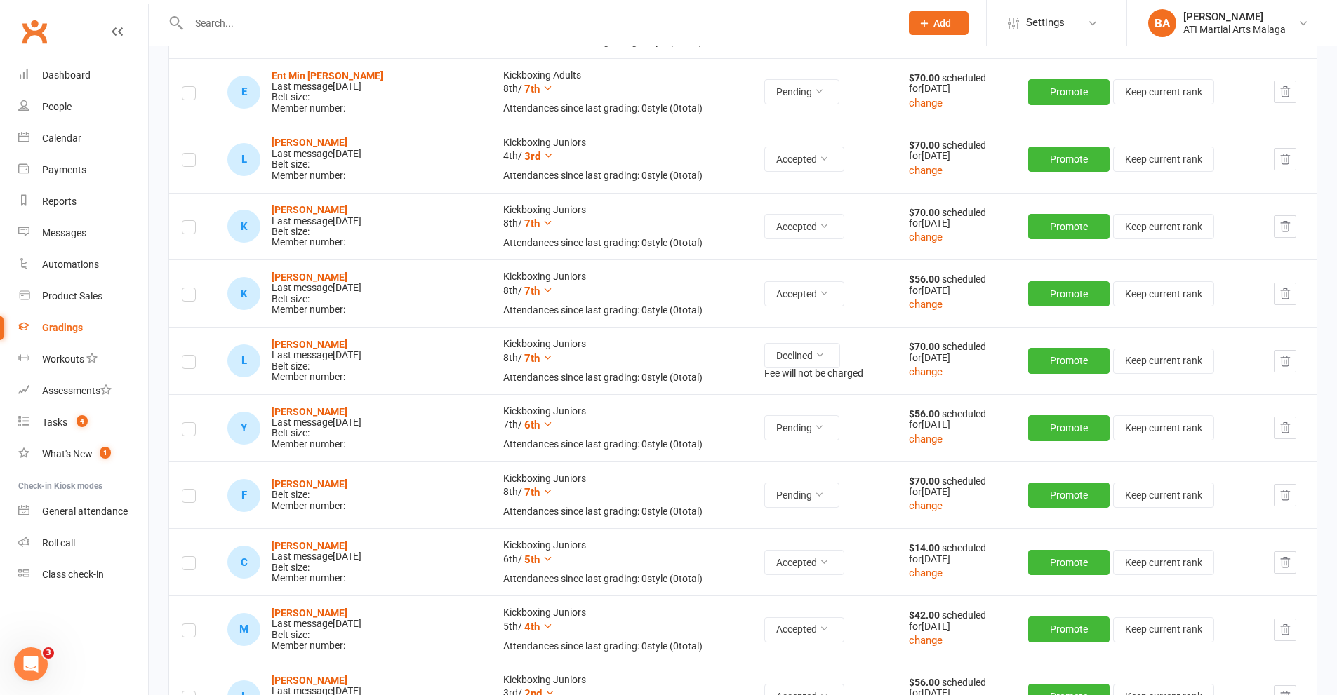
scroll to position [982, 0]
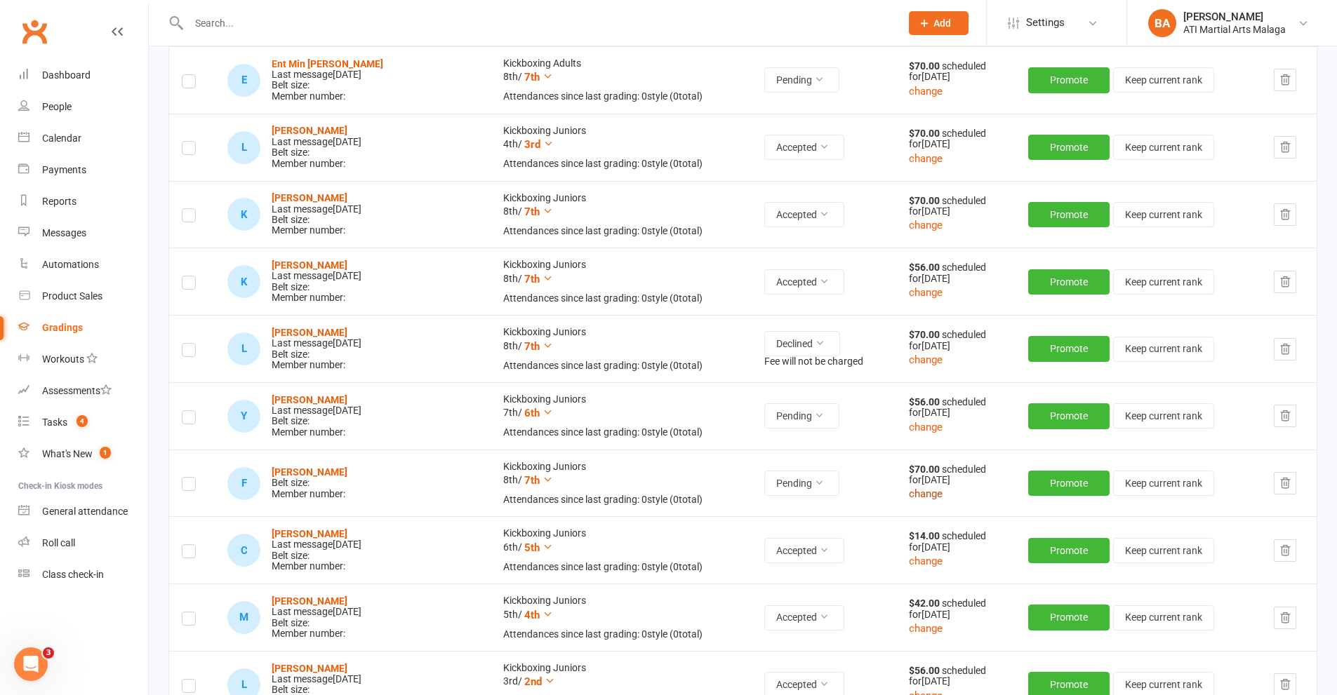
click at [909, 498] on button "change" at bounding box center [926, 494] width 34 height 17
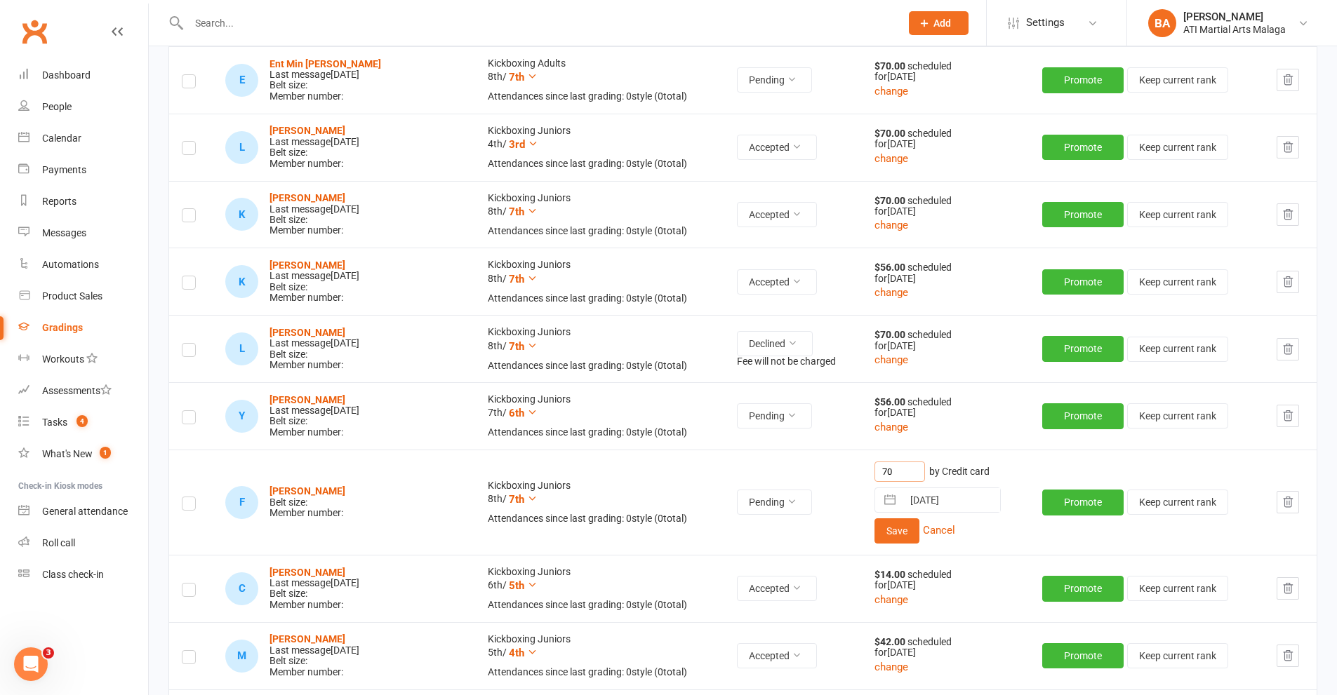
drag, startPoint x: 893, startPoint y: 469, endPoint x: 840, endPoint y: 468, distance: 53.4
click at [840, 468] on tr "F [PERSON_NAME] Belt size: Member number: Kickboxing Juniors 8th / 7th Attendan…" at bounding box center [742, 502] width 1147 height 105
type input "14"
click at [886, 534] on button "Save" at bounding box center [896, 531] width 45 height 25
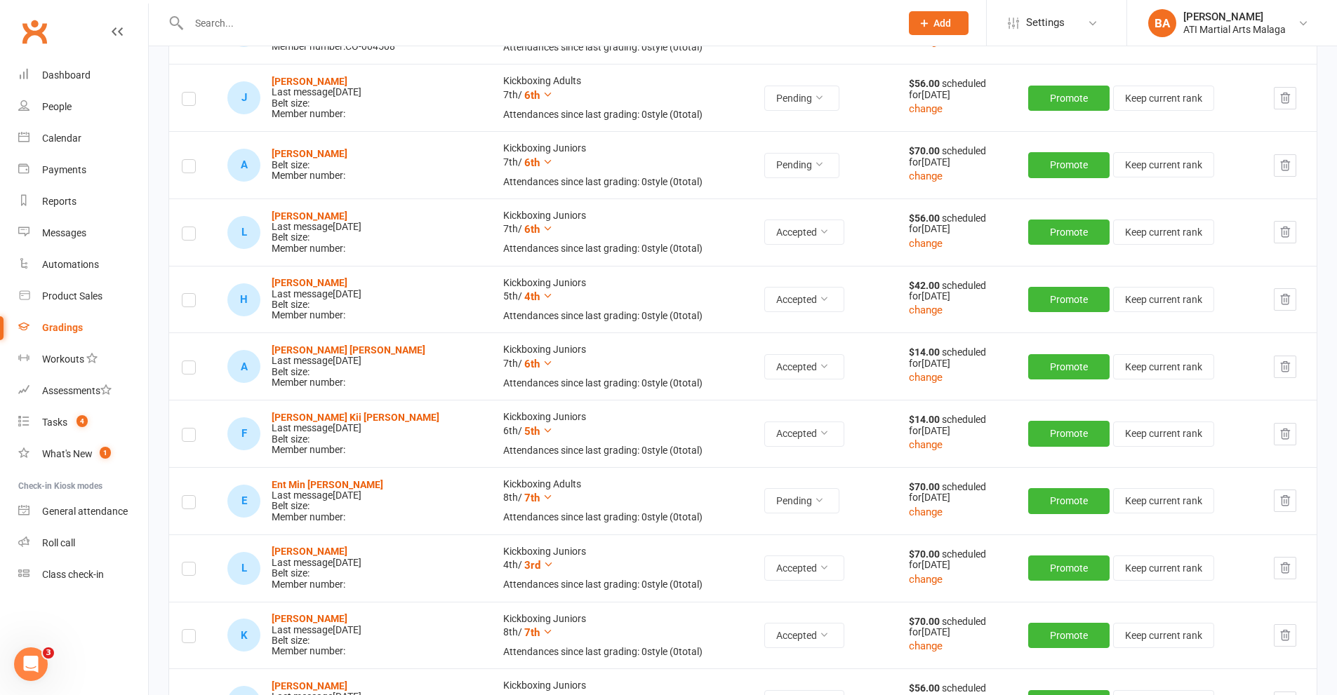
scroll to position [211, 0]
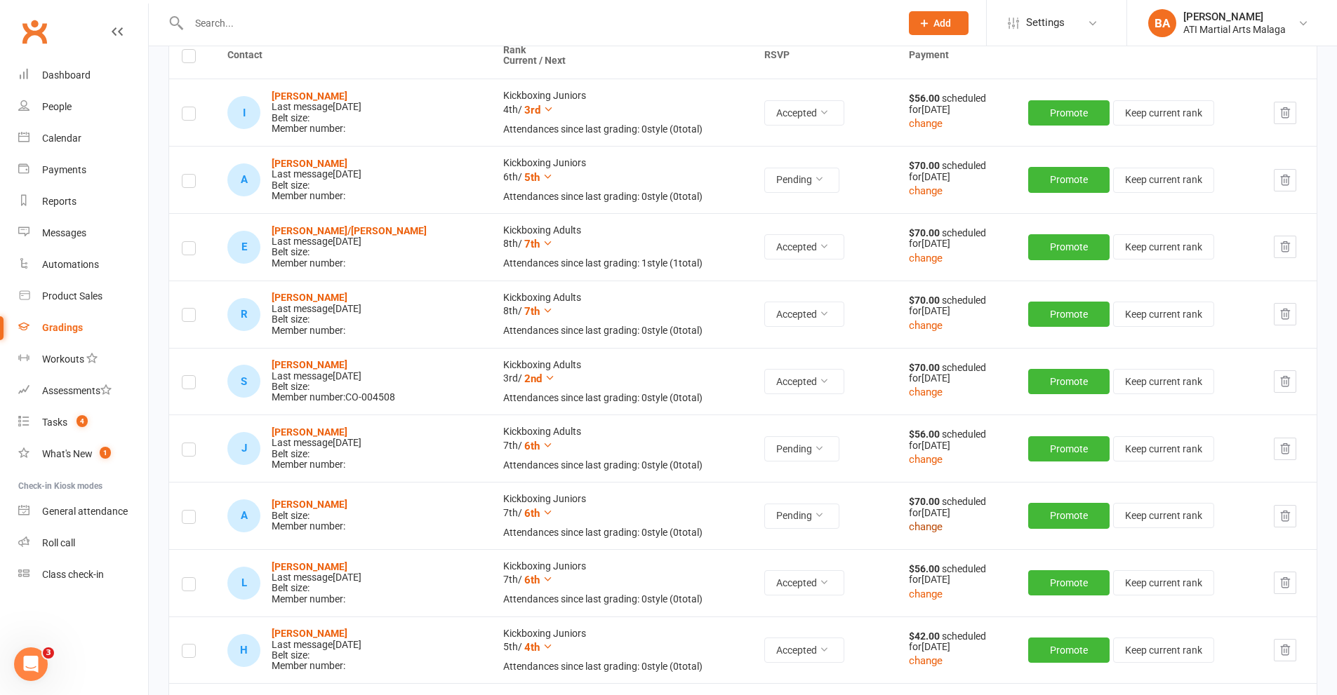
click at [914, 520] on button "change" at bounding box center [926, 527] width 34 height 17
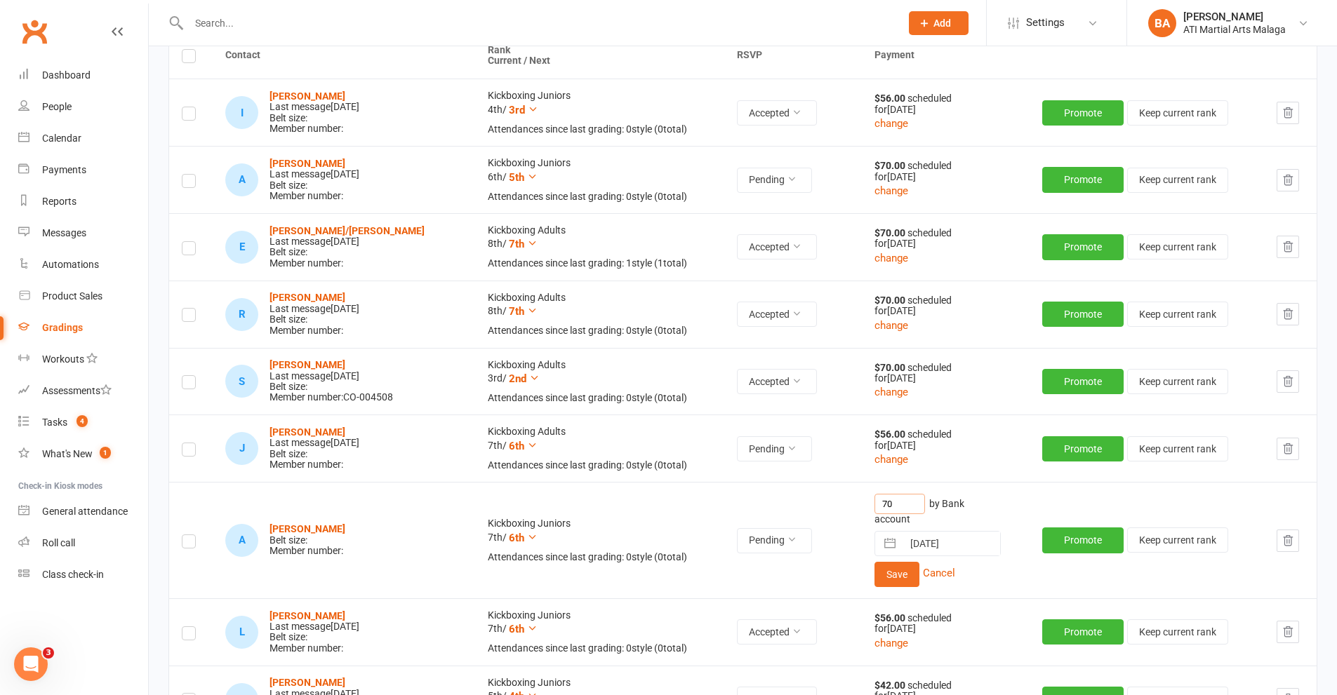
drag, startPoint x: 898, startPoint y: 506, endPoint x: 829, endPoint y: 507, distance: 69.5
click at [829, 507] on tr "A [PERSON_NAME] Belt size: Member number: Kickboxing Juniors 7th / 6th Attendan…" at bounding box center [742, 540] width 1147 height 116
type input "56"
click at [874, 568] on button "Save" at bounding box center [896, 574] width 45 height 25
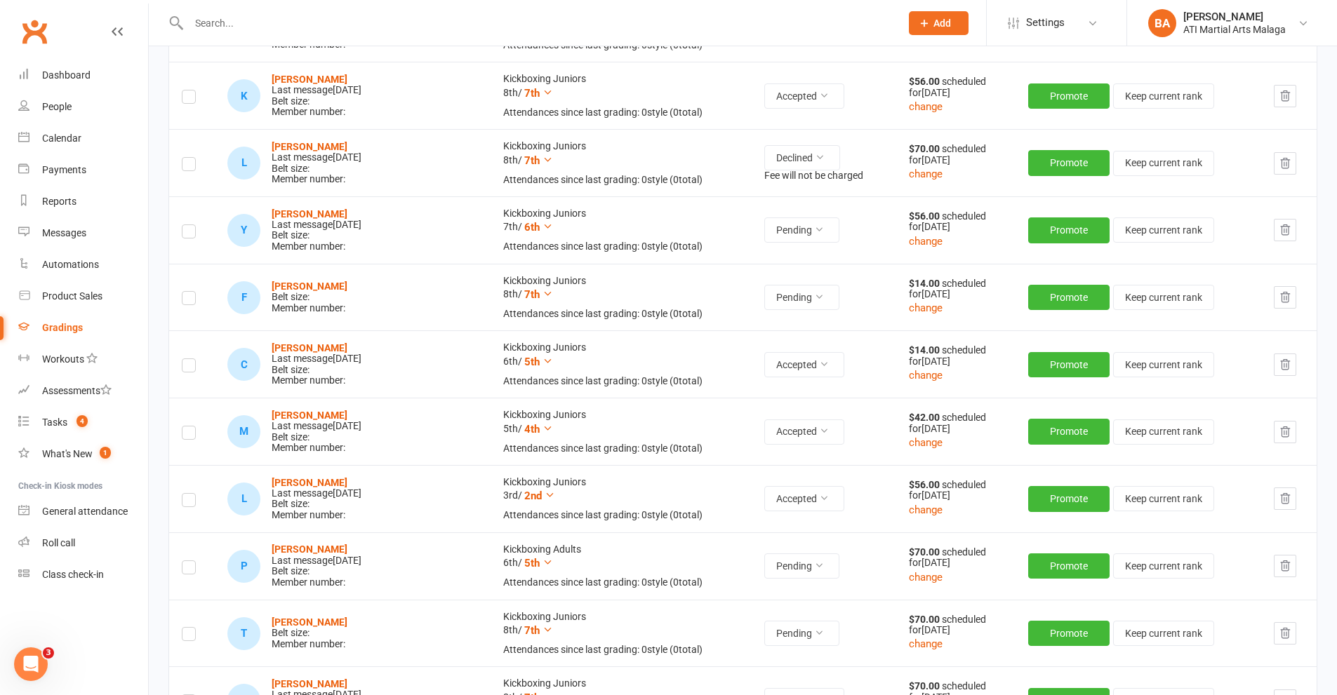
scroll to position [1193, 0]
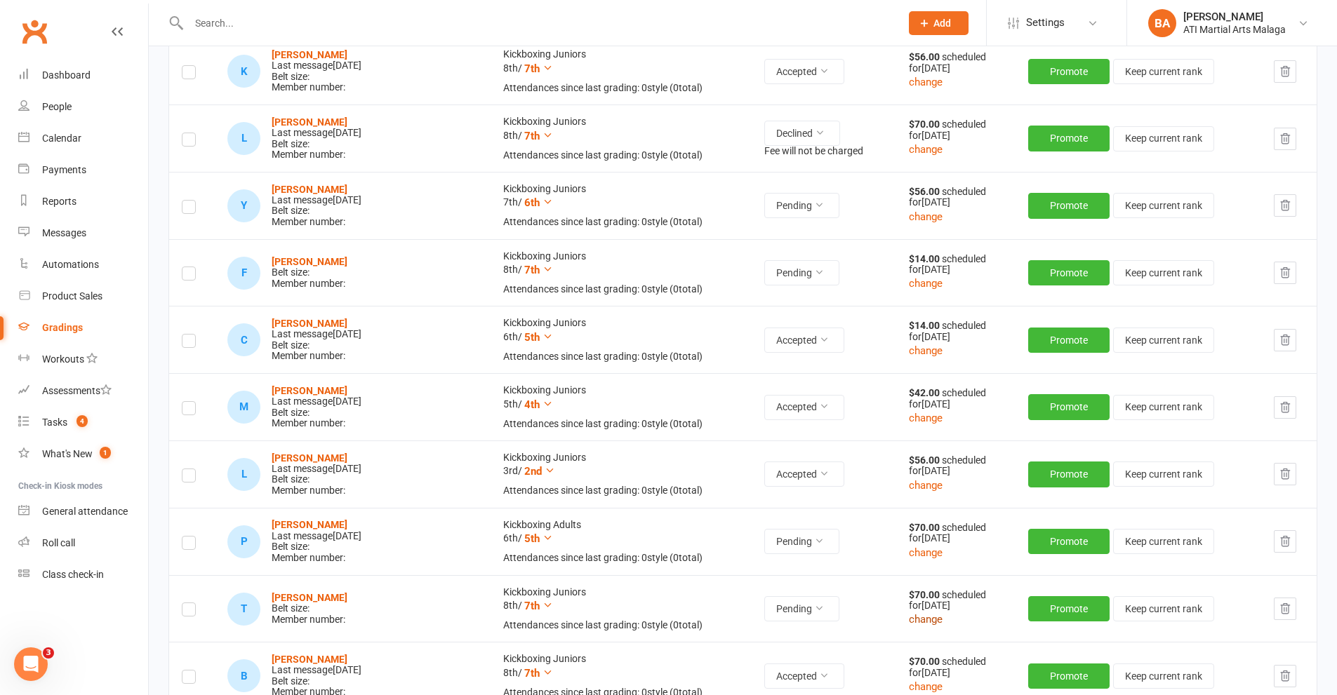
click at [909, 628] on button "change" at bounding box center [926, 619] width 34 height 17
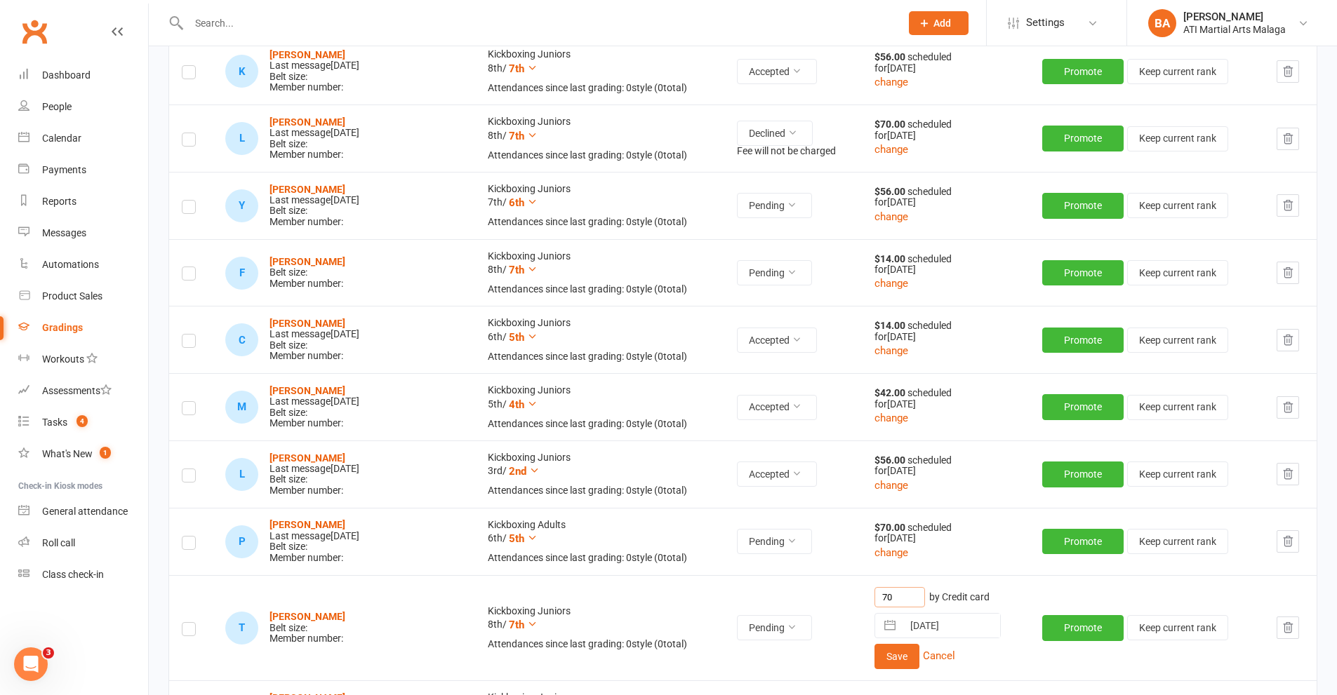
drag, startPoint x: 899, startPoint y: 594, endPoint x: 844, endPoint y: 584, distance: 56.4
click at [844, 584] on tr "T [PERSON_NAME] Belt size: Member number: Kickboxing Juniors 8th / 7th Attendan…" at bounding box center [742, 627] width 1147 height 105
type input "56"
click at [886, 654] on button "Save" at bounding box center [896, 656] width 45 height 25
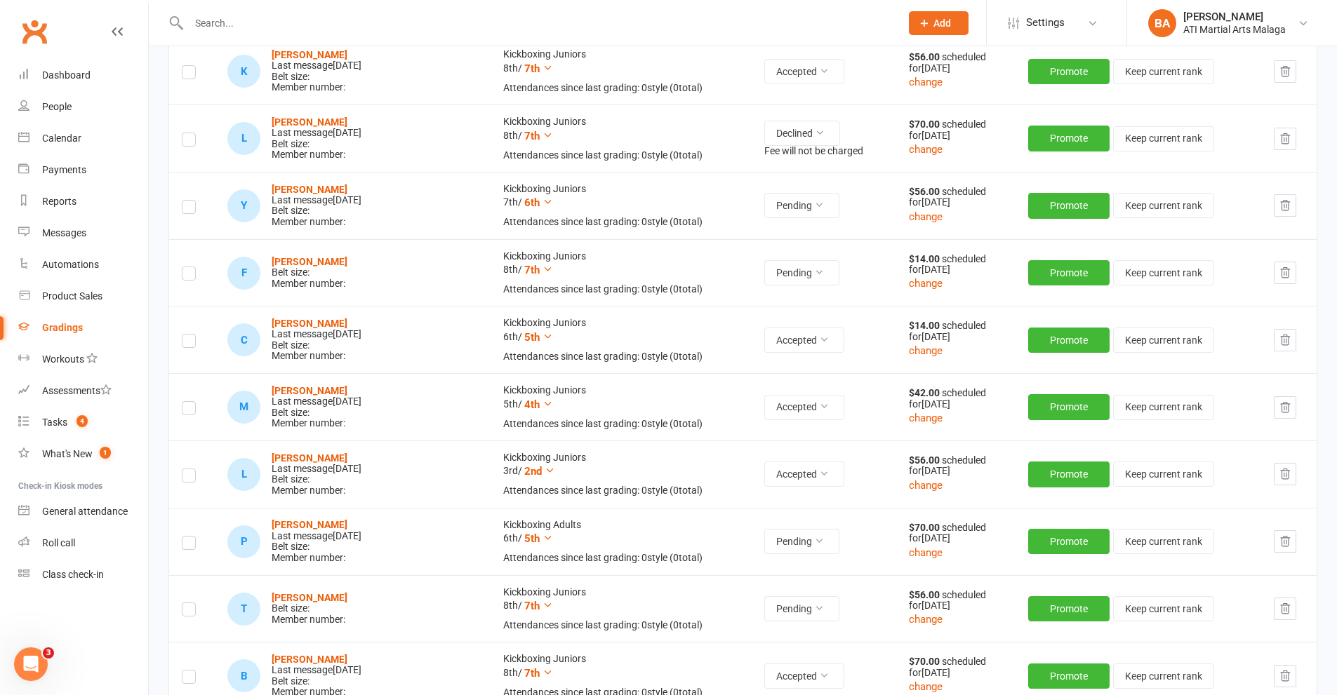
click at [187, 603] on td at bounding box center [192, 608] width 46 height 67
click at [189, 612] on label at bounding box center [189, 612] width 14 height 0
click at [189, 604] on input "checkbox" at bounding box center [189, 604] width 14 height 0
click at [186, 276] on label at bounding box center [189, 276] width 14 height 0
click at [186, 267] on input "checkbox" at bounding box center [189, 267] width 14 height 0
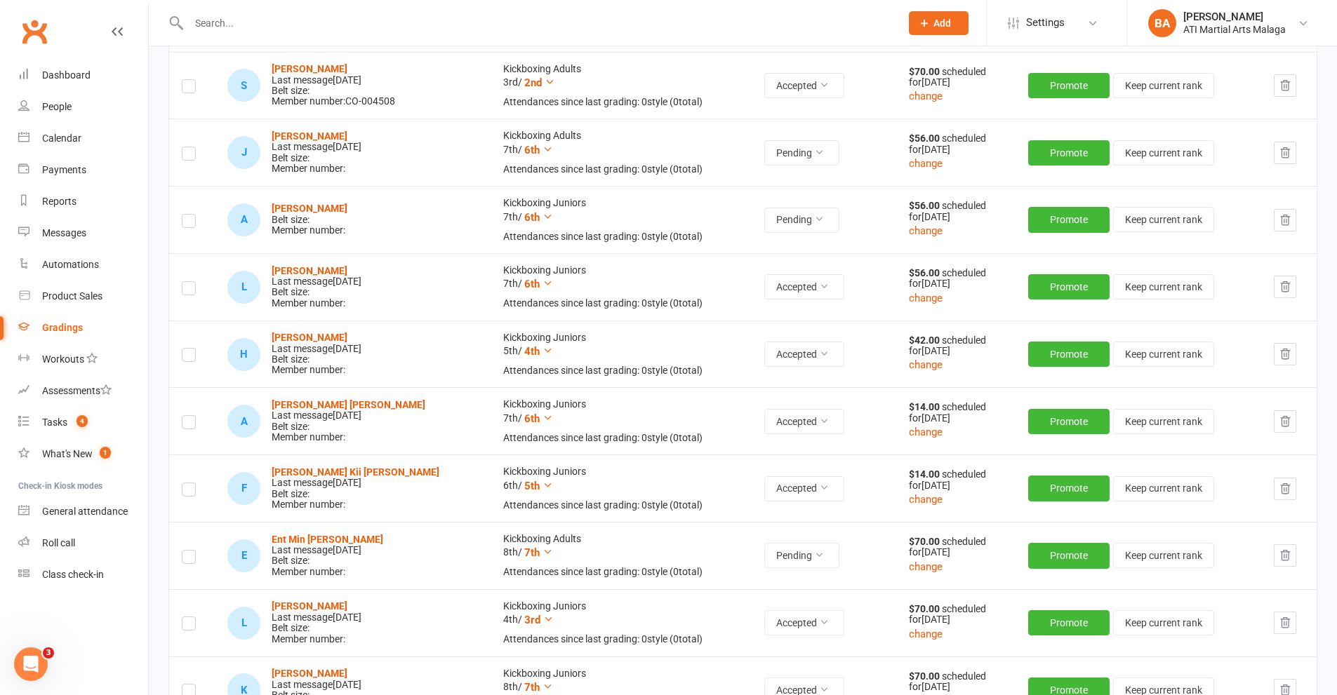
scroll to position [491, 0]
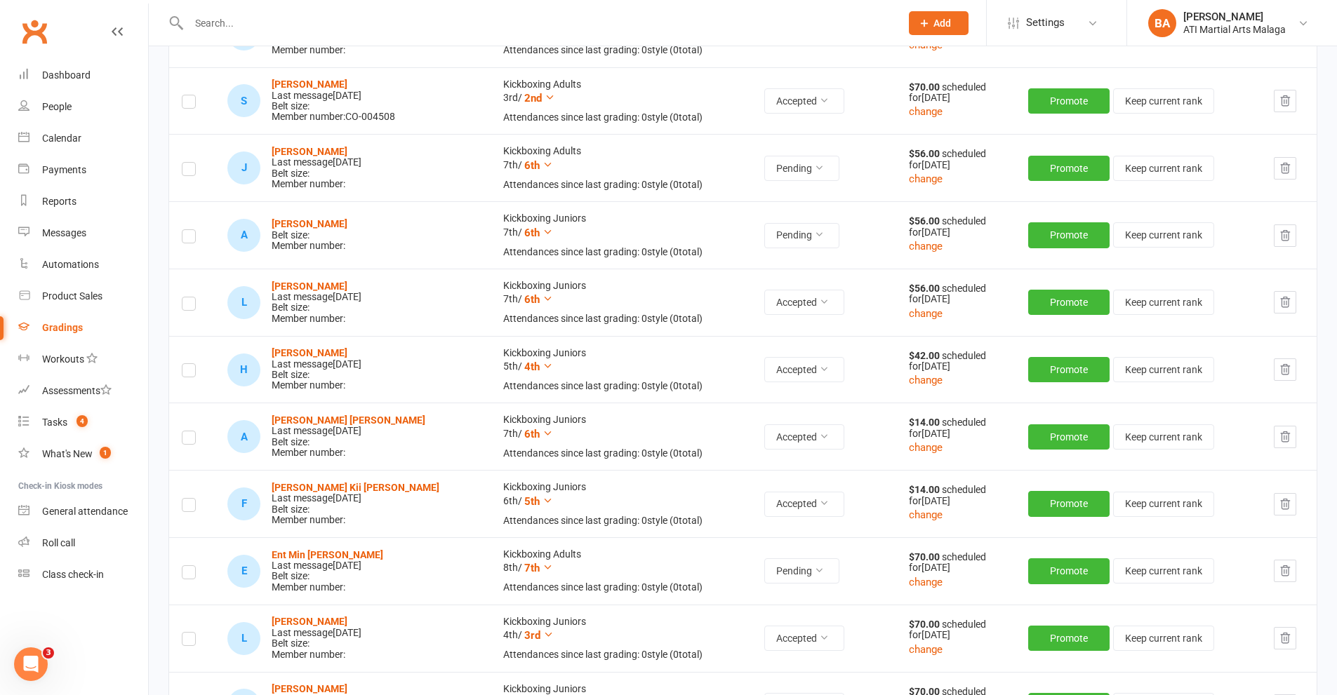
click at [186, 227] on td at bounding box center [192, 234] width 46 height 67
click at [194, 239] on label at bounding box center [189, 239] width 14 height 0
click at [194, 230] on input "checkbox" at bounding box center [189, 230] width 14 height 0
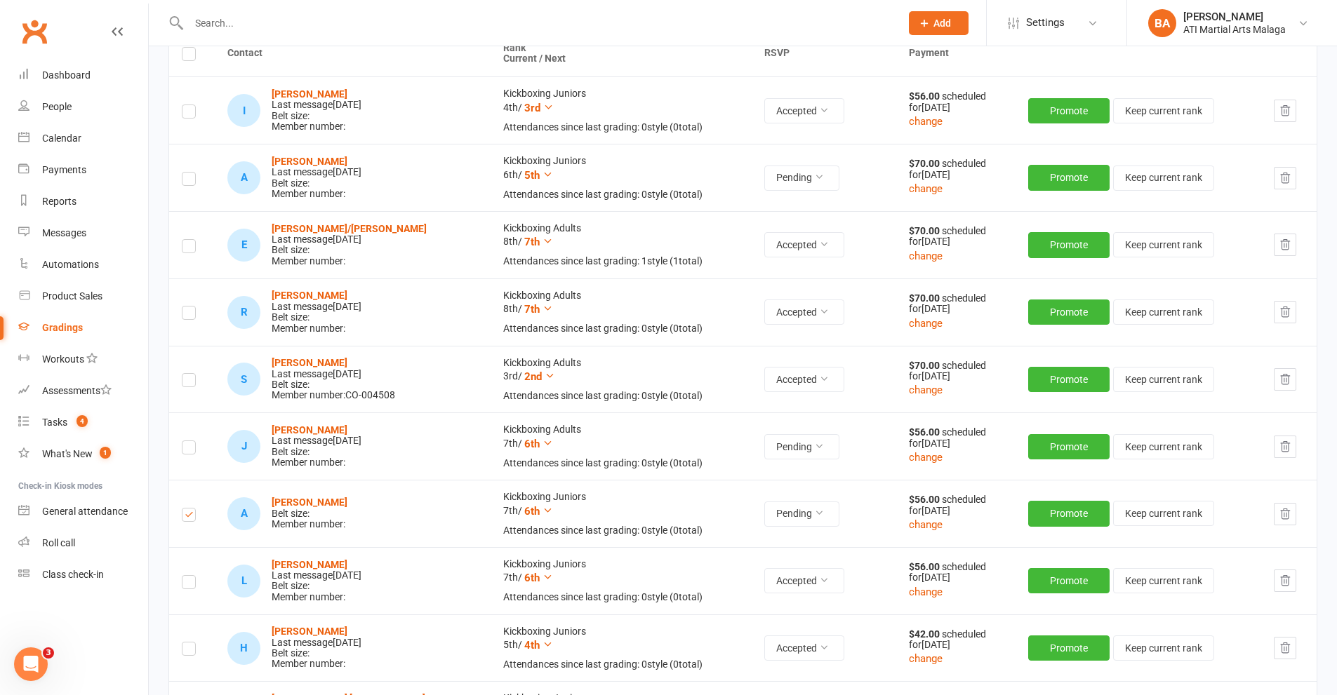
scroll to position [0, 0]
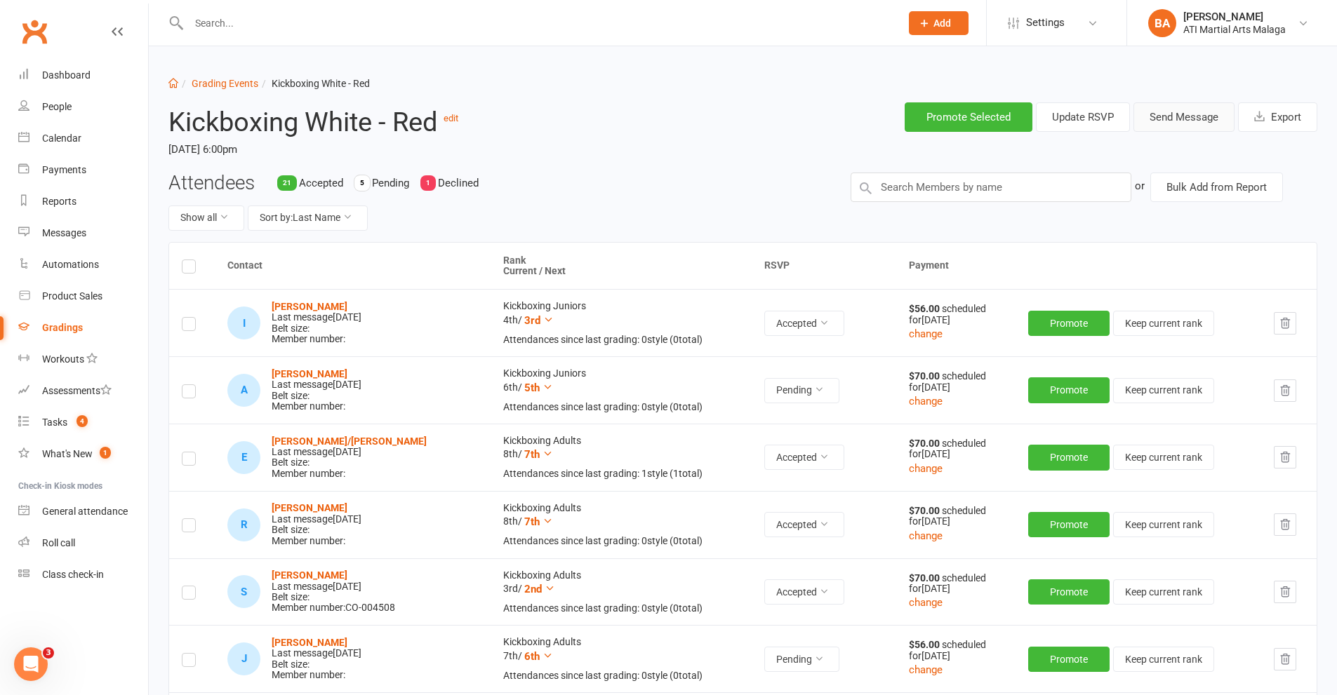
click at [1180, 112] on button "Send Message" at bounding box center [1183, 116] width 101 height 29
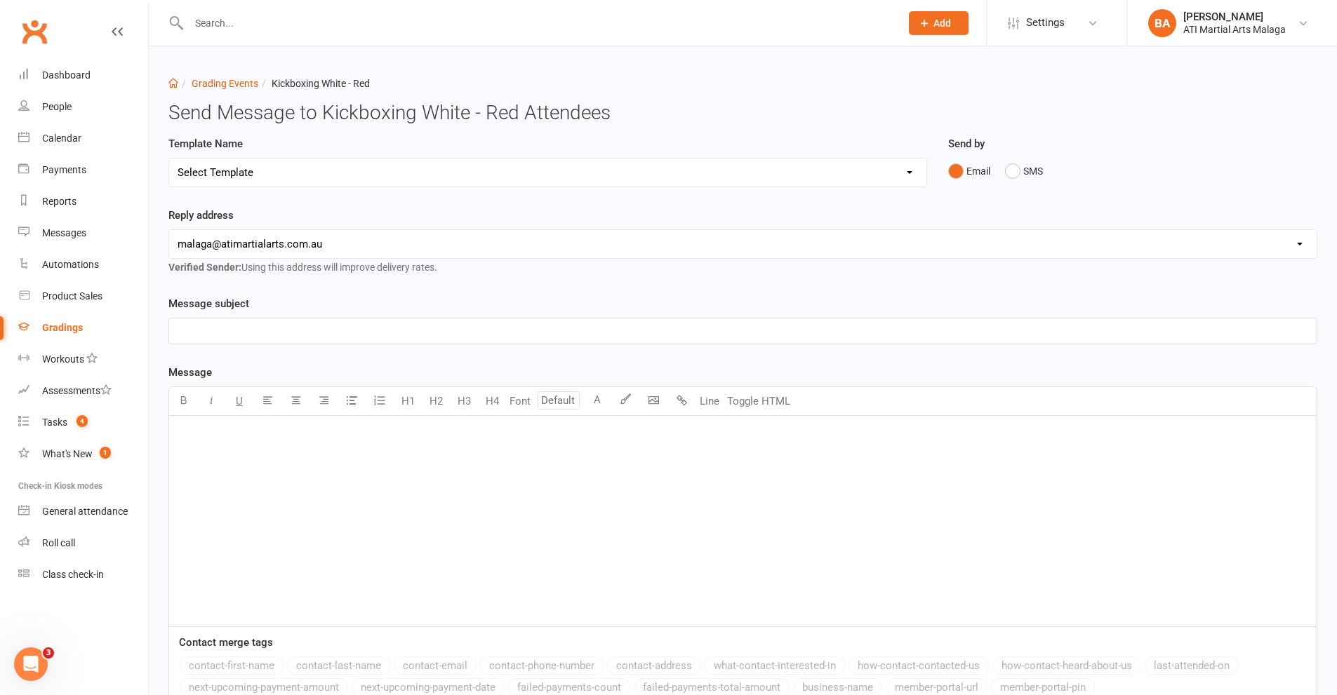
click at [389, 183] on select "Select Template [Email] Confirmation of Successful Grading [Email] Grading Even…" at bounding box center [547, 173] width 757 height 28
select select "2"
click at [169, 159] on select "Select Template [Email] Confirmation of Successful Grading [Email] Grading Even…" at bounding box center [547, 173] width 757 height 28
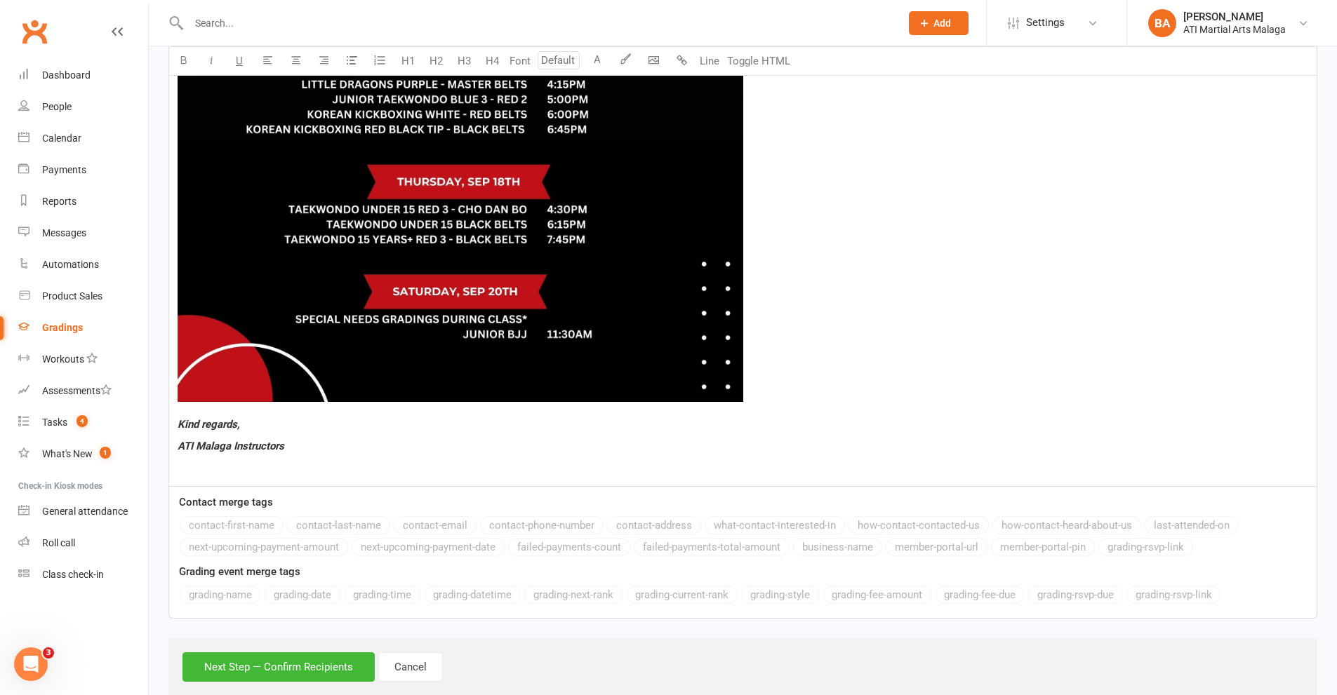
scroll to position [1113, 0]
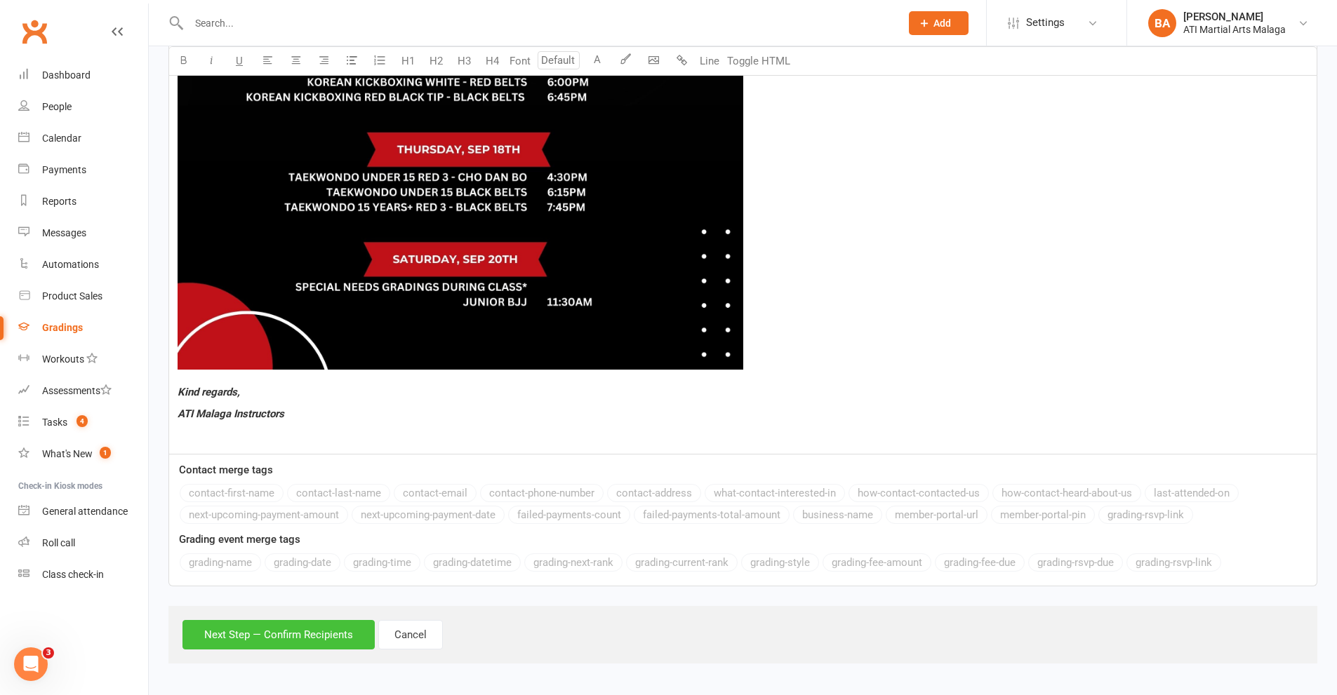
click at [273, 623] on button "Next Step — Confirm Recipients" at bounding box center [278, 634] width 192 height 29
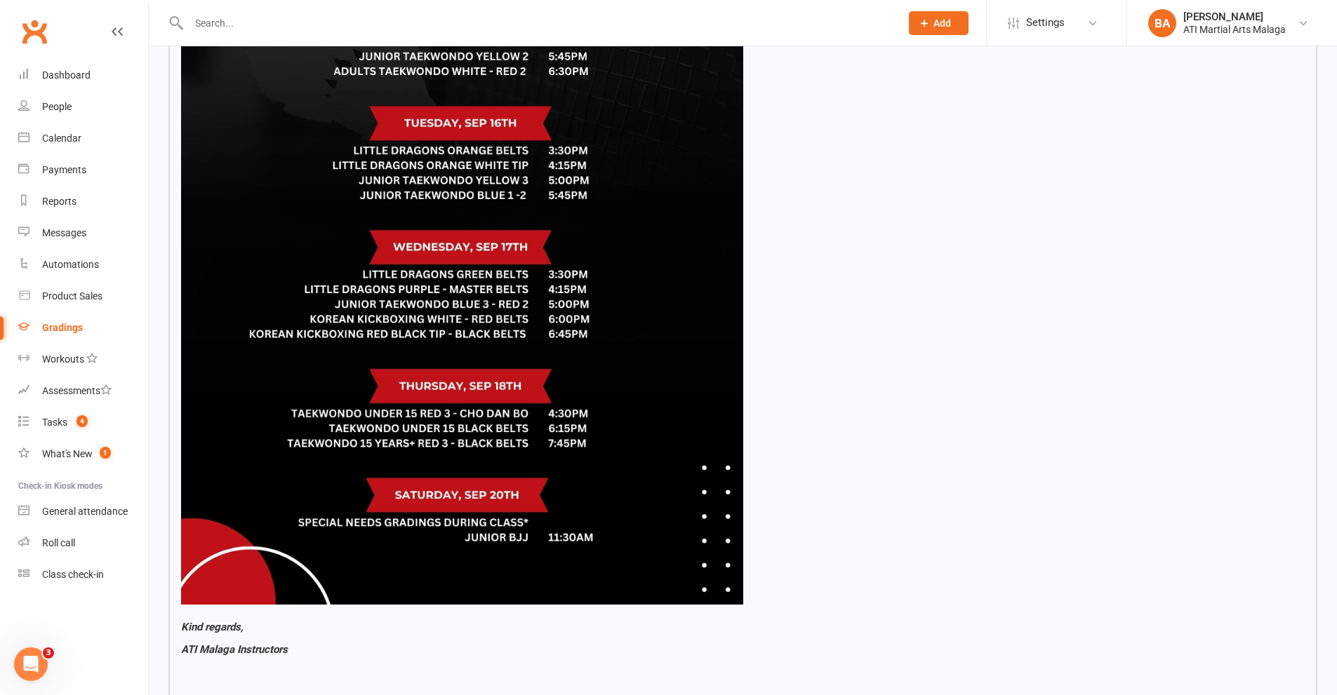
scroll to position [1112, 0]
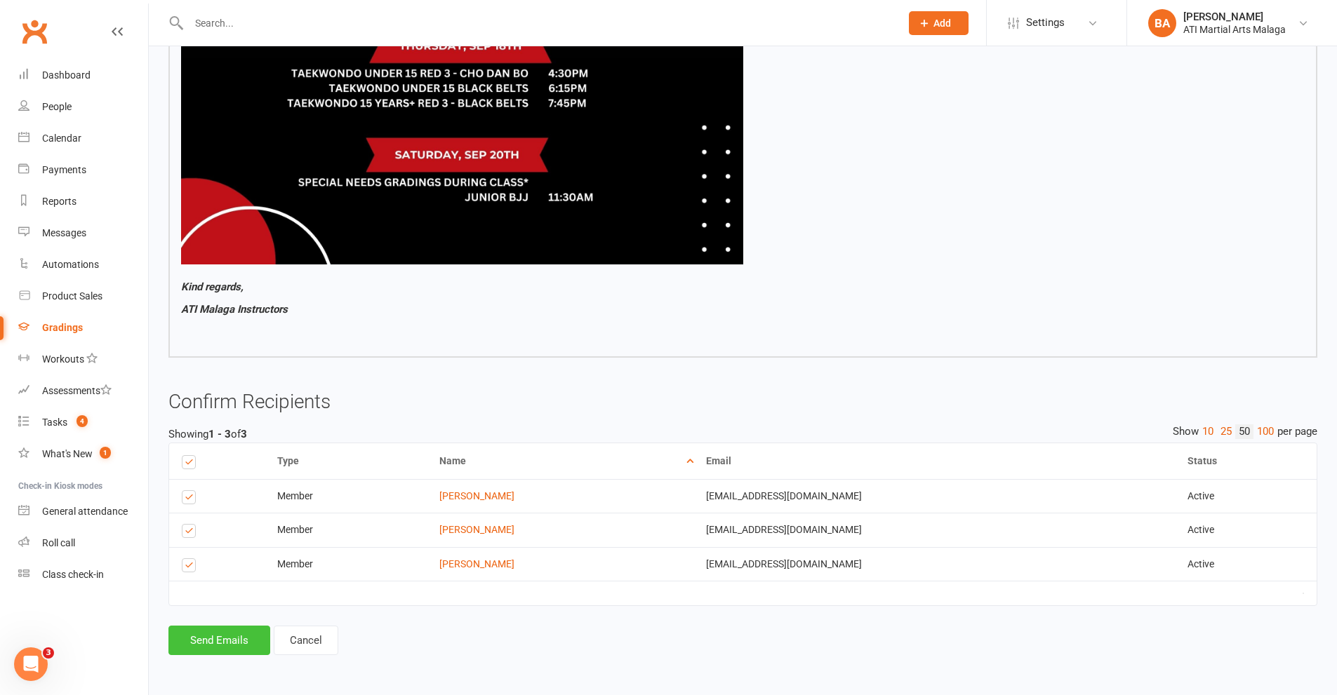
click at [227, 635] on button "Send Emails" at bounding box center [219, 640] width 102 height 29
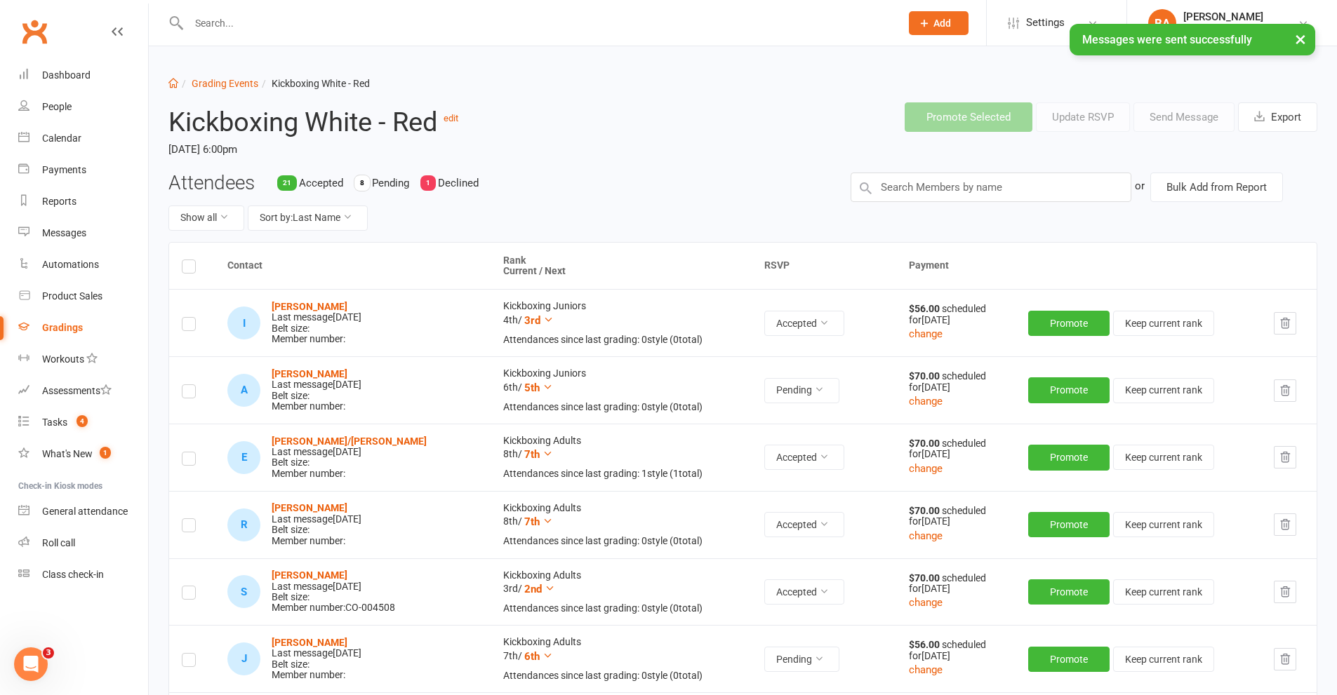
click at [251, 24] on div "× Messages were sent successfully" at bounding box center [659, 24] width 1319 height 0
click at [250, 19] on input "text" at bounding box center [538, 23] width 706 height 20
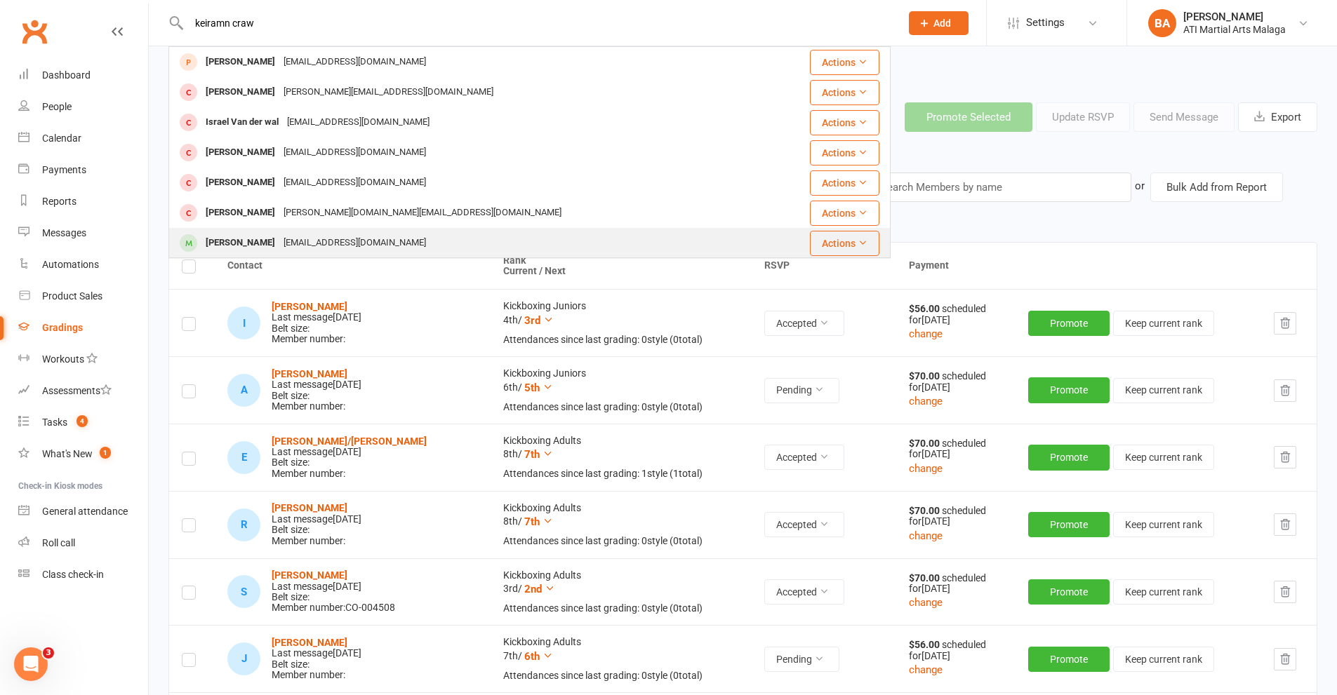
type input "keiramn craw"
click at [270, 243] on div "[PERSON_NAME]" at bounding box center [240, 243] width 78 height 20
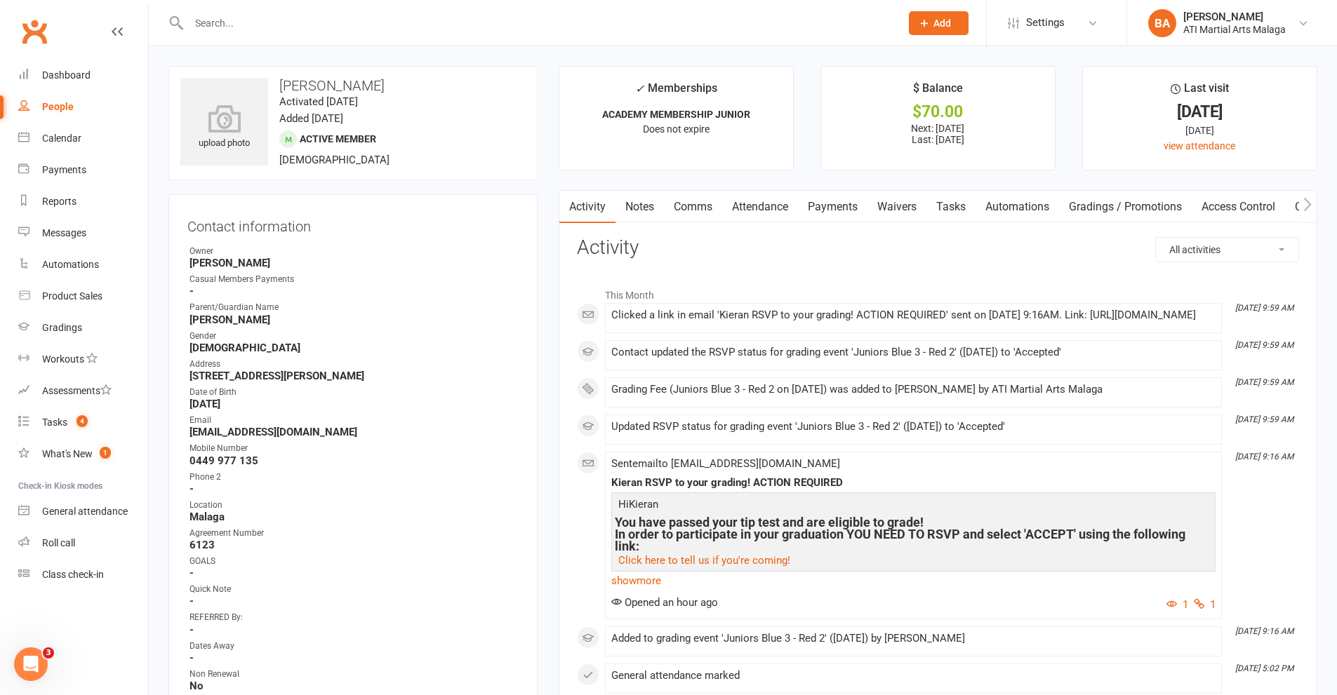
click at [27, 77] on icon at bounding box center [23, 73] width 11 height 11
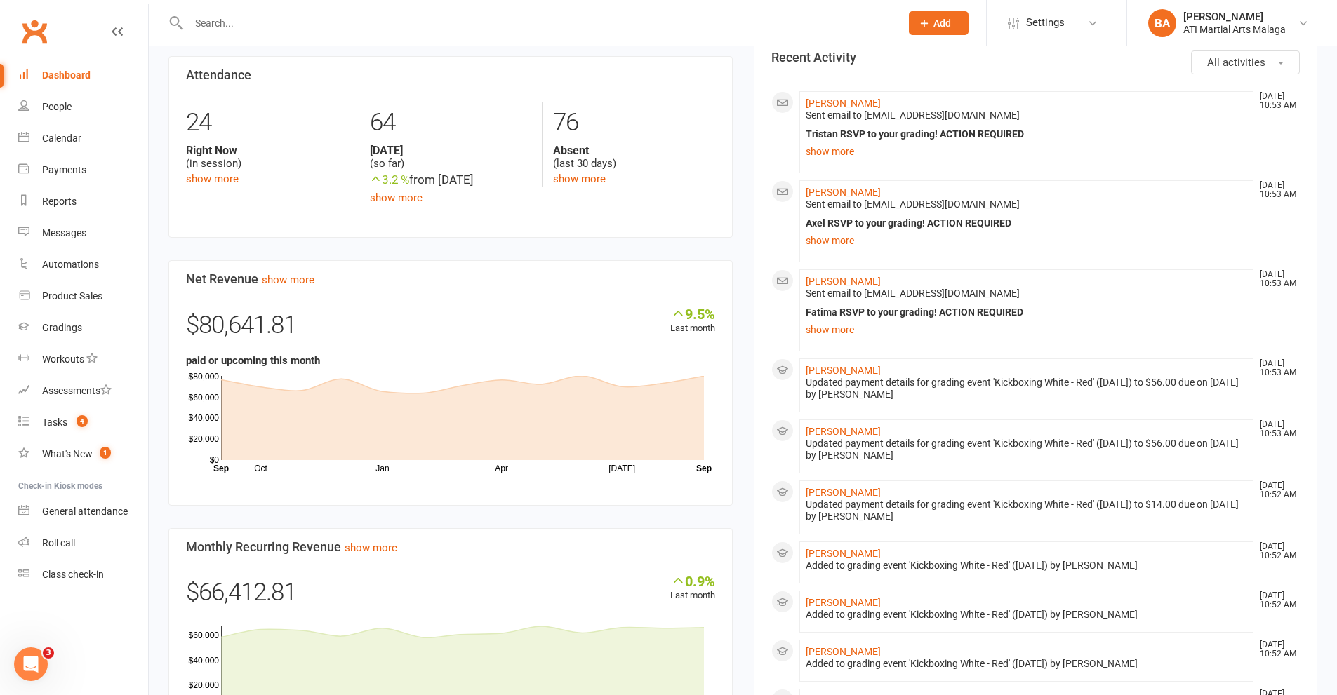
scroll to position [351, 0]
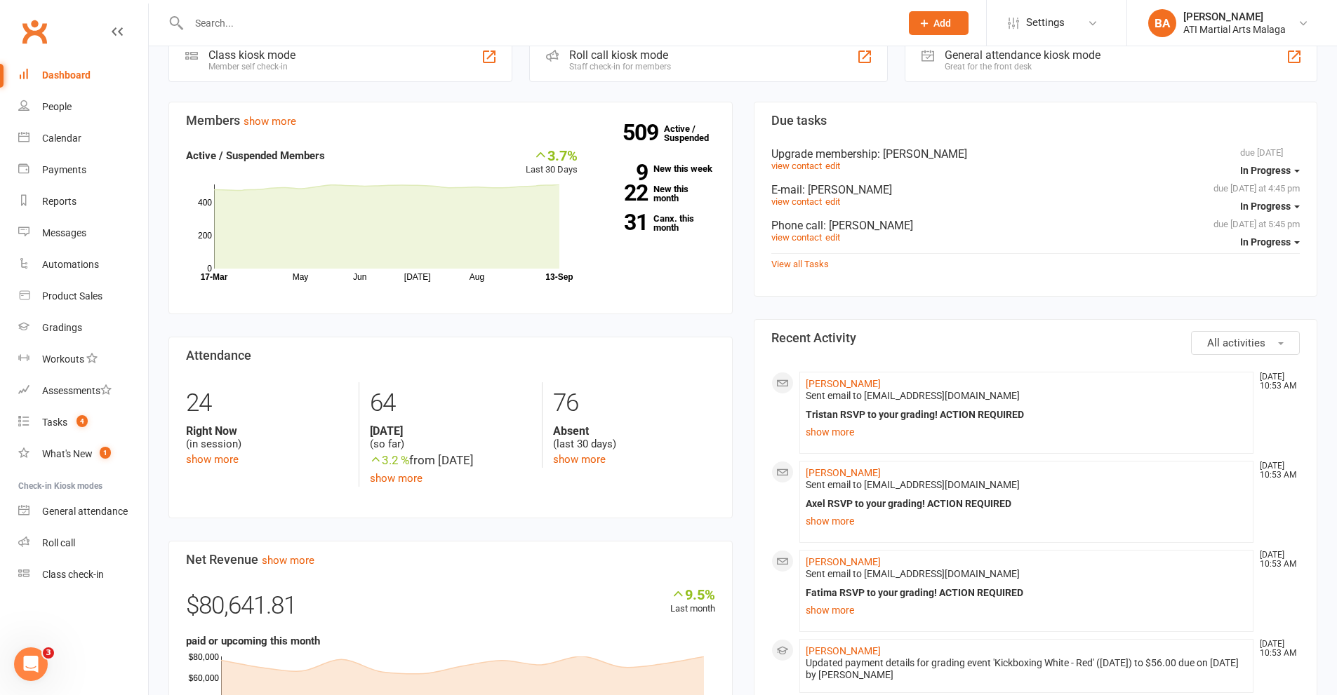
click at [738, 164] on div "Members show more 3.7% Last 30 Days Active / Suspended Members May Jun [DATE] A…" at bounding box center [450, 581] width 585 height 958
click at [675, 219] on link "31 Canx. this month" at bounding box center [657, 223] width 116 height 18
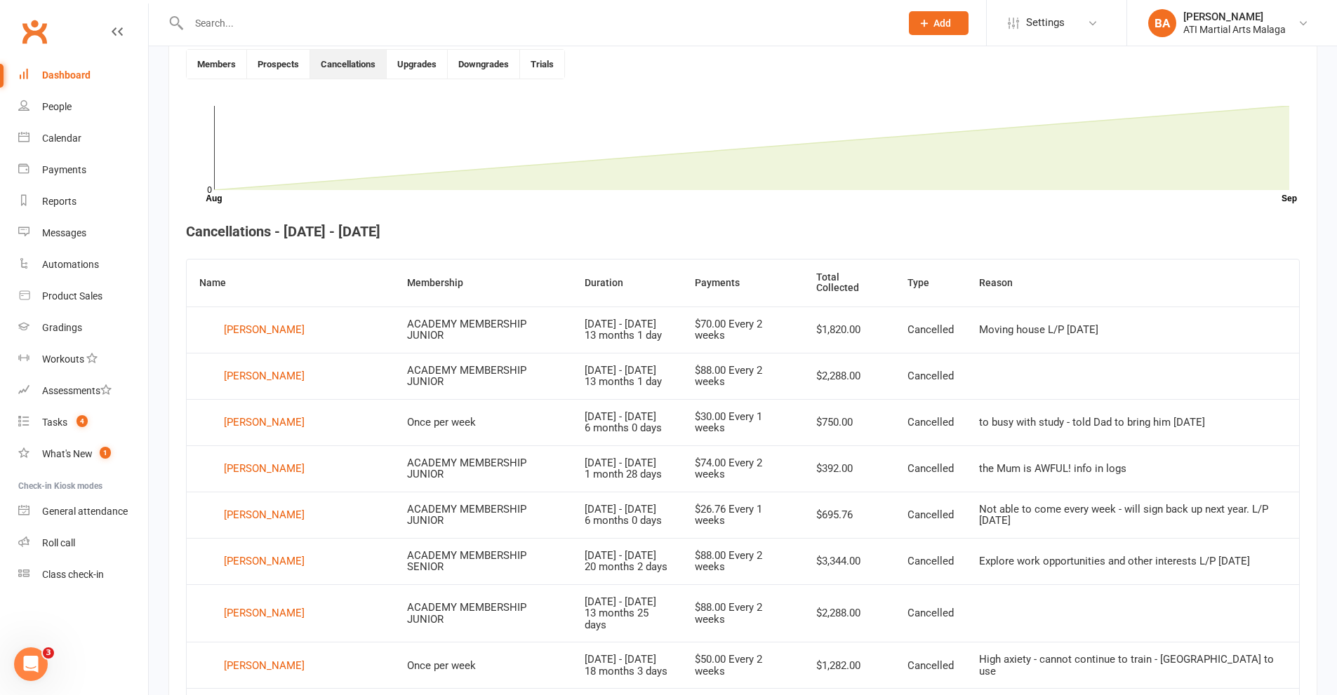
scroll to position [32, 0]
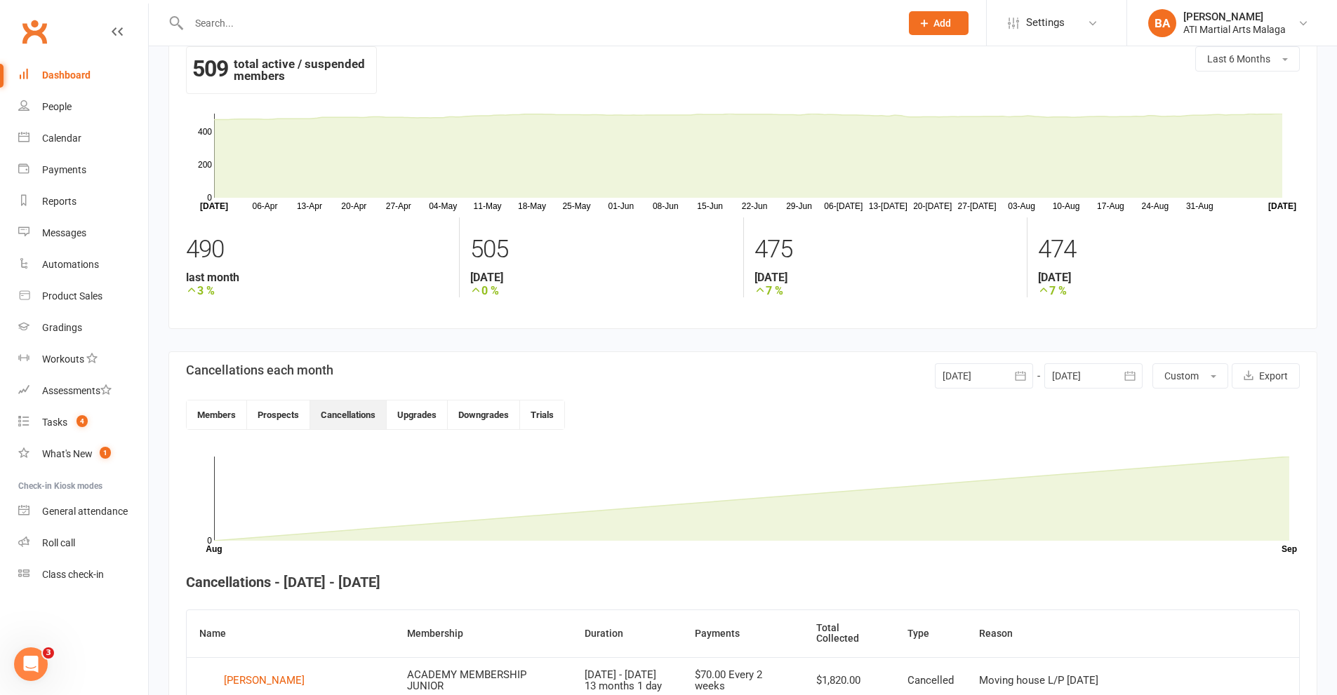
click at [979, 379] on div at bounding box center [984, 376] width 98 height 25
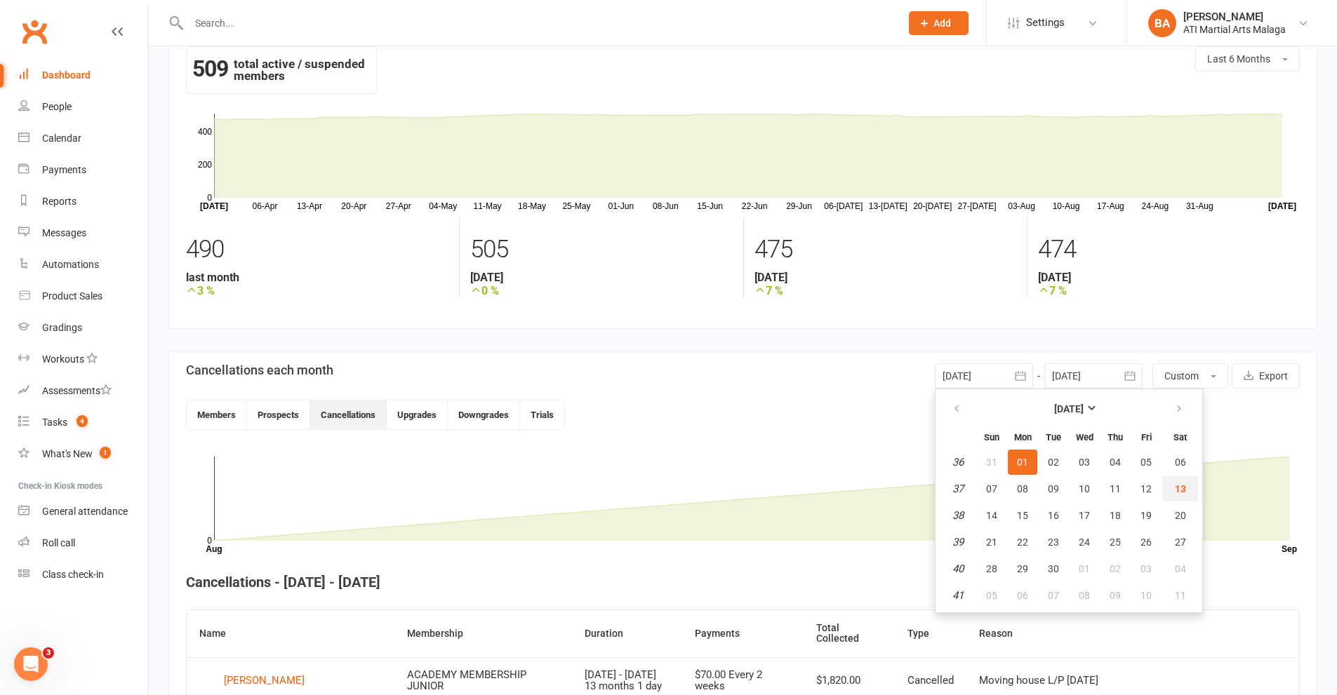
click at [1175, 486] on span "13" at bounding box center [1180, 489] width 11 height 11
type input "[DATE]"
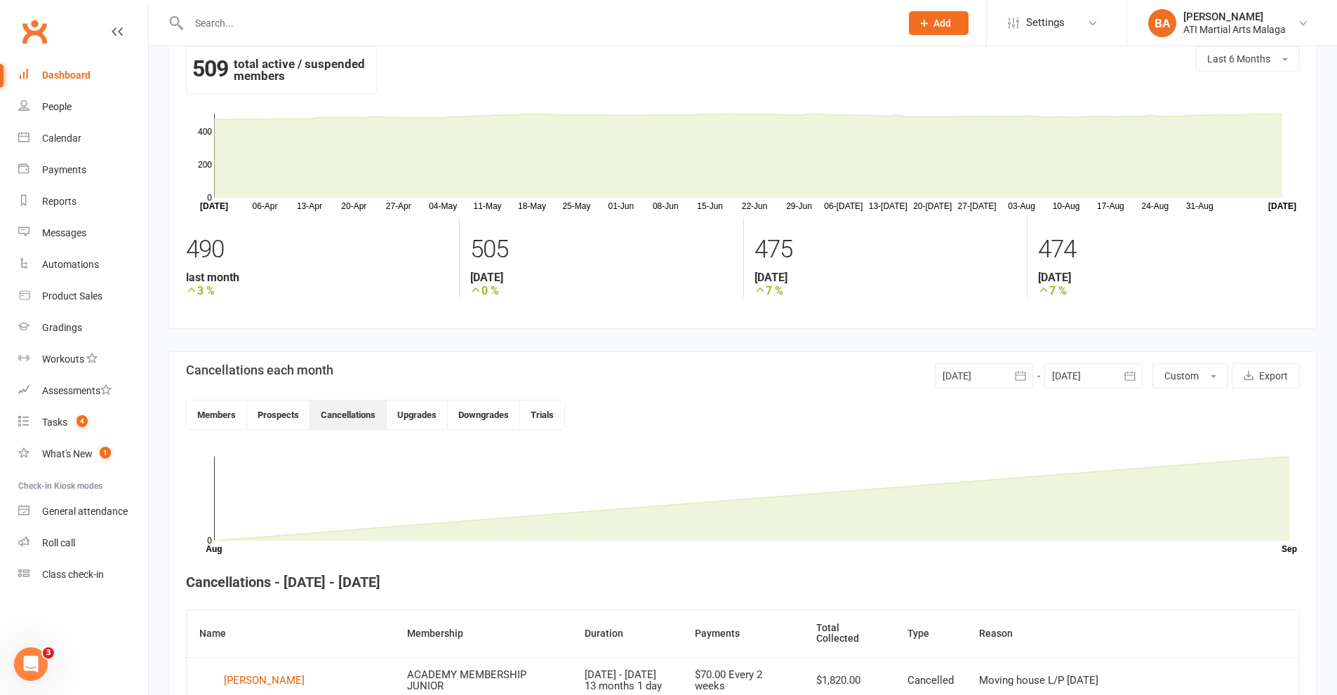
click at [1090, 380] on div at bounding box center [1093, 376] width 98 height 25
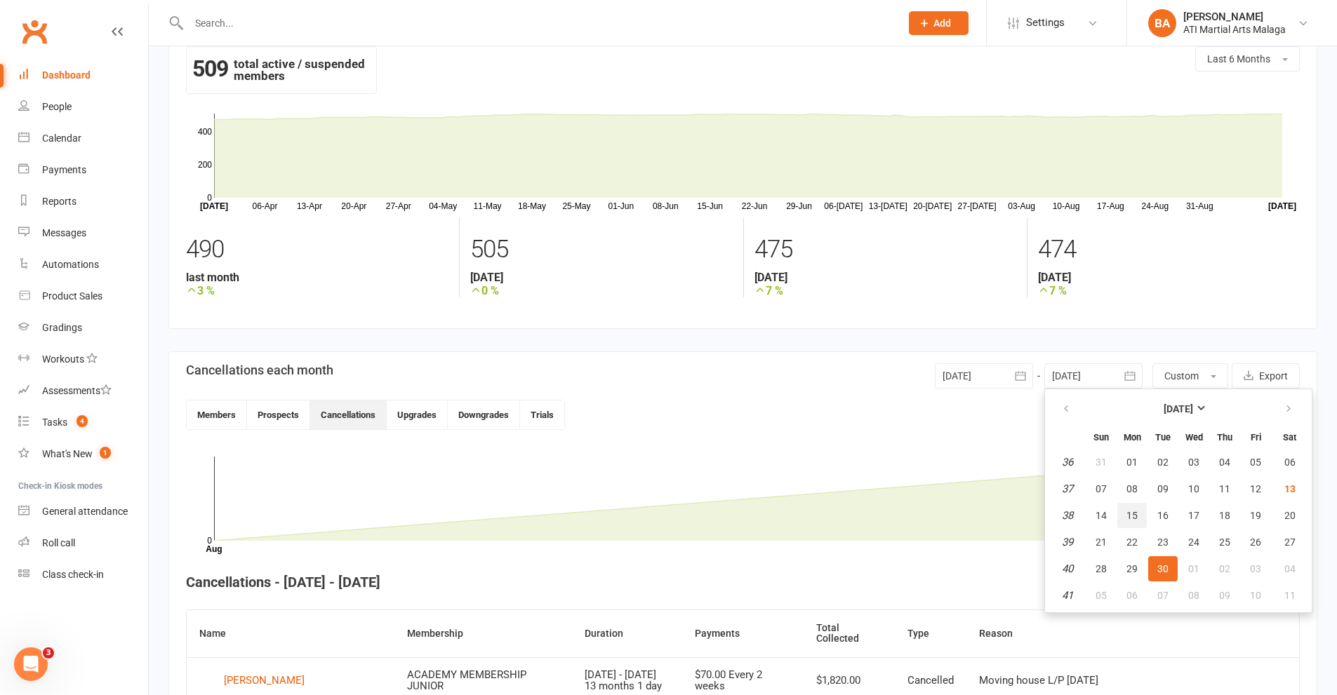
click at [1138, 510] on button "15" at bounding box center [1131, 515] width 29 height 25
type input "[DATE]"
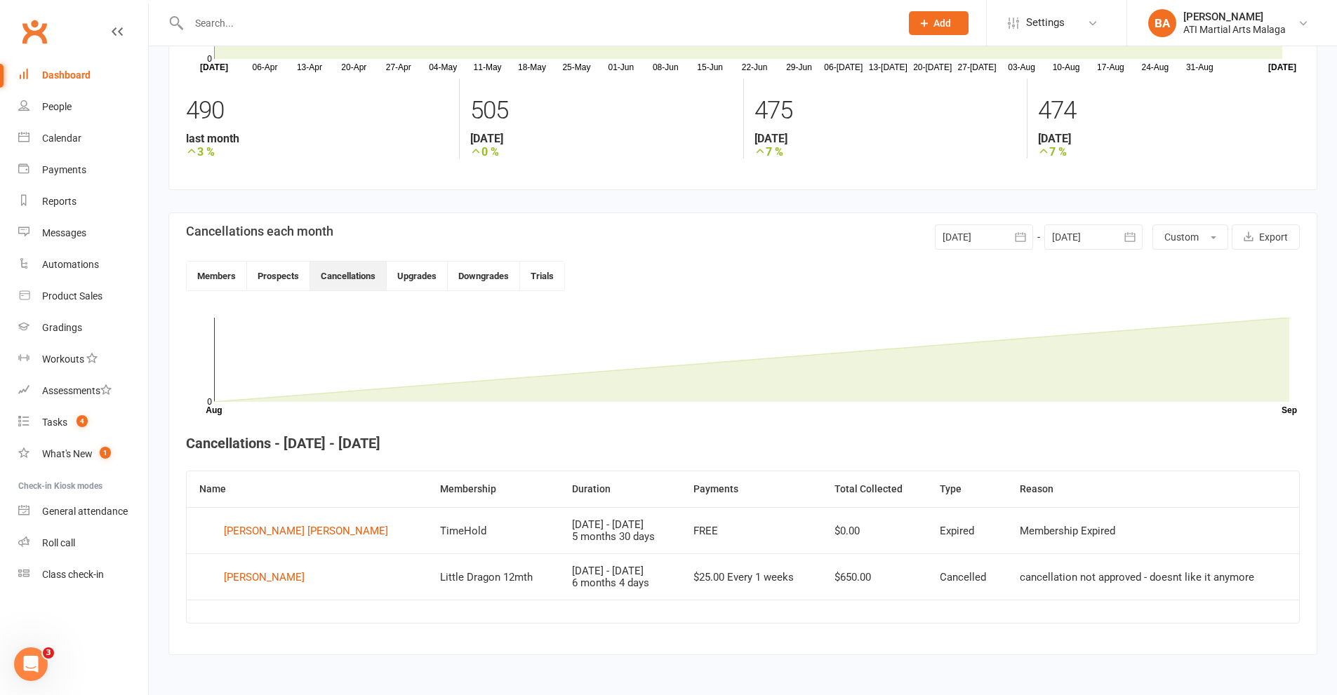
scroll to position [173, 0]
click at [254, 525] on div "[PERSON_NAME] [PERSON_NAME]" at bounding box center [306, 528] width 164 height 21
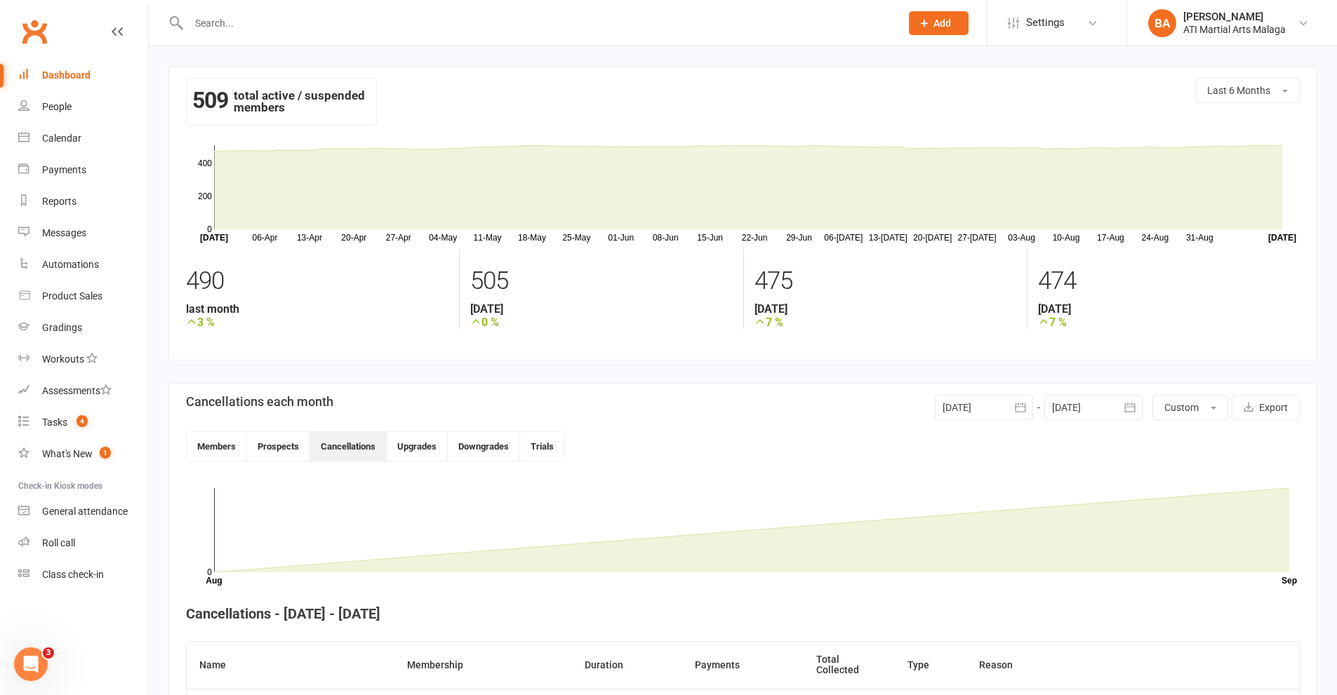
click at [79, 74] on div "Dashboard" at bounding box center [66, 74] width 48 height 11
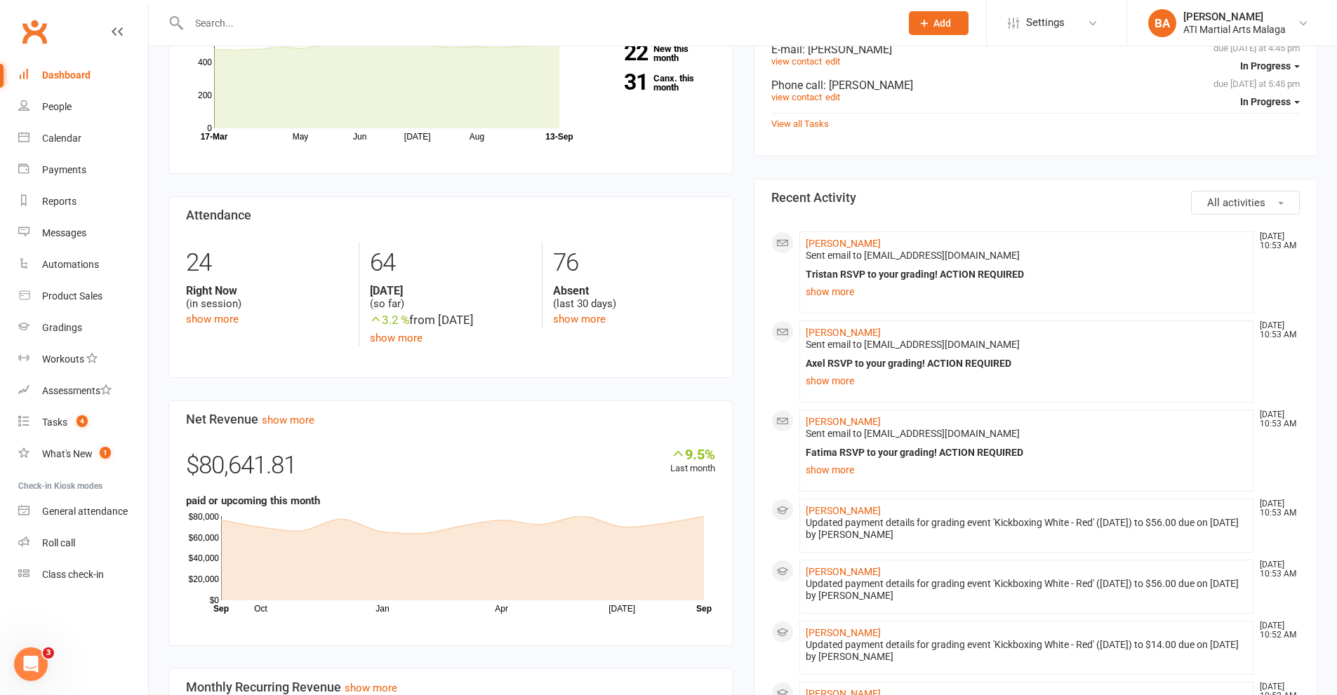
click at [741, 190] on div "Members show more 3.7% Last 30 Days Active / Suspended Members May Jun [DATE] A…" at bounding box center [450, 440] width 585 height 958
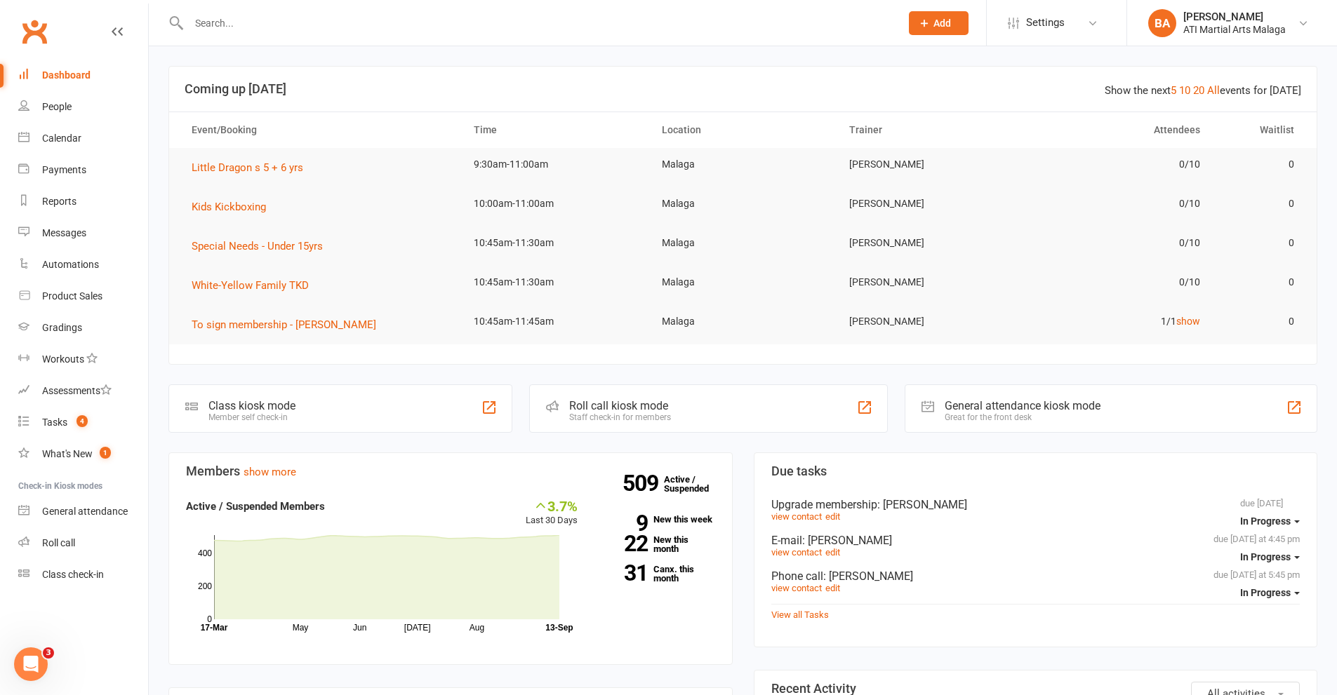
click at [460, 31] on input "text" at bounding box center [538, 23] width 706 height 20
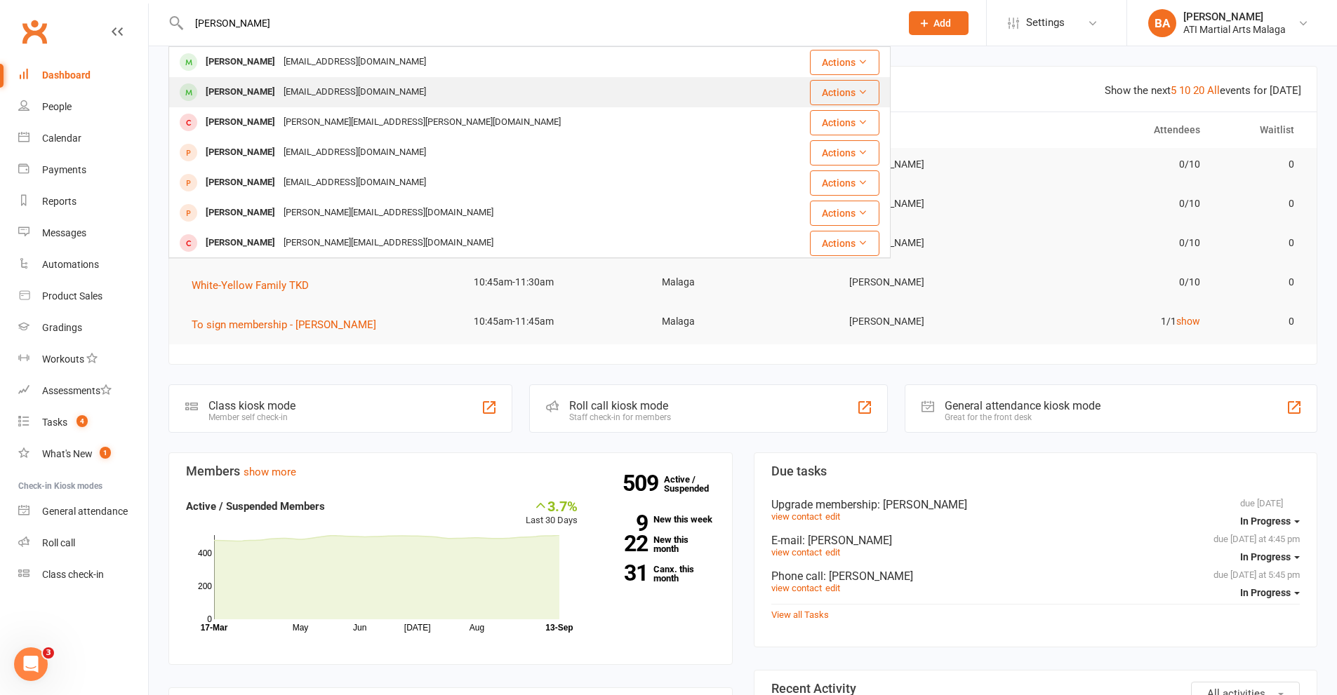
type input "[PERSON_NAME]"
click at [427, 80] on div "[PERSON_NAME] [EMAIL_ADDRESS][DOMAIN_NAME]" at bounding box center [469, 92] width 599 height 29
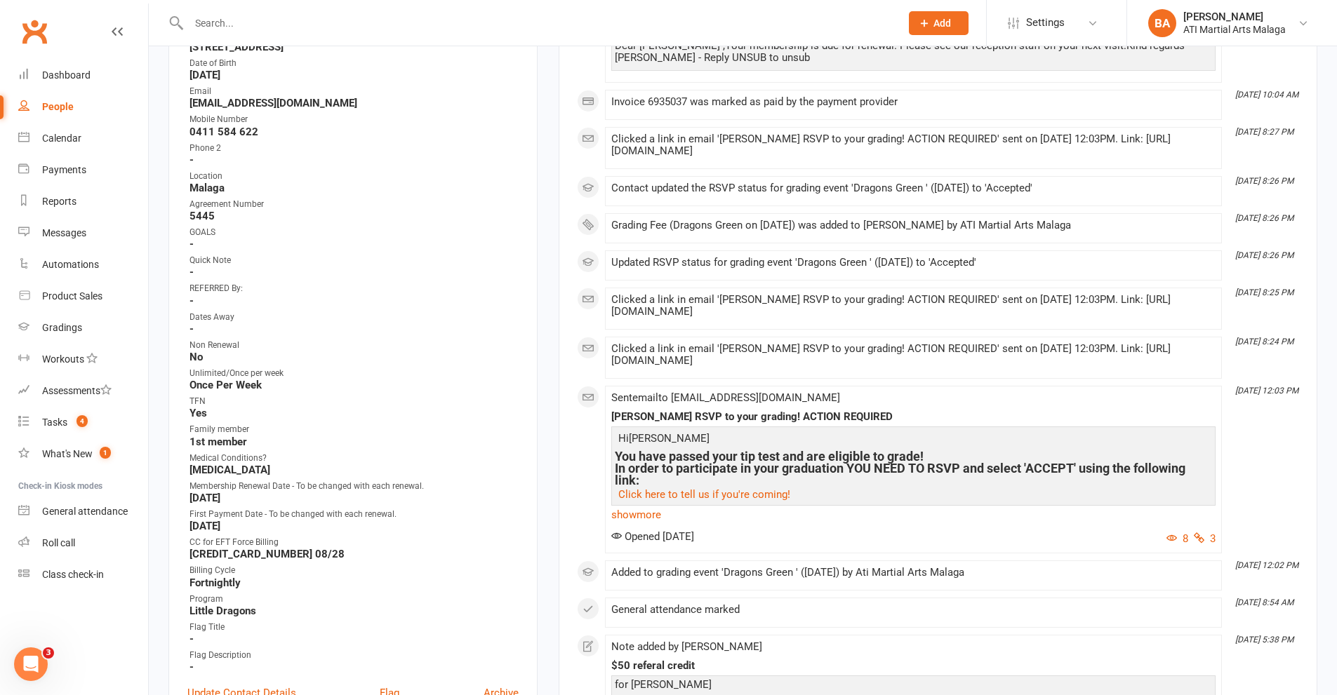
scroll to position [561, 0]
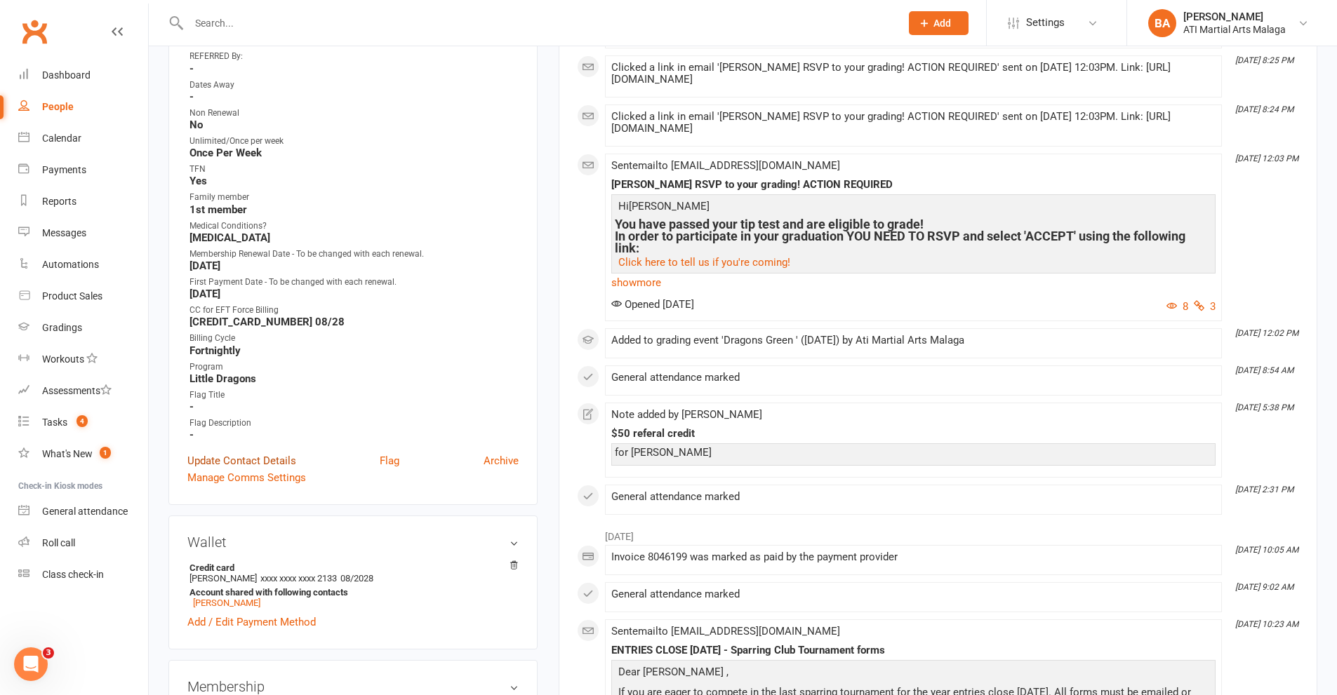
click at [239, 457] on link "Update Contact Details" at bounding box center [241, 461] width 109 height 17
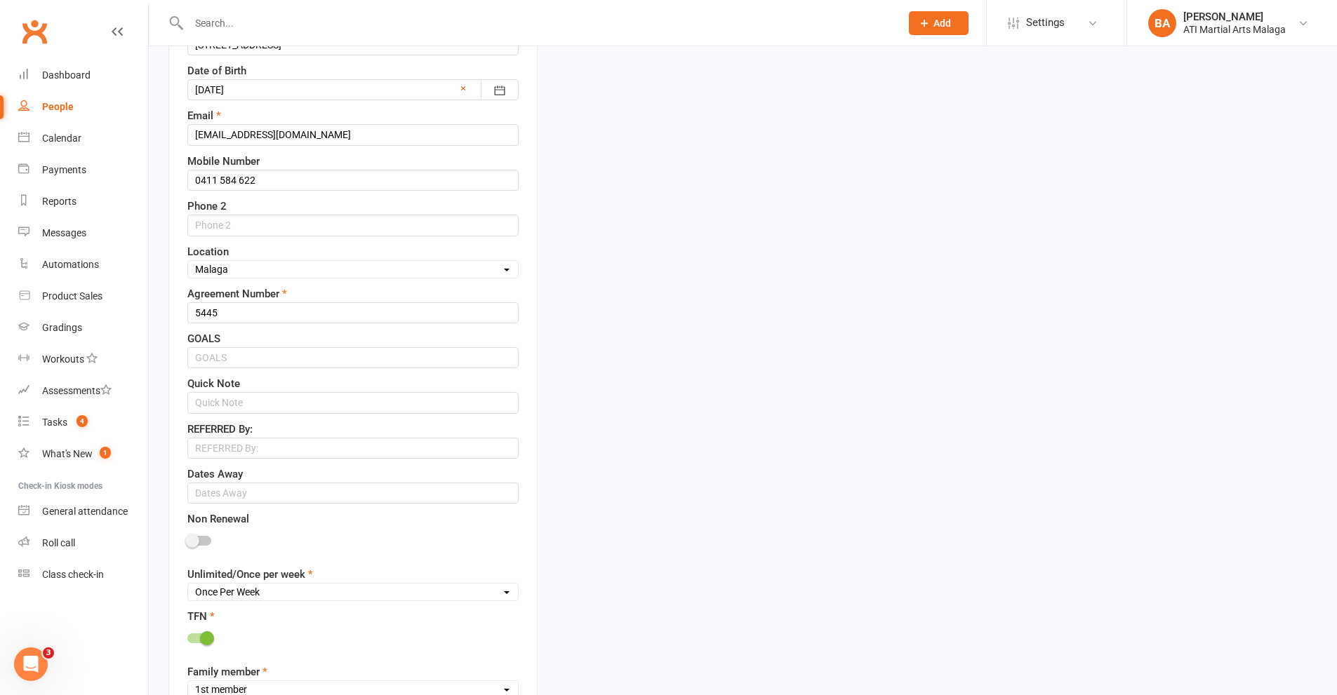
scroll to position [487, 0]
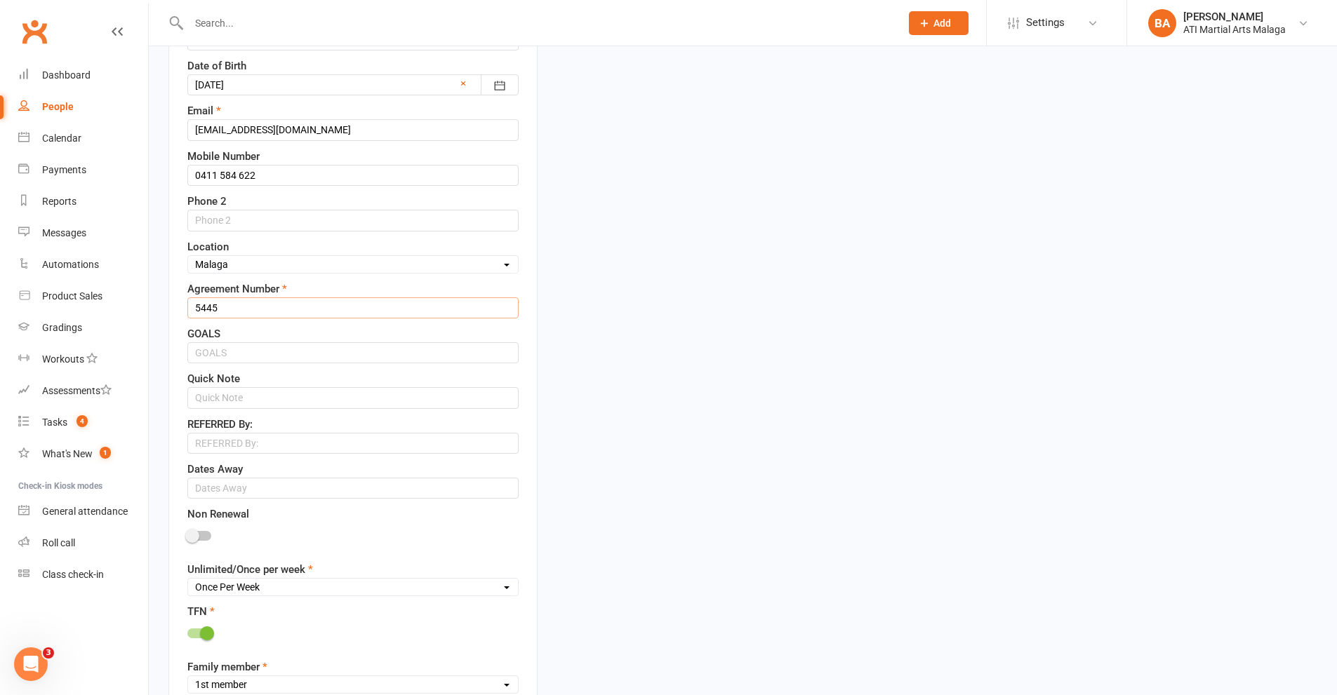
drag, startPoint x: 284, startPoint y: 317, endPoint x: 12, endPoint y: 316, distance: 271.6
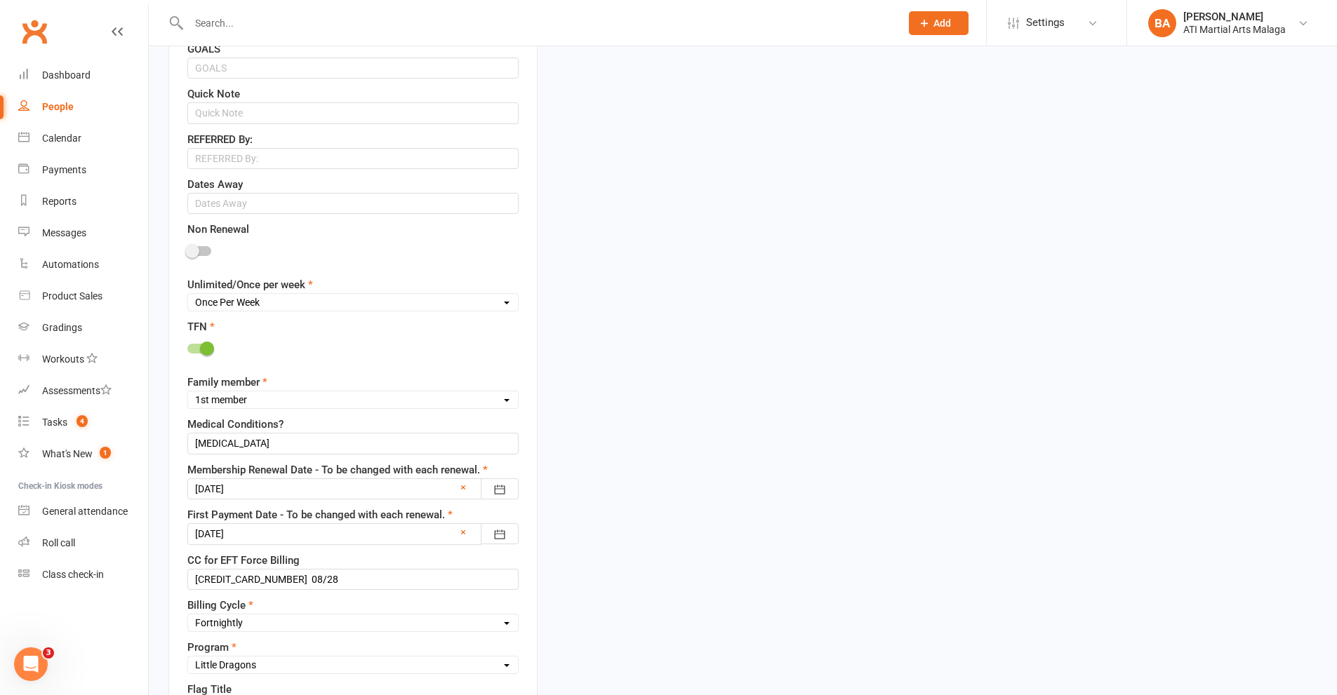
scroll to position [838, 0]
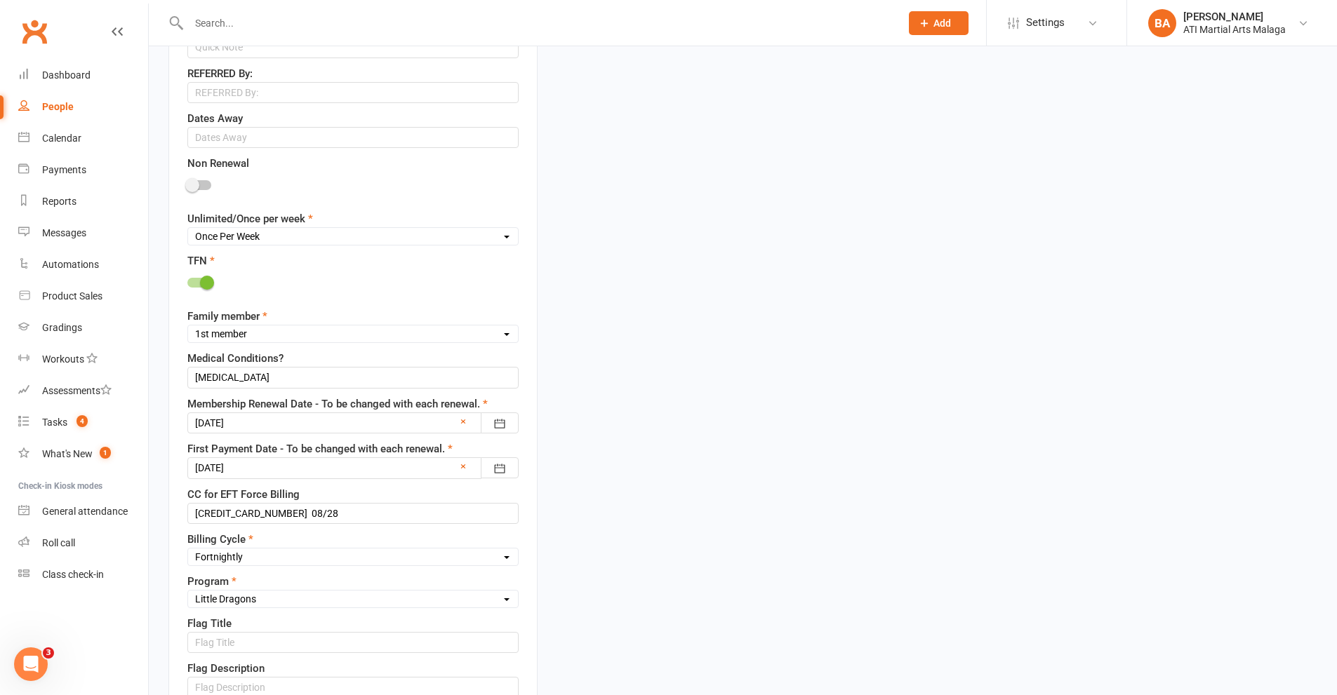
type input "6250"
click at [392, 423] on div at bounding box center [352, 423] width 331 height 21
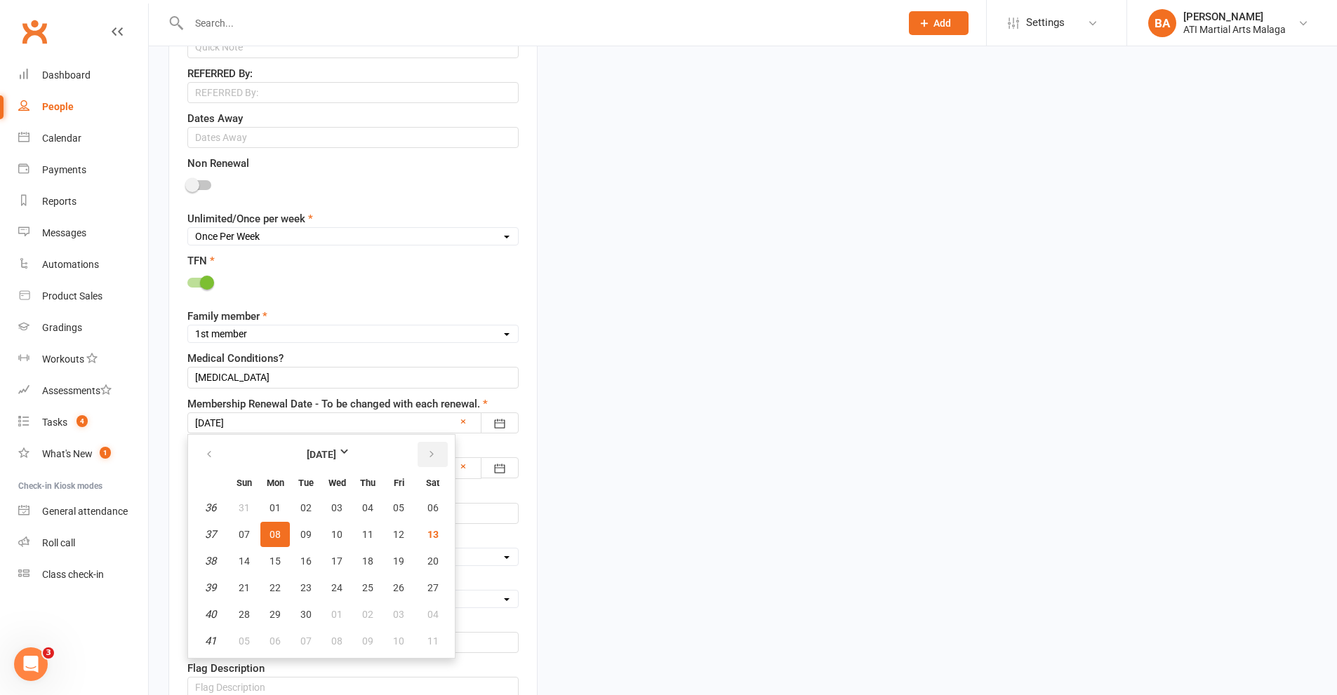
click at [439, 450] on button "button" at bounding box center [433, 454] width 30 height 25
click at [437, 451] on button "button" at bounding box center [433, 454] width 30 height 25
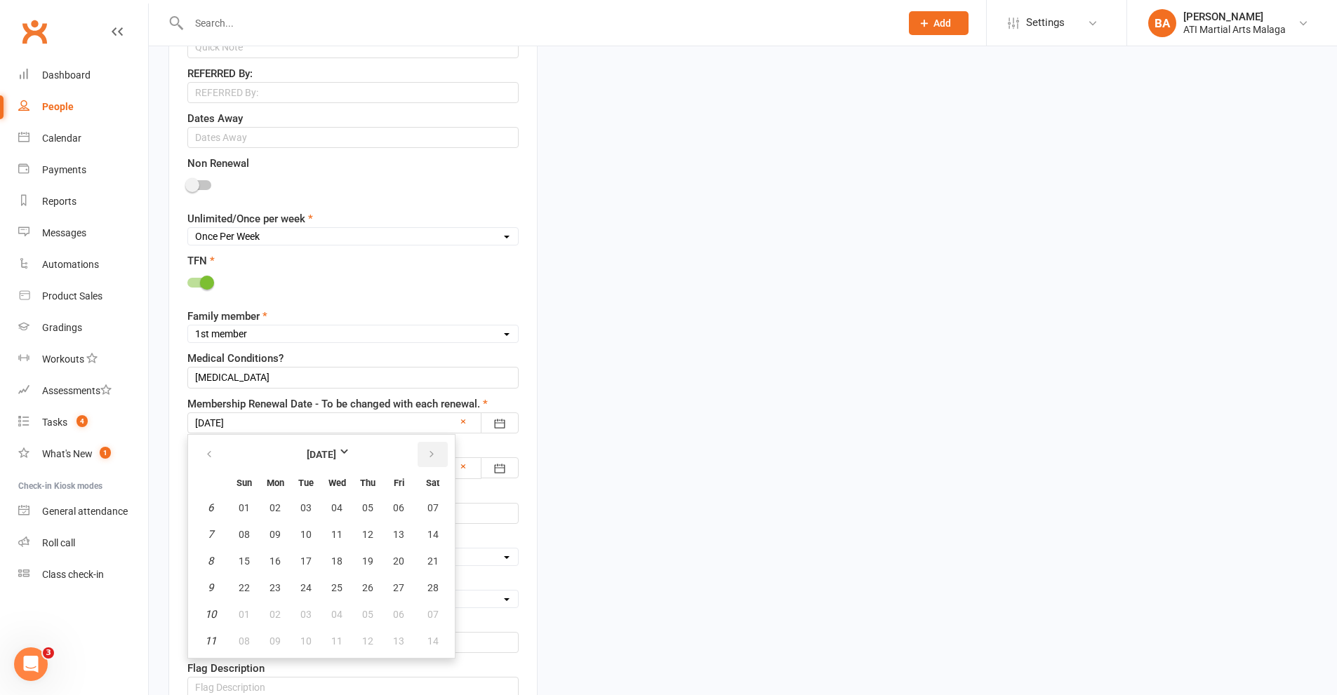
click at [437, 451] on button "button" at bounding box center [433, 454] width 30 height 25
click at [391, 540] on button "13" at bounding box center [398, 534] width 29 height 25
type input "[DATE]"
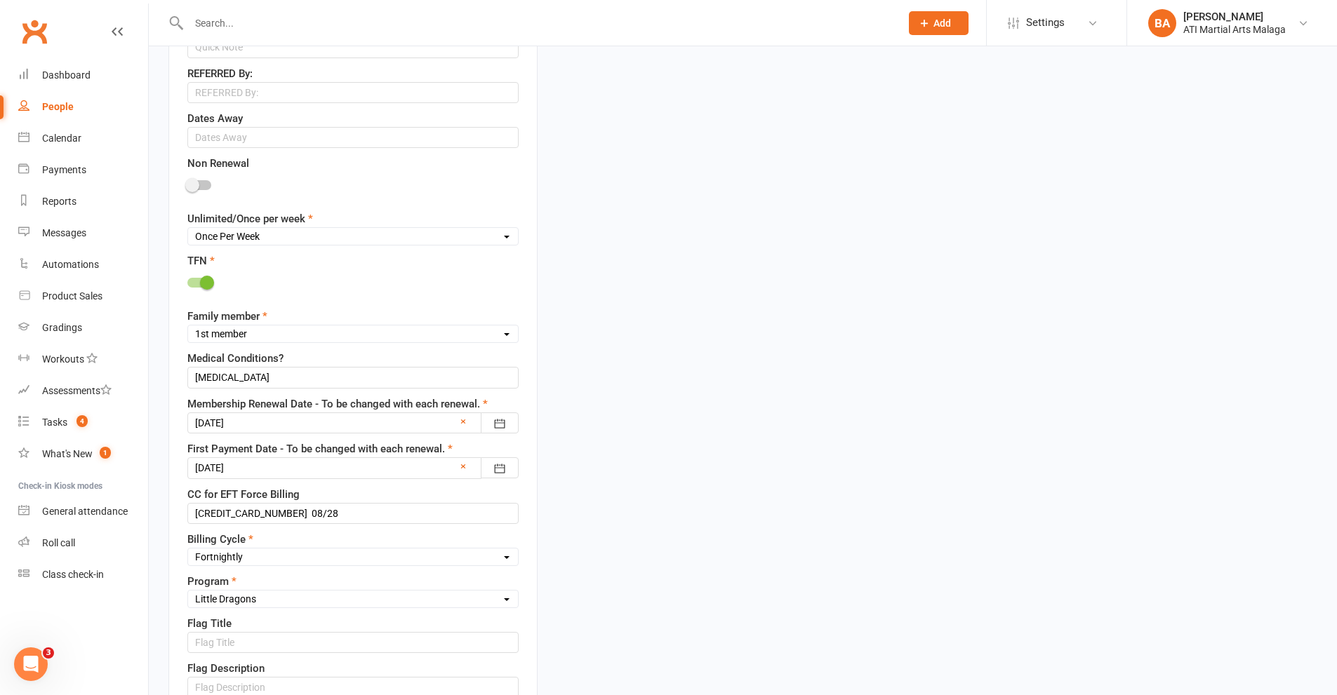
click at [408, 470] on div at bounding box center [352, 468] width 331 height 21
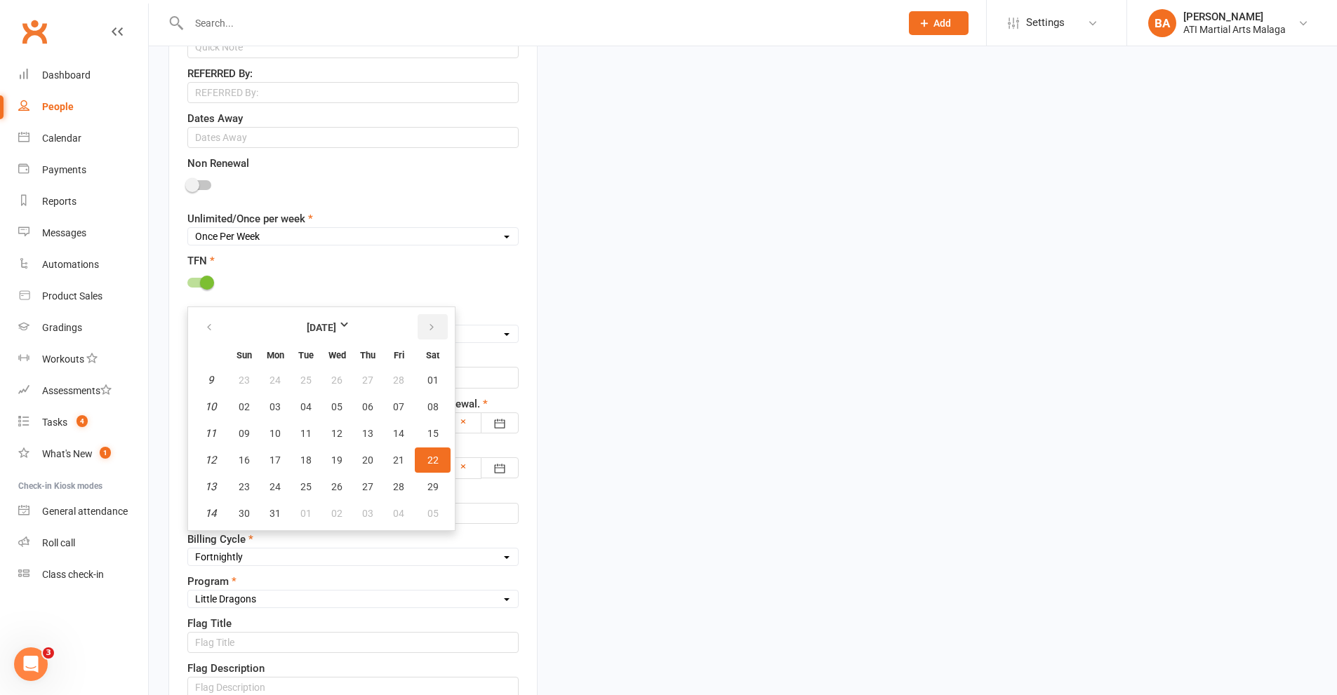
click at [439, 329] on button "button" at bounding box center [433, 326] width 30 height 25
click at [438, 329] on button "button" at bounding box center [433, 326] width 30 height 25
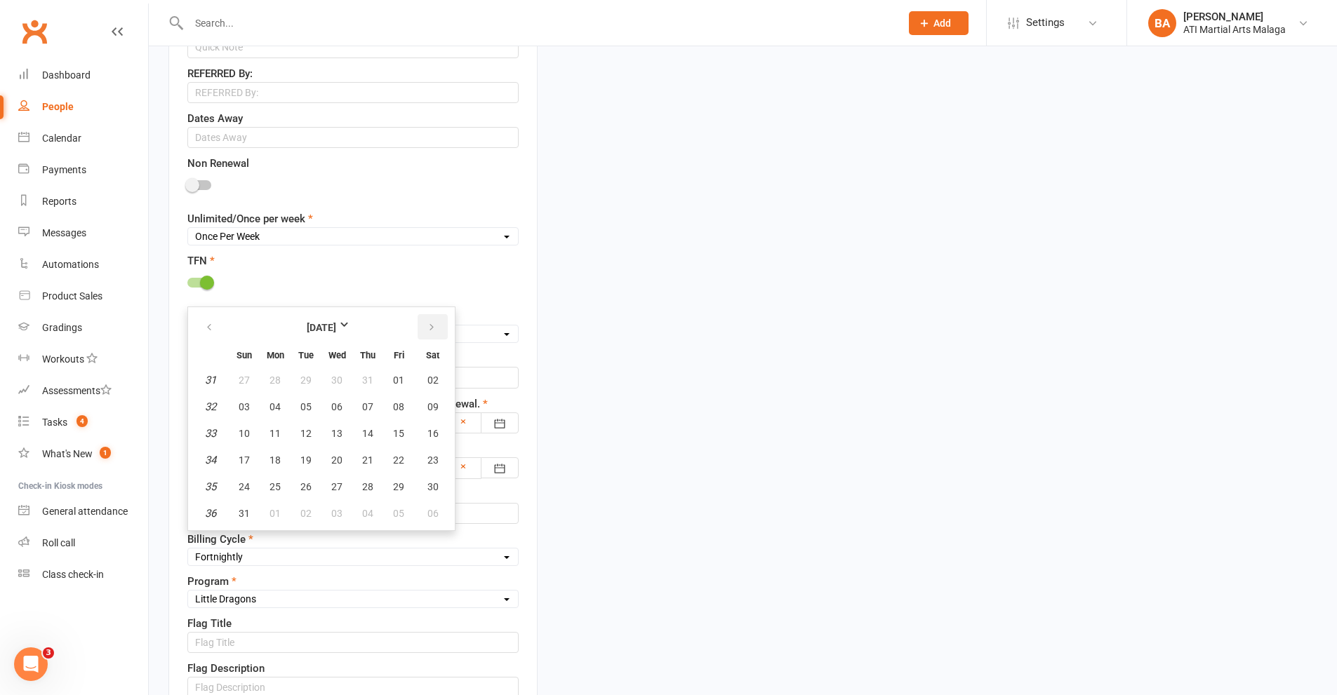
click at [437, 328] on button "button" at bounding box center [433, 326] width 30 height 25
click at [429, 441] on button "20" at bounding box center [433, 433] width 36 height 25
type input "[DATE]"
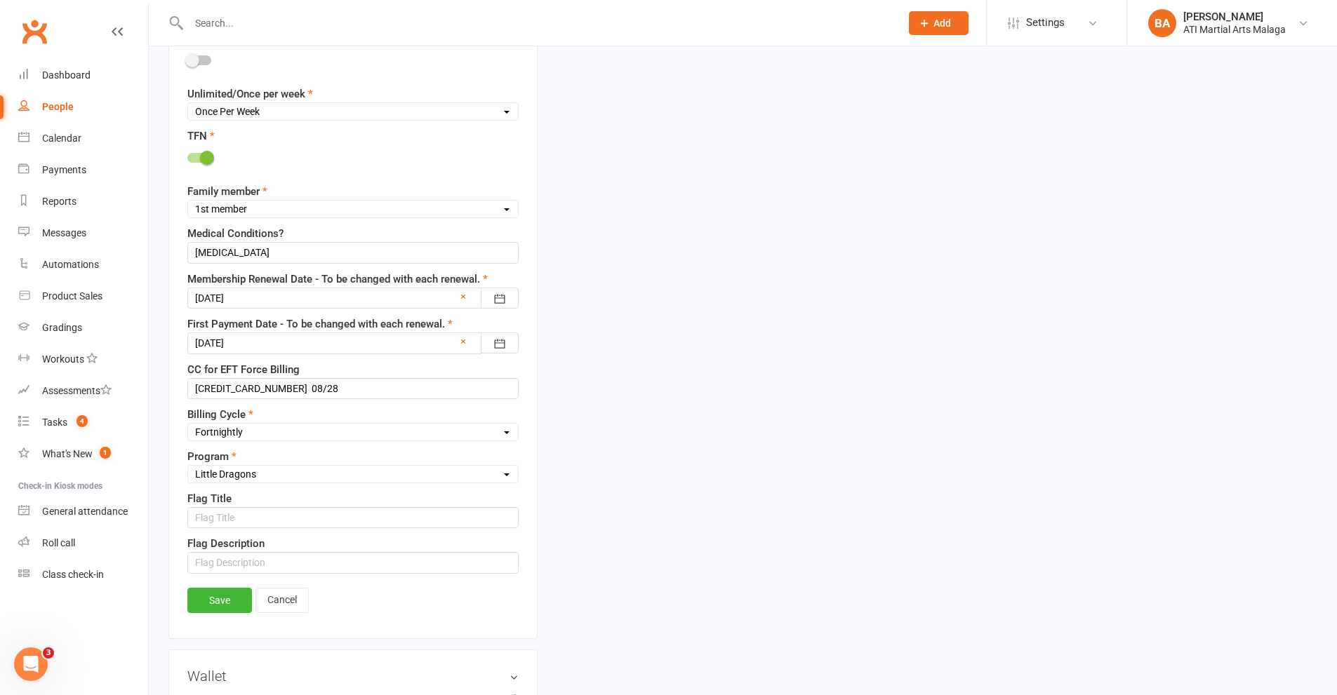
scroll to position [978, 0]
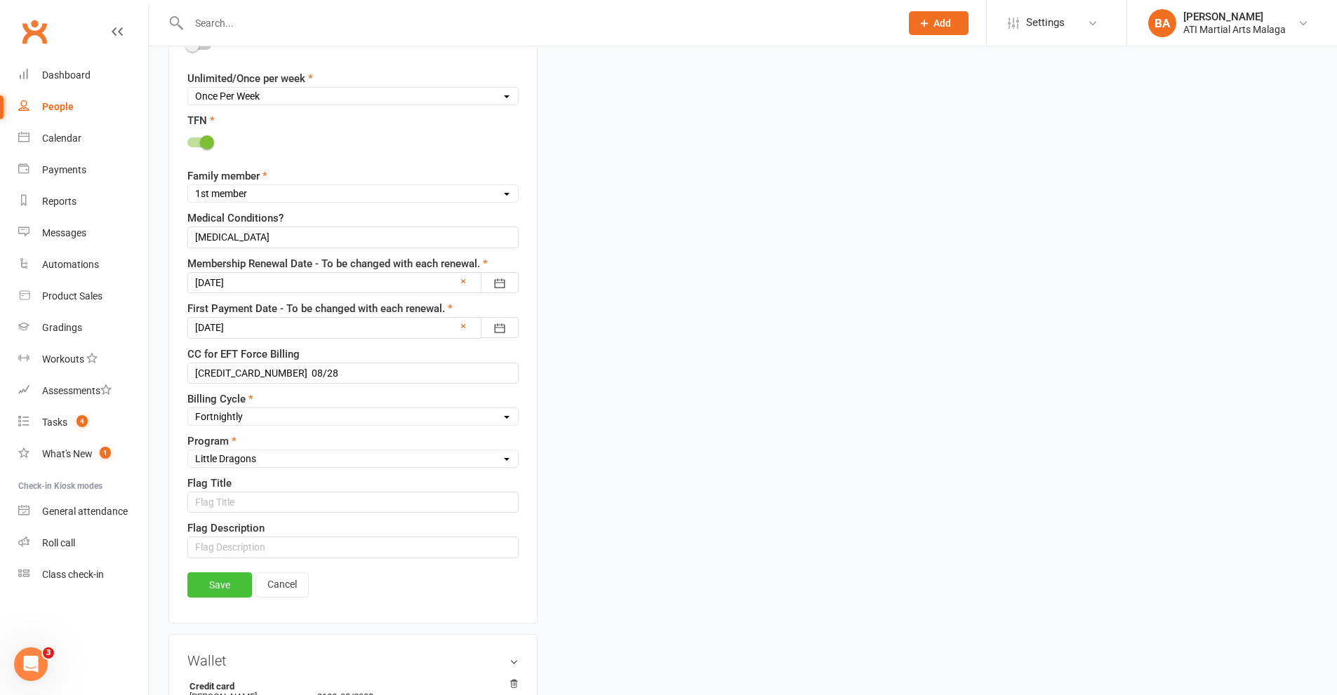
click at [229, 580] on link "Save" at bounding box center [219, 585] width 65 height 25
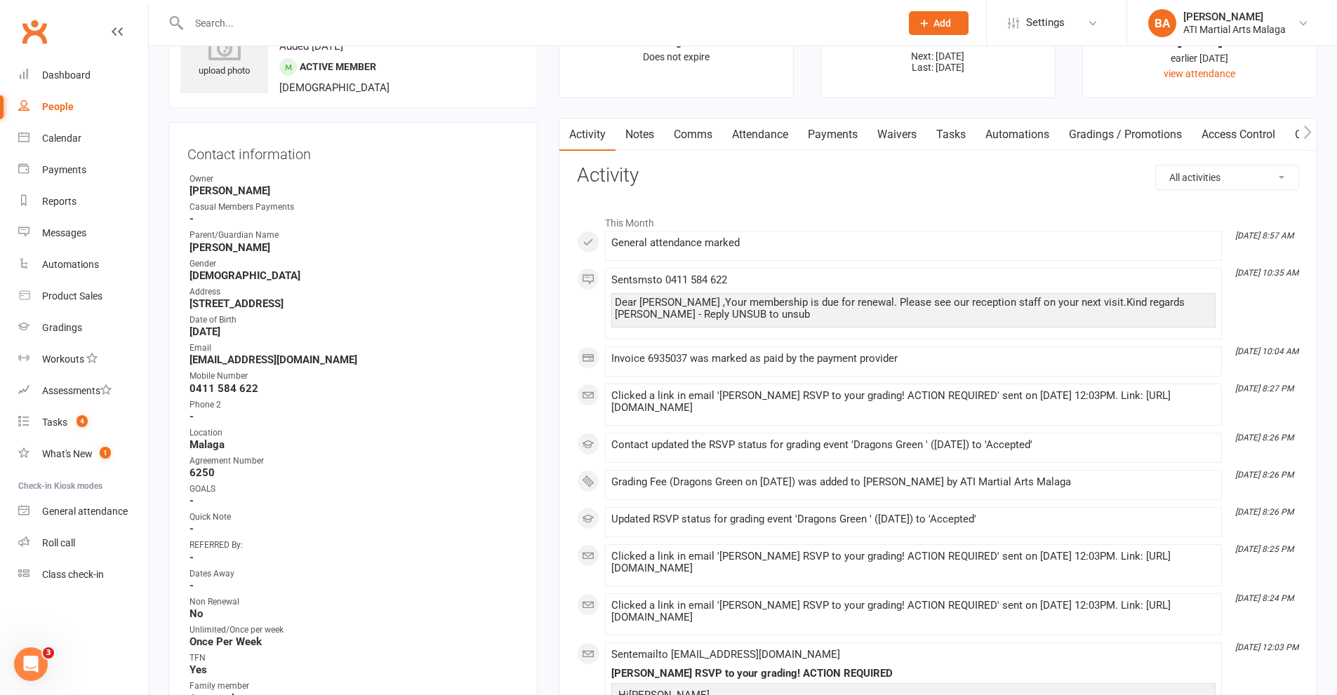
scroll to position [0, 0]
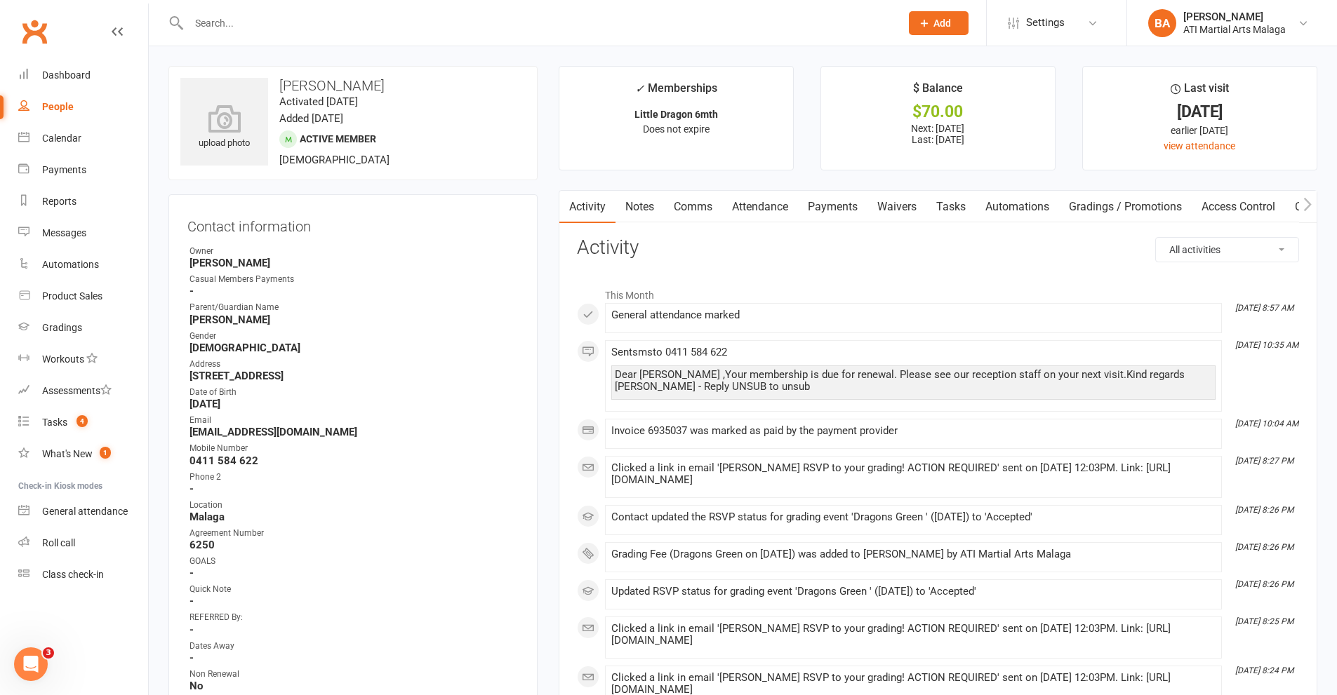
click at [505, 32] on input "text" at bounding box center [538, 23] width 706 height 20
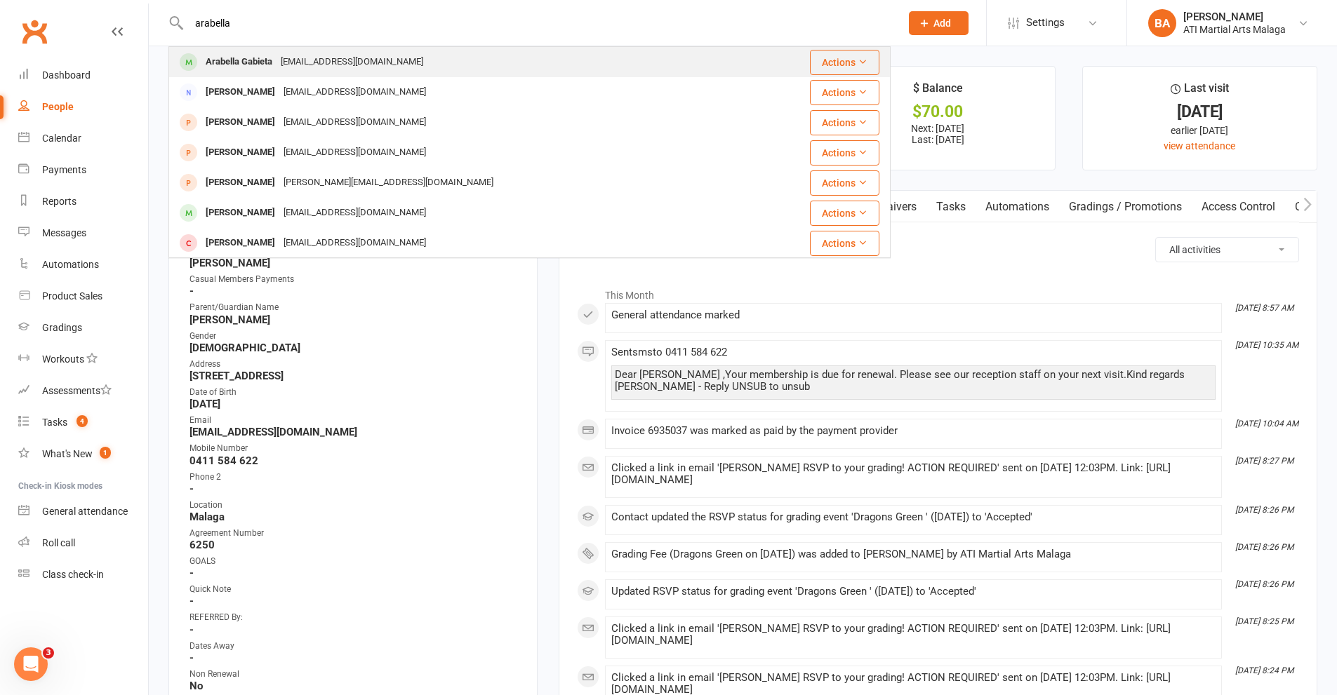
type input "arabella"
click at [487, 60] on div "Arabella Gabieta [EMAIL_ADDRESS][DOMAIN_NAME]" at bounding box center [459, 62] width 579 height 29
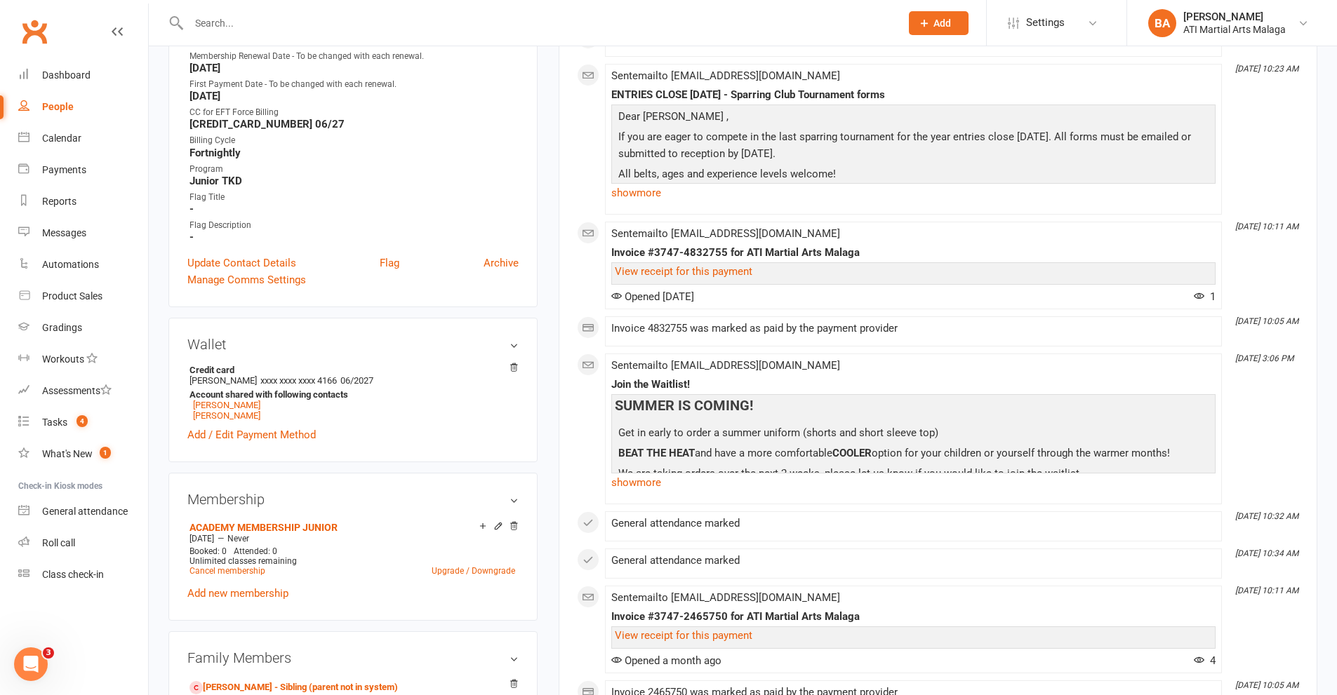
scroll to position [842, 0]
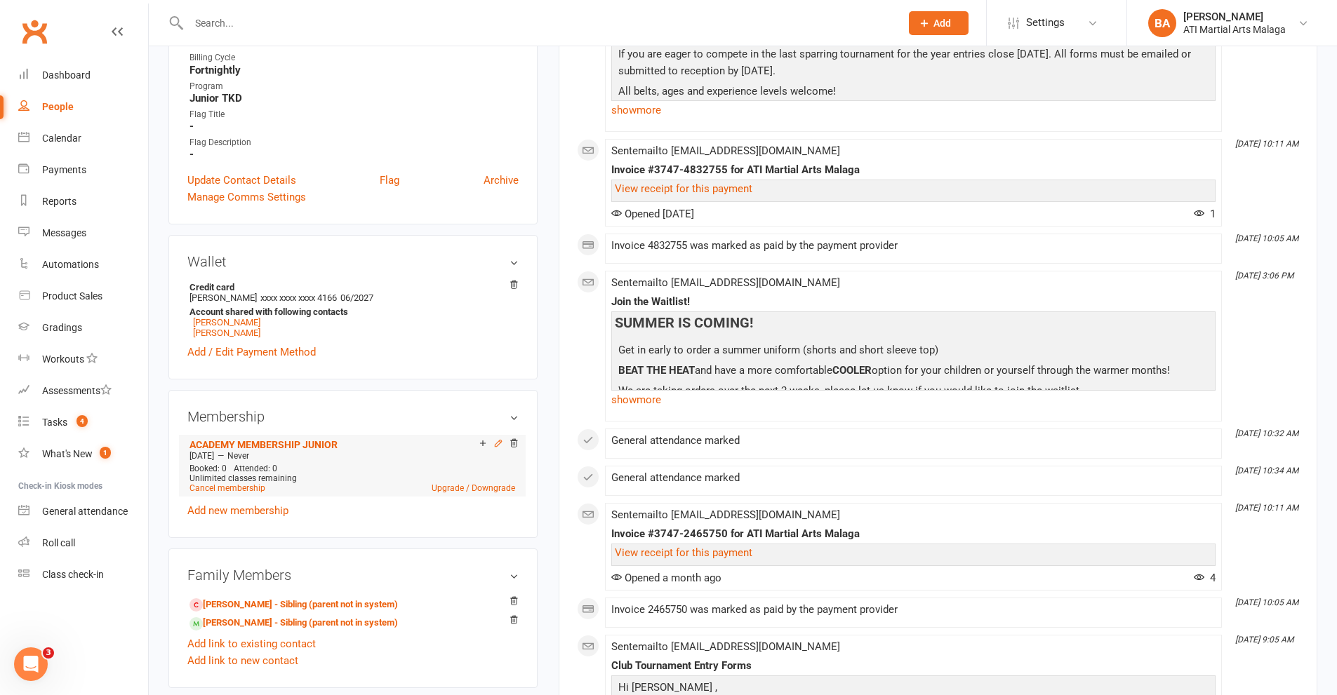
click at [493, 446] on icon at bounding box center [498, 444] width 10 height 10
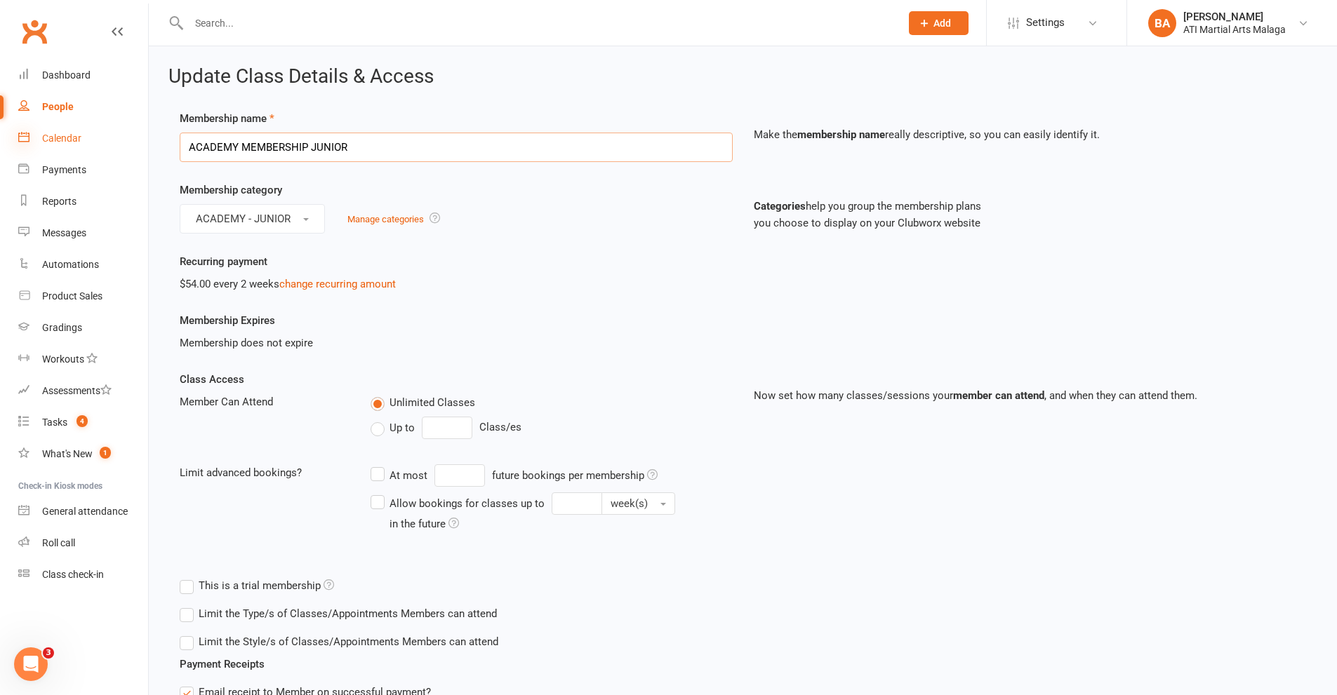
drag, startPoint x: 453, startPoint y: 135, endPoint x: 18, endPoint y: 138, distance: 435.1
click at [18, 138] on ui-view "Prospect Member Non-attending contact Class / event Appointment Grading event T…" at bounding box center [668, 510] width 1337 height 1013
type input "Once a week Junior"
click at [252, 226] on button "ACADEMY - JUNIOR" at bounding box center [252, 218] width 145 height 29
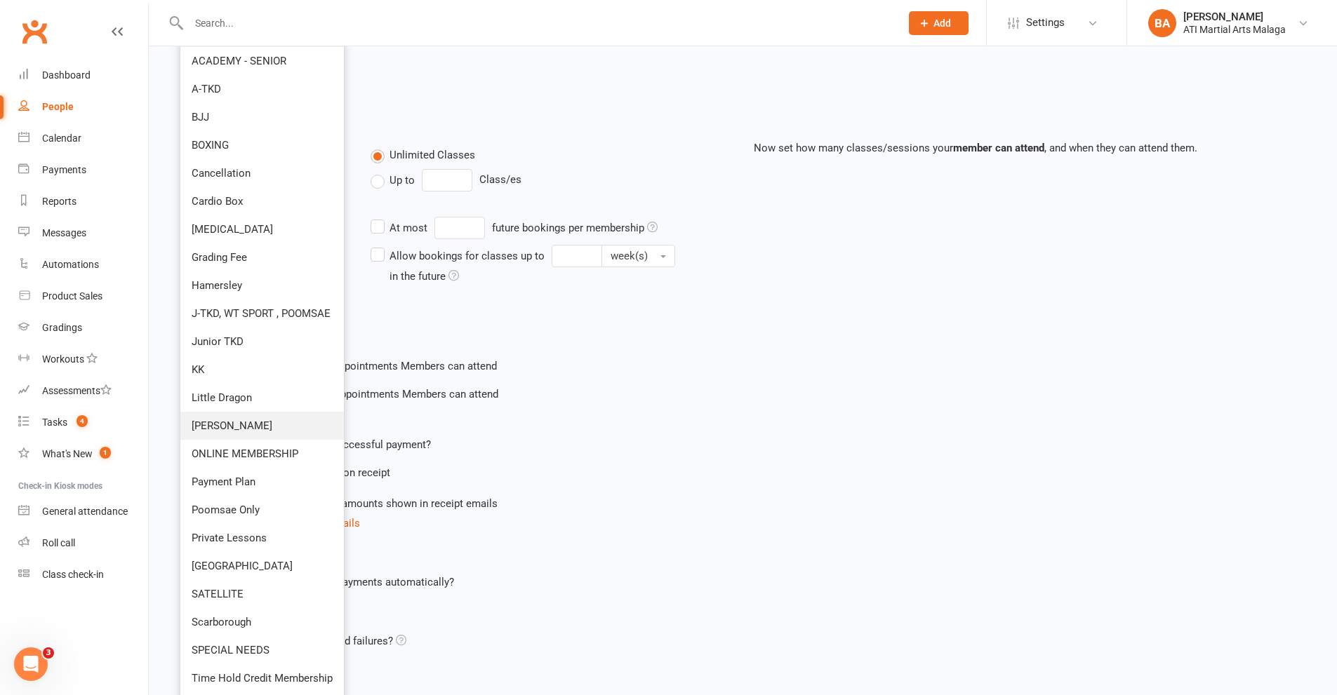
scroll to position [272, 0]
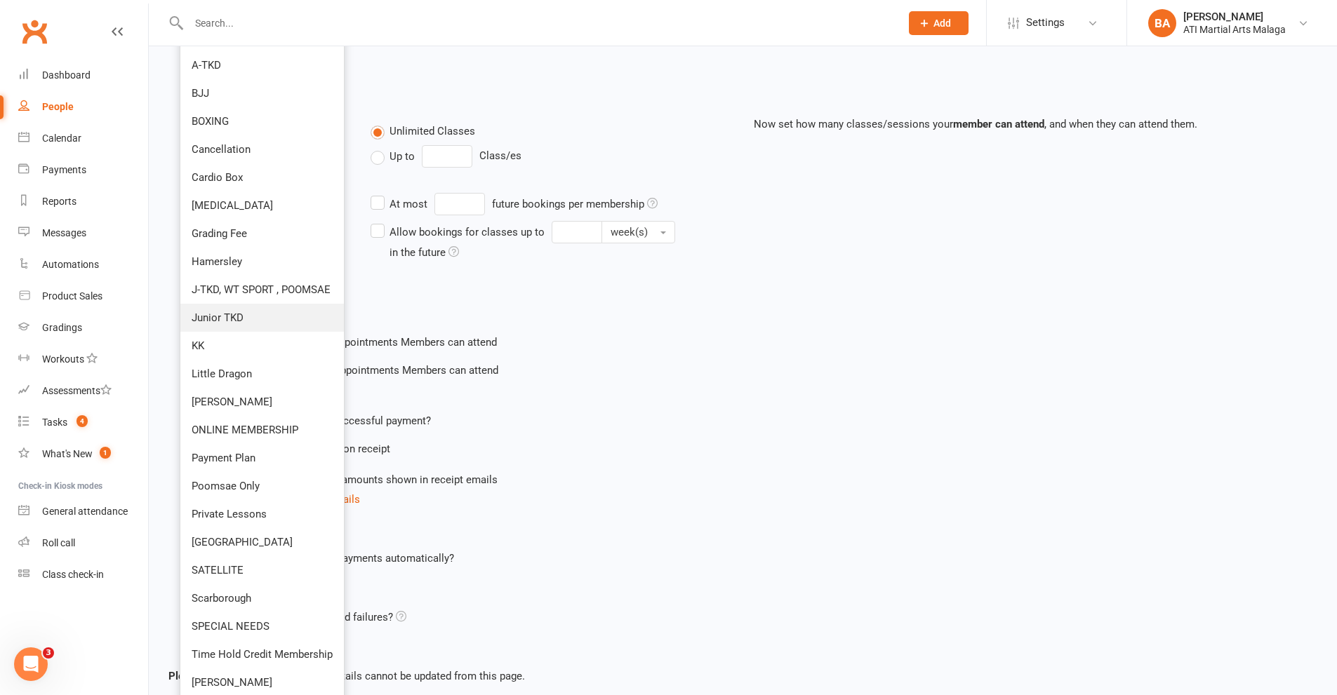
click at [253, 313] on link "Junior TKD" at bounding box center [262, 318] width 164 height 28
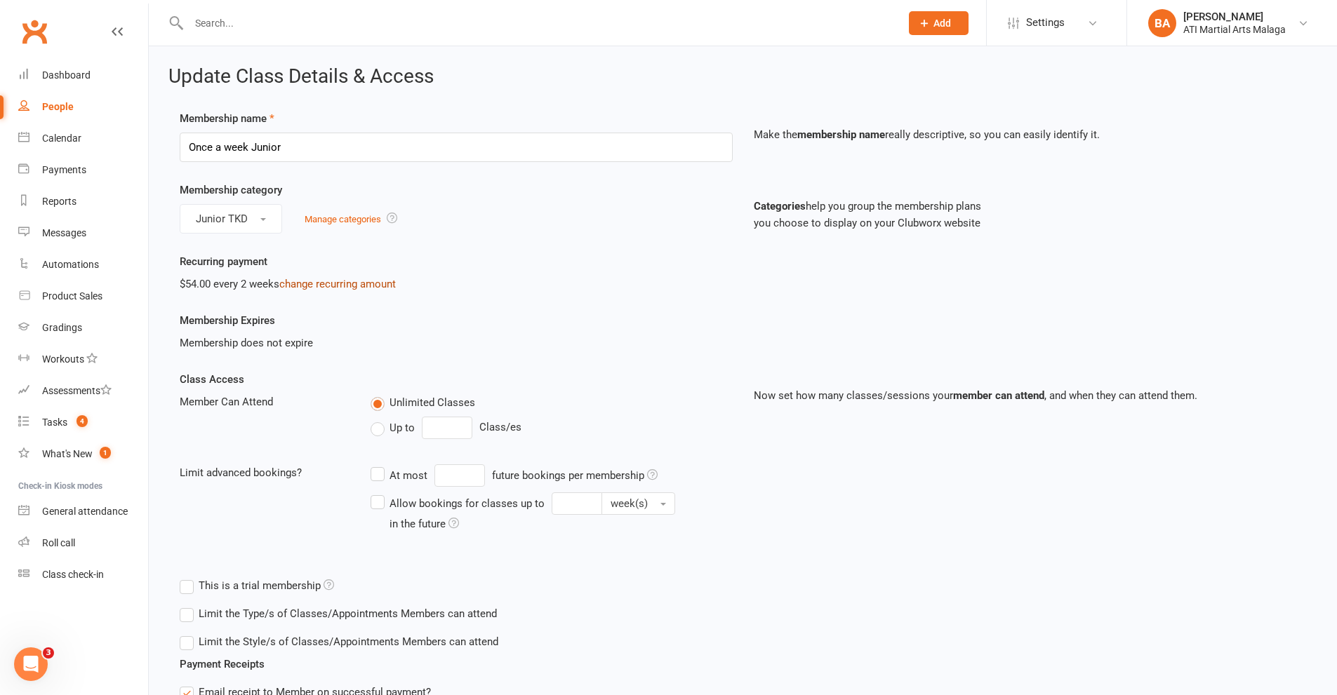
click at [370, 288] on link "change recurring amount" at bounding box center [337, 284] width 116 height 13
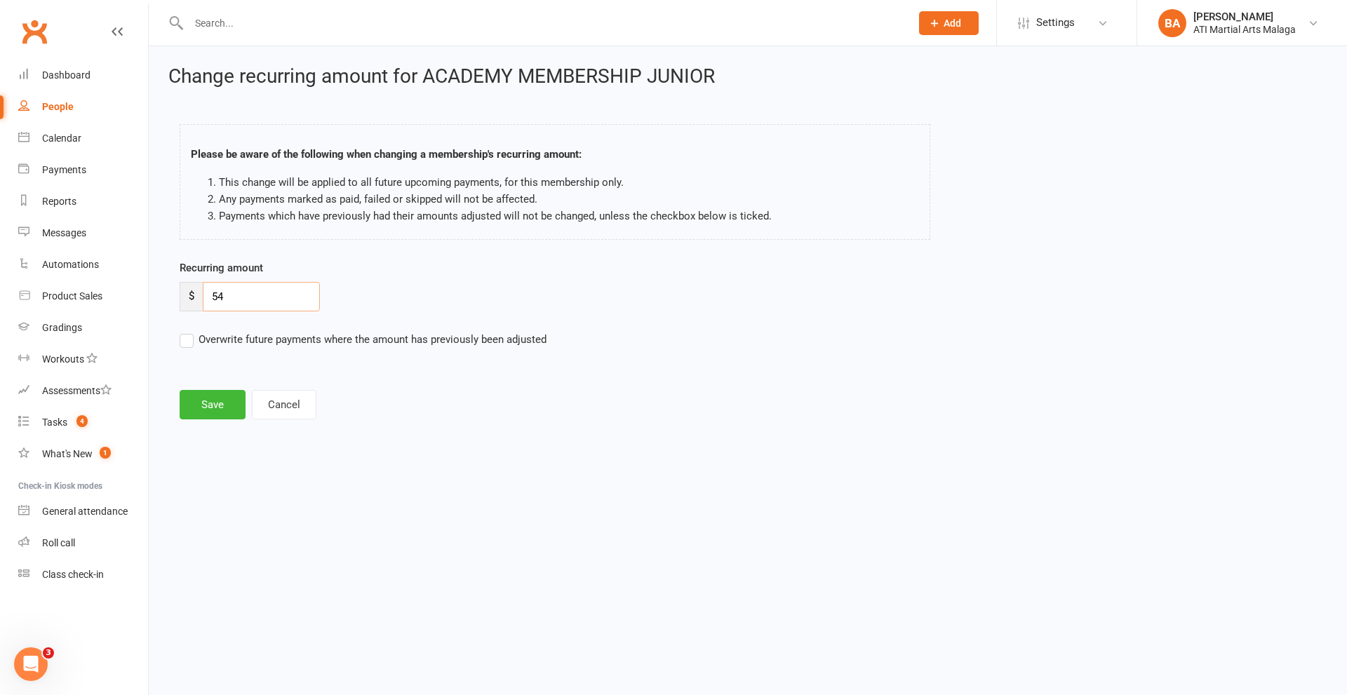
drag, startPoint x: 284, startPoint y: 295, endPoint x: 0, endPoint y: 321, distance: 284.6
click at [0, 321] on ui-view "Prospect Member Non-attending contact Class / event Appointment Grading event T…" at bounding box center [673, 223] width 1347 height 439
type input "60"
click at [211, 404] on button "Save" at bounding box center [213, 404] width 66 height 29
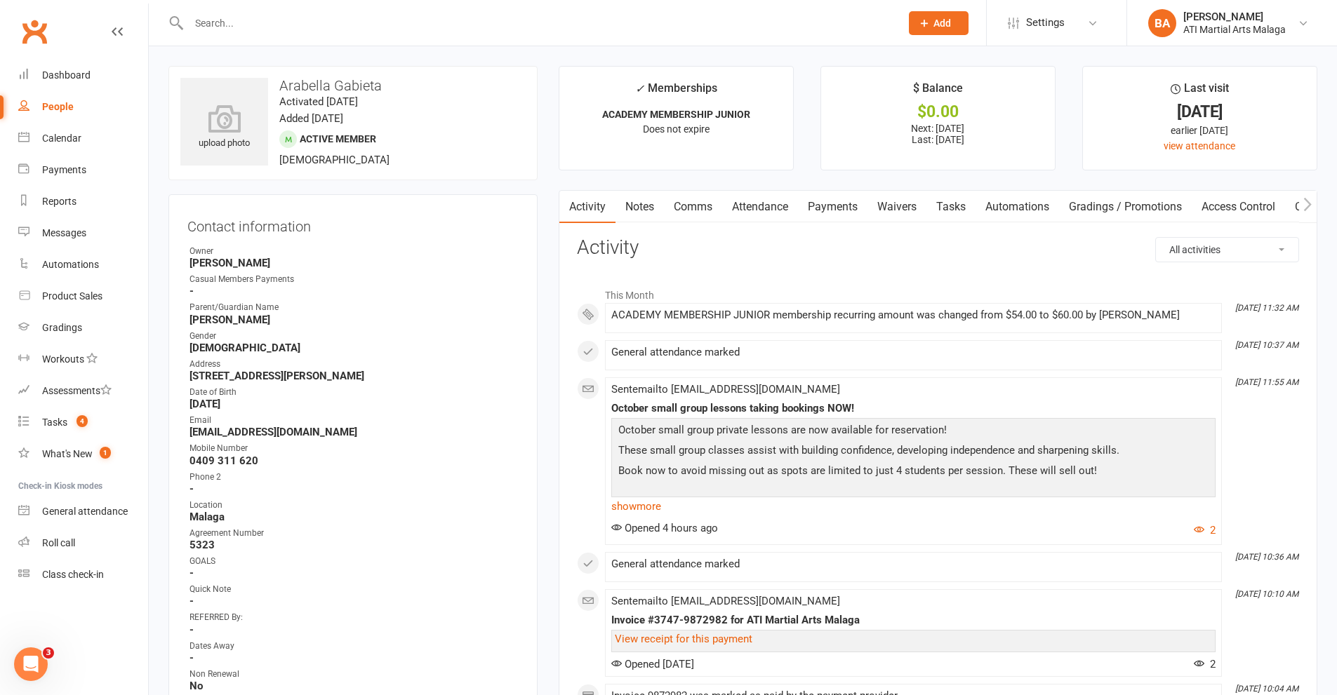
click at [828, 210] on link "Payments" at bounding box center [832, 207] width 69 height 32
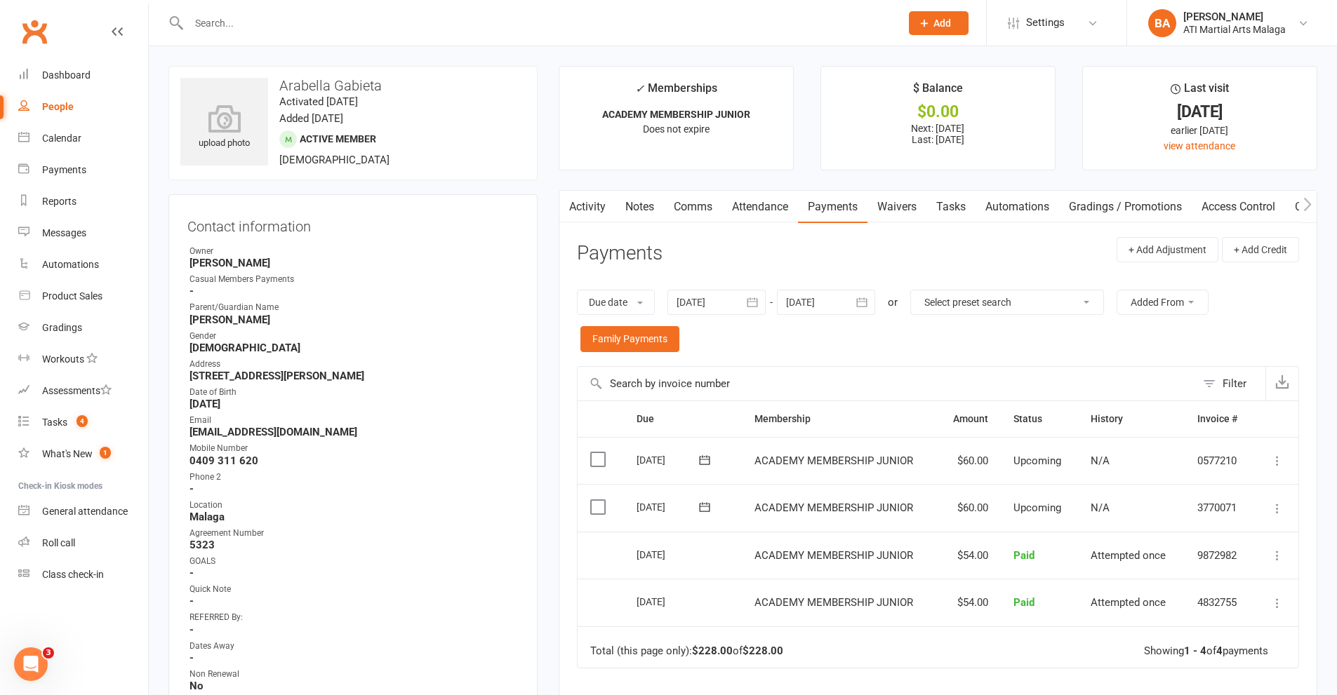
click at [590, 213] on link "Activity" at bounding box center [587, 207] width 56 height 32
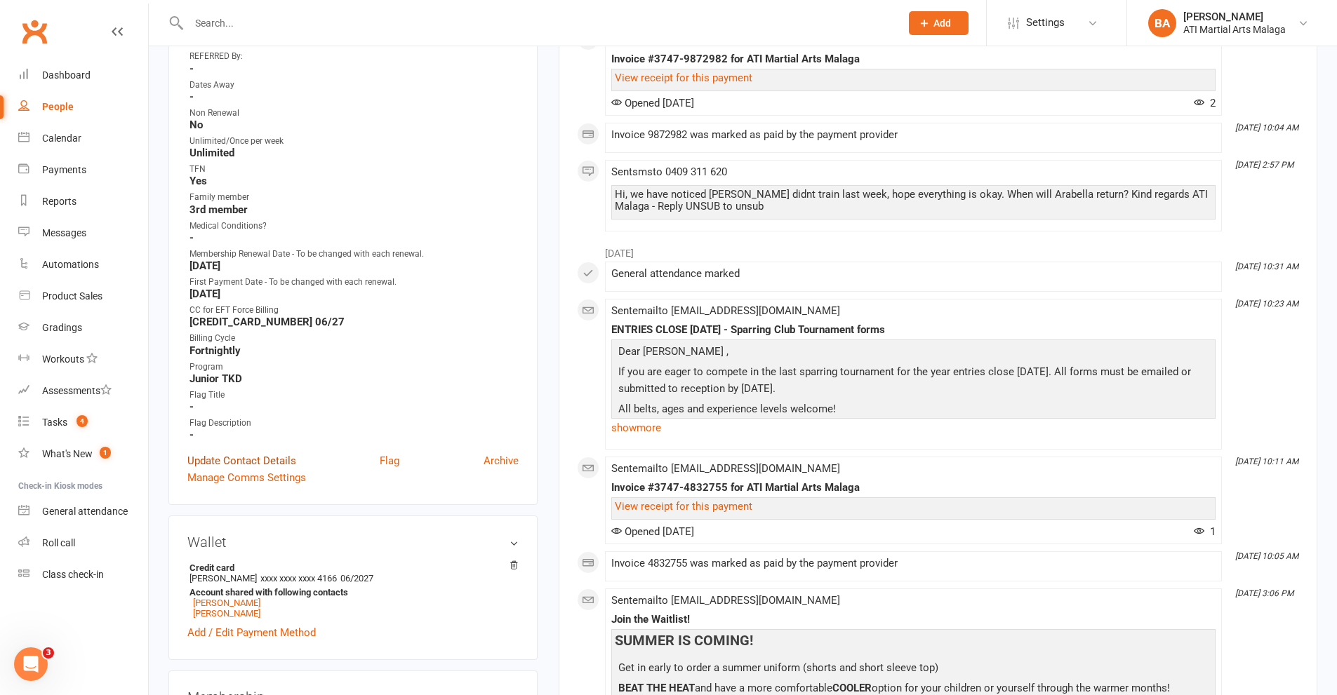
click at [248, 463] on link "Update Contact Details" at bounding box center [241, 461] width 109 height 17
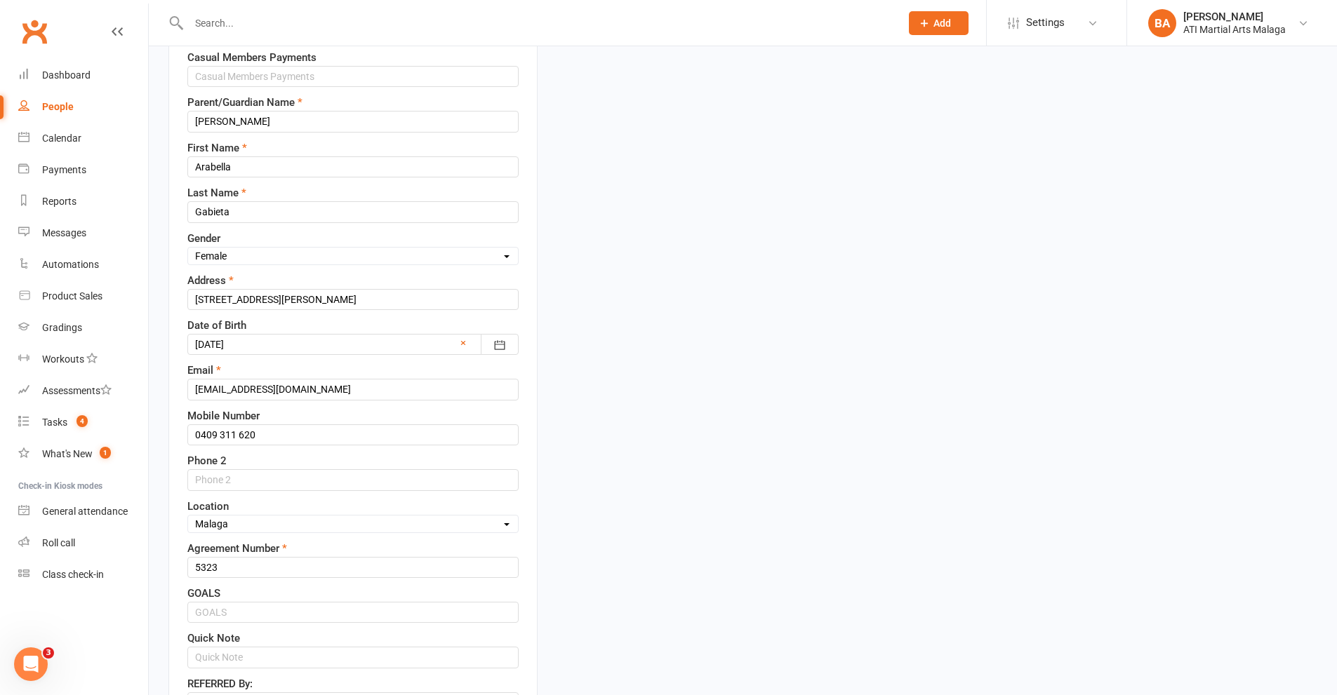
scroll to position [276, 0]
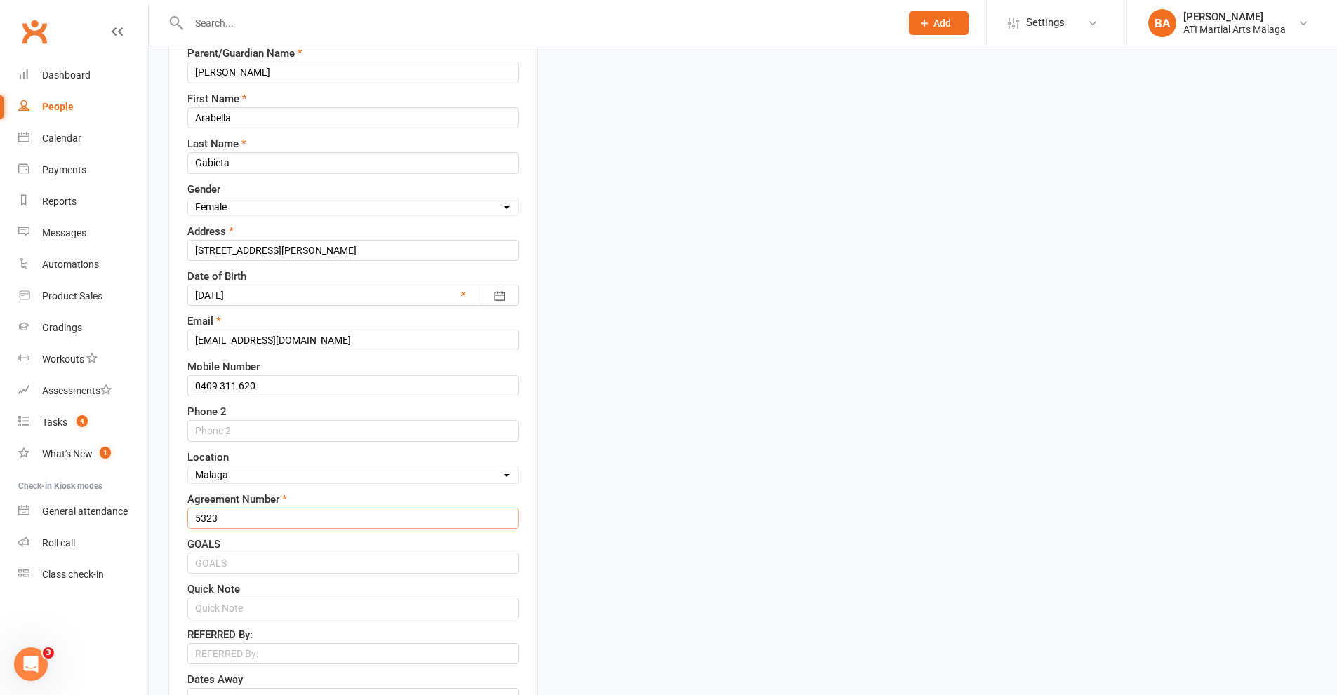
drag, startPoint x: 246, startPoint y: 515, endPoint x: 0, endPoint y: 512, distance: 245.6
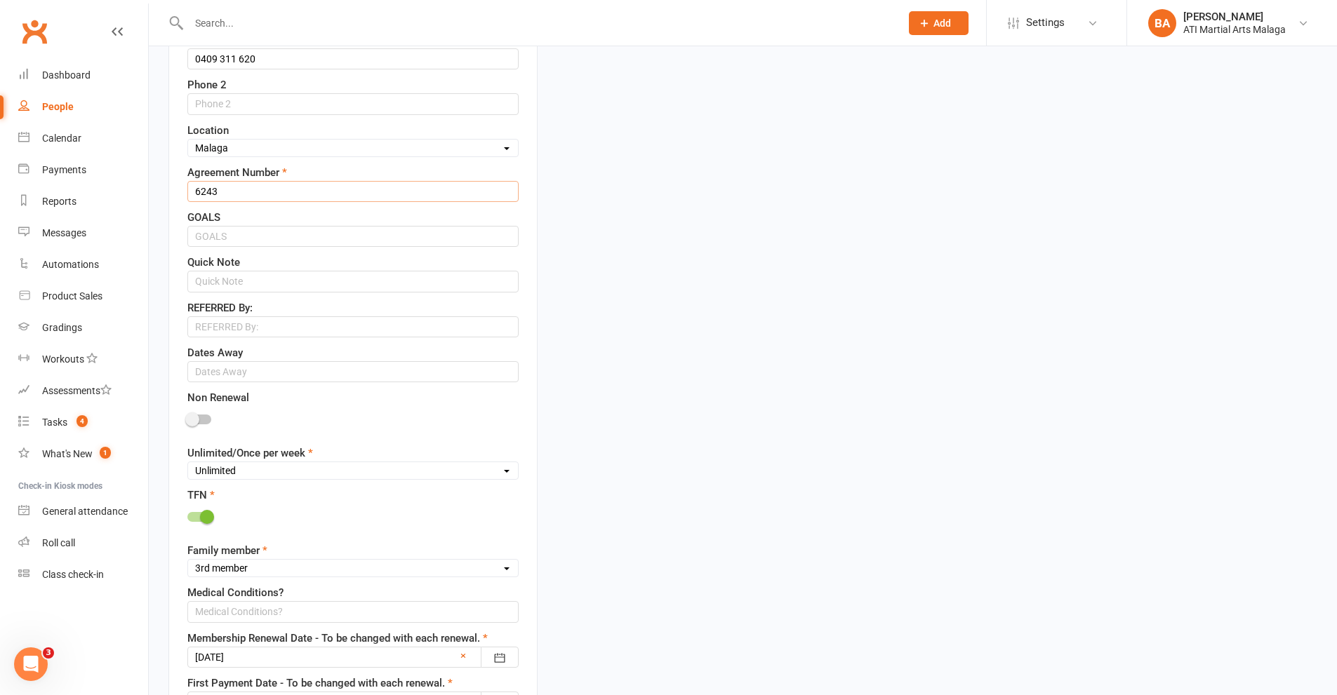
scroll to position [698, 0]
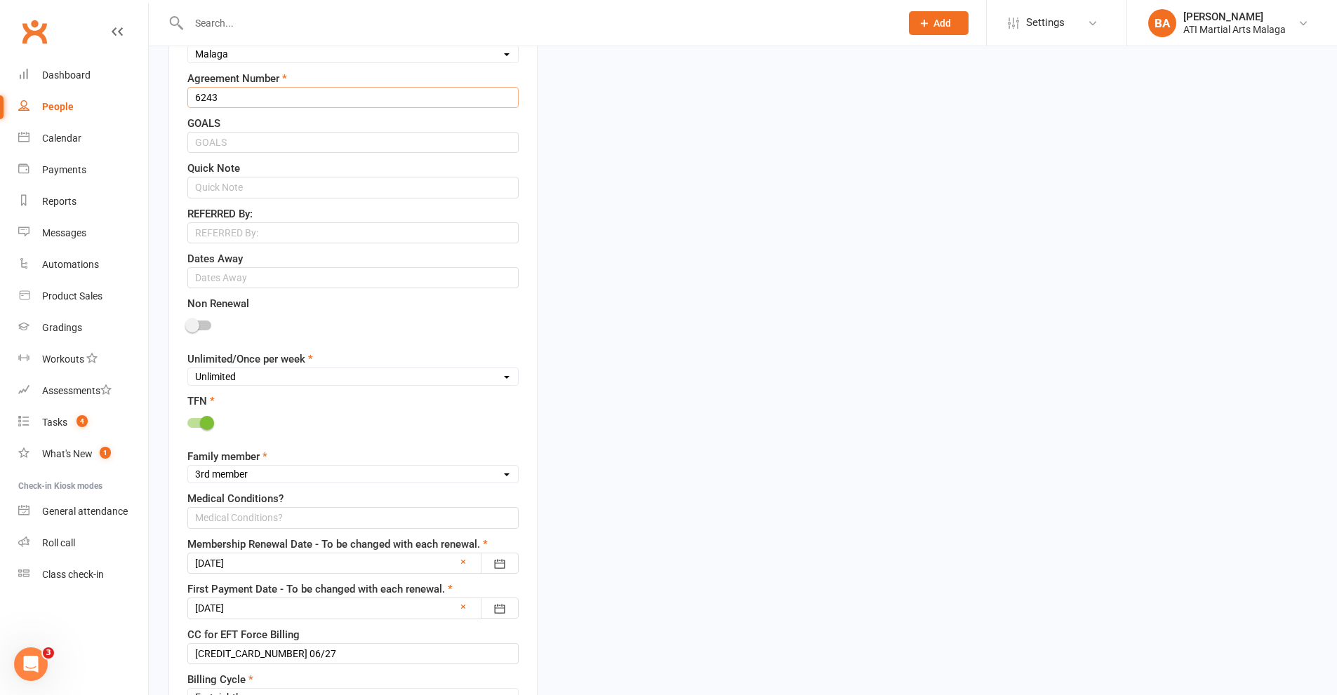
type input "6243"
click at [347, 386] on div "Unlimited Once Per Week Limited - 3 days a week Academy Twice a week(Satellite …" at bounding box center [352, 377] width 331 height 18
click at [349, 380] on select "Unlimited Once Per Week Limited - 3 days a week Academy Twice a week(Satellite …" at bounding box center [353, 376] width 330 height 15
select select "Once Per Week"
click at [188, 371] on select "Unlimited Once Per Week Limited - 3 days a week Academy Twice a week(Satellite …" at bounding box center [353, 376] width 330 height 15
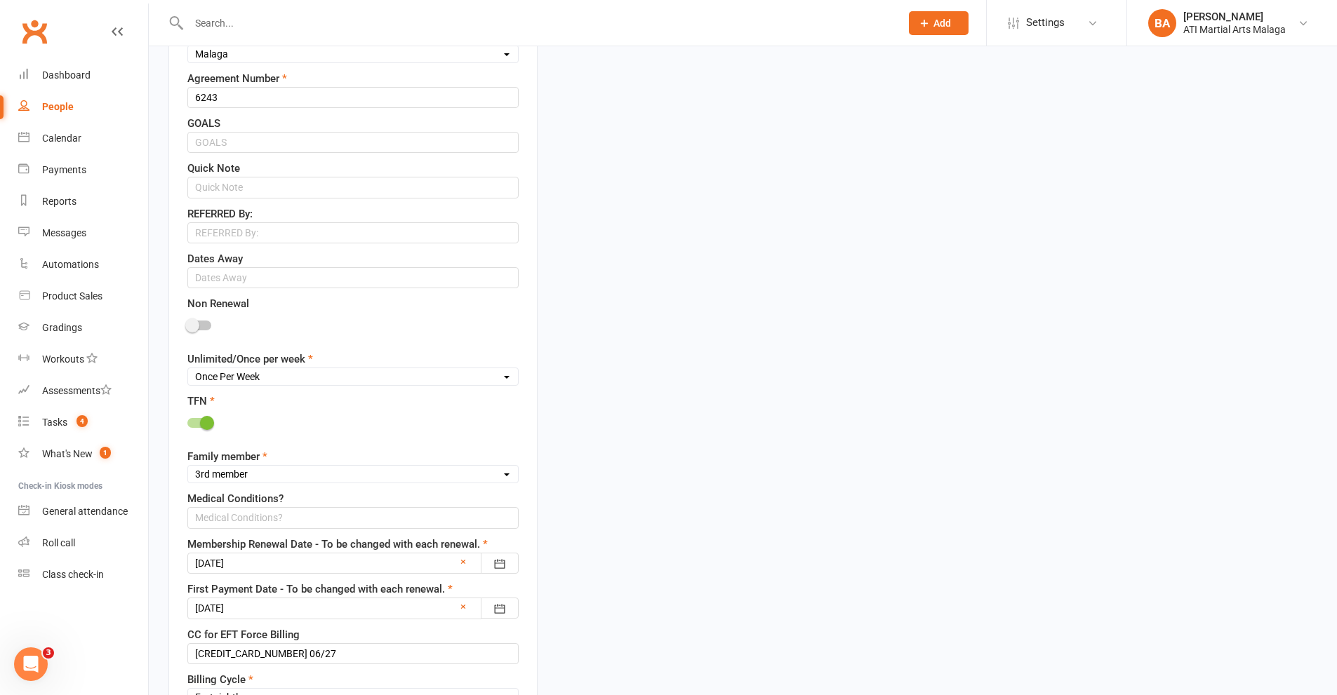
click at [300, 476] on select "Select 1st member 2nd member 3rd member 4th member 5th member 6th member 7th me…" at bounding box center [353, 474] width 330 height 15
select select "2nd member"
click at [188, 469] on select "Select 1st member 2nd member 3rd member 4th member 5th member 6th member 7th me…" at bounding box center [353, 474] width 330 height 15
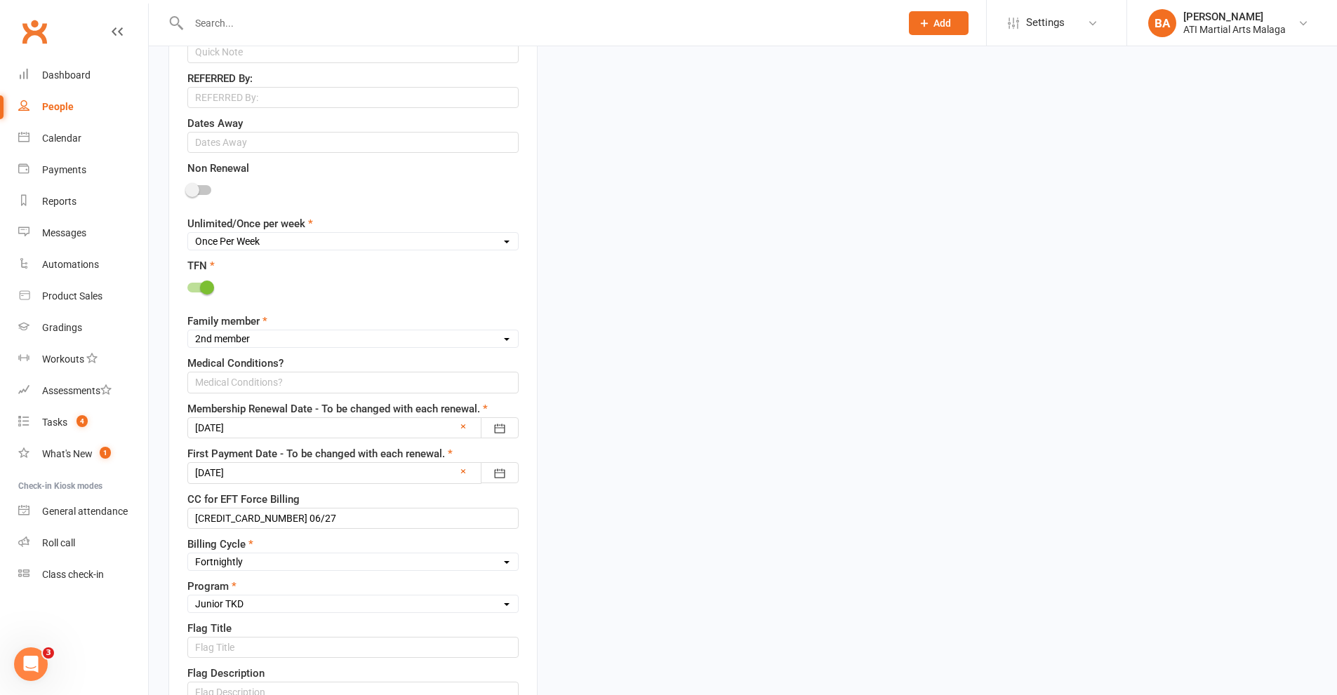
scroll to position [908, 0]
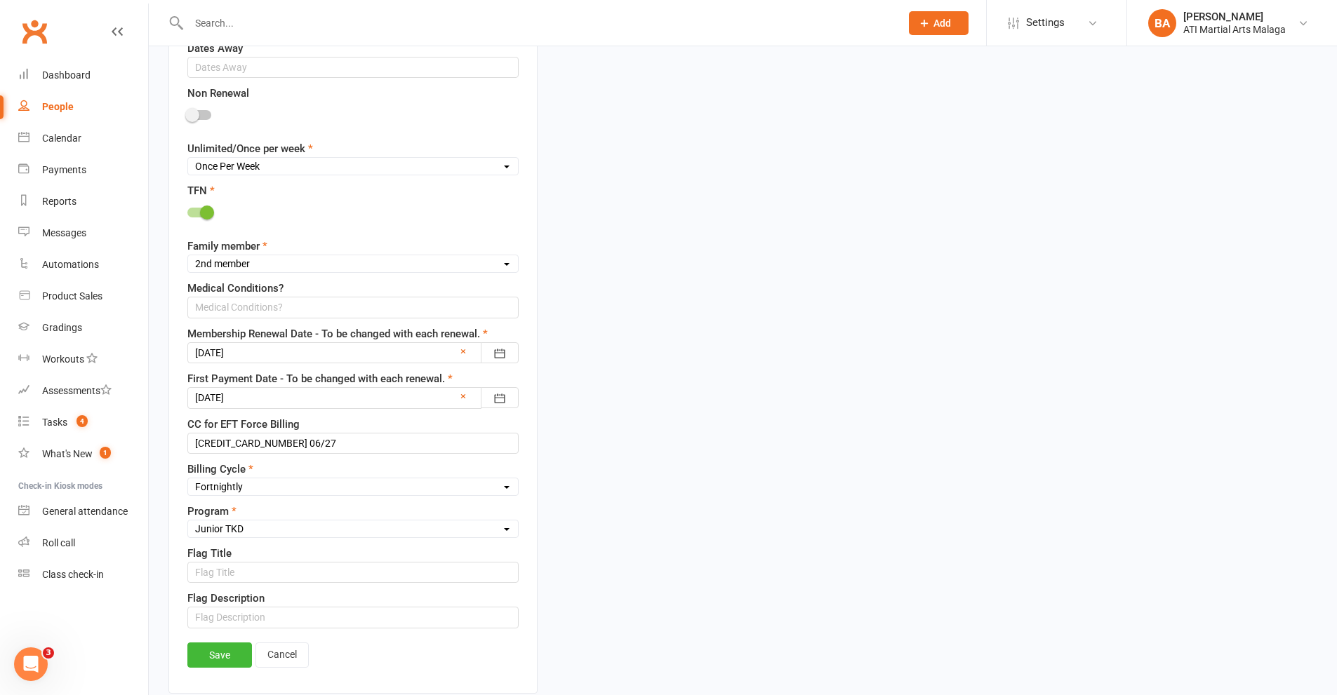
click at [308, 356] on div at bounding box center [352, 352] width 331 height 21
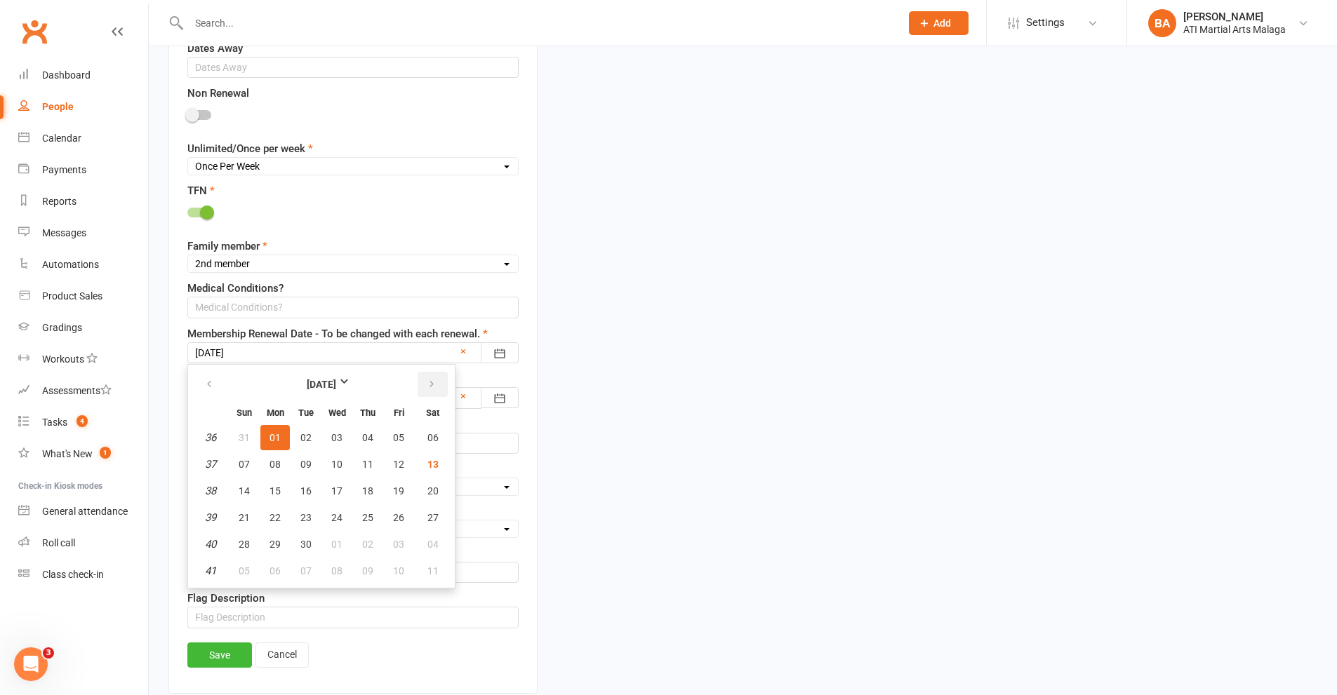
click at [439, 388] on button "button" at bounding box center [433, 384] width 30 height 25
click at [438, 388] on button "button" at bounding box center [433, 384] width 30 height 25
click at [366, 493] on span "15" at bounding box center [367, 491] width 11 height 11
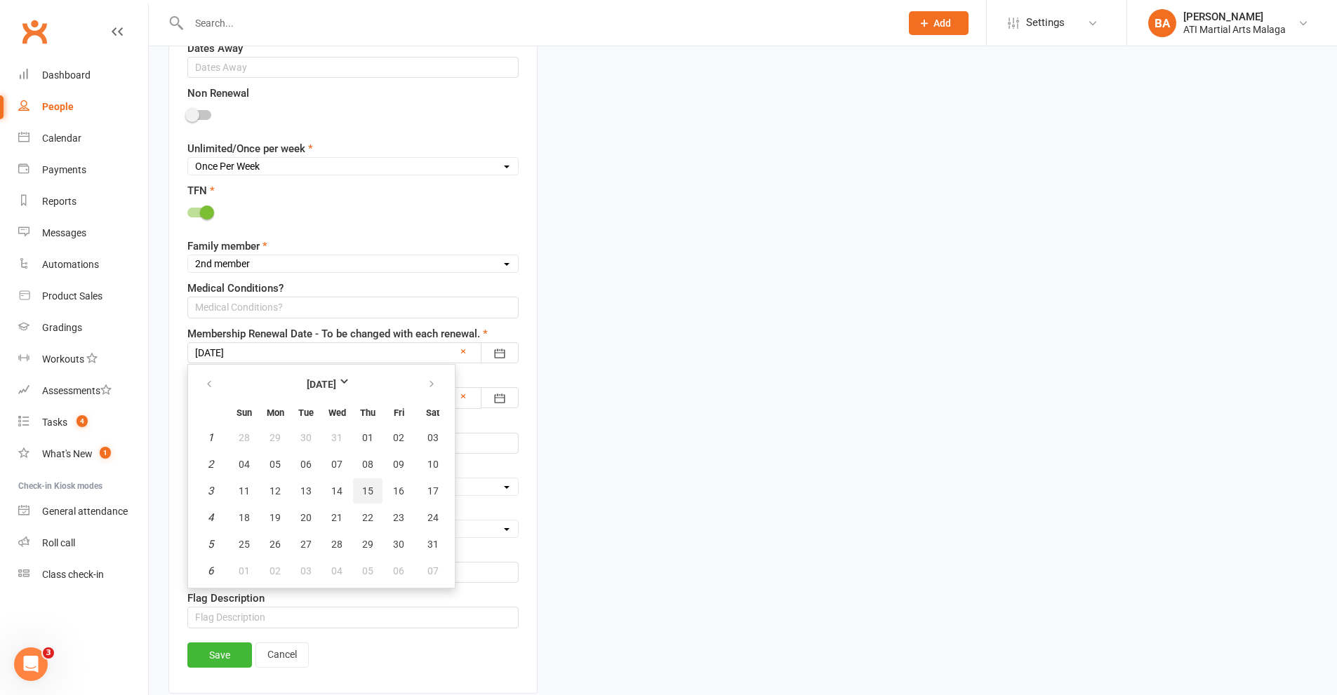
type input "[DATE]"
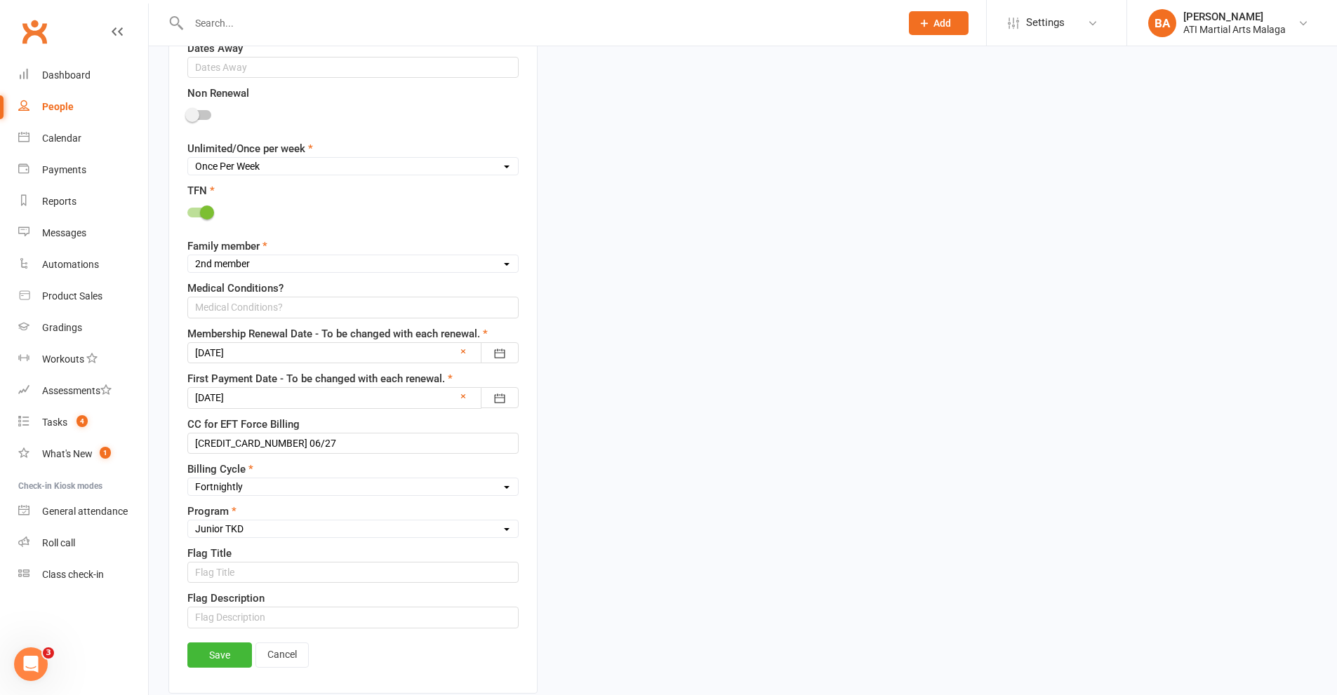
click at [403, 403] on div at bounding box center [352, 397] width 331 height 21
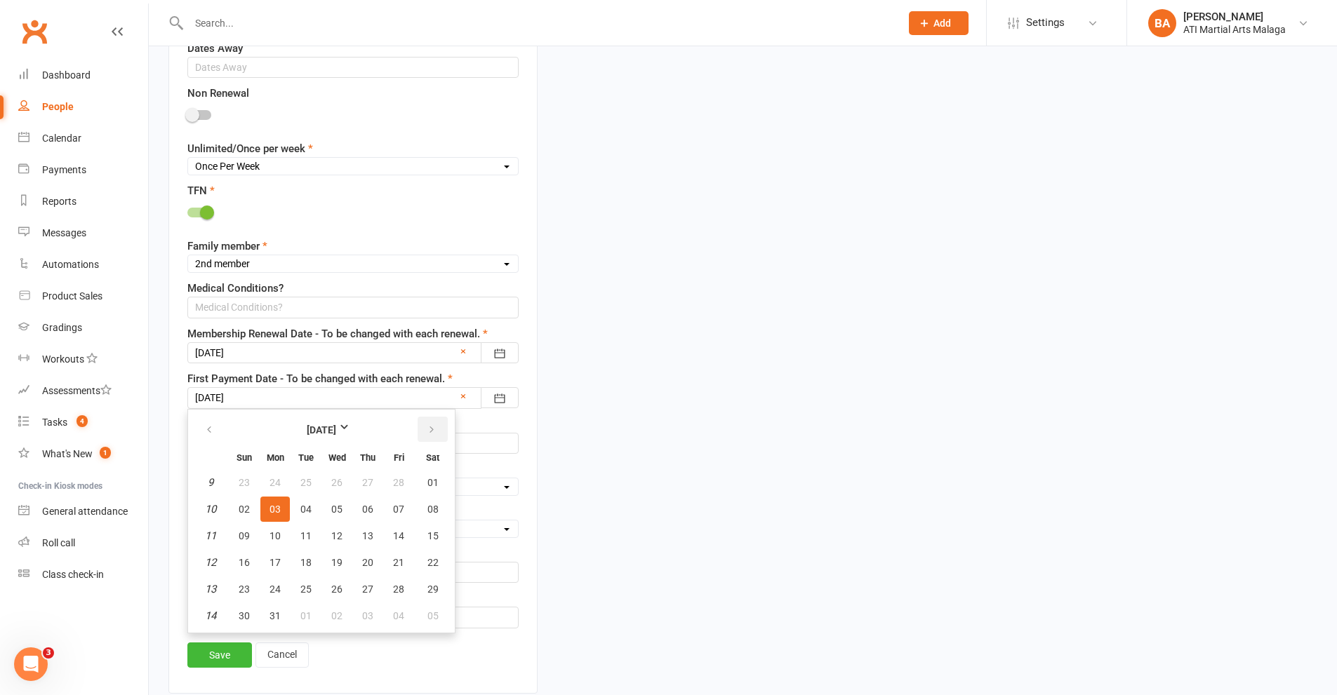
click at [441, 427] on button "button" at bounding box center [433, 429] width 30 height 25
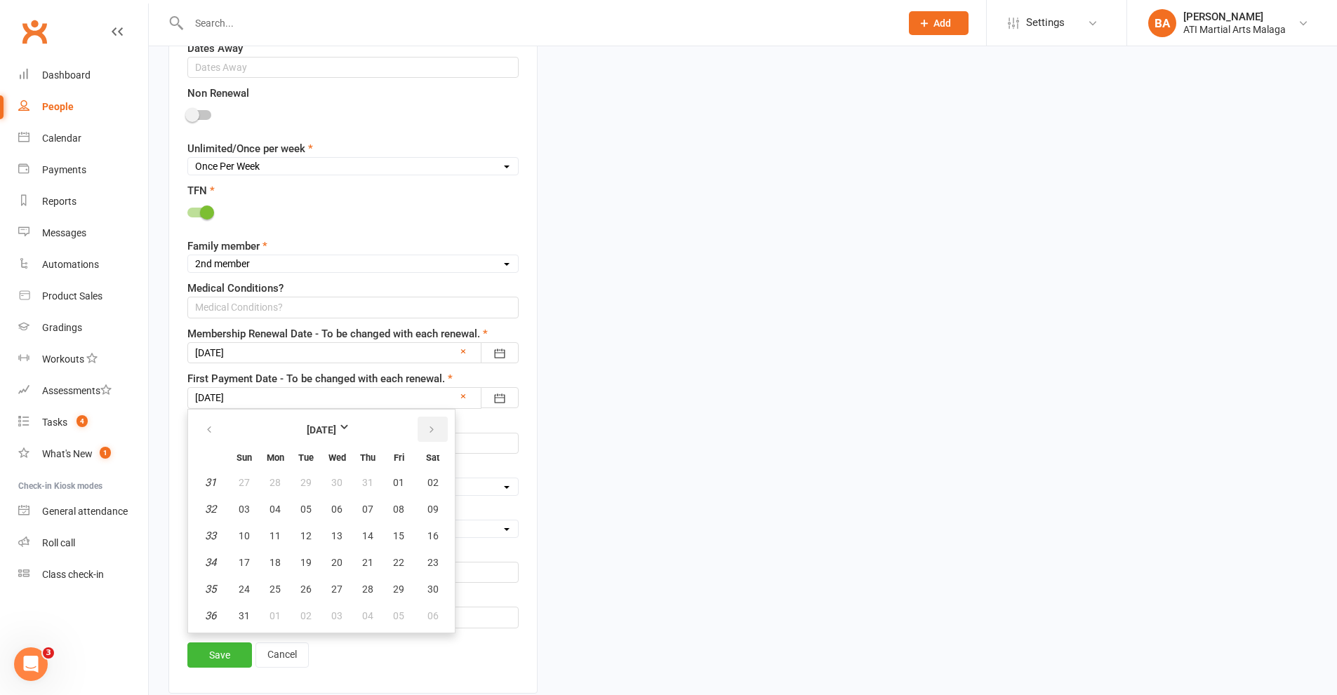
click at [441, 427] on button "button" at bounding box center [433, 429] width 30 height 25
click at [267, 540] on button "15" at bounding box center [274, 536] width 29 height 25
type input "[DATE]"
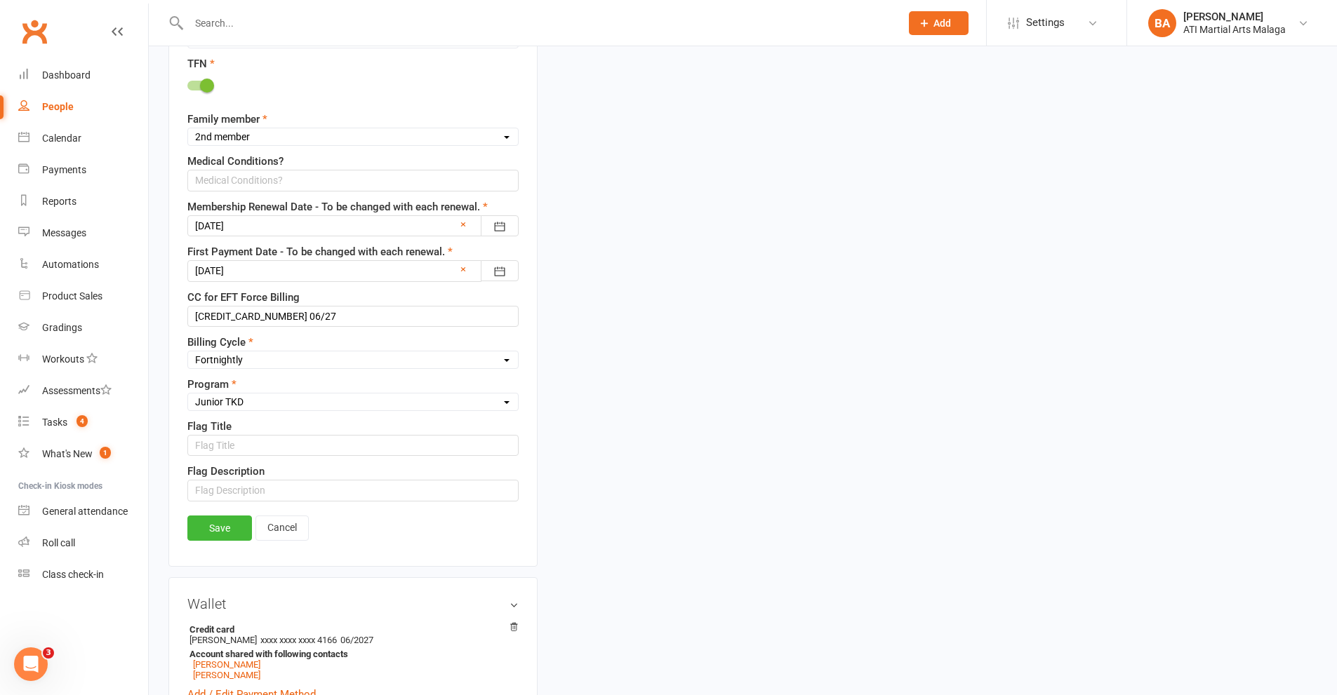
scroll to position [1048, 0]
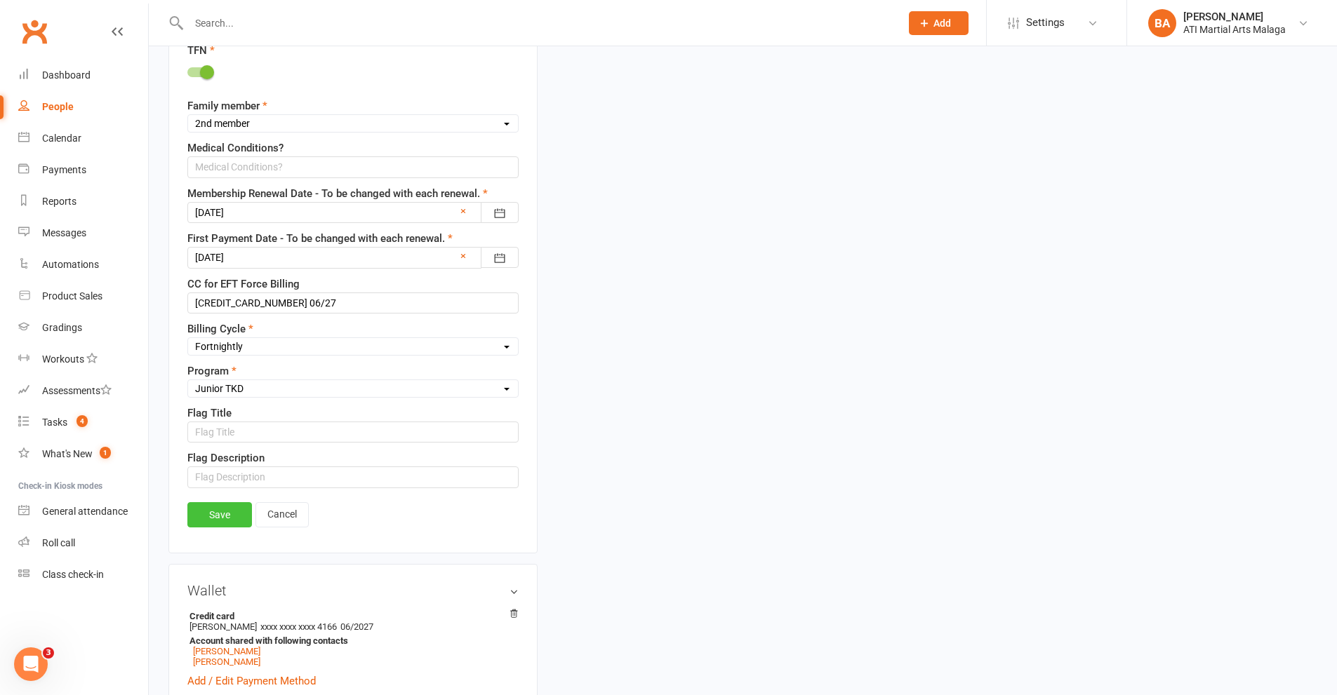
click at [234, 515] on link "Save" at bounding box center [219, 514] width 65 height 25
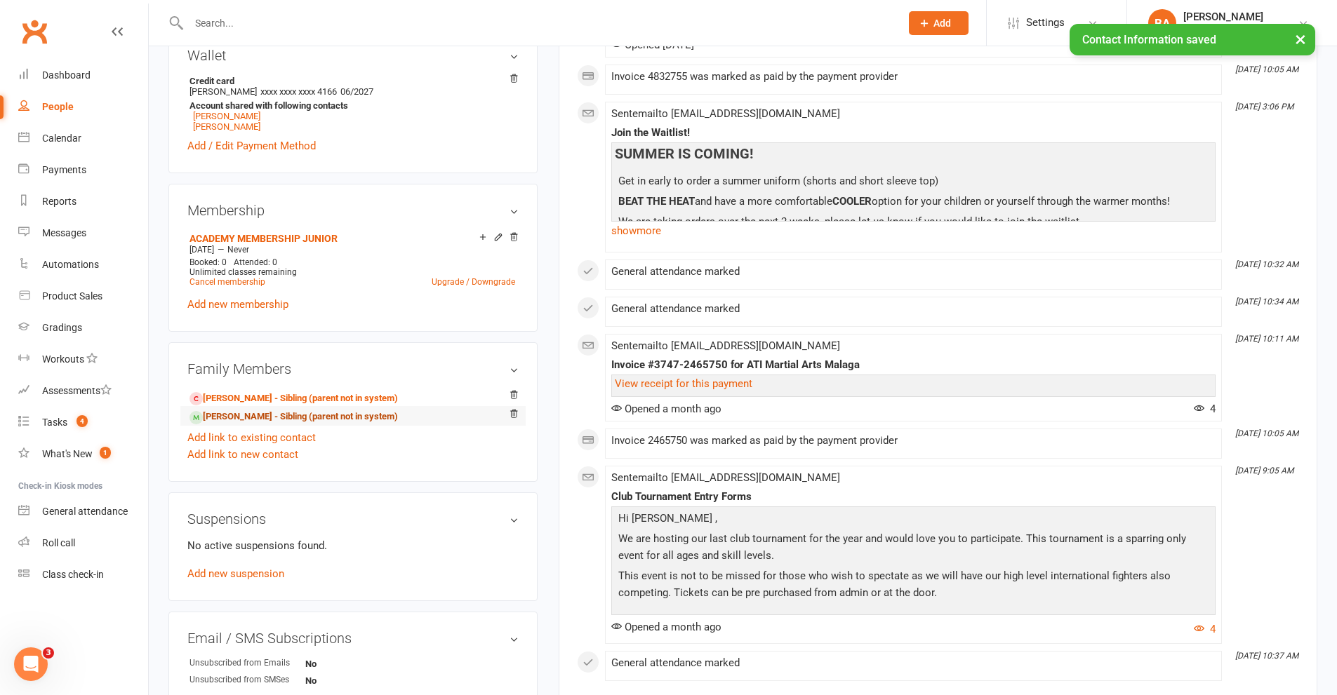
click at [242, 418] on link "[PERSON_NAME] - Sibling (parent not in system)" at bounding box center [293, 417] width 208 height 15
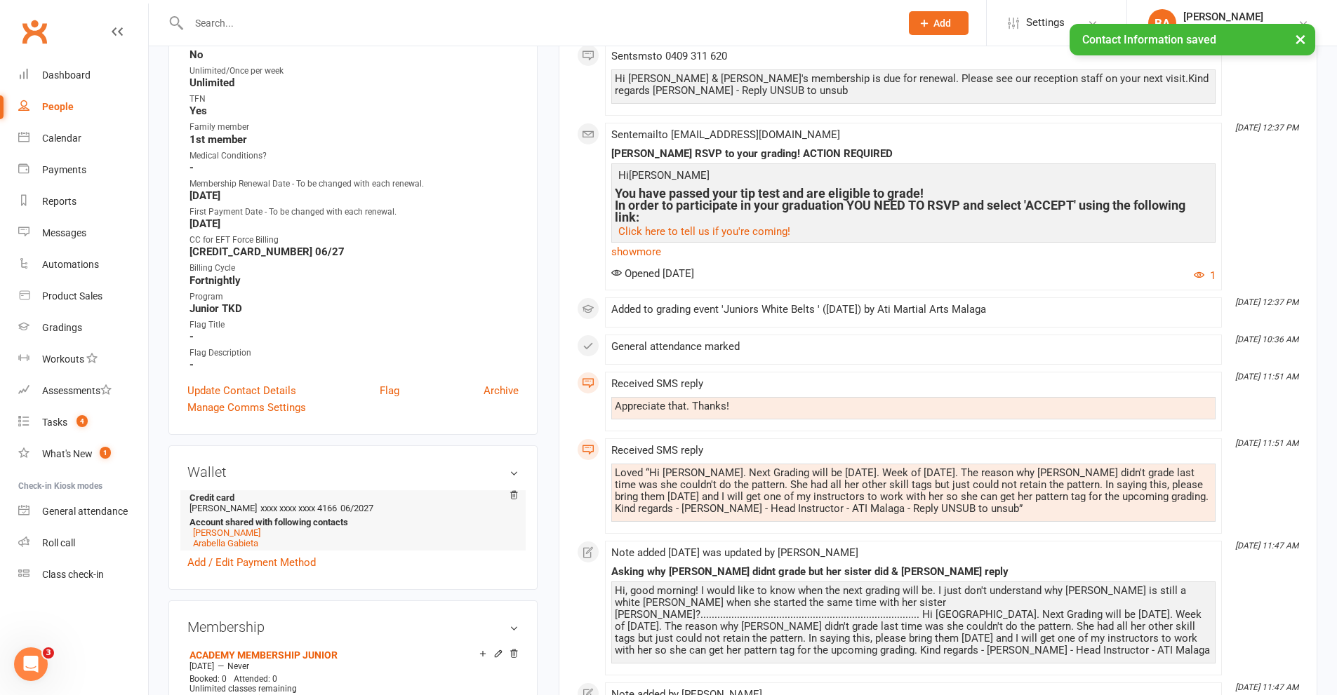
scroll to position [772, 0]
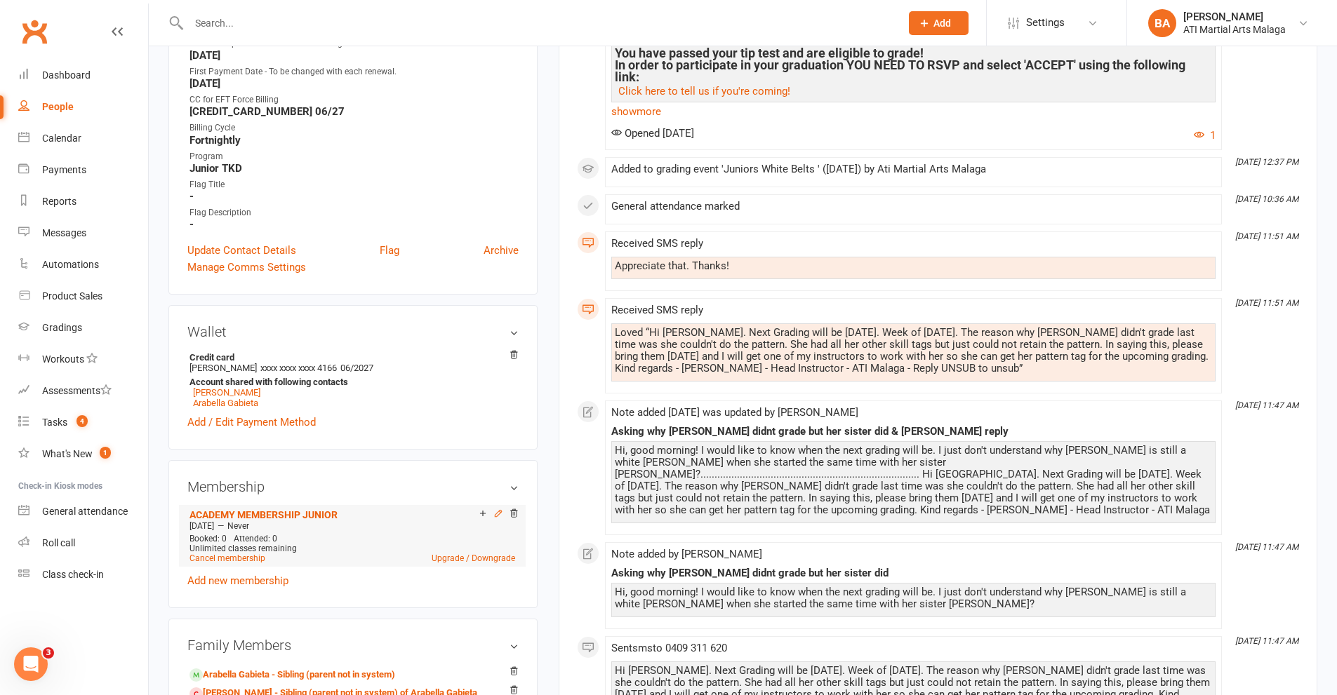
click at [494, 518] on icon at bounding box center [498, 514] width 10 height 10
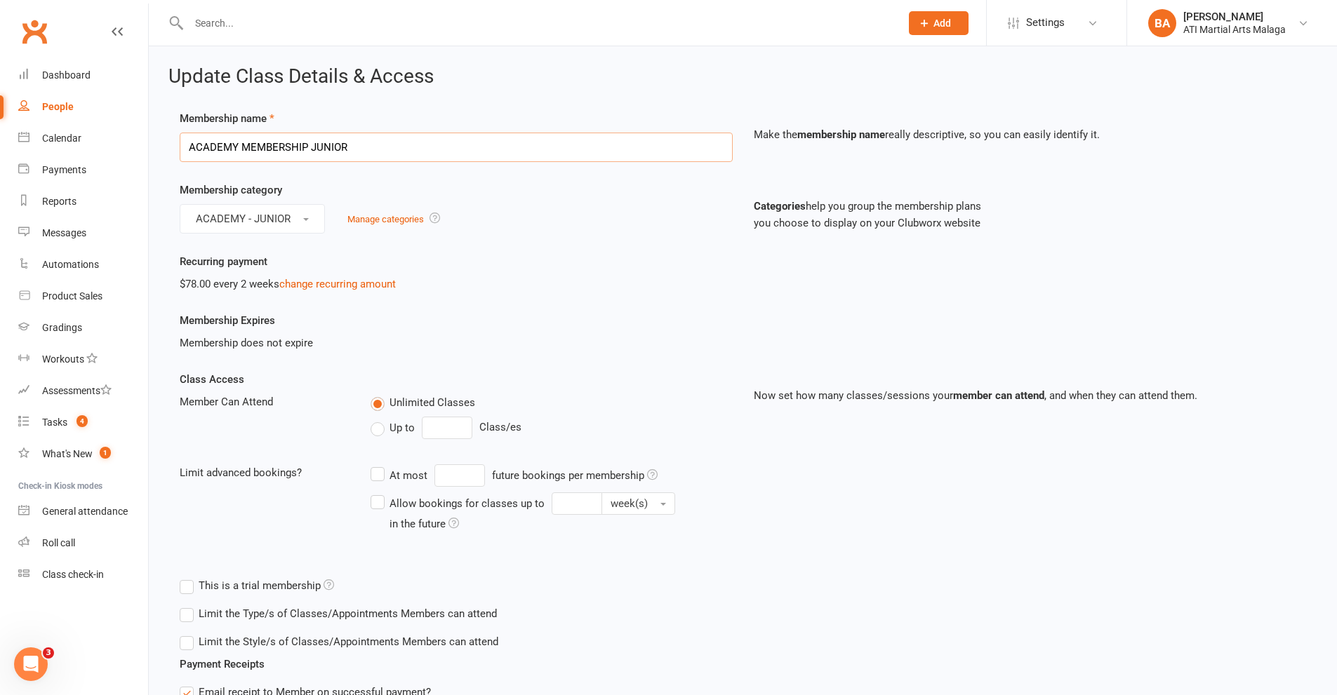
click at [429, 145] on input "ACADEMY MEMBERSHIP JUNIOR" at bounding box center [456, 147] width 553 height 29
drag, startPoint x: 421, startPoint y: 149, endPoint x: 0, endPoint y: 173, distance: 421.8
click at [0, 173] on ui-view "Prospect Member Non-attending contact Class / event Appointment Grading event T…" at bounding box center [668, 510] width 1337 height 1013
type input "Once per week Junior"
click at [304, 218] on span "button" at bounding box center [306, 219] width 6 height 3
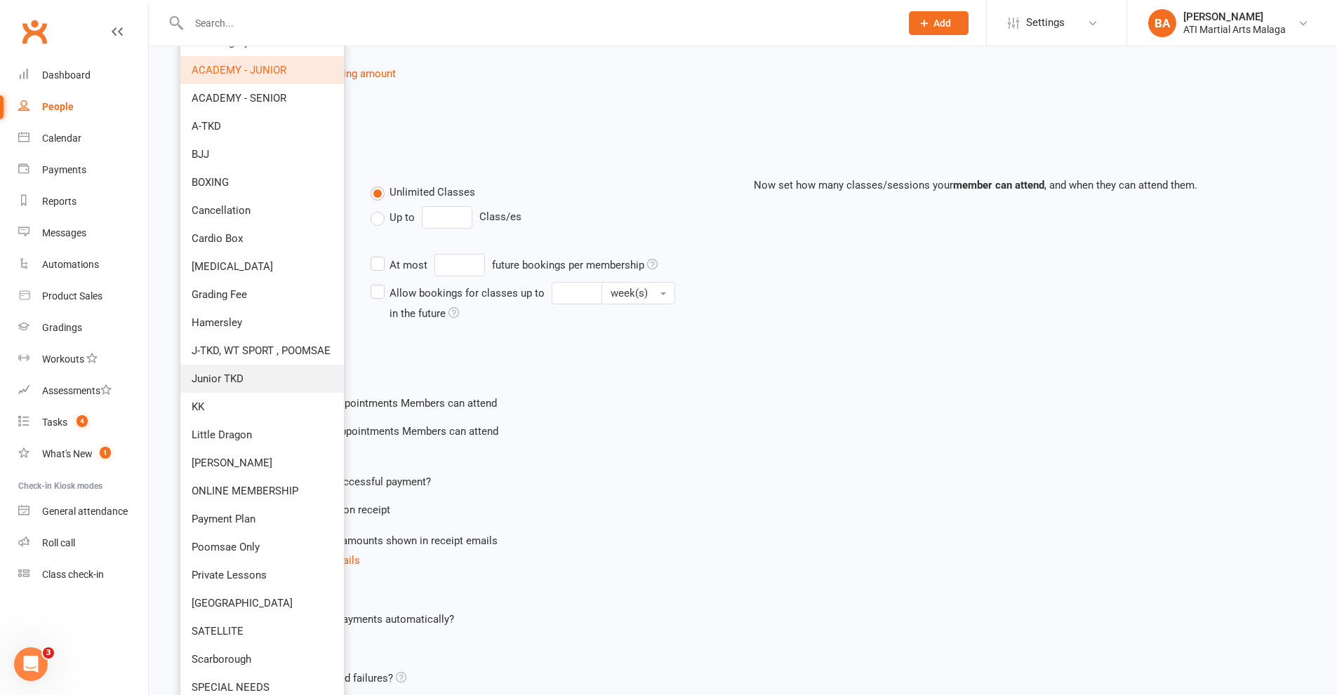
click at [264, 382] on link "Junior TKD" at bounding box center [262, 379] width 164 height 28
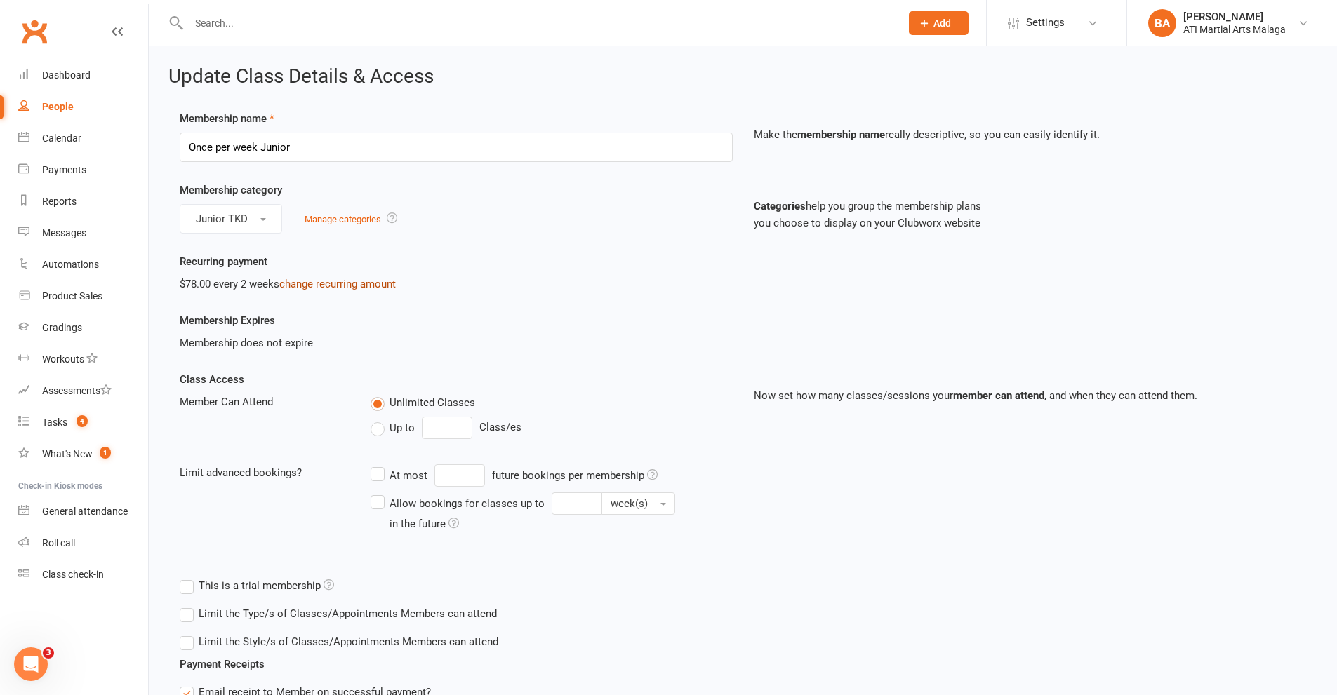
click at [343, 284] on link "change recurring amount" at bounding box center [337, 284] width 116 height 13
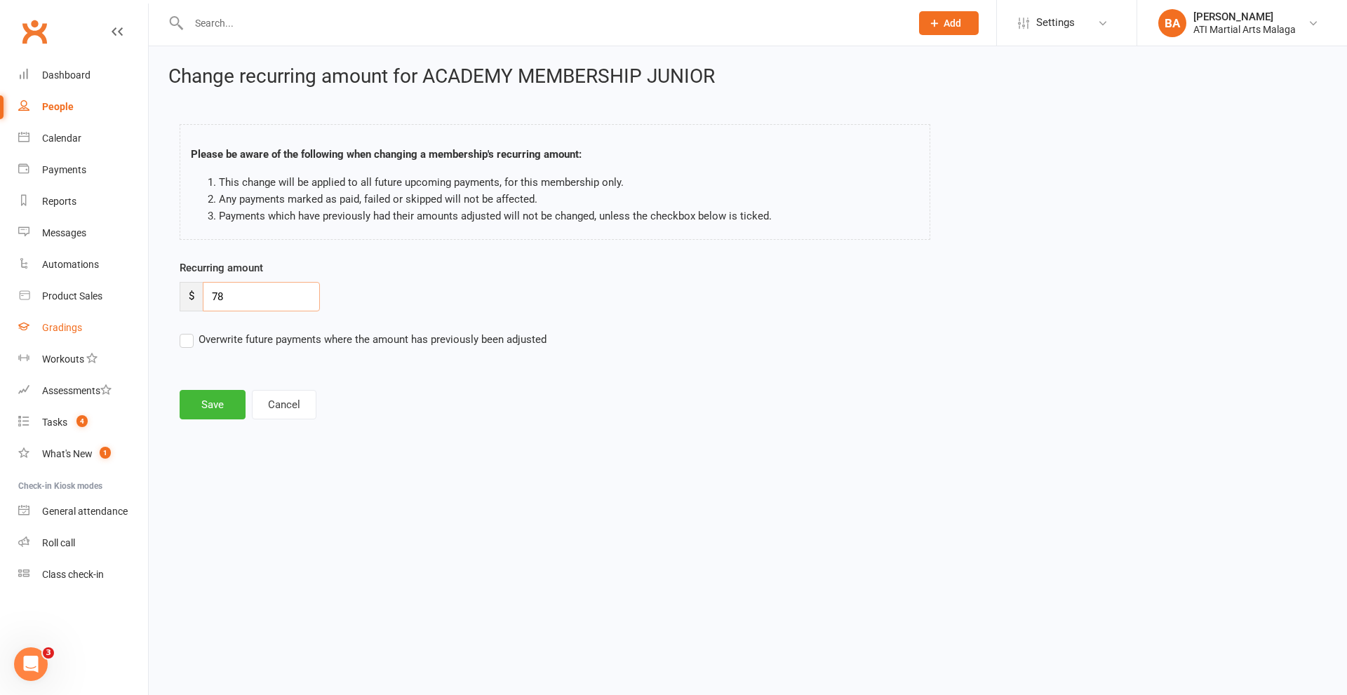
click at [84, 313] on ui-view "Prospect Member Non-attending contact Class / event Appointment Grading event T…" at bounding box center [673, 223] width 1347 height 439
type input "60"
drag, startPoint x: 218, startPoint y: 415, endPoint x: 291, endPoint y: 376, distance: 82.6
click at [218, 415] on button "Save" at bounding box center [213, 404] width 66 height 29
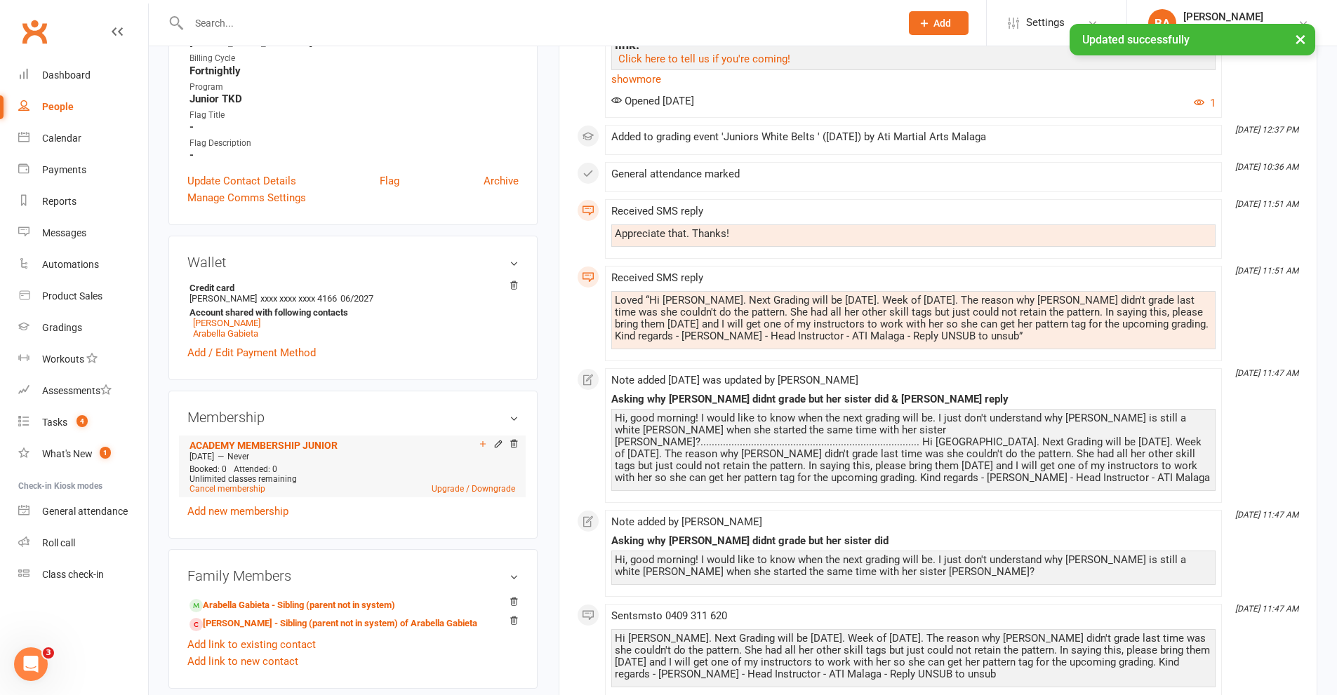
scroll to position [842, 0]
click at [497, 444] on icon at bounding box center [498, 444] width 10 height 10
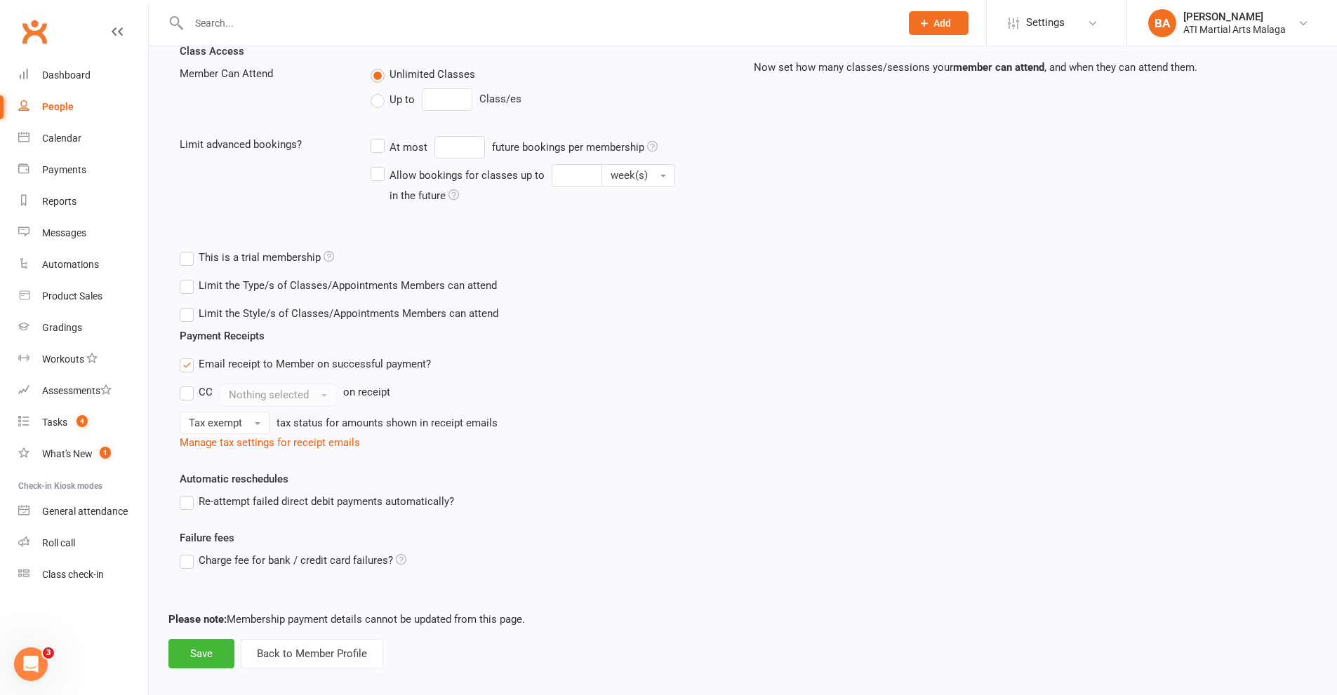
scroll to position [342, 0]
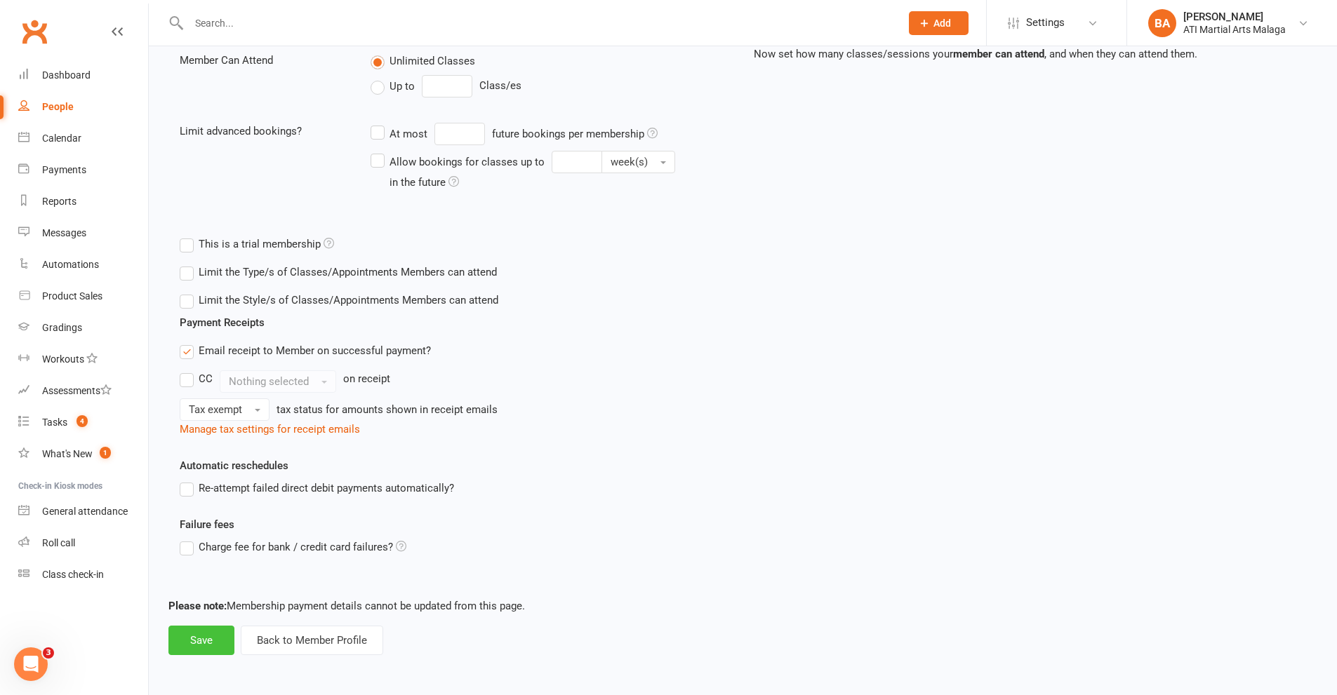
click at [204, 632] on button "Save" at bounding box center [201, 640] width 66 height 29
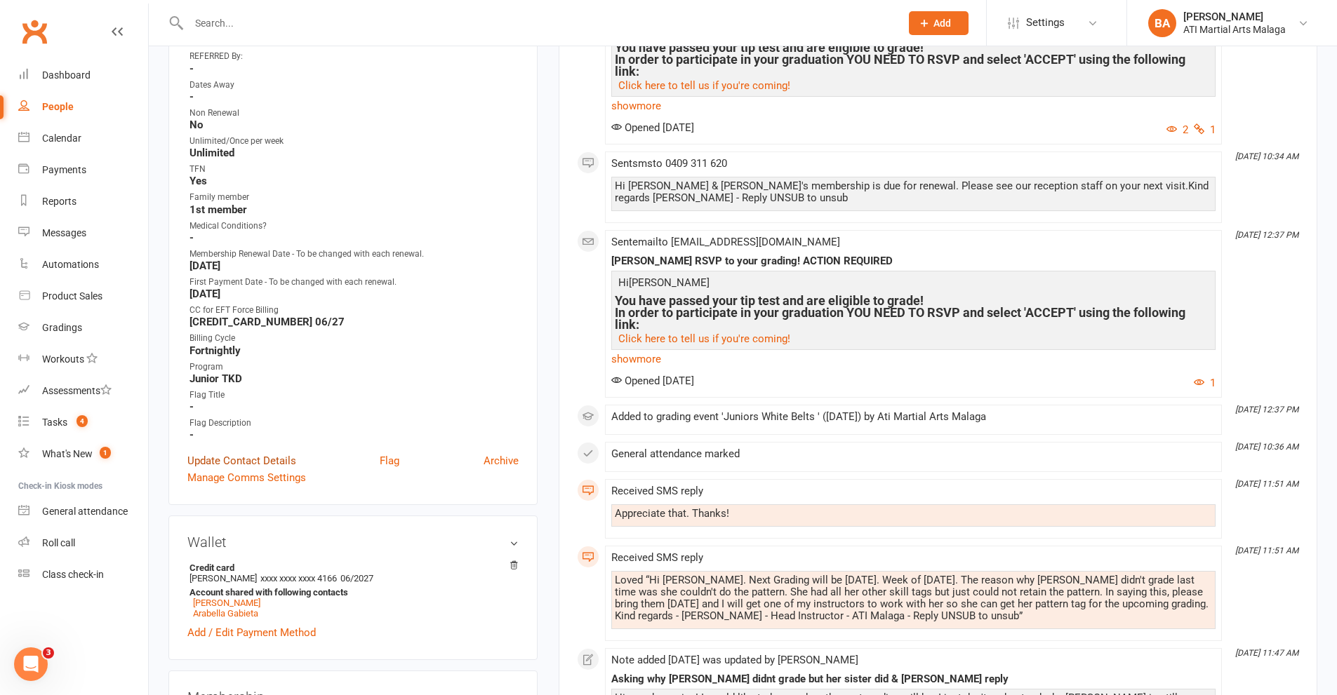
click at [266, 462] on link "Update Contact Details" at bounding box center [241, 461] width 109 height 17
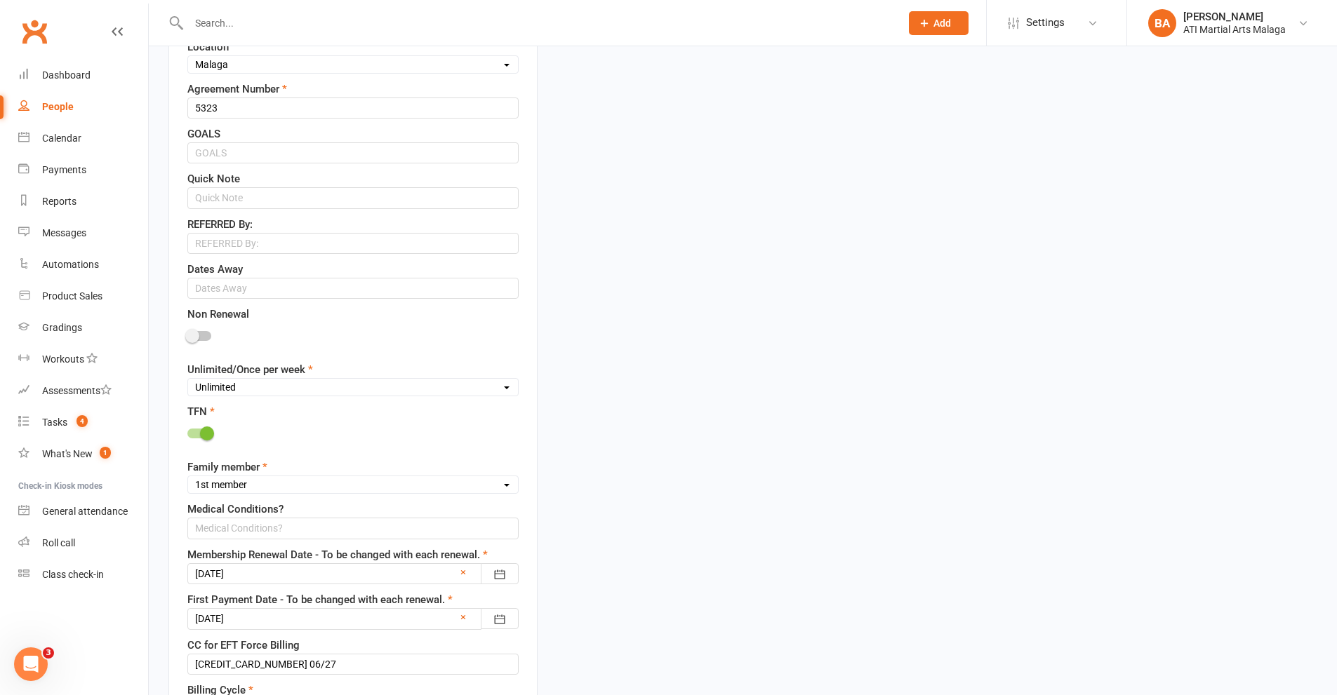
scroll to position [698, 0]
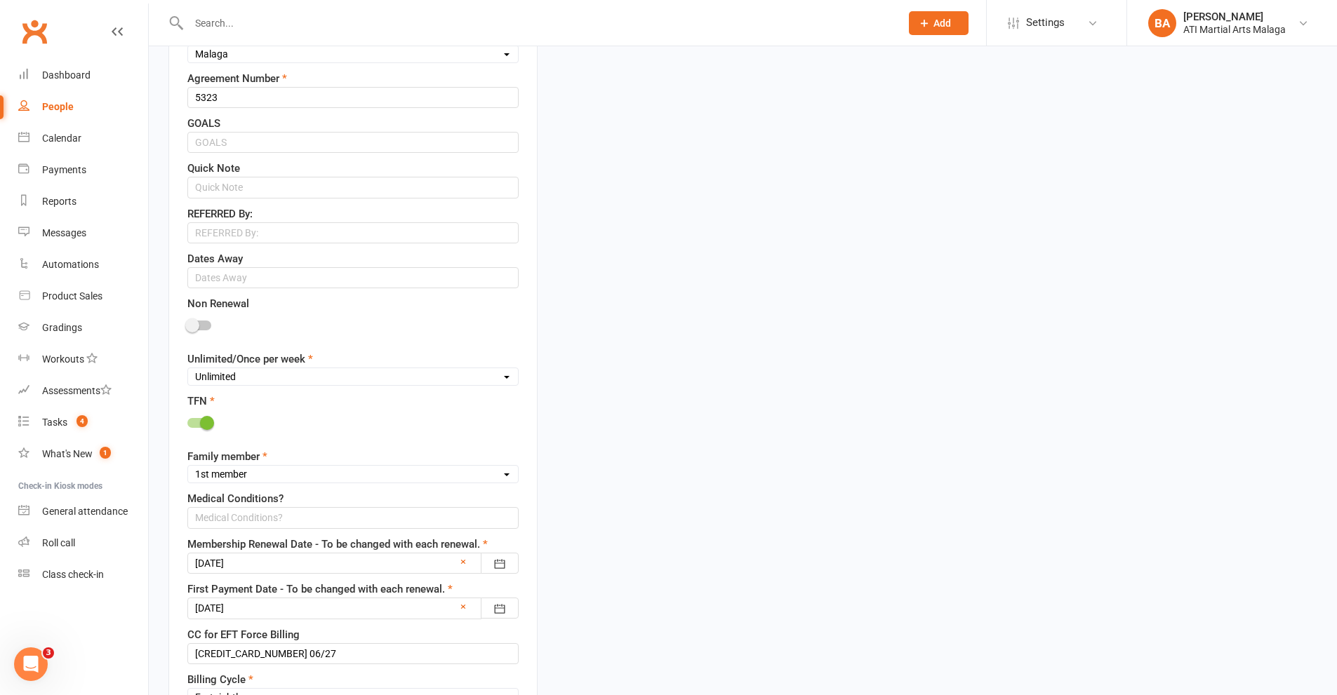
click at [406, 384] on select "Unlimited Once Per Week Limited - 3 days a week Academy Twice a week(Satellite …" at bounding box center [353, 376] width 330 height 15
select select "Once Per Week"
click at [188, 371] on select "Unlimited Once Per Week Limited - 3 days a week Academy Twice a week(Satellite …" at bounding box center [353, 376] width 330 height 15
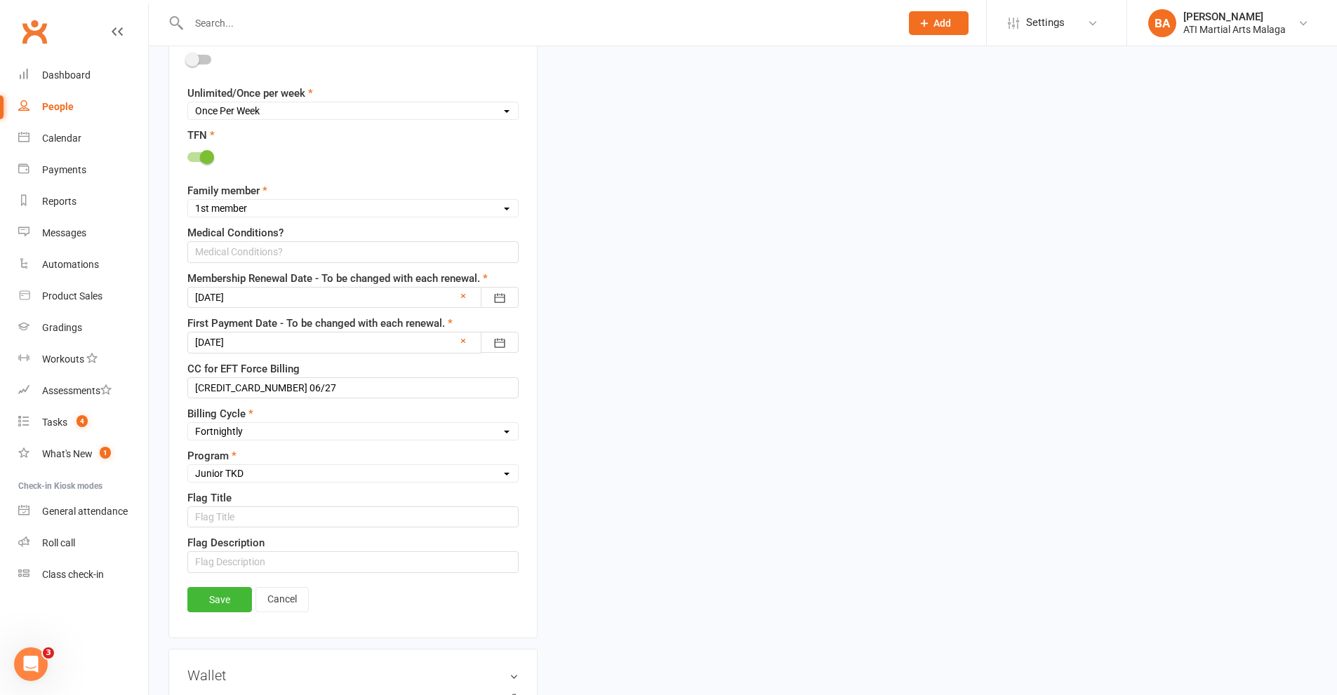
scroll to position [978, 0]
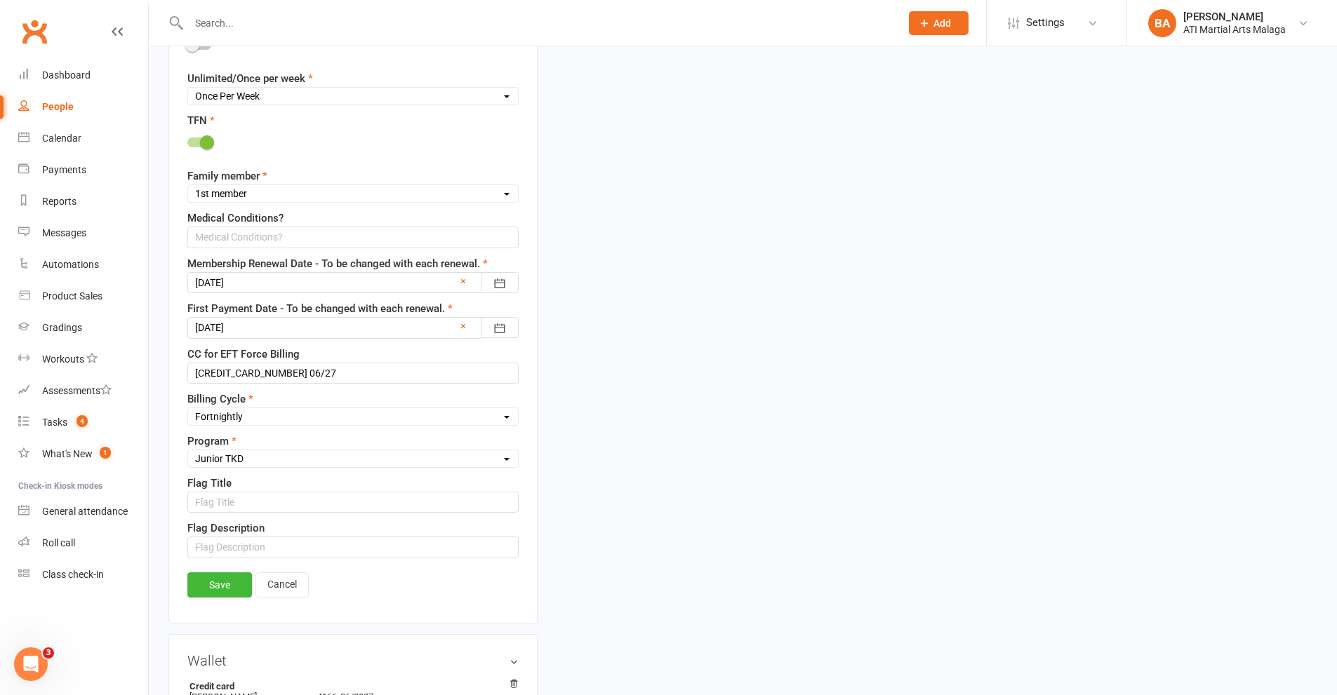
click at [422, 279] on div at bounding box center [352, 282] width 331 height 21
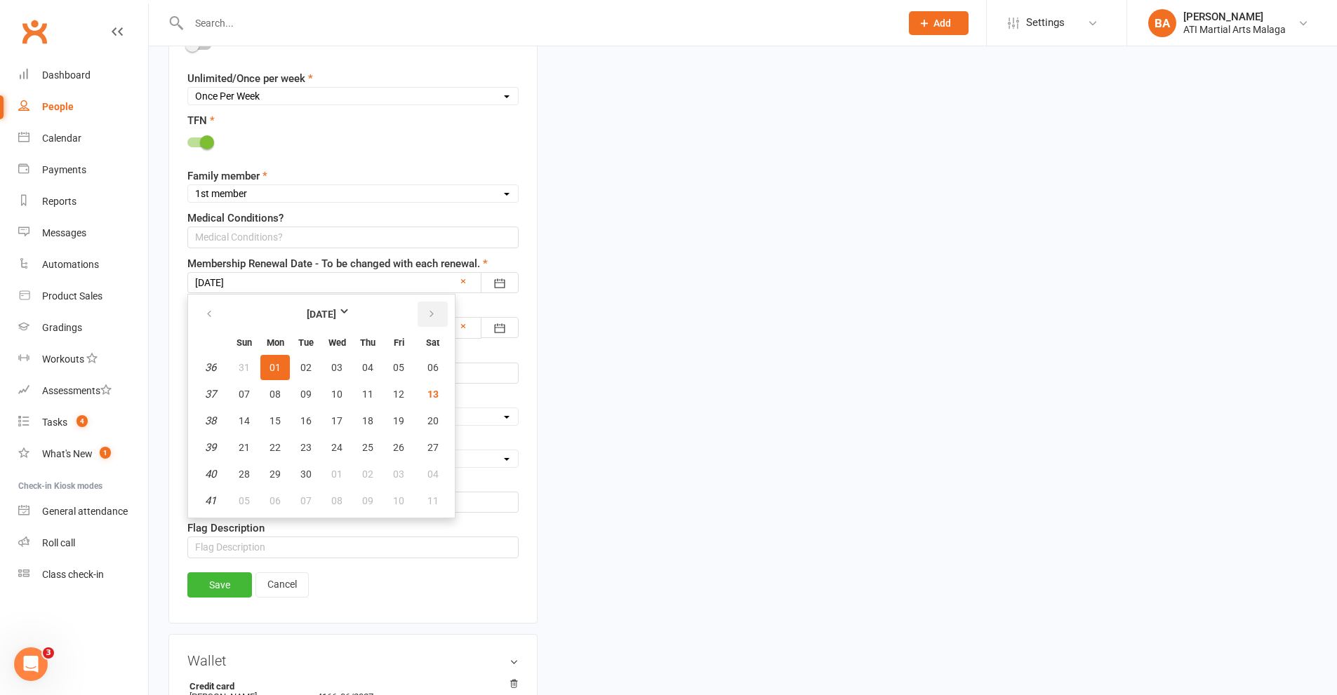
click at [436, 312] on button "button" at bounding box center [433, 314] width 30 height 25
click at [367, 425] on span "15" at bounding box center [367, 420] width 11 height 11
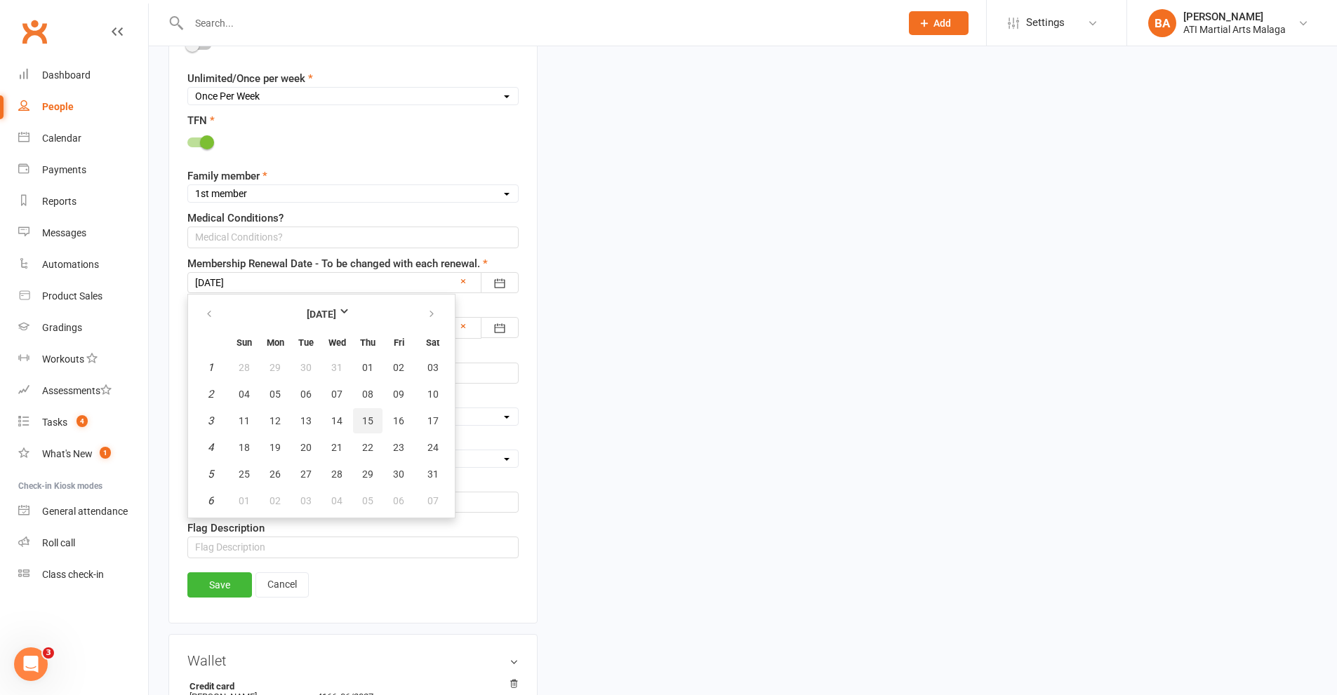
type input "[DATE]"
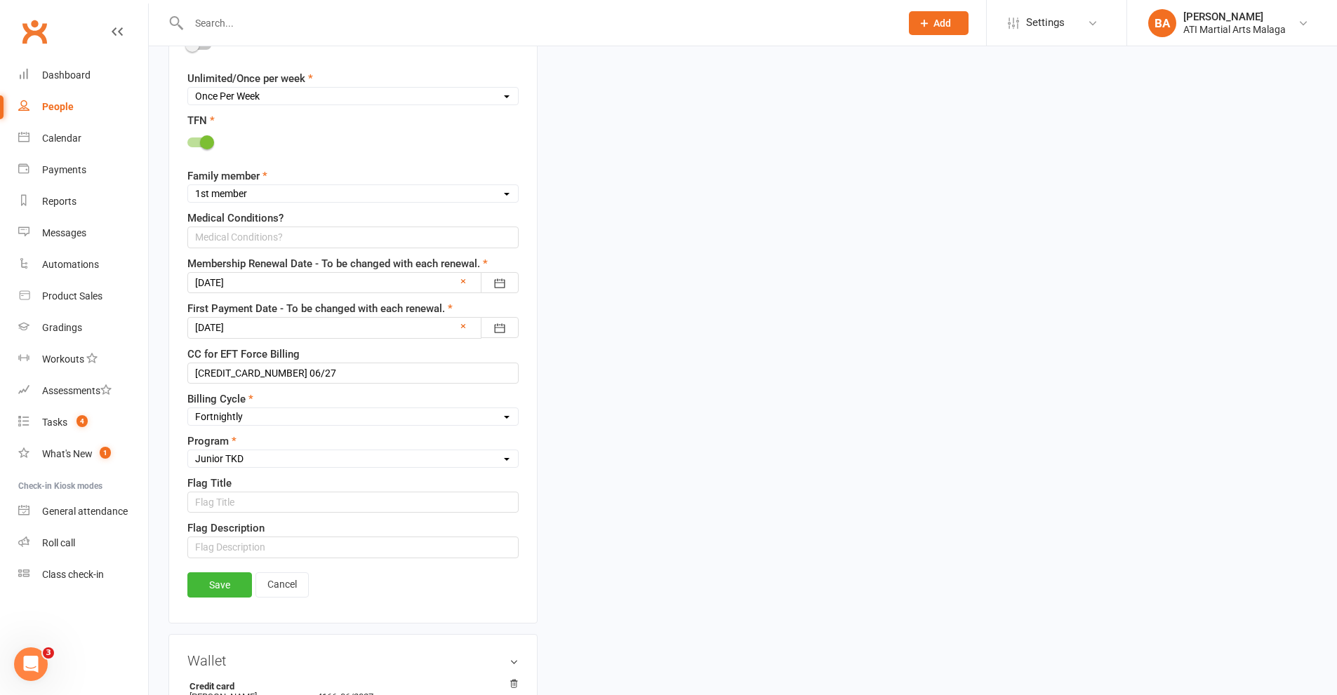
click at [351, 333] on div at bounding box center [352, 327] width 331 height 21
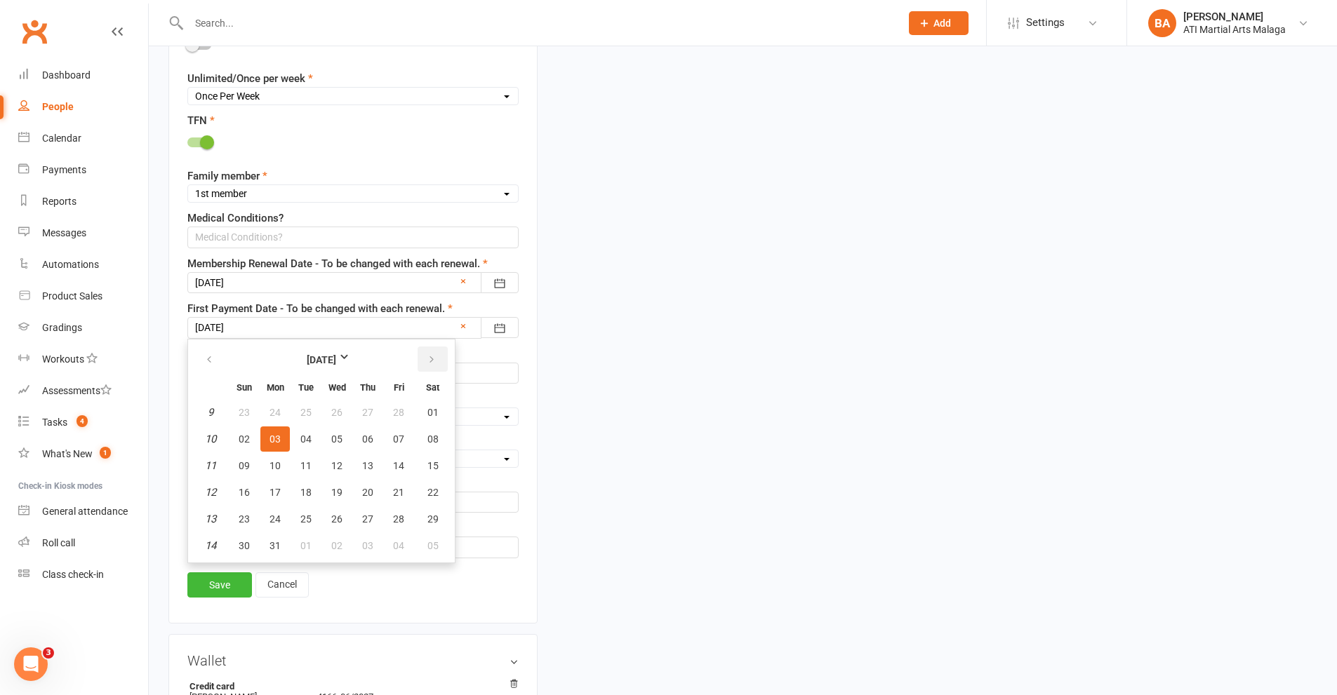
click at [429, 355] on icon "button" at bounding box center [432, 359] width 10 height 11
click at [430, 356] on icon "button" at bounding box center [432, 359] width 10 height 11
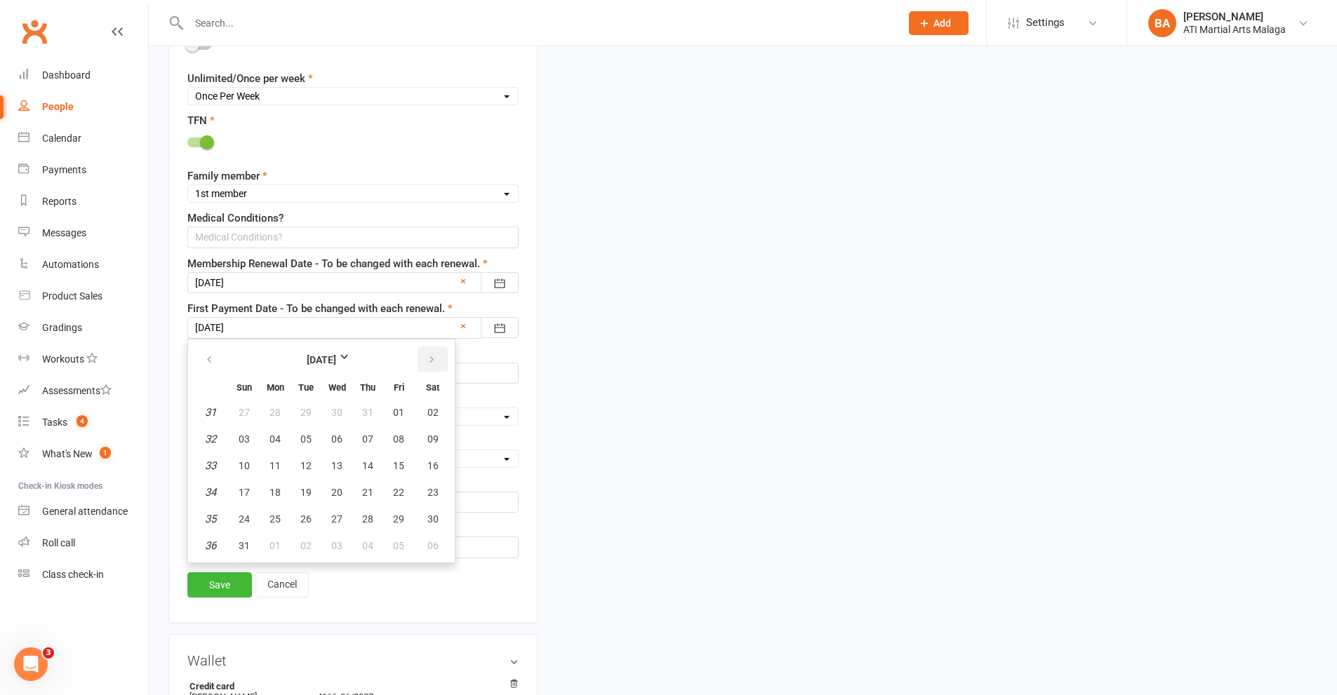
click at [430, 356] on icon "button" at bounding box center [432, 359] width 10 height 11
click at [285, 468] on button "15" at bounding box center [274, 465] width 29 height 25
type input "[DATE]"
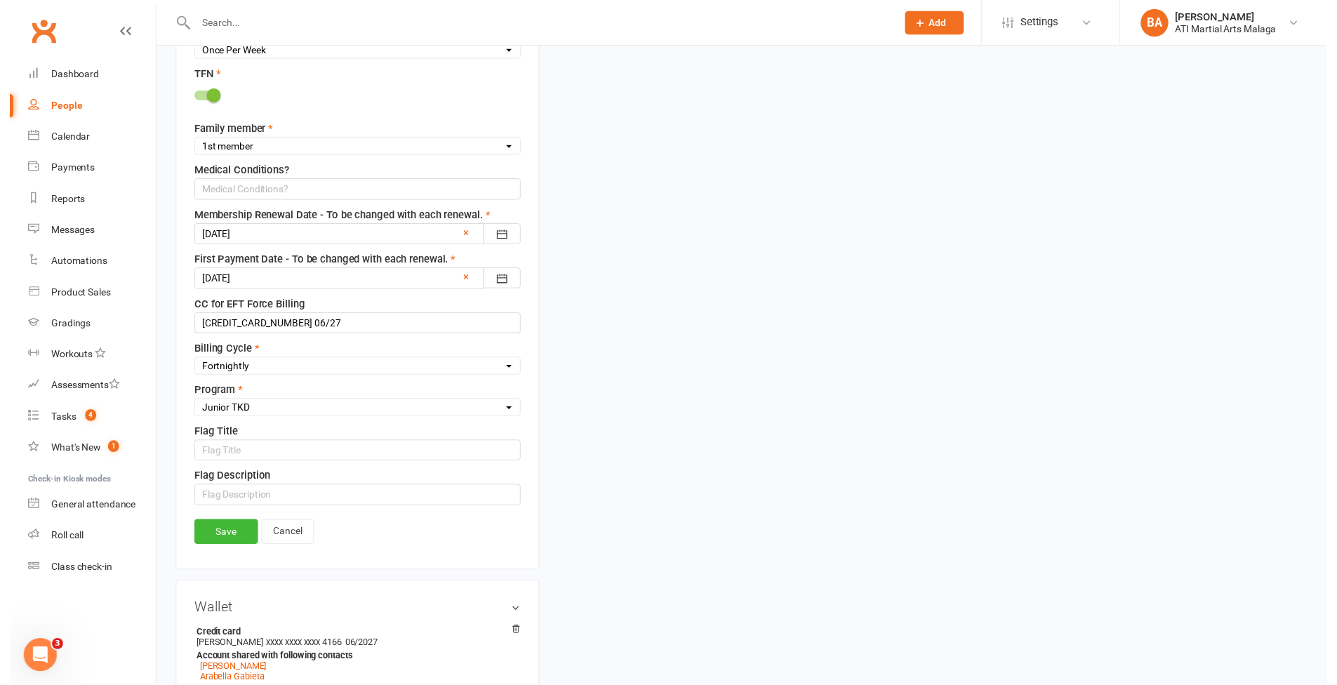
scroll to position [1048, 0]
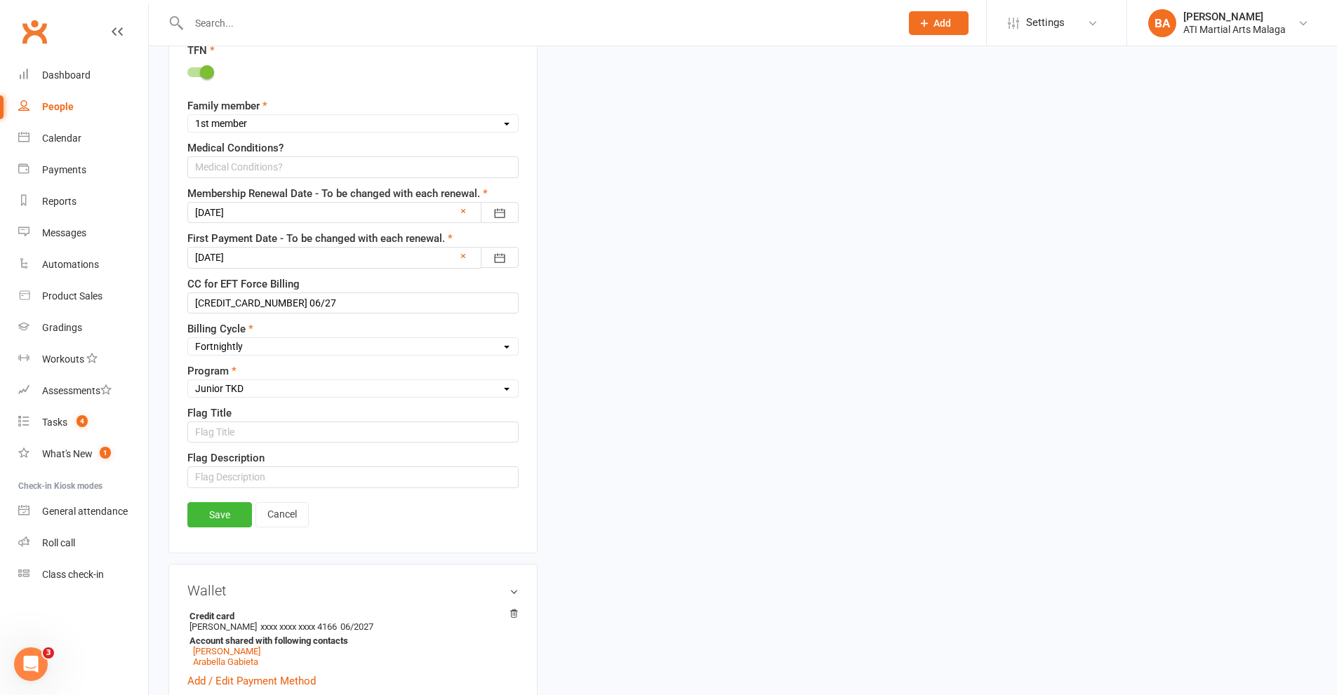
click at [228, 512] on link "Save" at bounding box center [219, 514] width 65 height 25
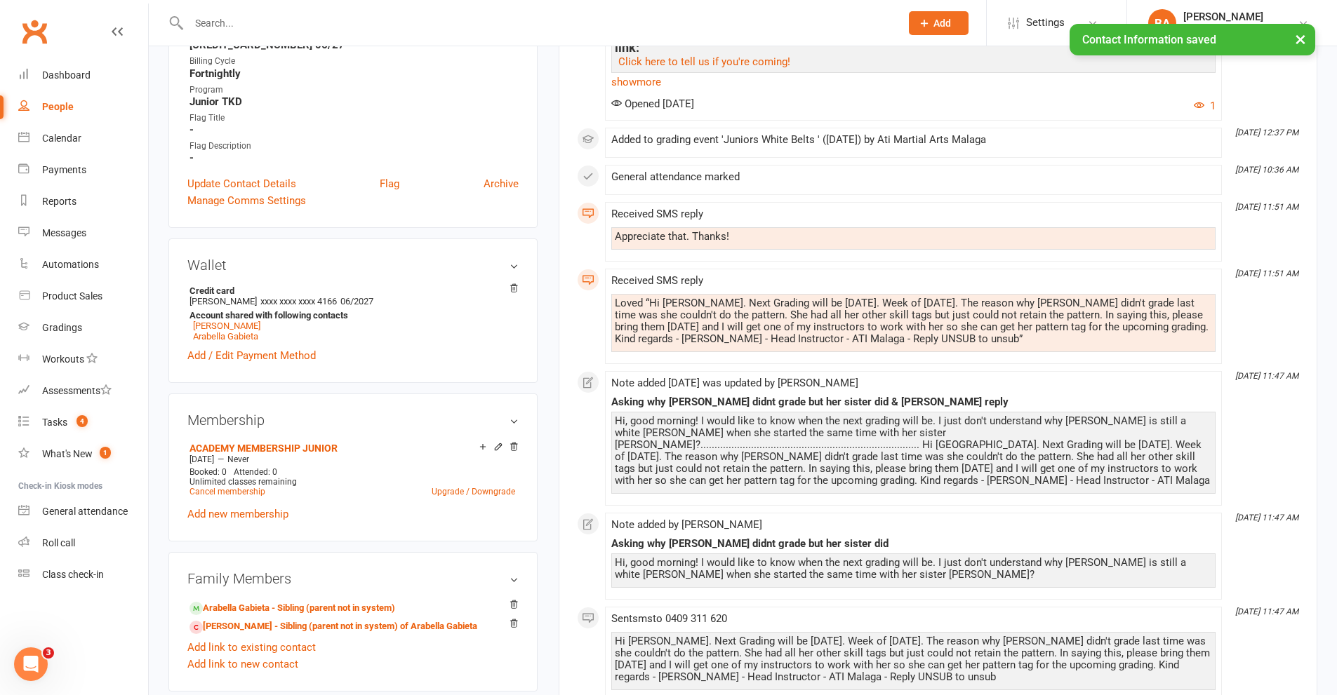
scroll to position [838, 0]
click at [495, 450] on icon at bounding box center [498, 447] width 6 height 6
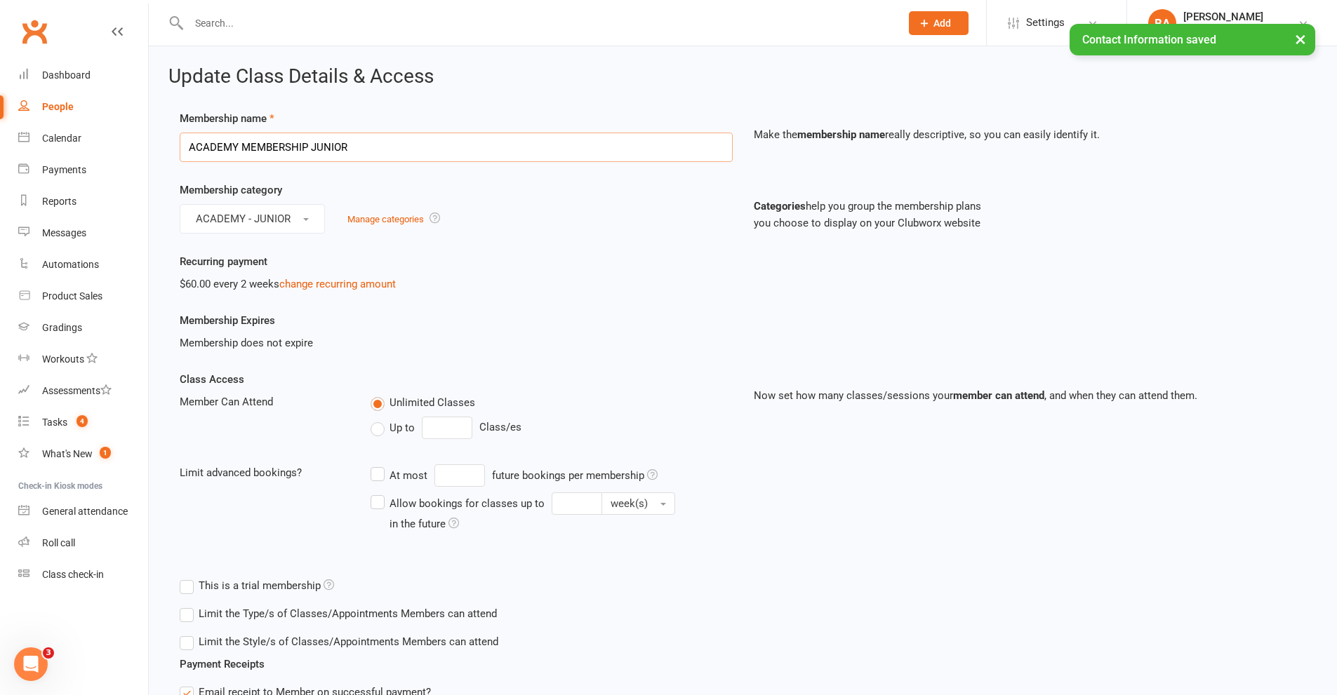
drag, startPoint x: 382, startPoint y: 152, endPoint x: 0, endPoint y: 173, distance: 383.0
click at [0, 173] on ui-view "Prospect Member Non-attending contact Class / event Appointment Grading event T…" at bounding box center [668, 510] width 1337 height 1013
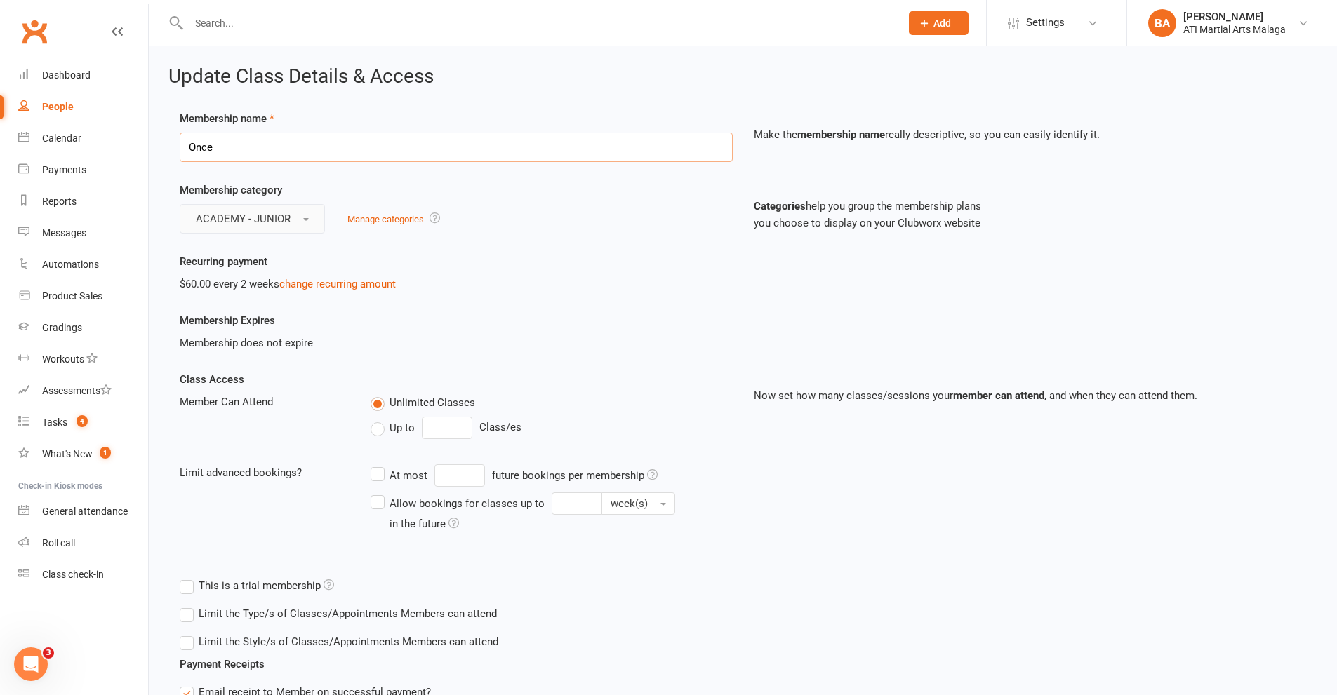
type input "Once per week Junior"
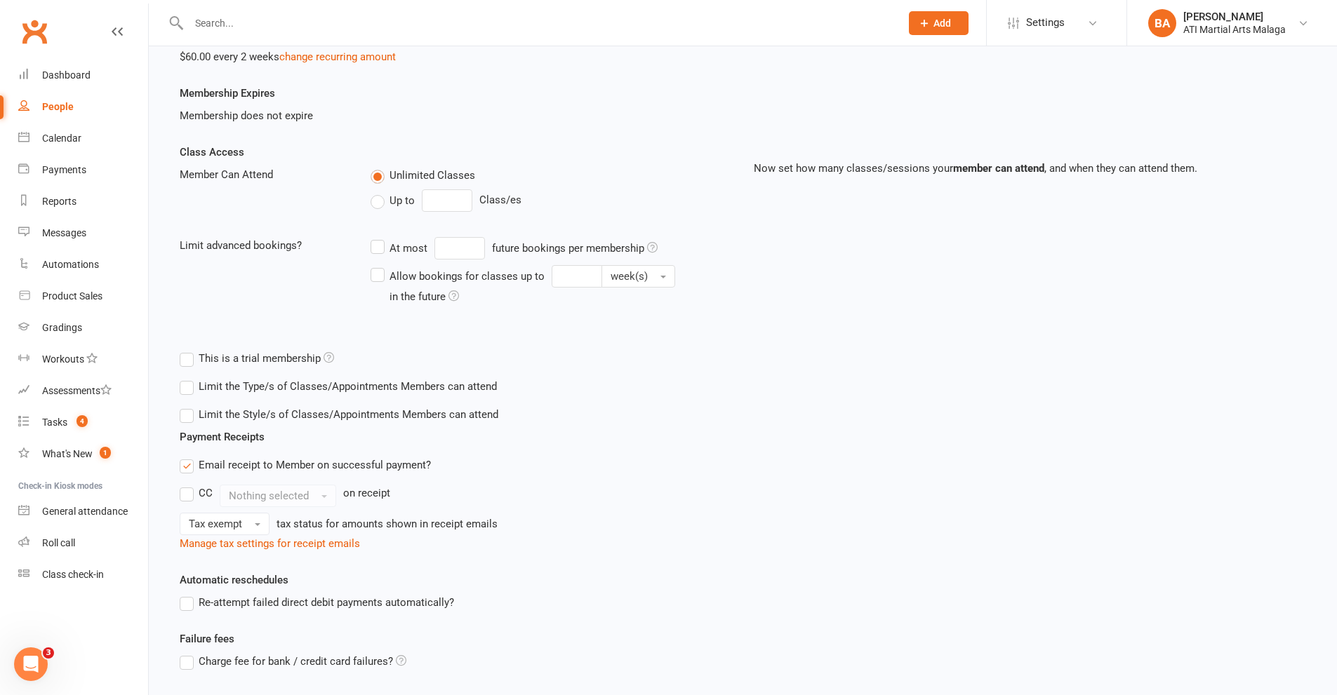
scroll to position [342, 0]
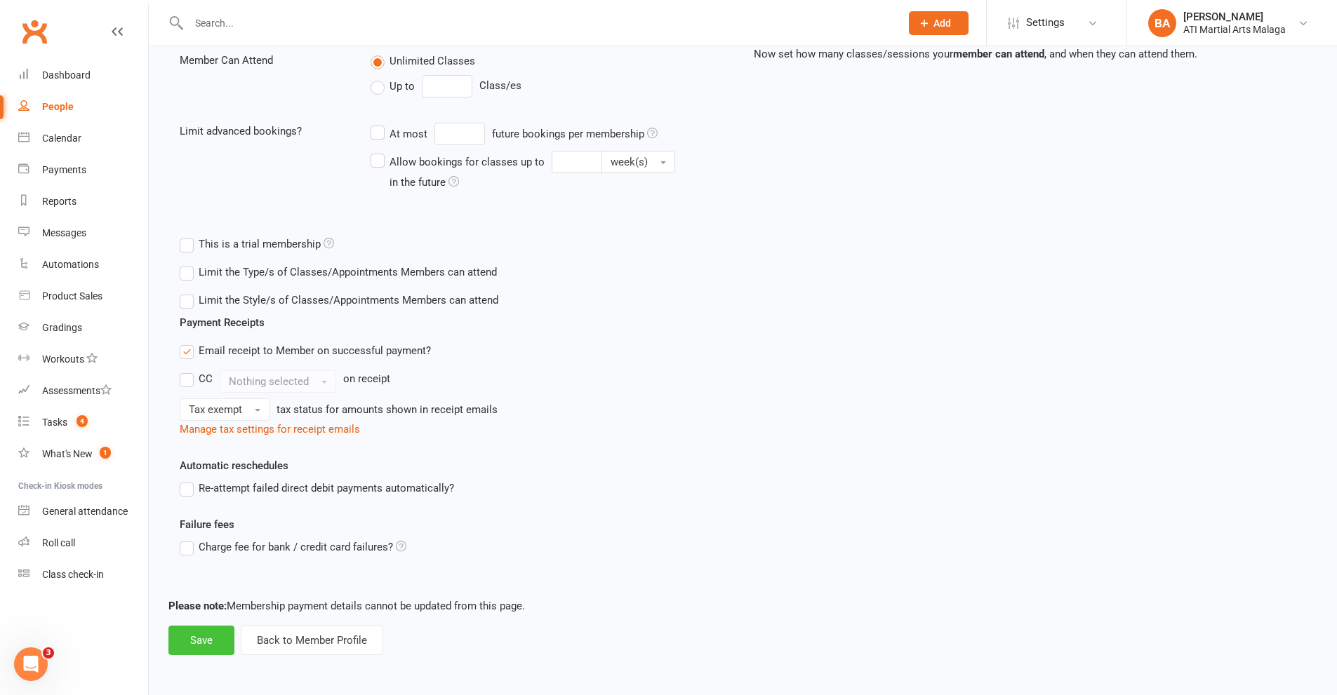
click at [187, 657] on div "Update Class Details & Access Membership name Once per week Junior Make the mem…" at bounding box center [743, 190] width 1188 height 971
click at [188, 648] on button "Save" at bounding box center [201, 640] width 66 height 29
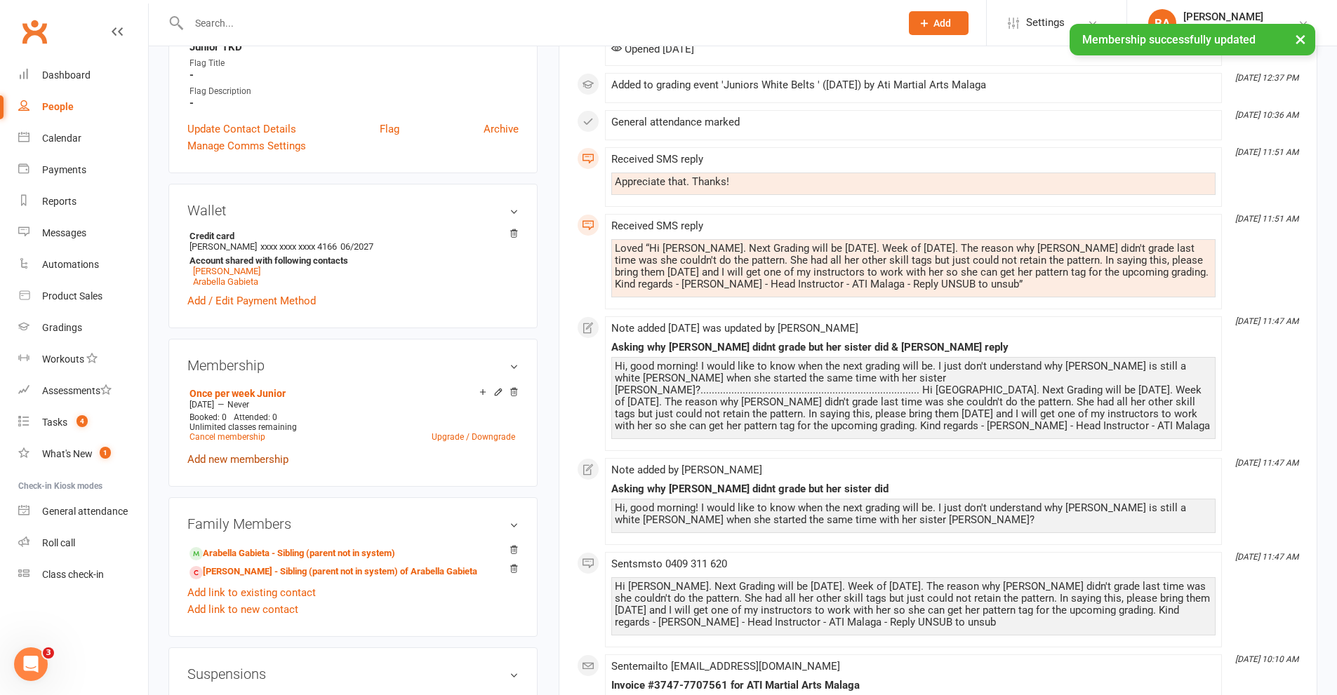
scroll to position [912, 0]
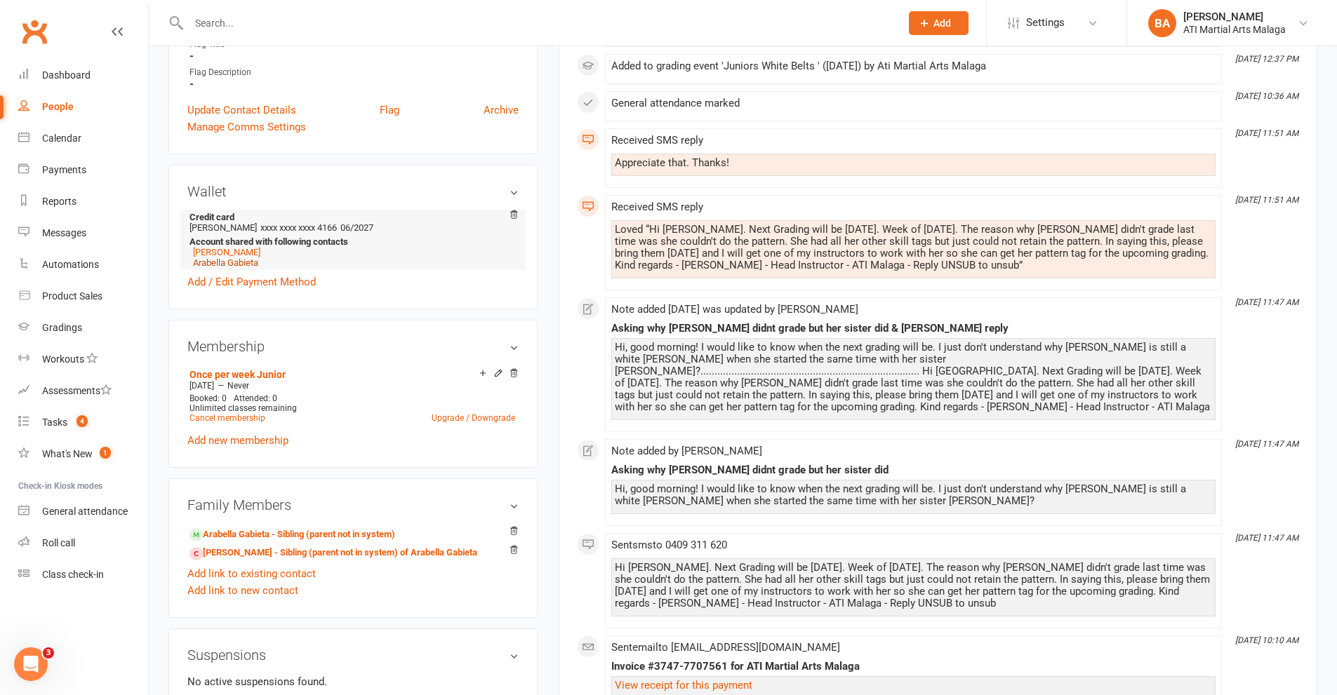
click at [226, 260] on link "Arabella Gabieta" at bounding box center [225, 263] width 65 height 11
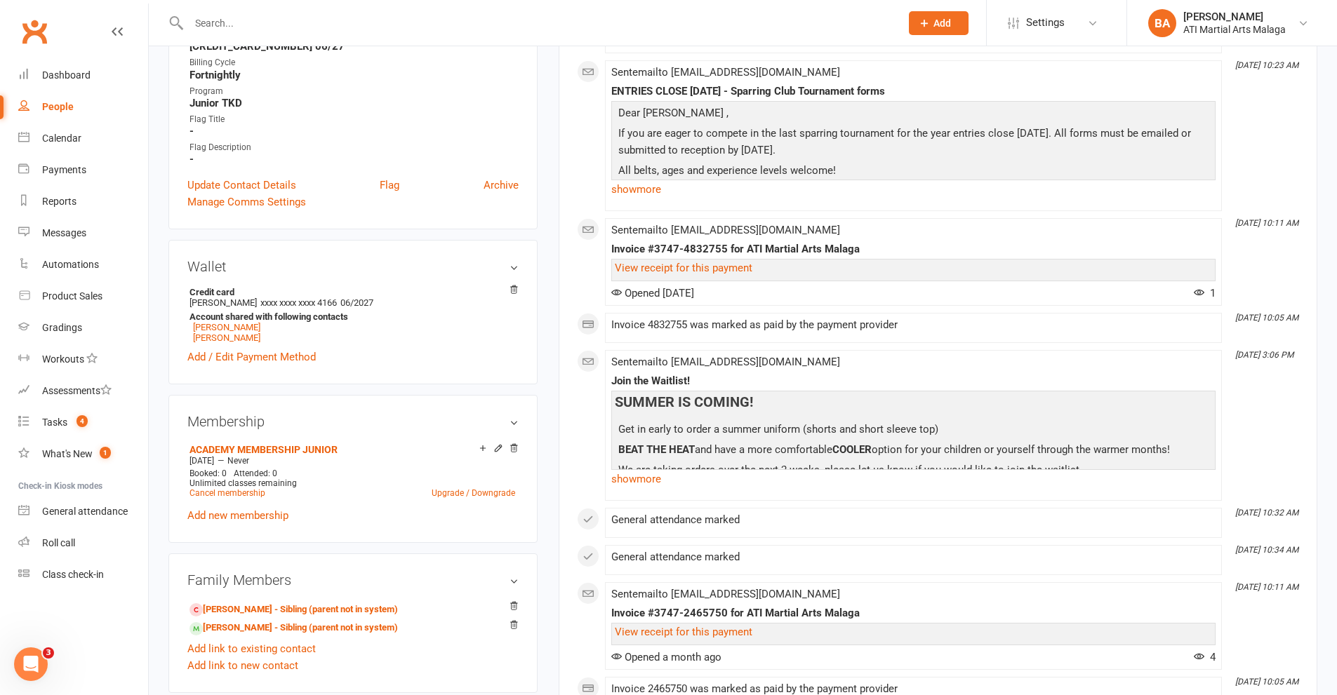
scroll to position [982, 0]
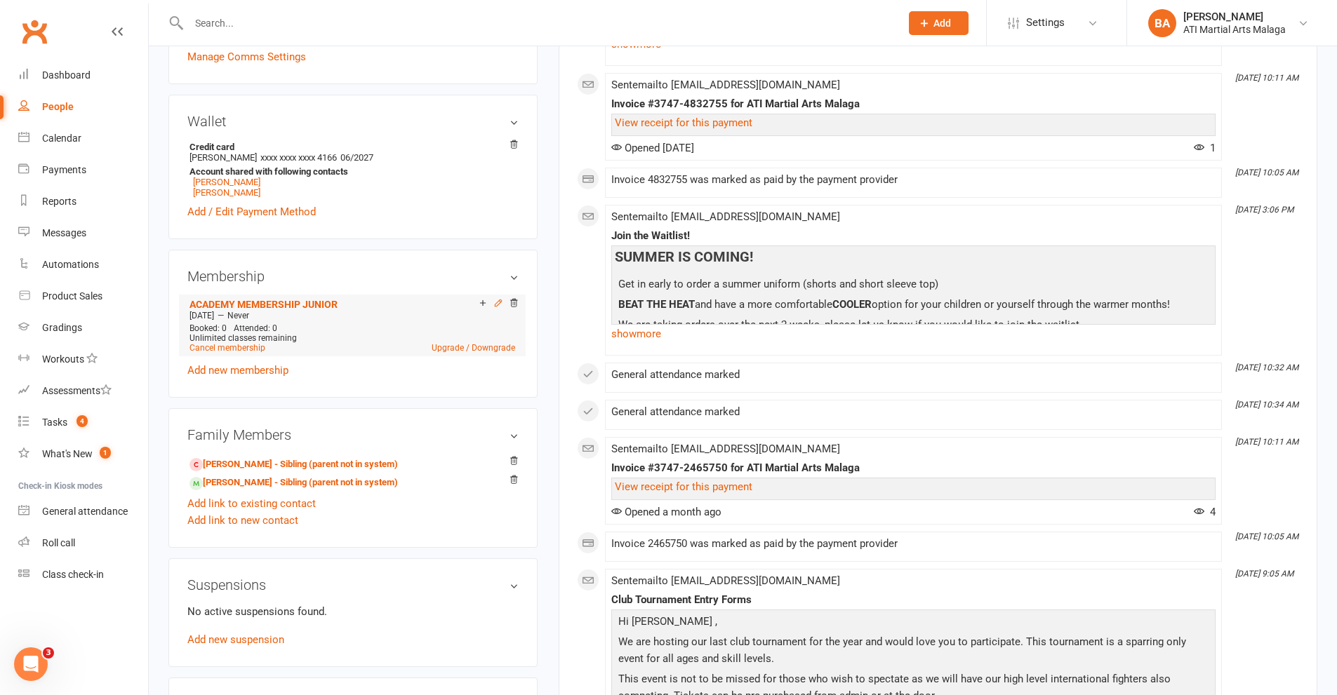
click at [495, 305] on icon at bounding box center [498, 303] width 10 height 10
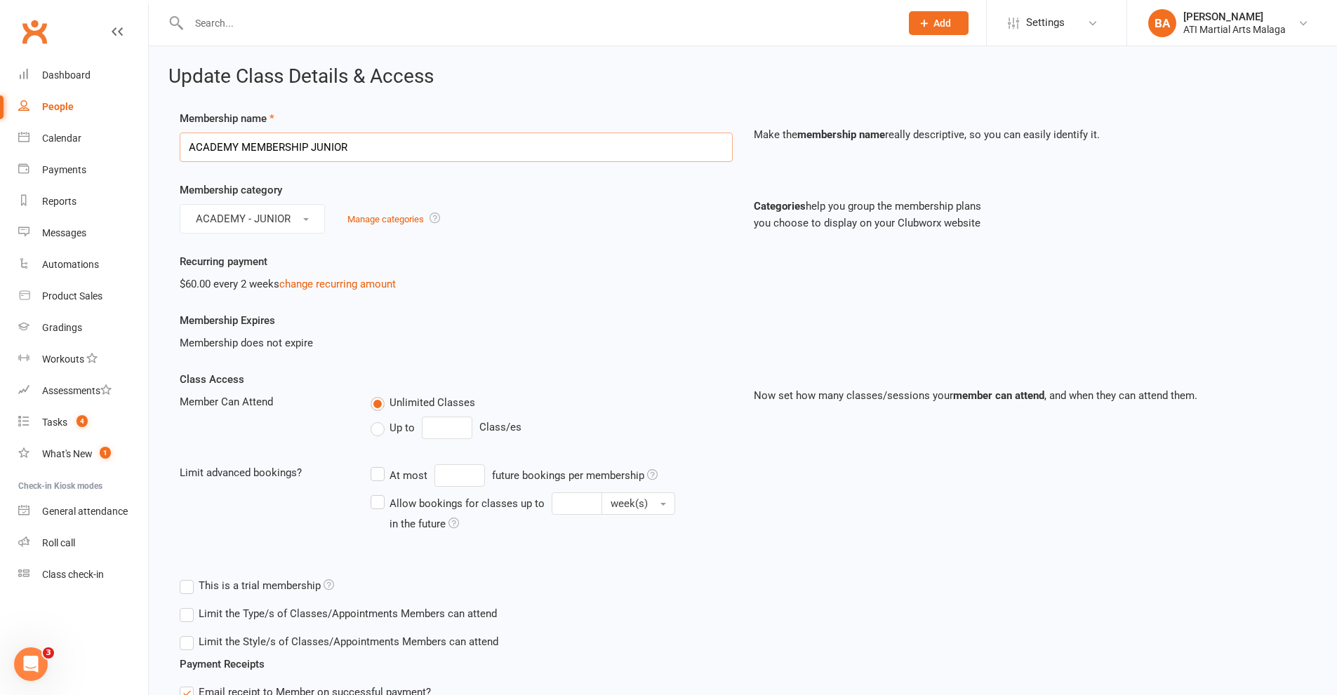
click at [486, 150] on input "ACADEMY MEMBERSHIP JUNIOR" at bounding box center [456, 147] width 553 height 29
drag, startPoint x: 486, startPoint y: 150, endPoint x: 0, endPoint y: 149, distance: 485.6
click at [0, 149] on ui-view "Prospect Member Non-attending contact Class / event Appointment Grading event T…" at bounding box center [668, 510] width 1337 height 1013
type input "Once per week Junior"
click at [288, 236] on div "Membership category ACADEMY - JUNIOR Manage categories Categories help you grou…" at bounding box center [742, 218] width 1147 height 72
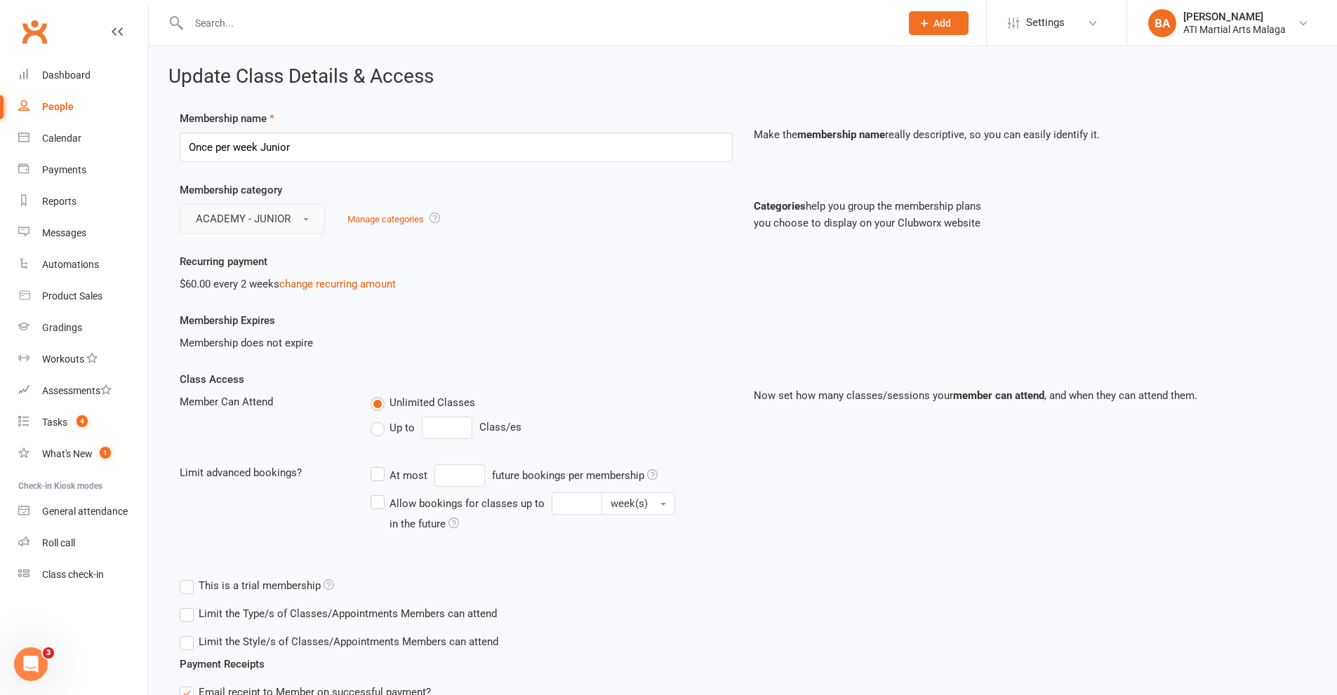
click at [288, 231] on button "ACADEMY - JUNIOR" at bounding box center [252, 218] width 145 height 29
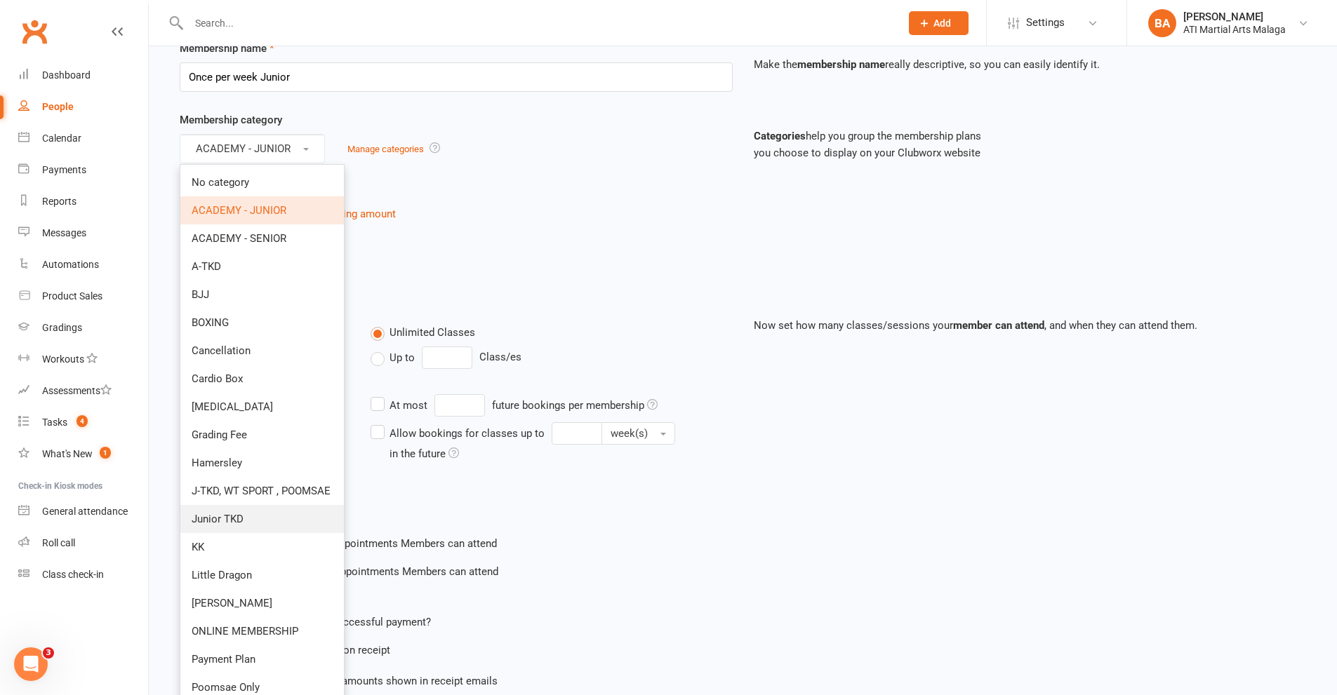
click at [241, 524] on span "Junior TKD" at bounding box center [218, 519] width 52 height 13
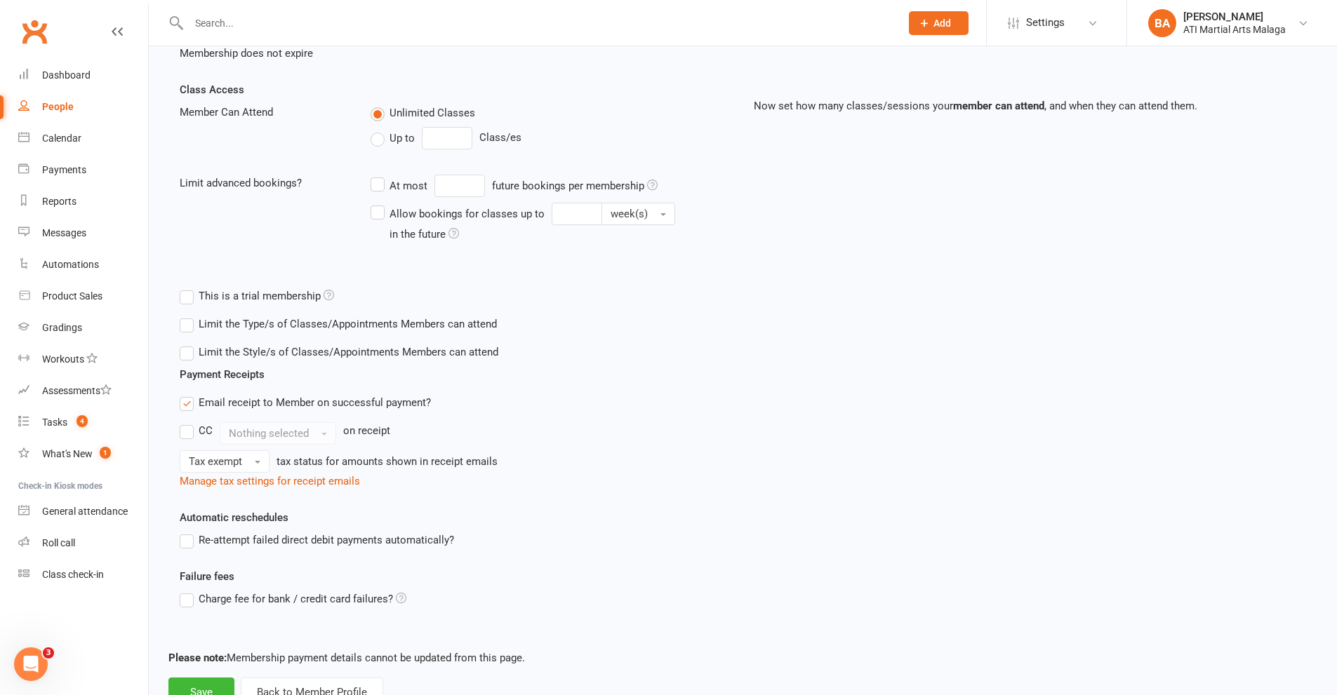
scroll to position [342, 0]
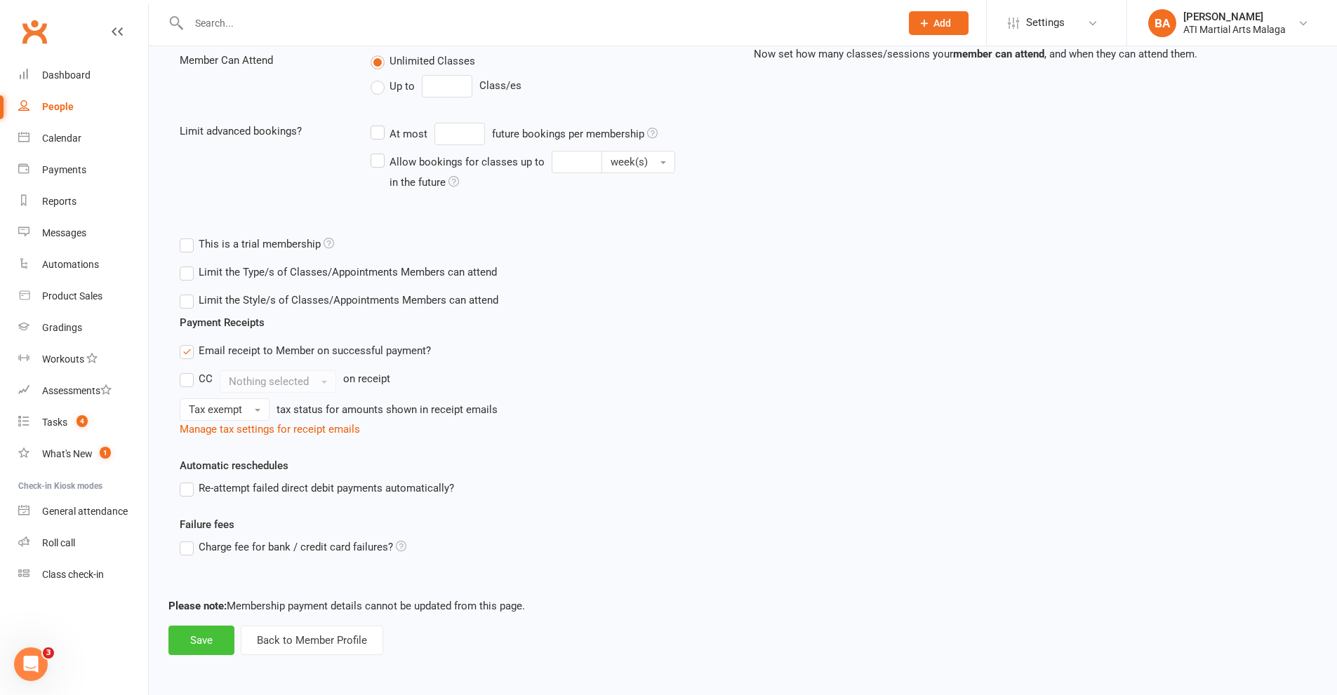
click at [210, 636] on button "Save" at bounding box center [201, 640] width 66 height 29
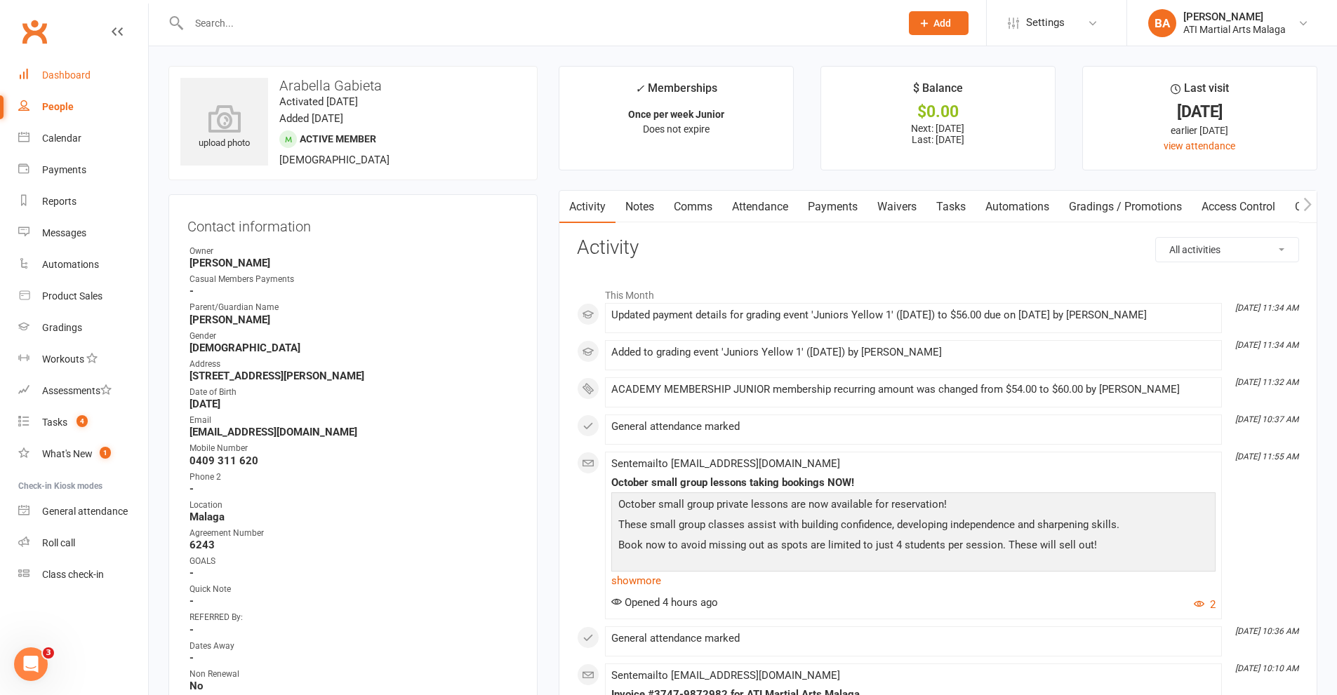
click at [59, 68] on link "Dashboard" at bounding box center [83, 76] width 130 height 32
